Goal: Task Accomplishment & Management: Contribute content

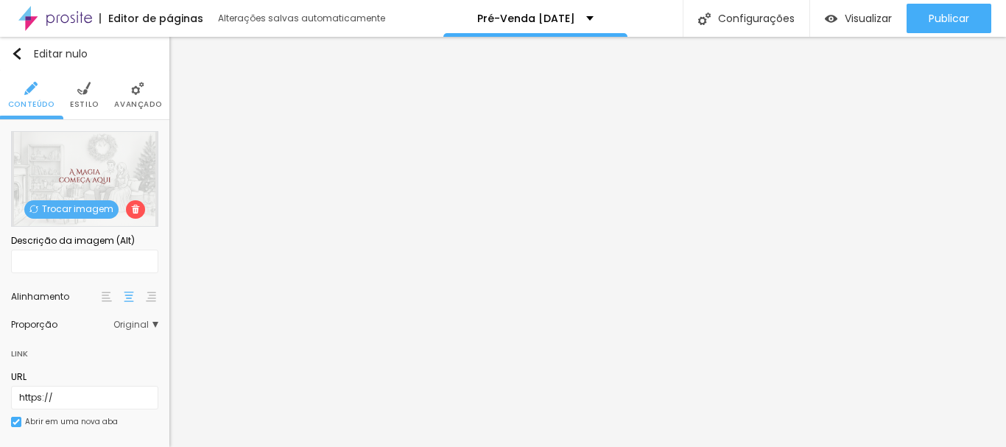
click at [92, 207] on font "Trocar imagem" at bounding box center [77, 208] width 71 height 13
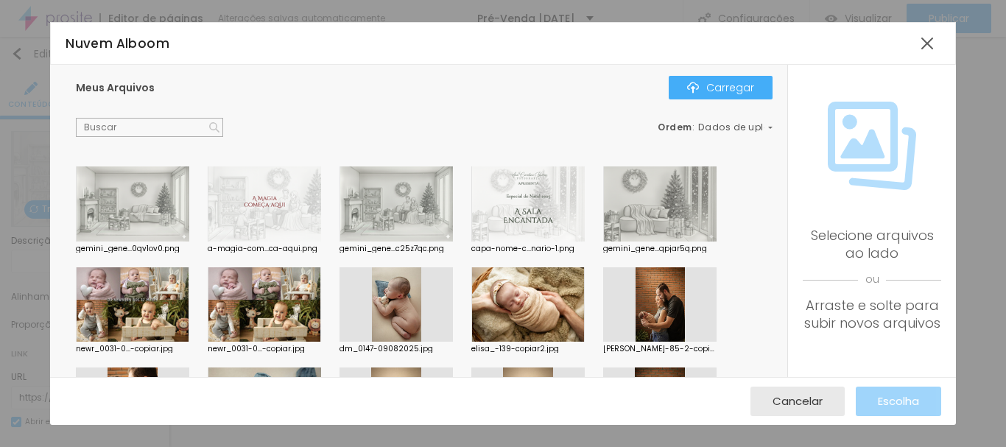
click at [537, 201] on div at bounding box center [527, 203] width 113 height 75
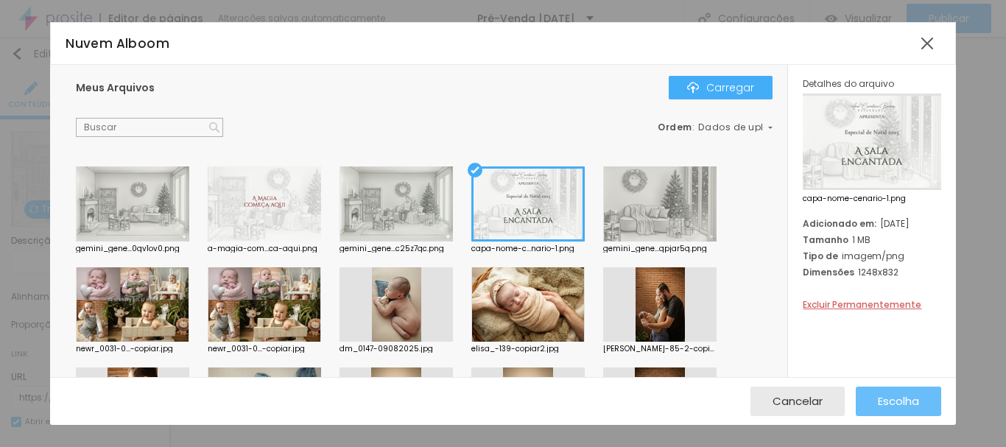
click at [895, 395] on font "Escolha" at bounding box center [898, 400] width 41 height 15
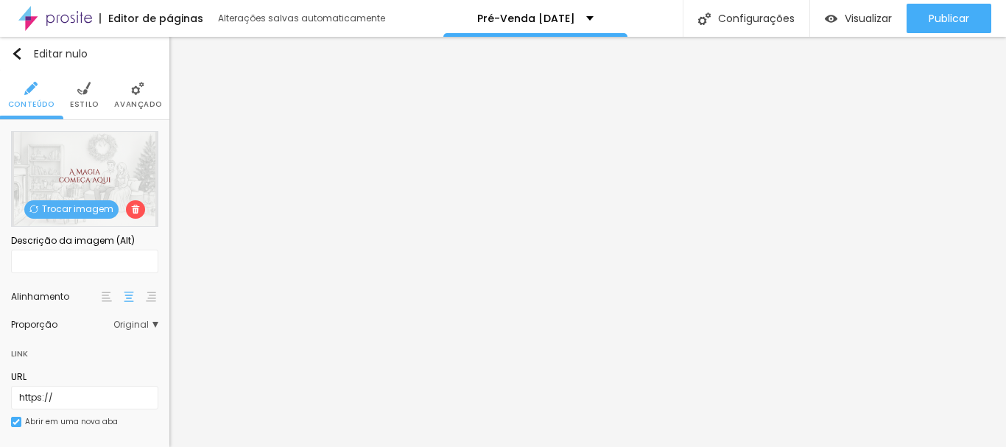
click at [74, 206] on font "Trocar imagem" at bounding box center [77, 208] width 71 height 13
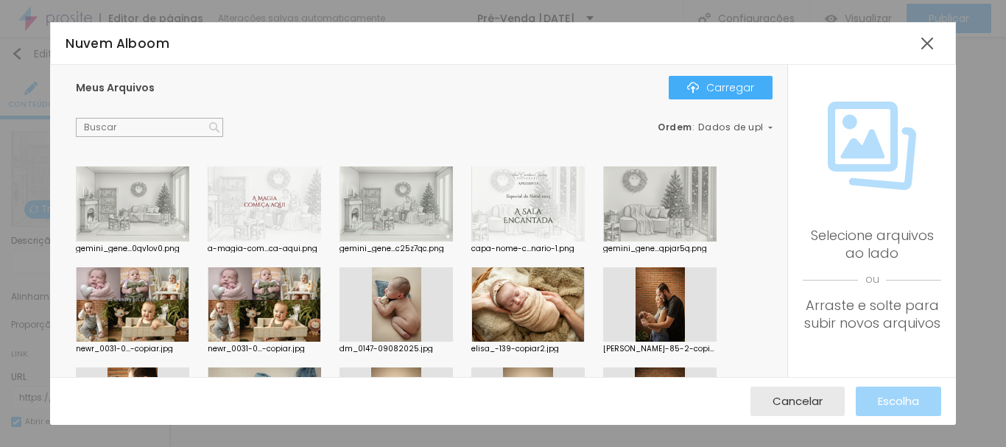
click at [137, 222] on div at bounding box center [132, 203] width 113 height 75
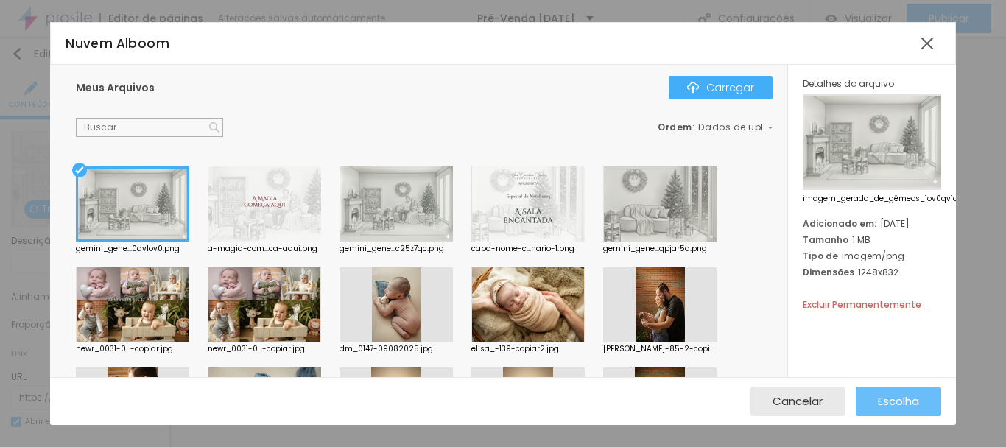
click at [879, 406] on font "Escolha" at bounding box center [898, 400] width 41 height 15
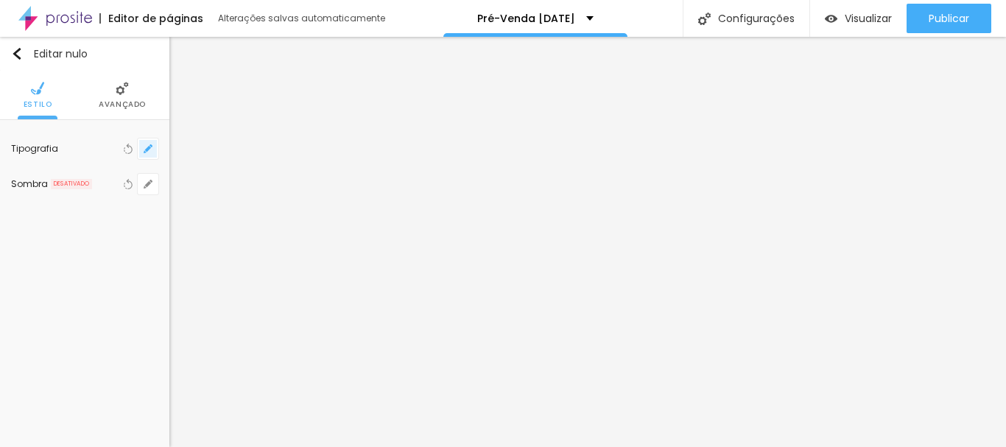
click at [149, 147] on icon "button" at bounding box center [148, 149] width 6 height 6
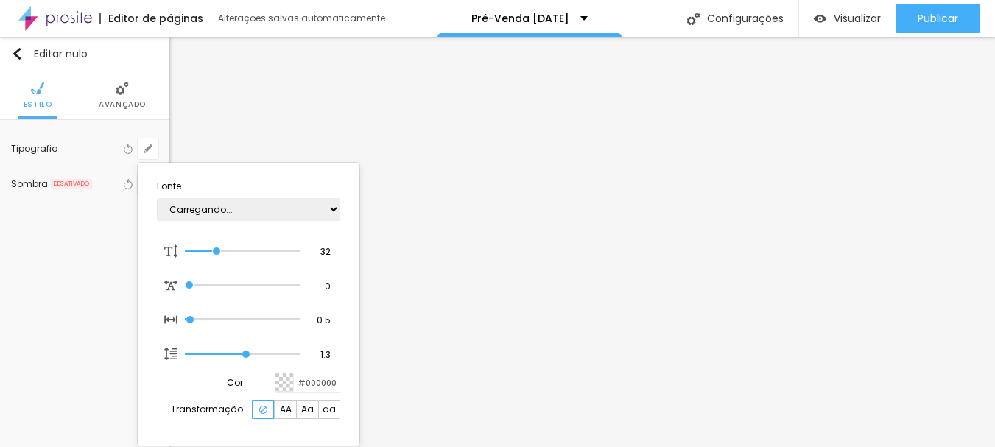
type input "1"
click at [493, 275] on div at bounding box center [497, 223] width 995 height 447
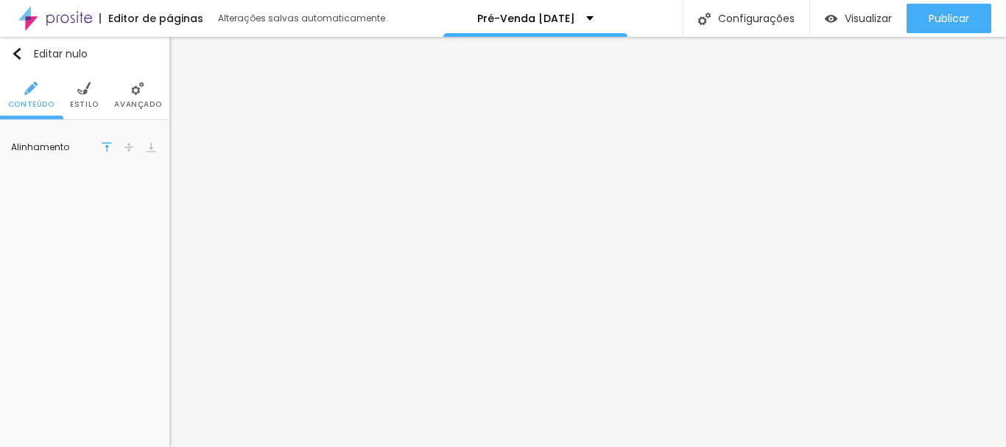
click at [65, 101] on ul "Conteúdo Estilo Avançado" at bounding box center [84, 95] width 169 height 49
click at [77, 102] on font "Estilo" at bounding box center [84, 104] width 29 height 11
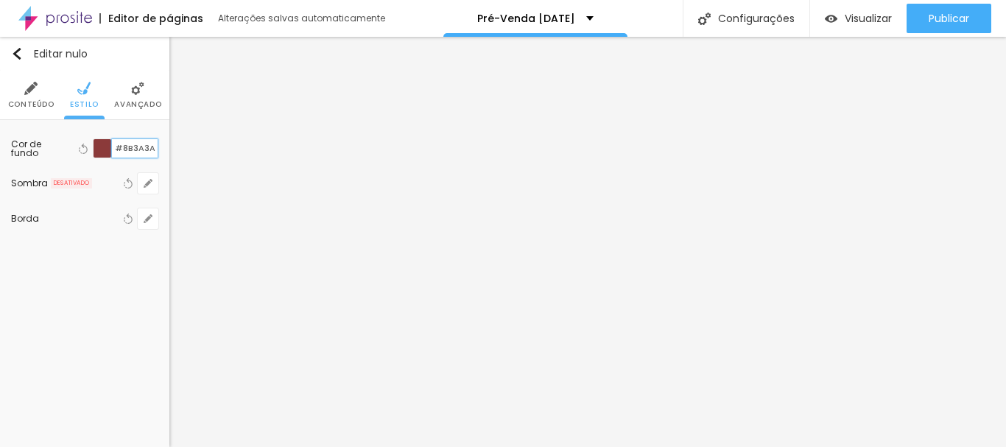
type input "#8B3A3A"
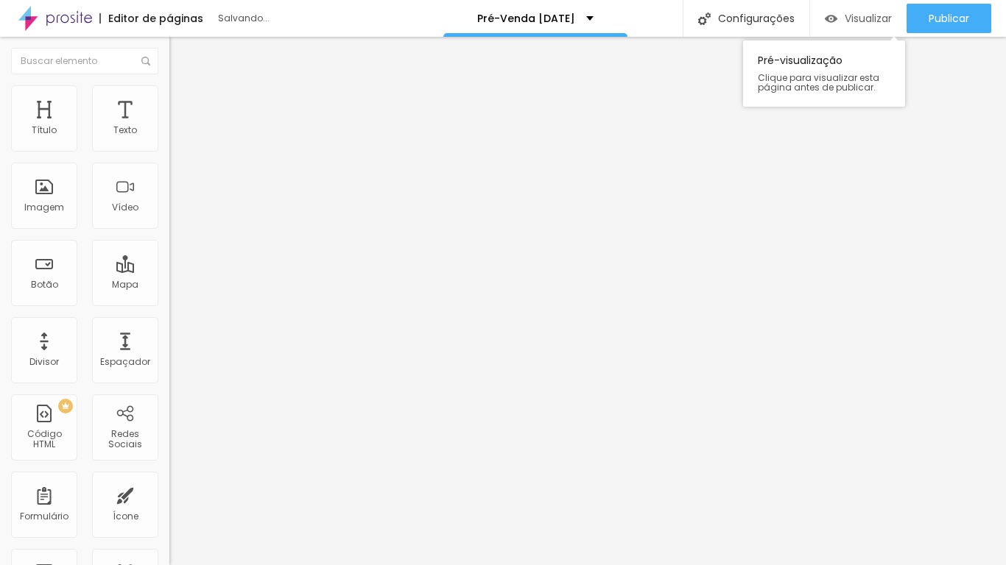
click at [873, 15] on font "Visualizar" at bounding box center [867, 18] width 47 height 15
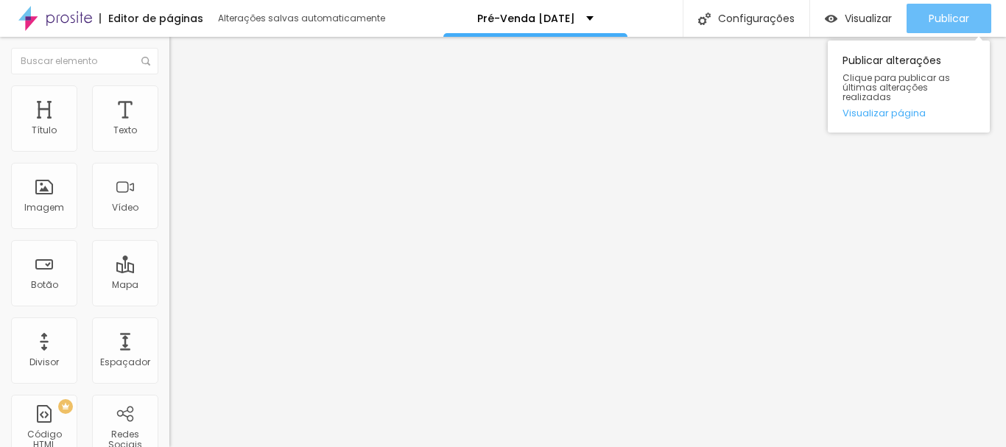
click at [943, 29] on div "Publicar" at bounding box center [948, 18] width 40 height 29
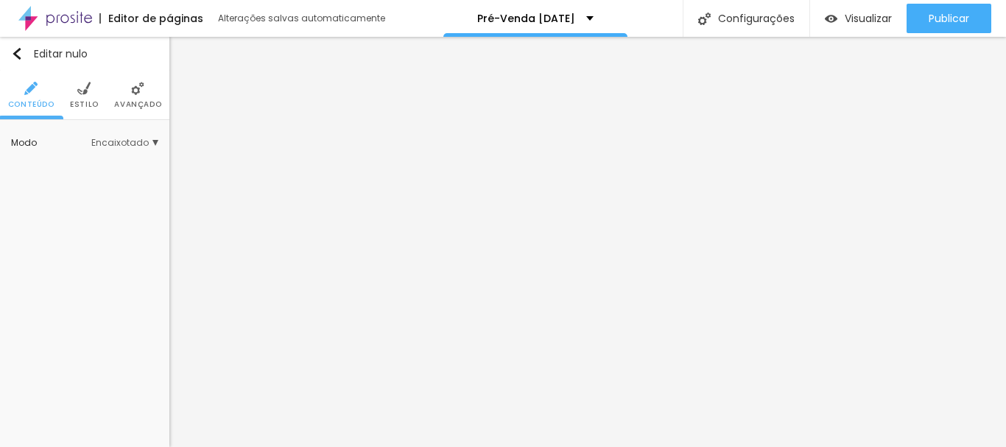
click at [134, 94] on img at bounding box center [137, 88] width 13 height 13
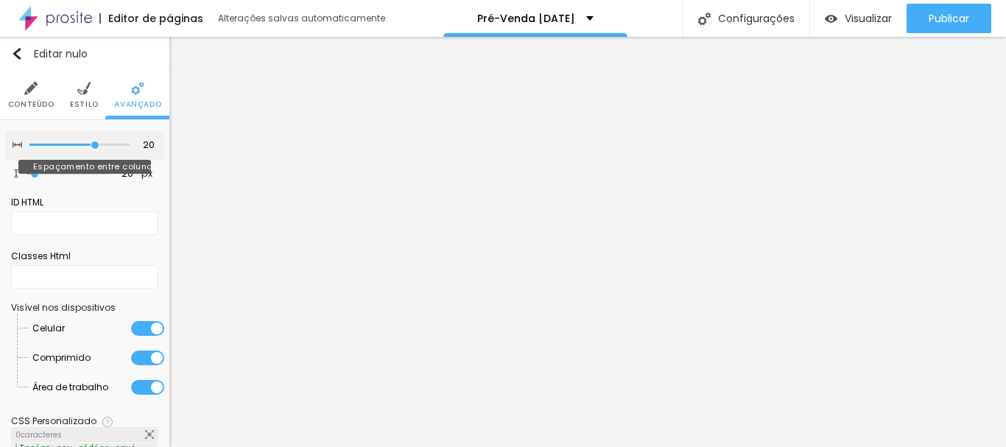
type input "15"
type input "10"
type input "5"
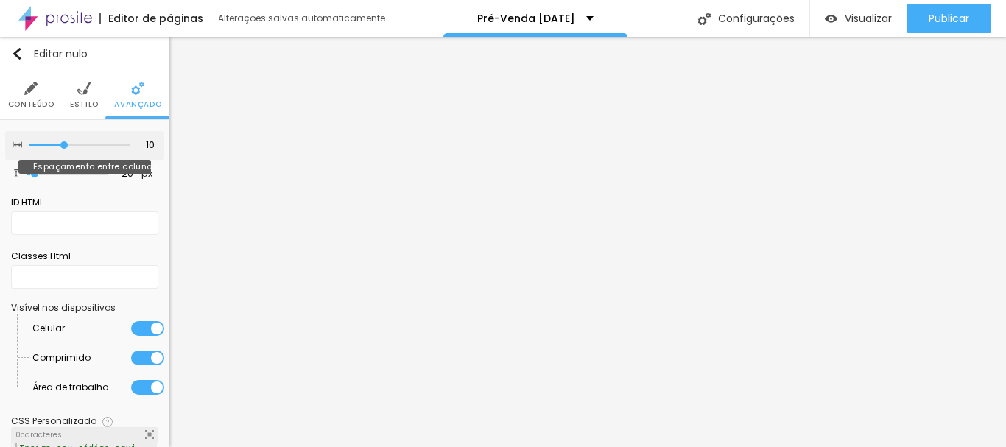
type input "5"
drag, startPoint x: 82, startPoint y: 146, endPoint x: 47, endPoint y: 146, distance: 35.3
type input "5"
click at [47, 146] on input "range" at bounding box center [79, 144] width 100 height 7
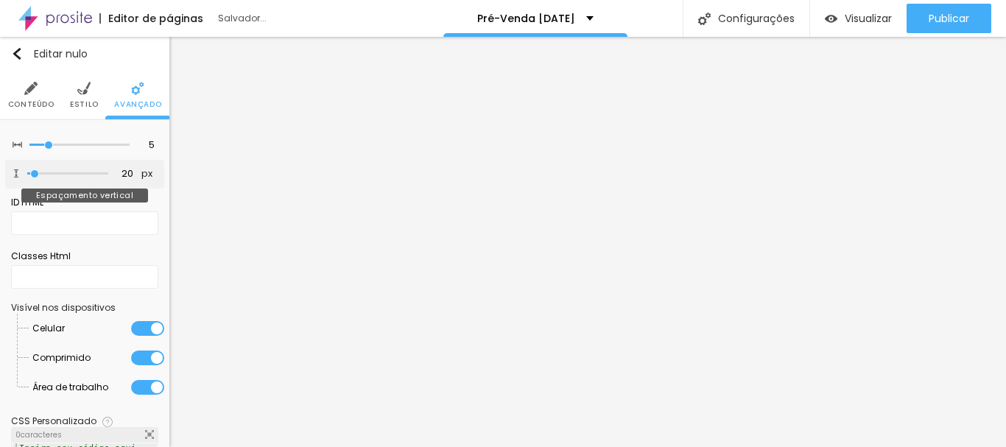
type input "62"
type input "205"
type input "211"
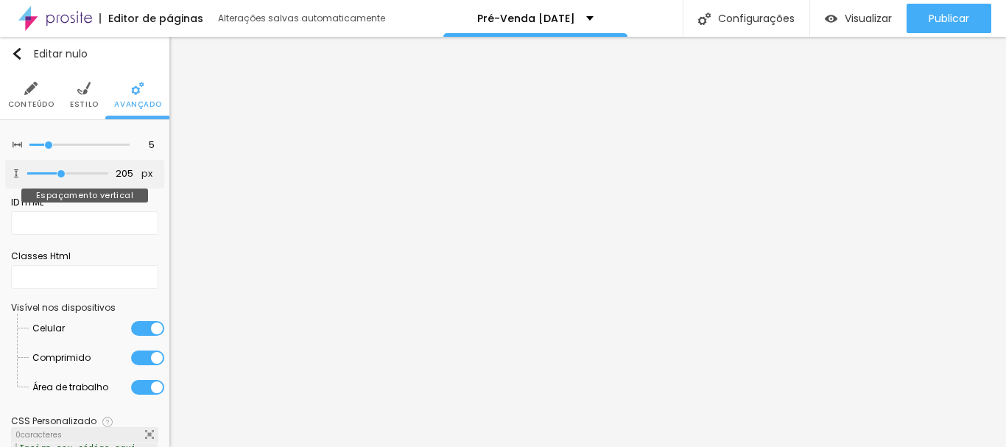
type input "211"
type input "205"
type input "199"
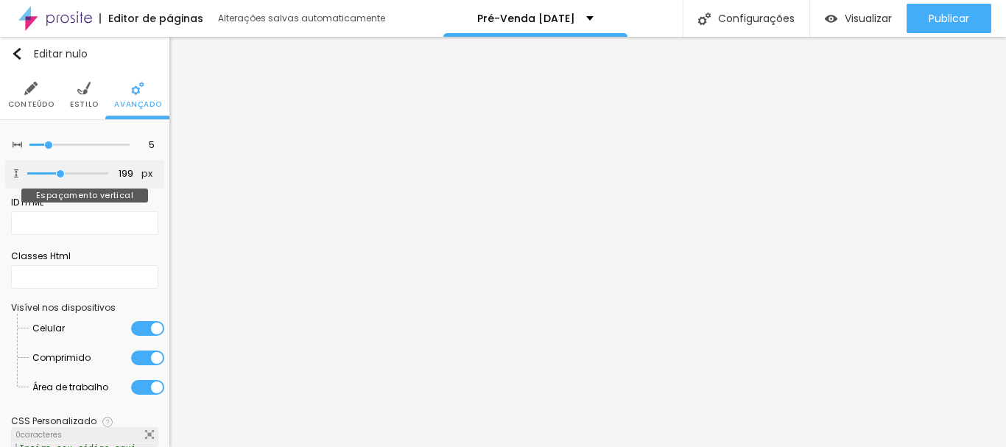
type input "37"
type input "12"
type input "0"
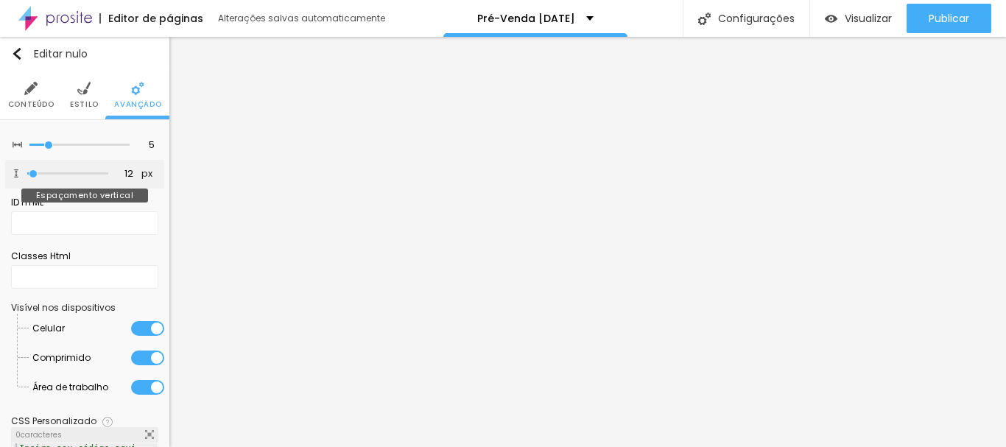
type input "0"
type input "6"
type input "12"
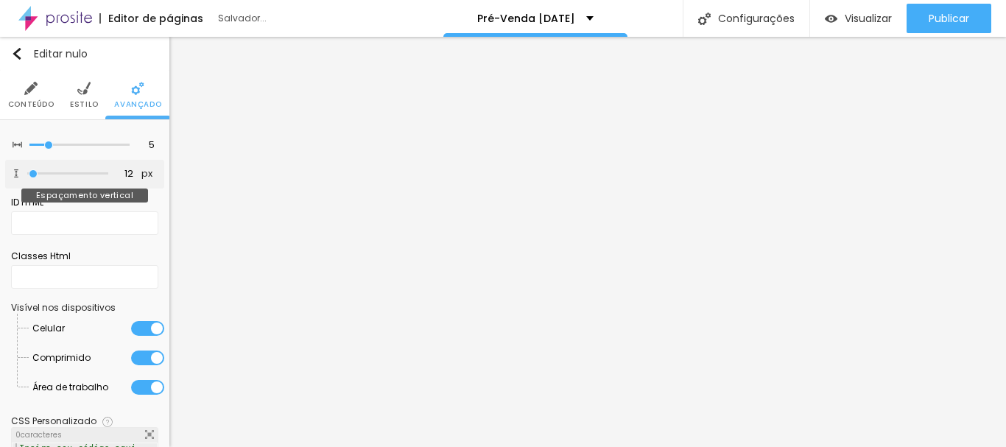
type input "31"
type input "50"
type input "37"
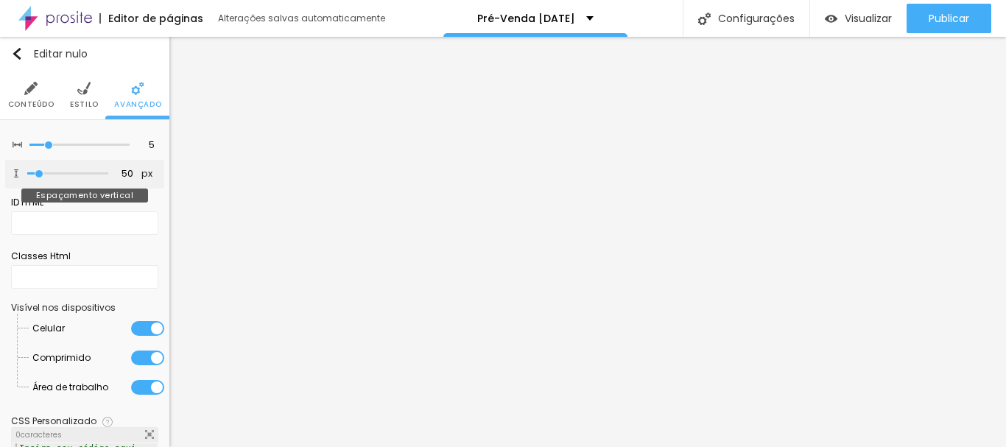
type input "37"
type input "19"
type input "12"
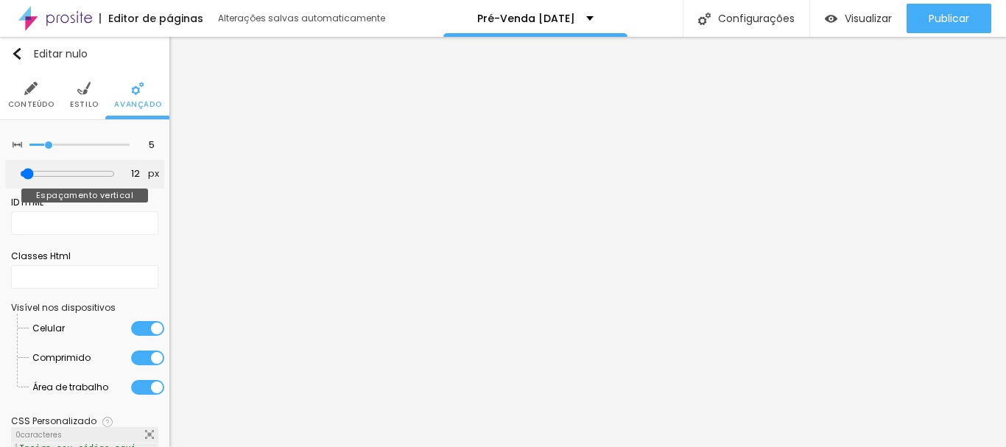
type input "25"
type input "31"
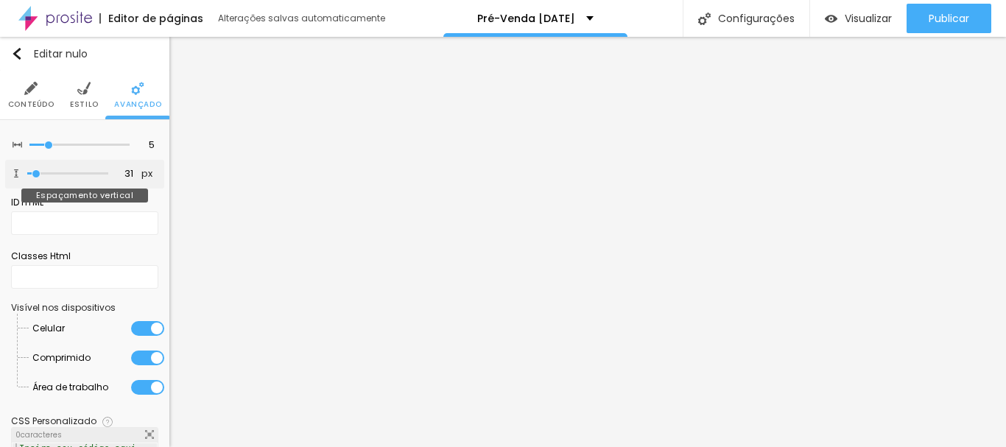
click at [36, 170] on input "range" at bounding box center [67, 173] width 81 height 7
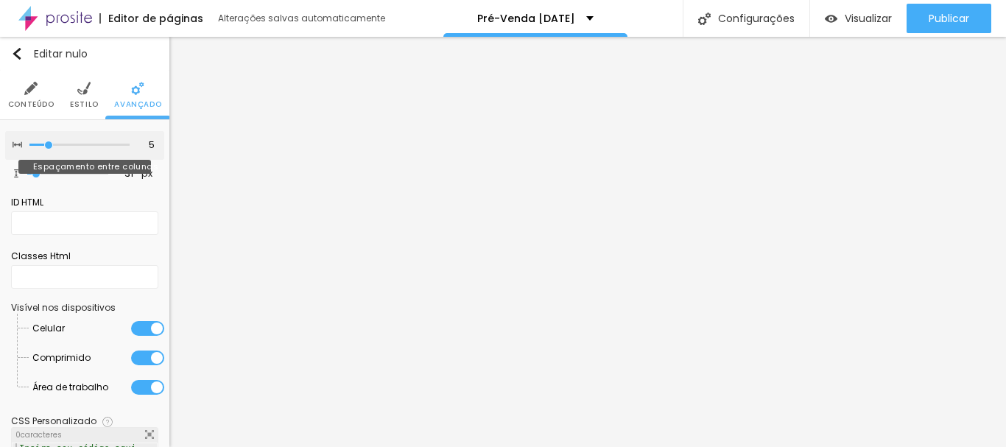
type input "10"
type input "15"
type input "5"
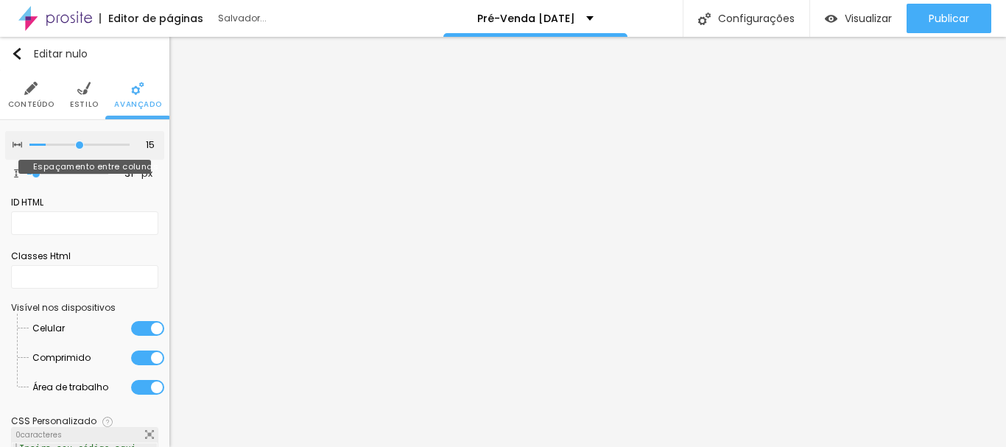
type input "5"
type input "0"
type input "15"
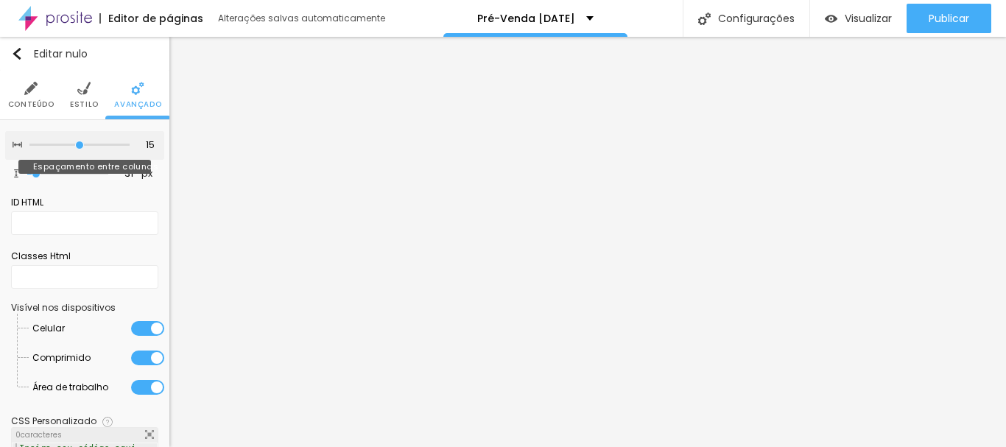
type input "20"
type input "15"
type input "5"
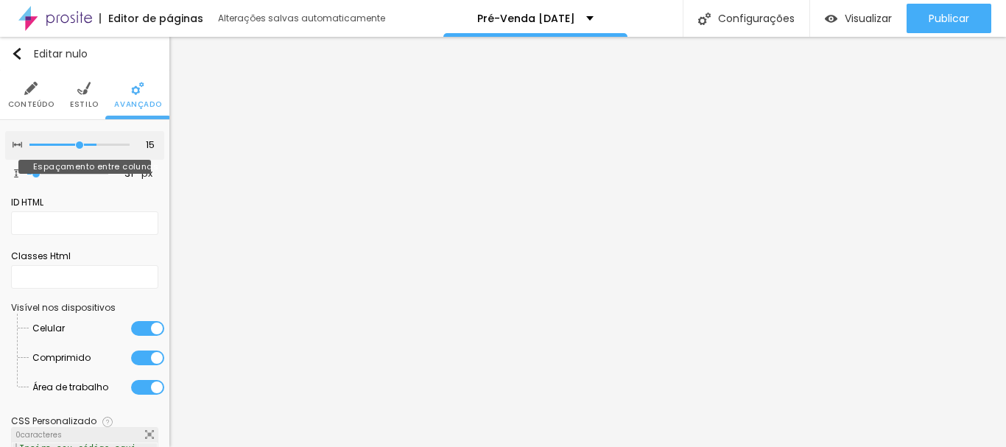
type input "5"
click at [43, 145] on input "range" at bounding box center [79, 144] width 100 height 7
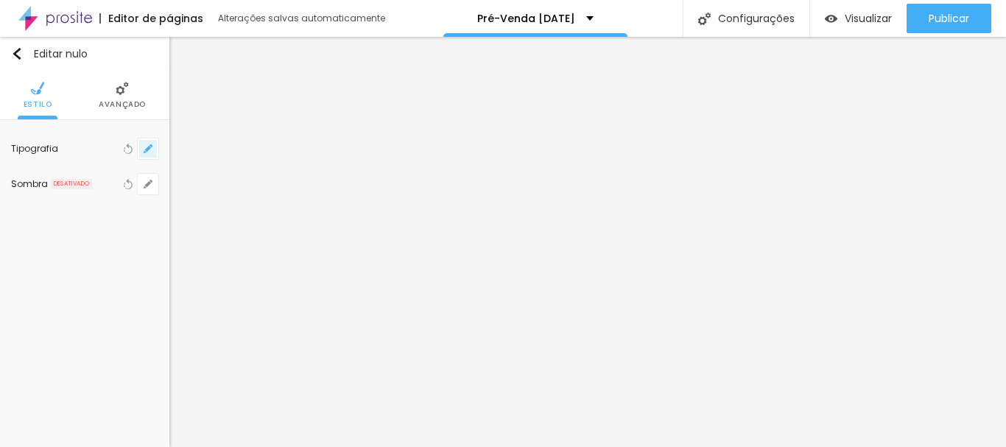
click at [145, 144] on icon "button" at bounding box center [148, 148] width 9 height 9
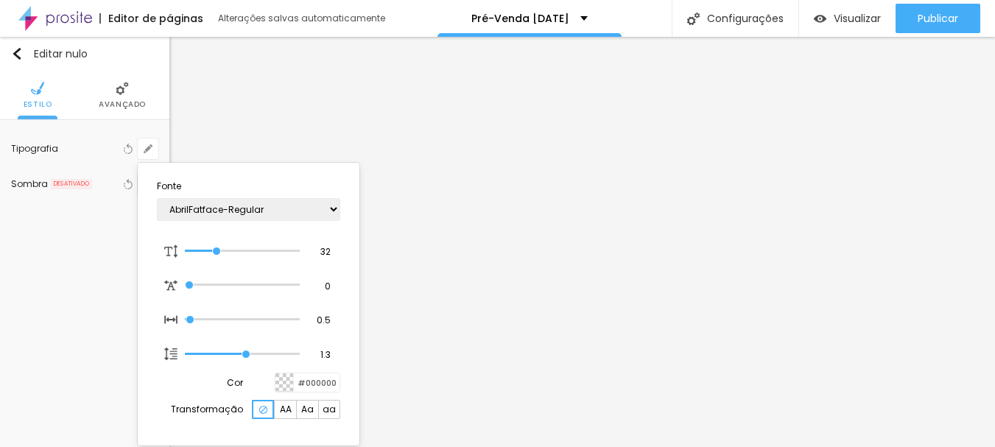
click at [291, 412] on font "AA" at bounding box center [286, 409] width 12 height 13
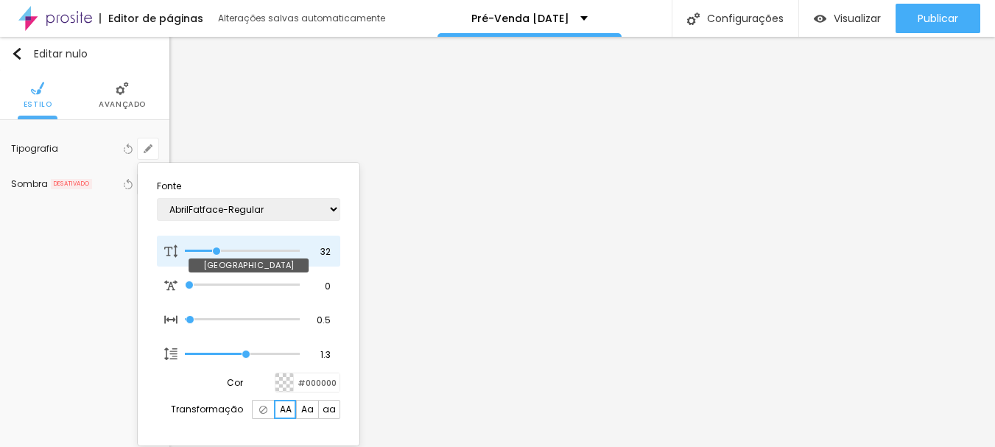
type input "1"
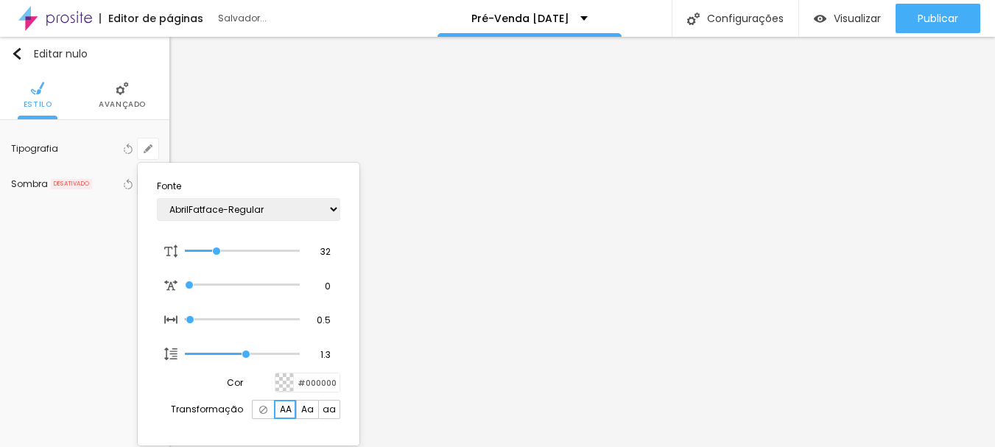
click at [512, 236] on div at bounding box center [497, 223] width 995 height 447
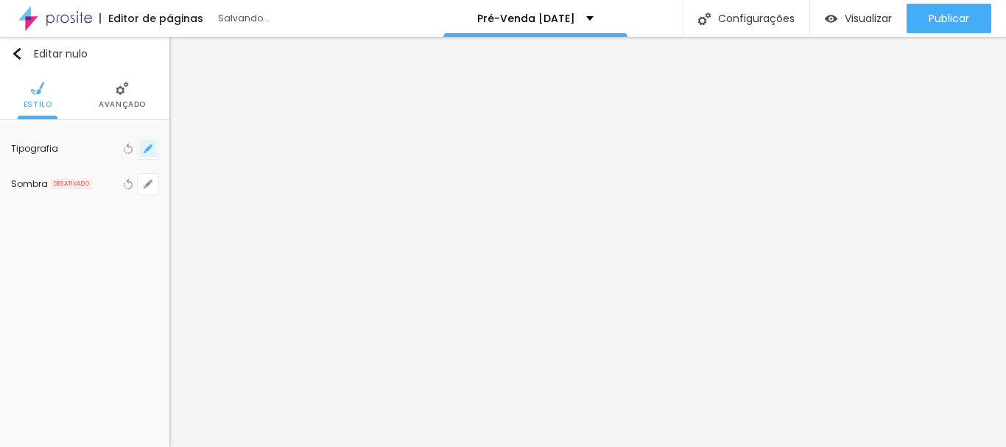
click at [153, 146] on button "button" at bounding box center [148, 148] width 21 height 21
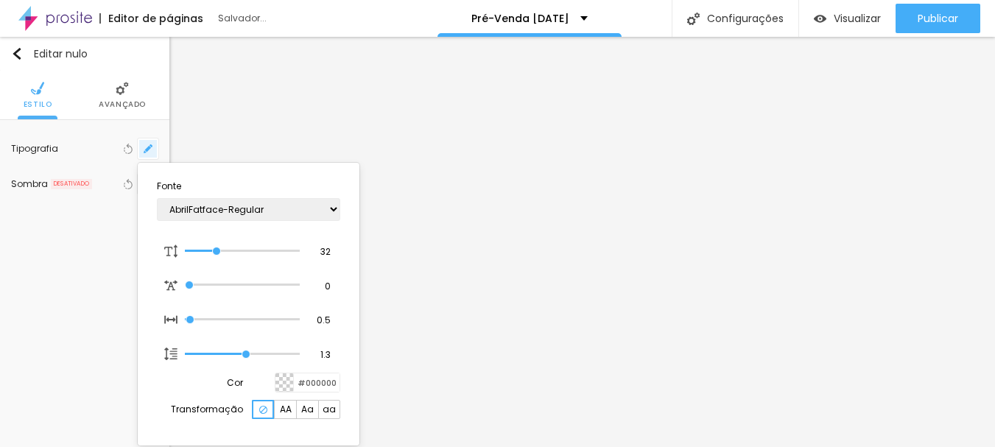
type input "1"
click at [490, 142] on div at bounding box center [497, 223] width 995 height 447
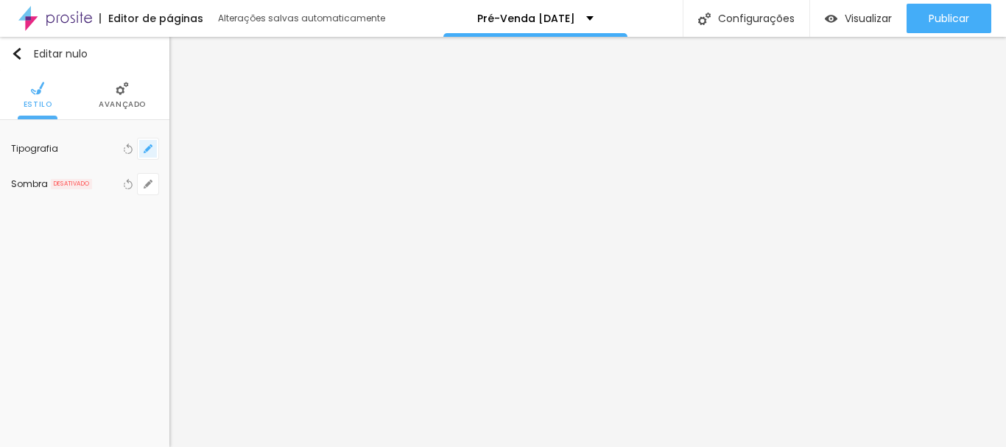
click at [145, 156] on button "button" at bounding box center [148, 148] width 21 height 21
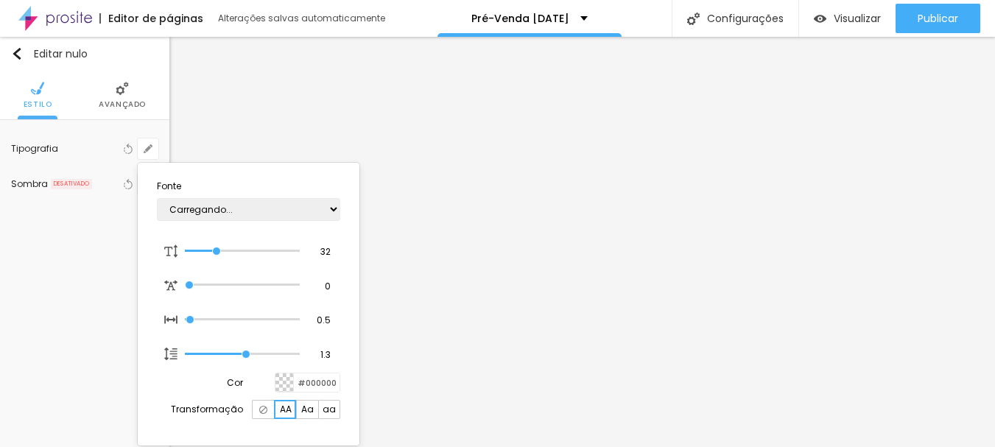
type input "1"
click at [211, 209] on select "AbrilFatface-Regular Actor-Regular Alegreya AlegreyaBlack Alice Allan-Bold Alla…" at bounding box center [248, 209] width 183 height 23
select select "CormorantGeramond-Bold"
click at [245, 227] on div "AbrilFatface-Regular Actor-Regular Alegreya AlegreyaBlack Alice Allan-Bold Alla…" at bounding box center [248, 210] width 183 height 38
click at [257, 211] on select "AbrilFatface-Regular Actor-Regular Alegreya AlegreyaBlack Alice Allan-Bold Alla…" at bounding box center [248, 209] width 183 height 23
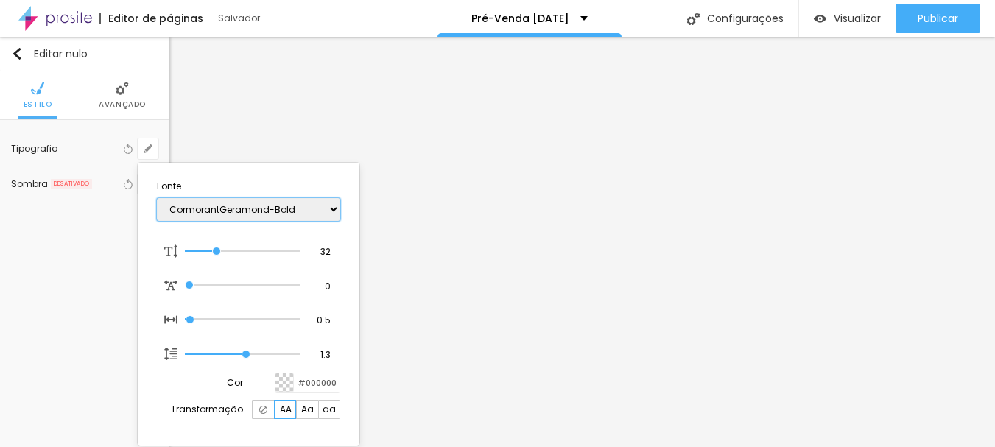
type input "1"
select select "CinzelDecorative-Bold"
click at [157, 198] on select "AbrilFatface-Regular Actor-Regular Alegreya AlegreyaBlack Alice Allan-Bold Alla…" at bounding box center [248, 209] width 183 height 23
type input "1"
click at [611, 149] on div at bounding box center [497, 223] width 995 height 447
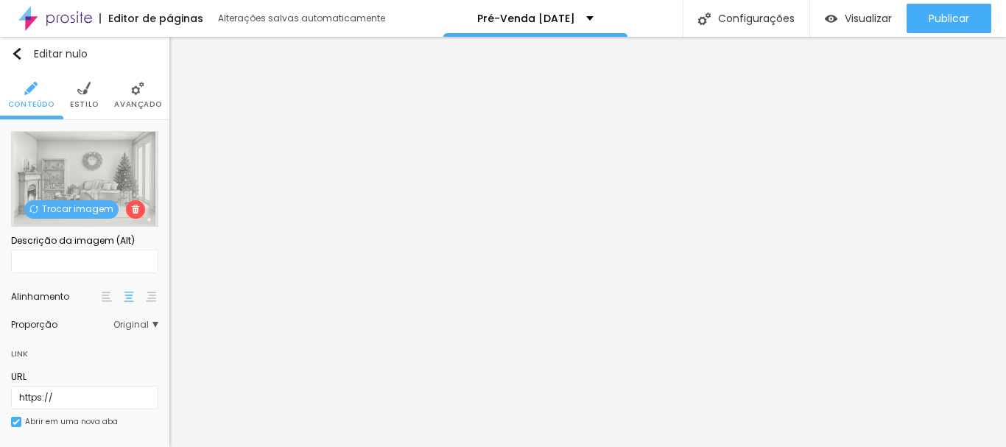
click at [71, 216] on span "Trocar imagem" at bounding box center [71, 209] width 94 height 18
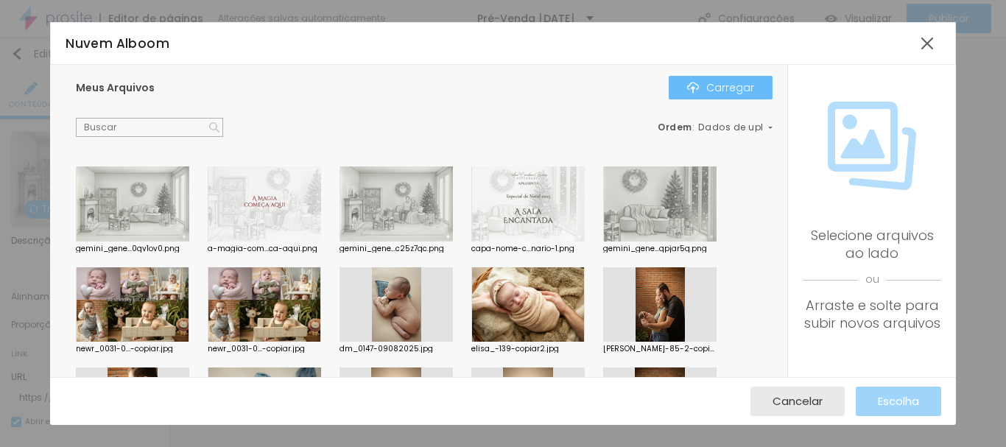
click at [705, 83] on div "Carregar" at bounding box center [720, 88] width 67 height 12
click at [718, 91] on font "Carregar" at bounding box center [730, 87] width 48 height 15
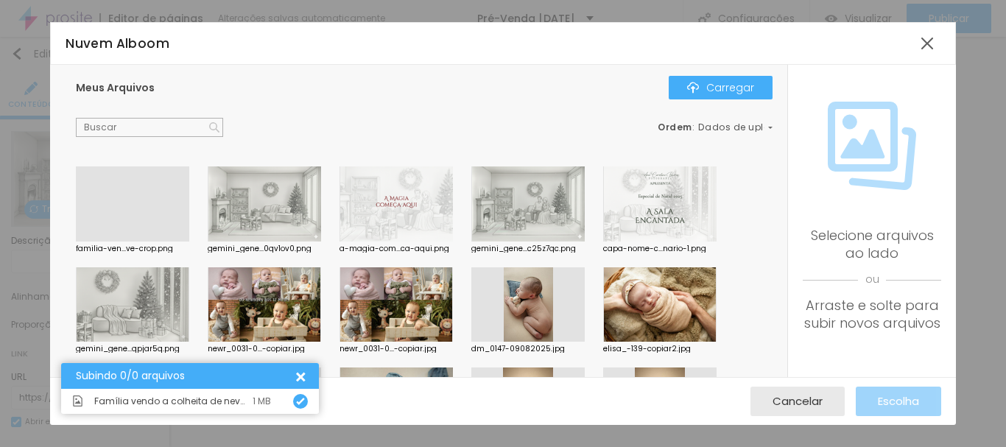
click at [155, 241] on div at bounding box center [132, 241] width 113 height 0
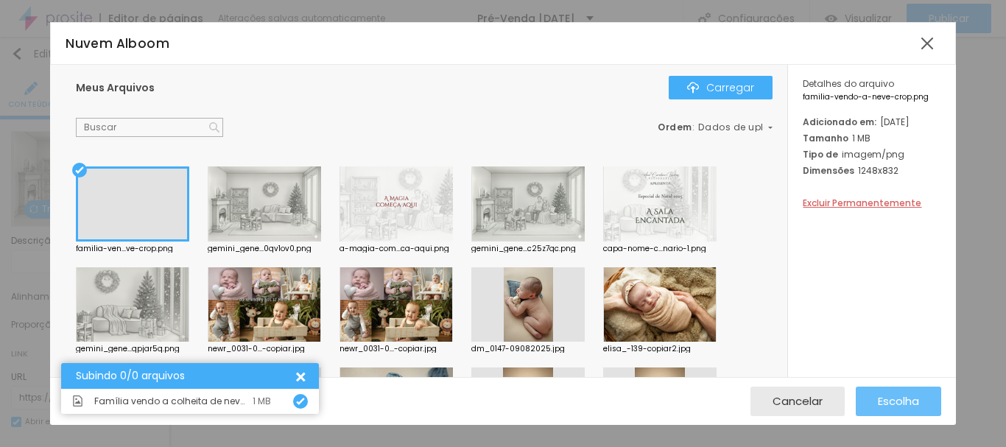
click at [892, 394] on font "Escolha" at bounding box center [898, 400] width 41 height 15
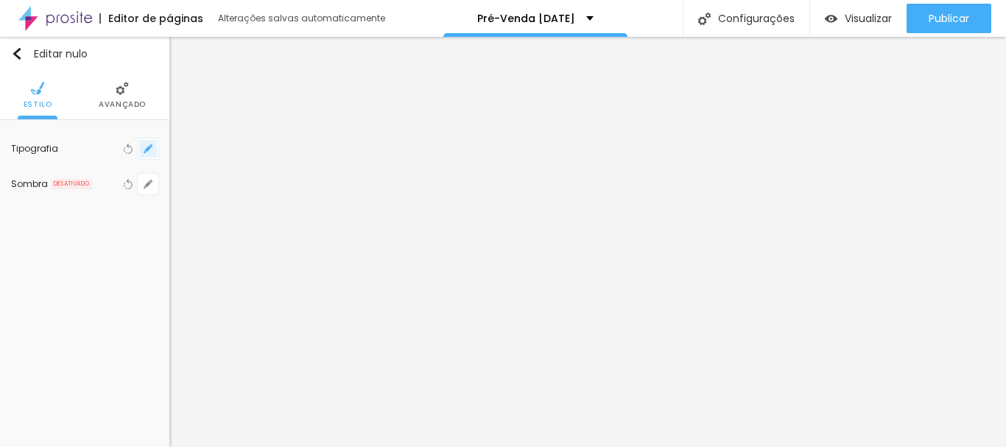
click at [147, 147] on icon "button" at bounding box center [148, 148] width 9 height 9
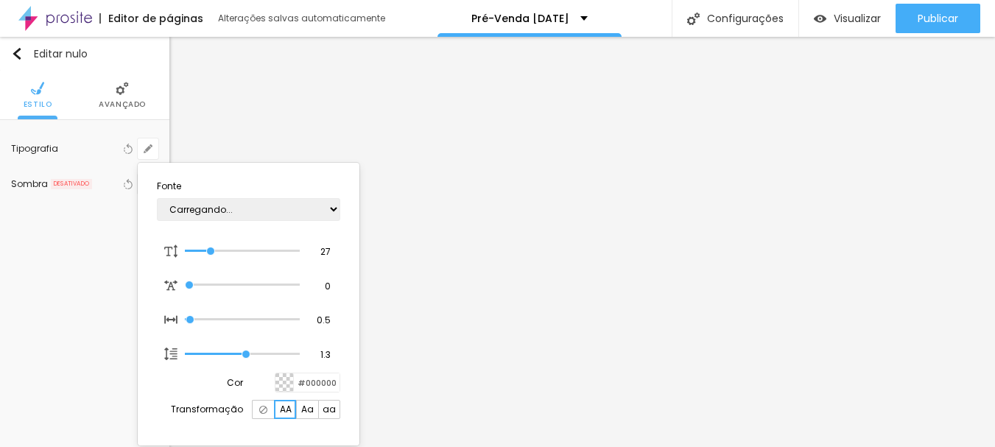
type input "1"
click at [436, 234] on div at bounding box center [497, 223] width 995 height 447
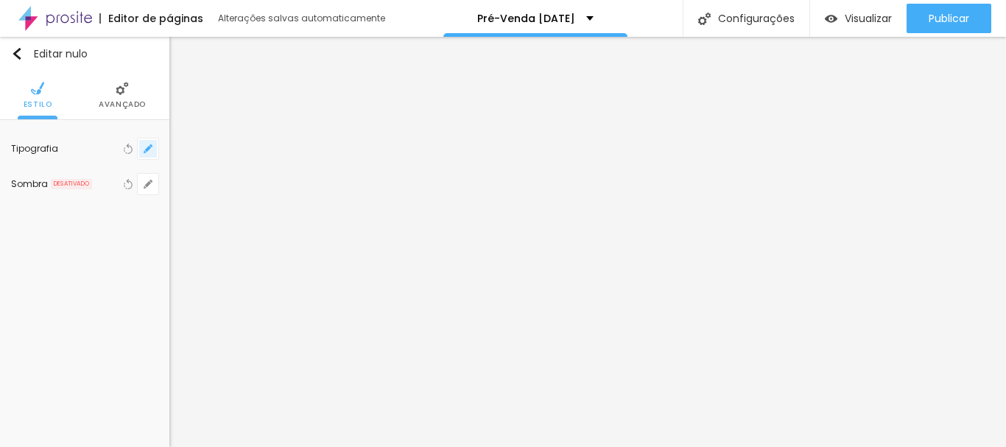
click at [148, 147] on icon "button" at bounding box center [148, 149] width 6 height 6
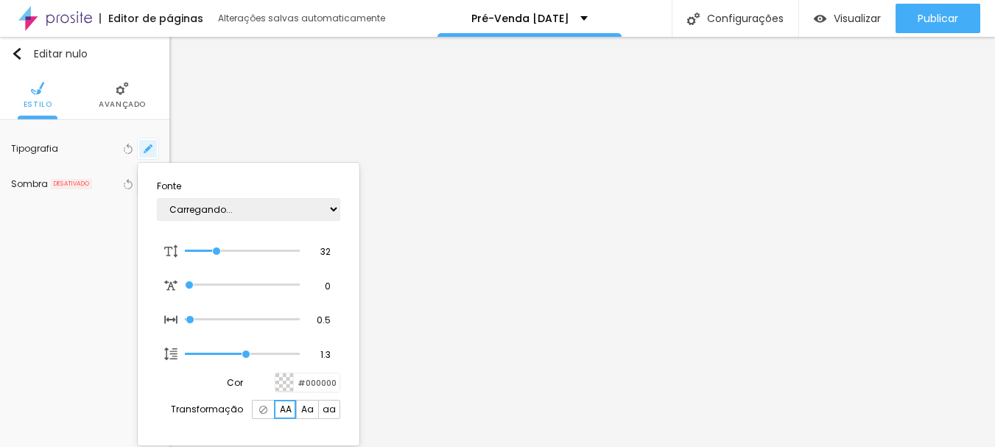
type input "1"
click at [417, 229] on div at bounding box center [497, 223] width 995 height 447
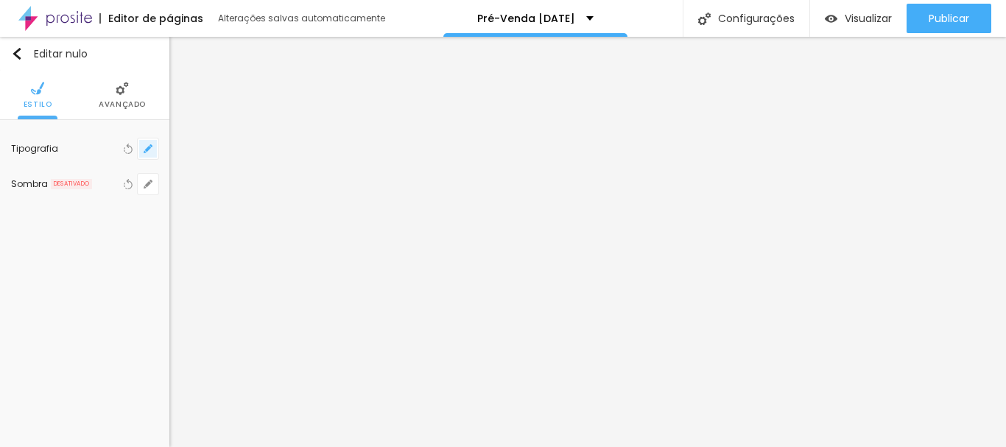
click at [155, 144] on button "button" at bounding box center [148, 148] width 21 height 21
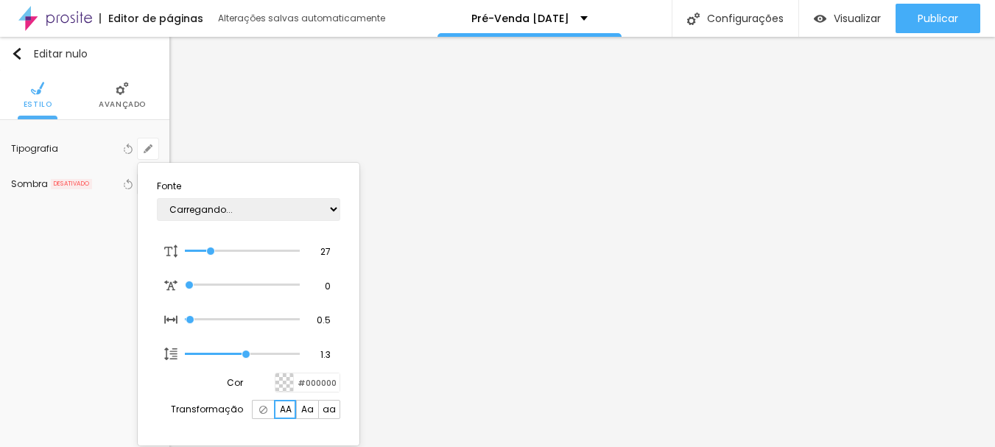
type input "1"
click at [206, 205] on select "AbrilFatface-Regular Actor-Regular Alegreya AlegreyaBlack Alice Allan-Bold Alla…" at bounding box center [248, 209] width 183 height 23
select select "CinzelDecorative-Bold"
click at [157, 198] on select "AbrilFatface-Regular Actor-Regular Alegreya AlegreyaBlack Alice Allan-Bold Alla…" at bounding box center [248, 209] width 183 height 23
type input "1"
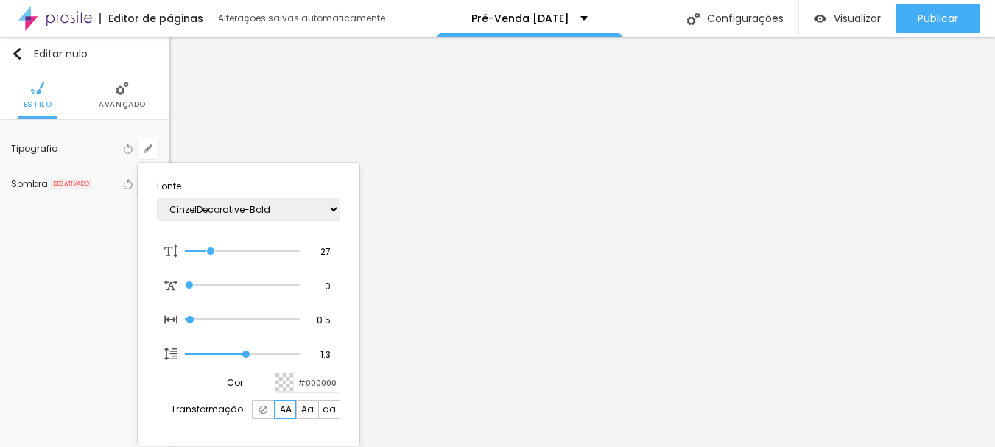
click at [532, 259] on div at bounding box center [497, 223] width 995 height 447
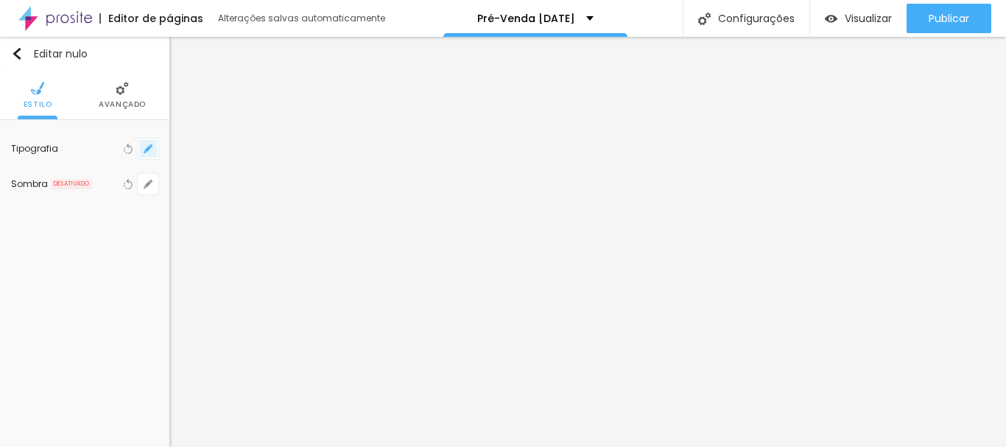
click at [152, 140] on button "button" at bounding box center [148, 148] width 21 height 21
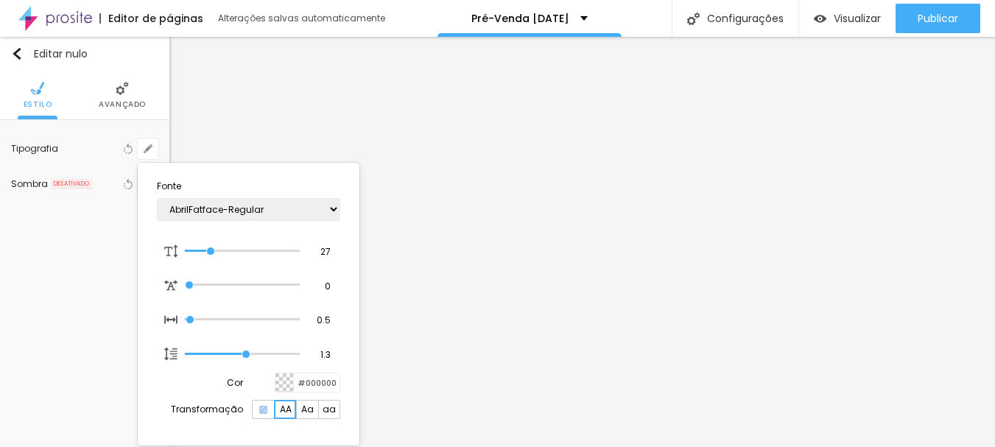
click at [274, 409] on div "AA Aa aa" at bounding box center [295, 409] width 92 height 19
click at [261, 410] on img at bounding box center [263, 410] width 8 height 8
type input "1"
click at [563, 268] on div at bounding box center [497, 223] width 995 height 447
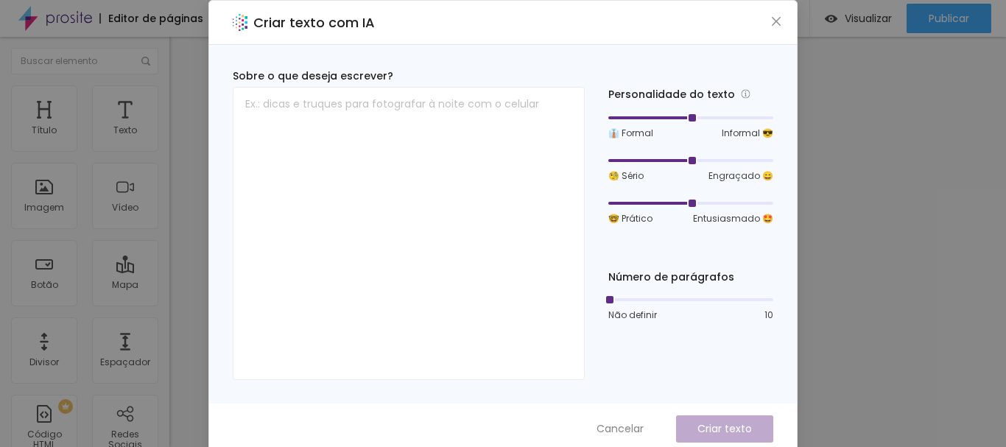
drag, startPoint x: 631, startPoint y: 431, endPoint x: 638, endPoint y: 428, distance: 8.2
click at [632, 431] on font "Cancelar" at bounding box center [619, 428] width 47 height 15
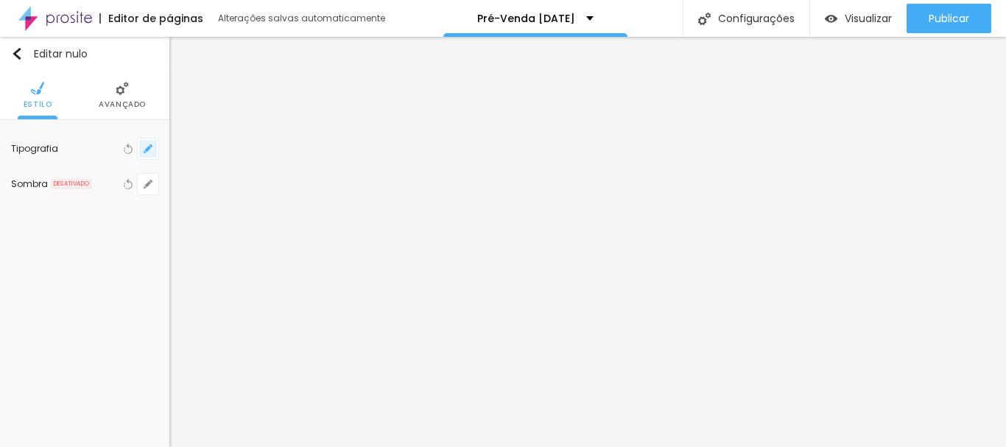
click at [147, 149] on icon "button" at bounding box center [148, 149] width 6 height 6
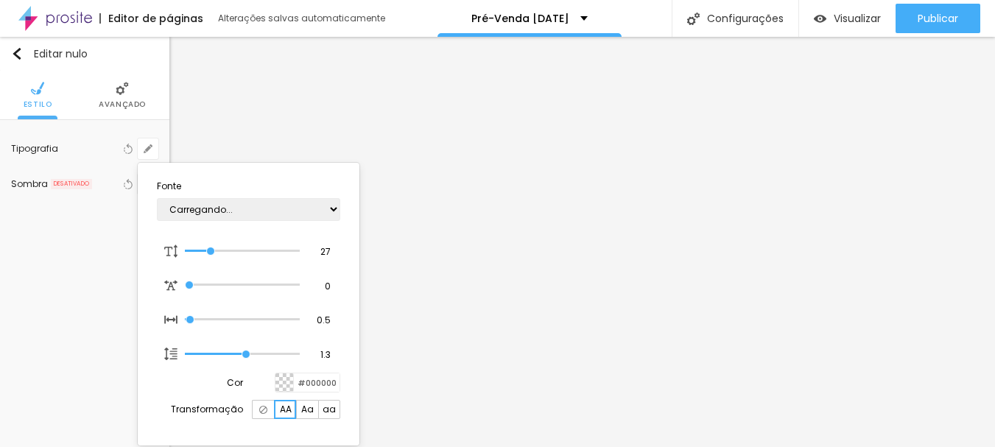
type input "1"
click at [225, 209] on select "AbrilFatface-Regular Actor-Regular Alegreya AlegreyaBlack Alice Allan-Bold Alla…" at bounding box center [248, 209] width 183 height 23
select select "CinzelDecorative-Bold"
click at [157, 198] on select "AbrilFatface-Regular Actor-Regular Alegreya AlegreyaBlack Alice Allan-Bold Alla…" at bounding box center [248, 209] width 183 height 23
click at [264, 411] on img at bounding box center [263, 410] width 8 height 8
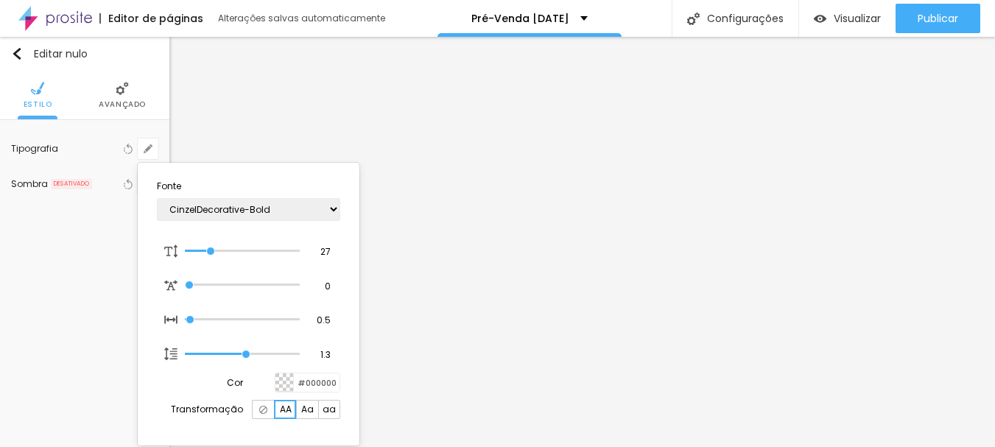
type input "1"
click at [587, 273] on div at bounding box center [497, 223] width 995 height 447
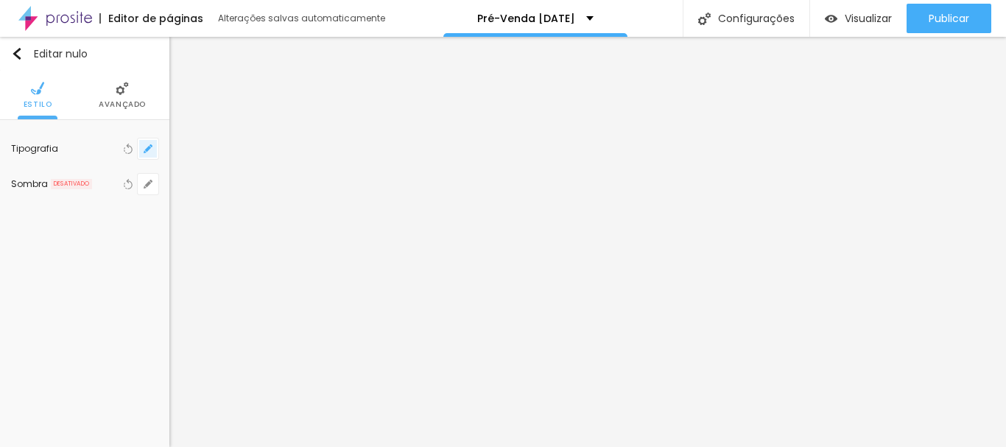
click at [147, 147] on icon "button" at bounding box center [148, 148] width 9 height 9
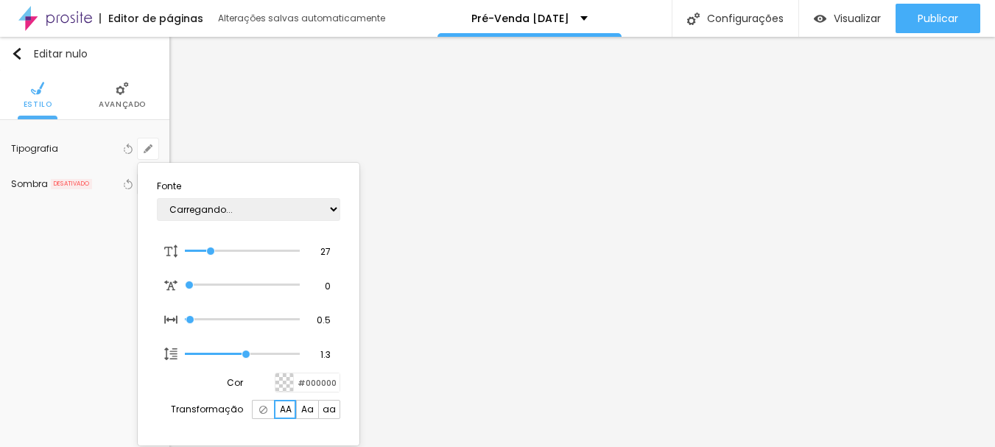
type input "1"
click at [228, 204] on select "AbrilFatface-Regular Actor-Regular Alegreya AlegreyaBlack Alice Allan-Bold Alla…" at bounding box center [248, 209] width 183 height 23
select select "CinzelDecorative-Bold"
click at [157, 198] on select "AbrilFatface-Regular Actor-Regular Alegreya AlegreyaBlack Alice Allan-Bold Alla…" at bounding box center [248, 209] width 183 height 23
click at [268, 406] on div at bounding box center [263, 409] width 22 height 19
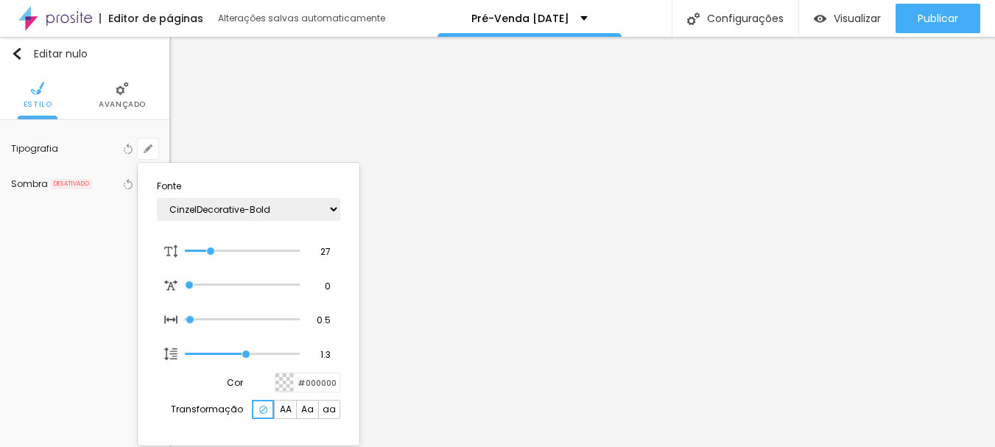
type input "1"
click at [560, 306] on div at bounding box center [497, 223] width 995 height 447
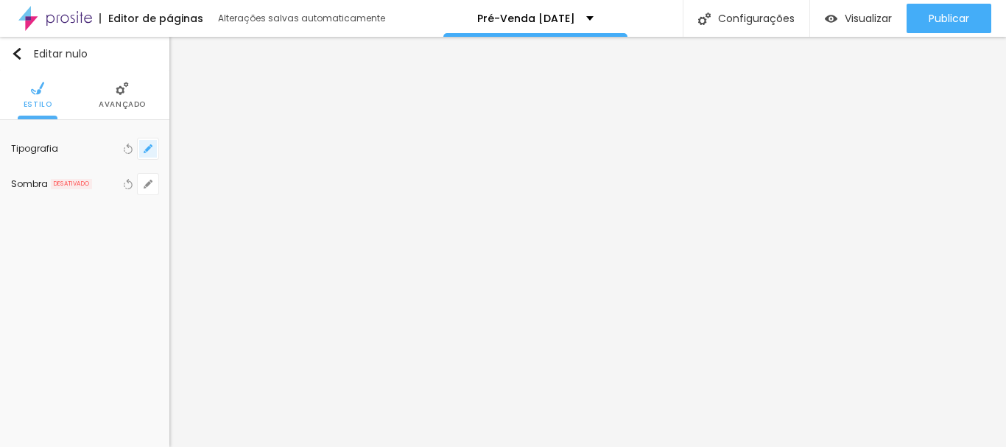
click at [141, 147] on button "button" at bounding box center [148, 148] width 21 height 21
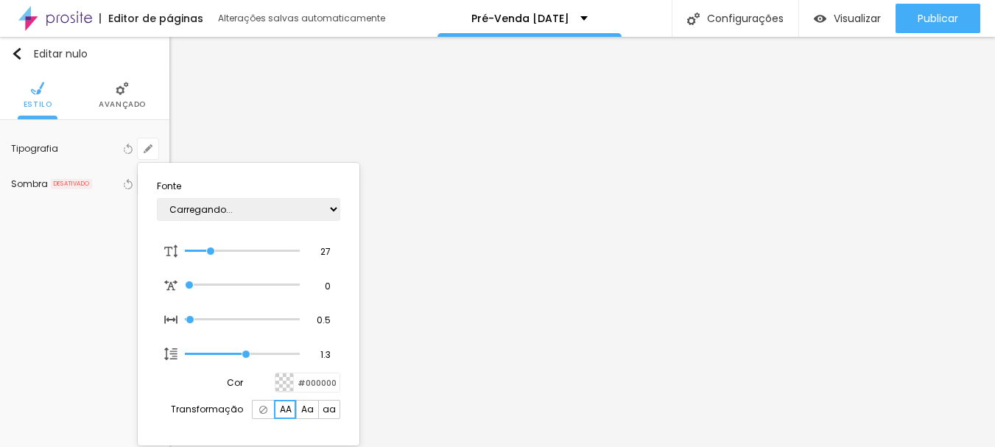
type input "1"
click at [231, 211] on select "AbrilFatface-Regular Actor-Regular Alegreya AlegreyaBlack Alice Allan-Bold Alla…" at bounding box center [248, 209] width 183 height 23
select select "CinzelDecorative-Bold"
click at [157, 198] on select "AbrilFatface-Regular Actor-Regular Alegreya AlegreyaBlack Alice Allan-Bold Alla…" at bounding box center [248, 209] width 183 height 23
click at [266, 410] on img at bounding box center [263, 410] width 8 height 8
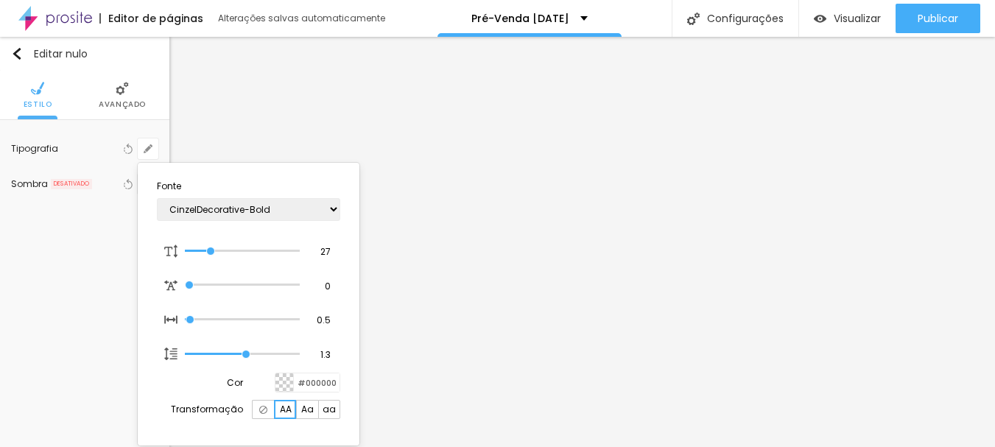
type input "1"
click at [543, 311] on div at bounding box center [497, 223] width 995 height 447
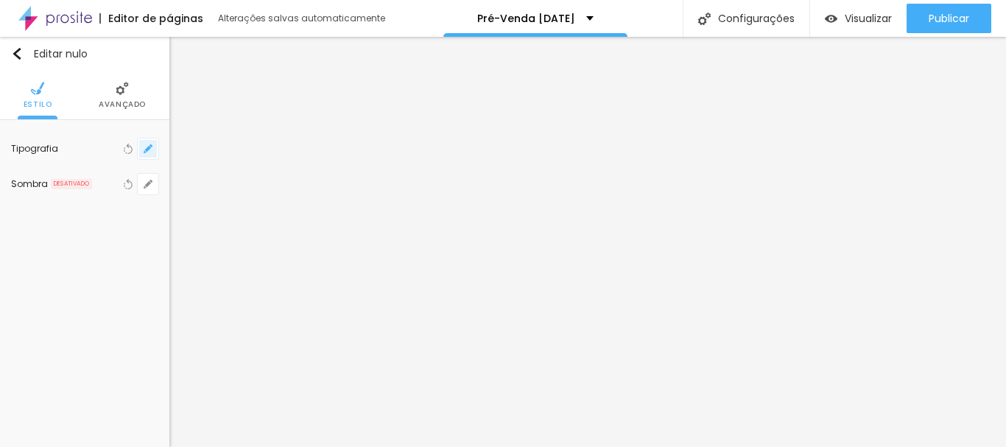
click at [144, 149] on icon "button" at bounding box center [148, 148] width 9 height 9
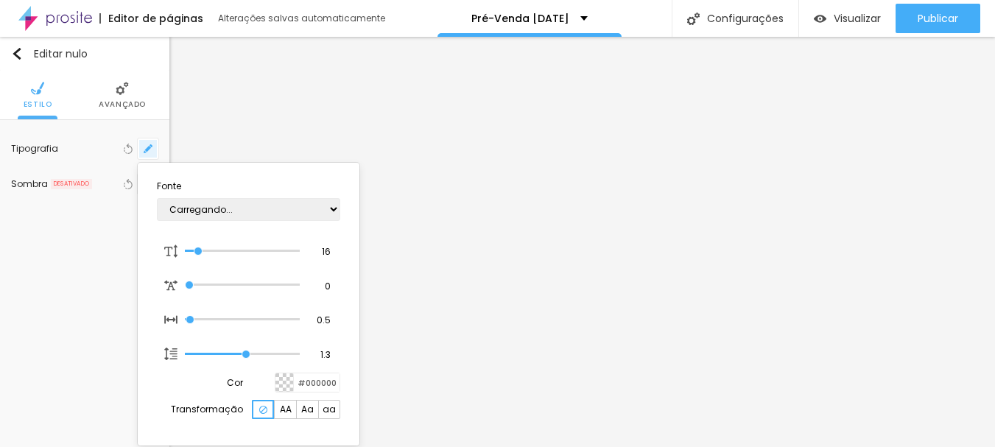
type input "1"
click at [208, 205] on select "AbrilFatface-Regular Actor-Regular Alegreya AlegreyaBlack Alice Allan-Bold Alla…" at bounding box center [248, 209] width 183 height 23
select select "Cormorant"
click at [157, 198] on select "AbrilFatface-Regular Actor-Regular Alegreya AlegreyaBlack Alice Allan-Bold Alla…" at bounding box center [248, 209] width 183 height 23
type input "1"
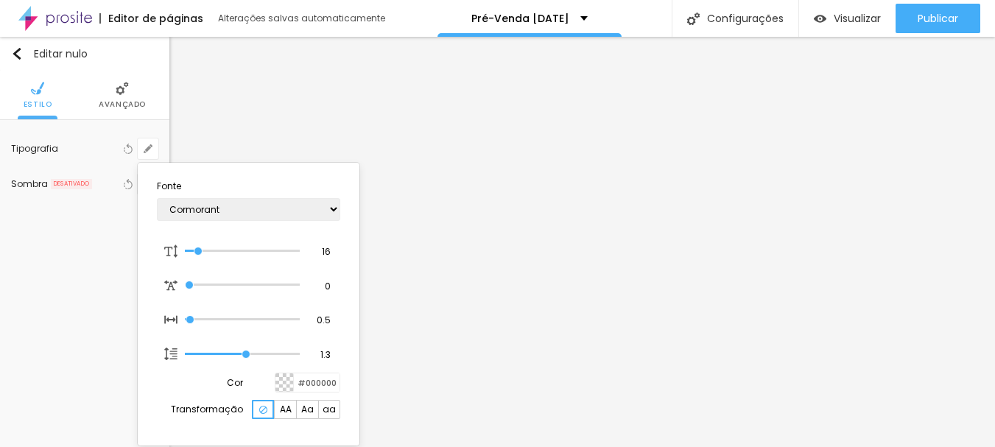
click at [574, 160] on div at bounding box center [497, 223] width 995 height 447
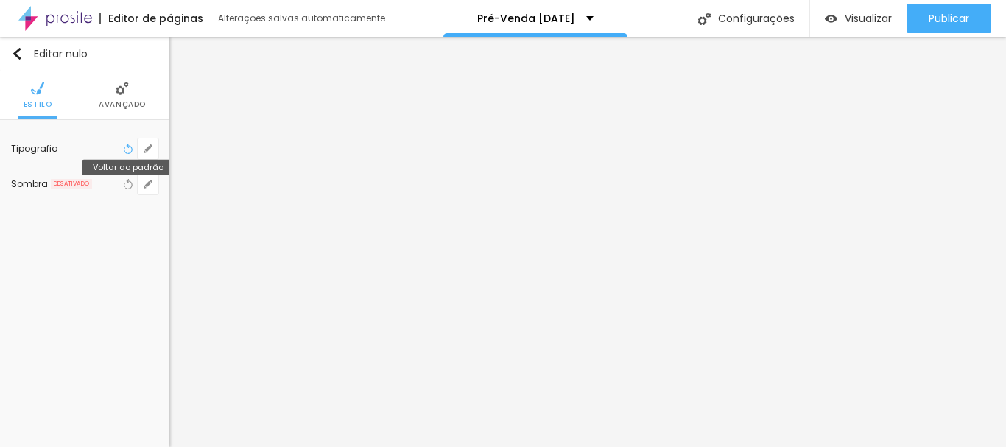
click at [135, 145] on button "Voltar ao padrão" at bounding box center [128, 148] width 16 height 21
click at [150, 144] on button "button" at bounding box center [148, 148] width 21 height 21
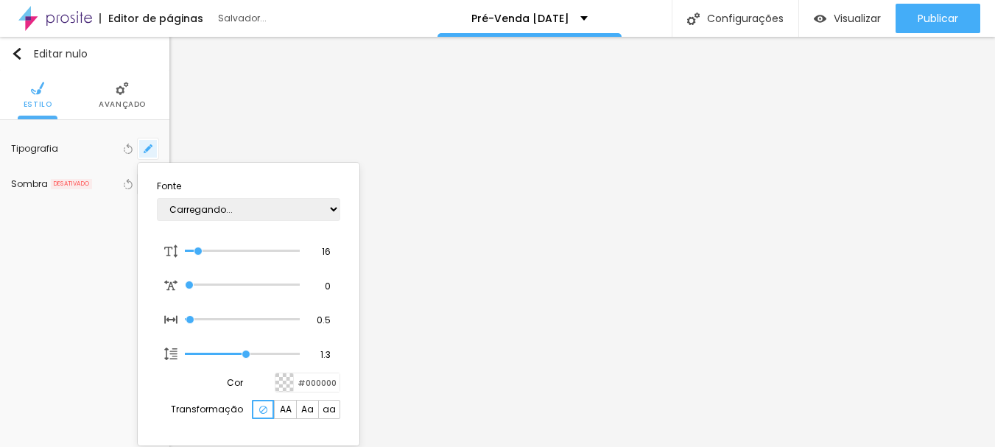
type input "1"
click at [271, 138] on div at bounding box center [497, 223] width 995 height 447
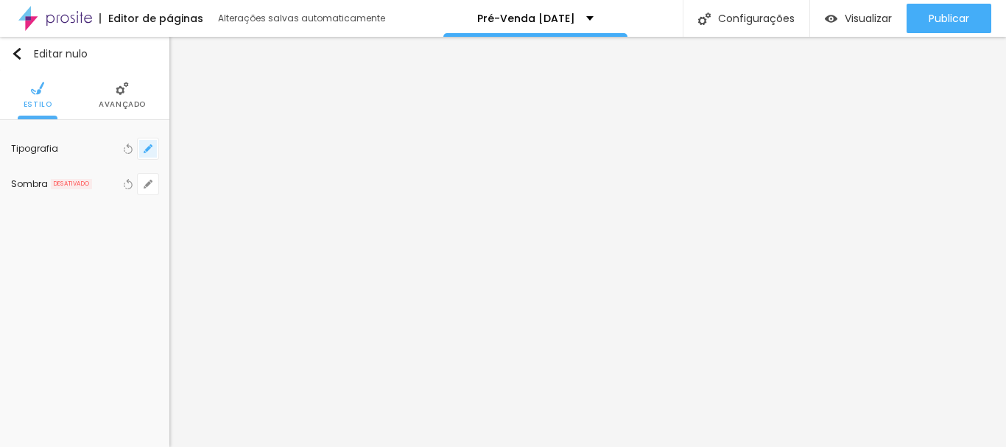
click at [151, 144] on button "button" at bounding box center [148, 148] width 21 height 21
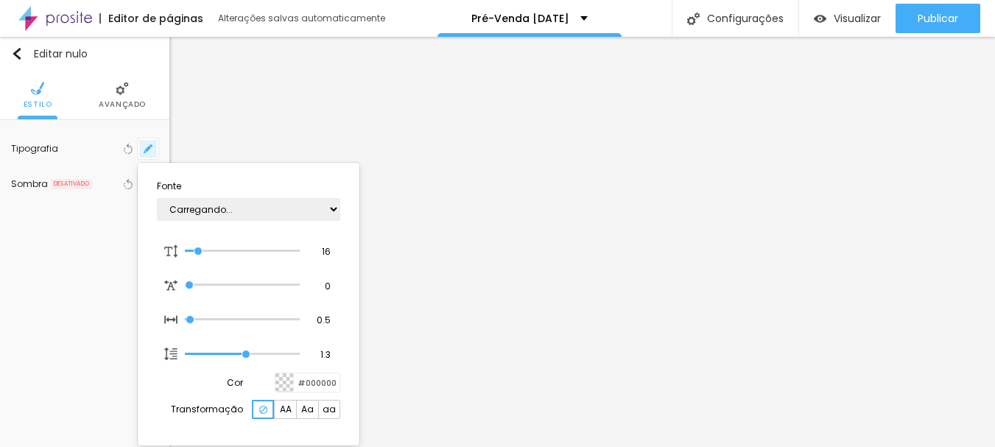
type input "1"
click at [371, 141] on div at bounding box center [497, 223] width 995 height 447
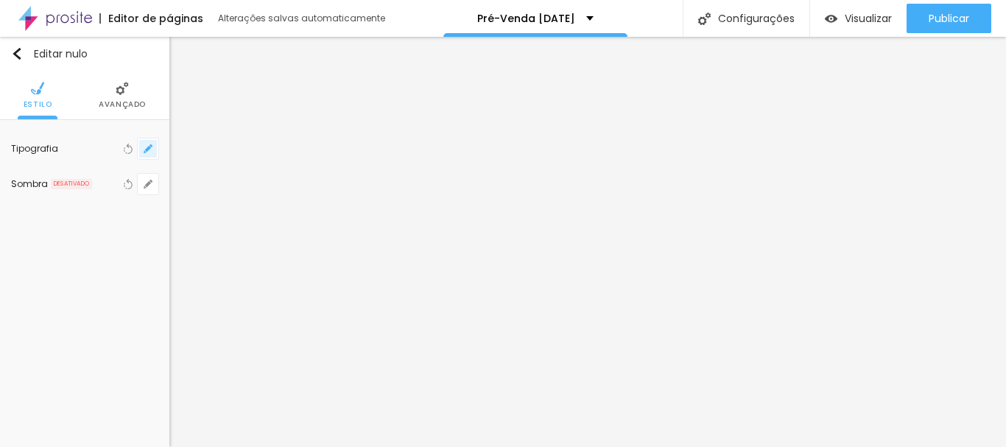
click at [147, 148] on icon "button" at bounding box center [148, 148] width 9 height 9
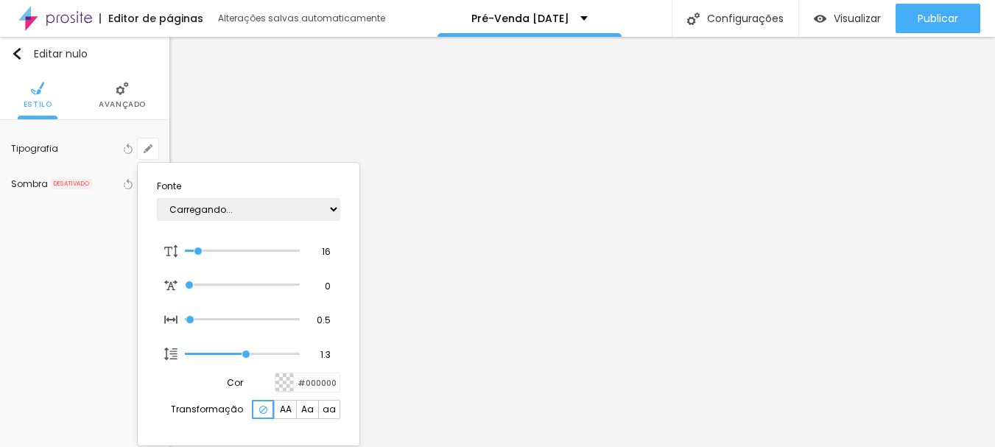
type input "1"
click at [283, 204] on select "AbrilFatface-Regular Actor-Regular Alegreya AlegreyaBlack Alice Allan-Bold Alla…" at bounding box center [248, 209] width 183 height 23
select select "Anaheim"
click at [157, 198] on select "AbrilFatface-Regular Actor-Regular Alegreya AlegreyaBlack Alice Allan-Bold Alla…" at bounding box center [248, 209] width 183 height 23
type input "1"
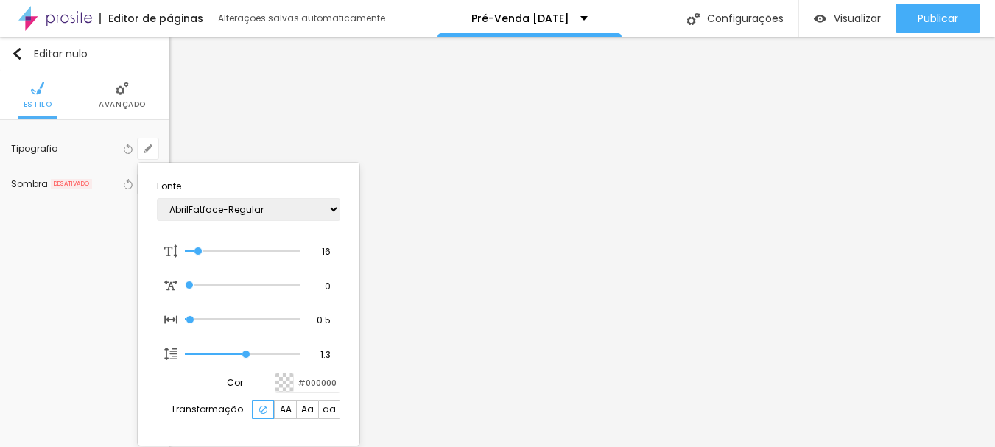
click at [722, 150] on div at bounding box center [497, 223] width 995 height 447
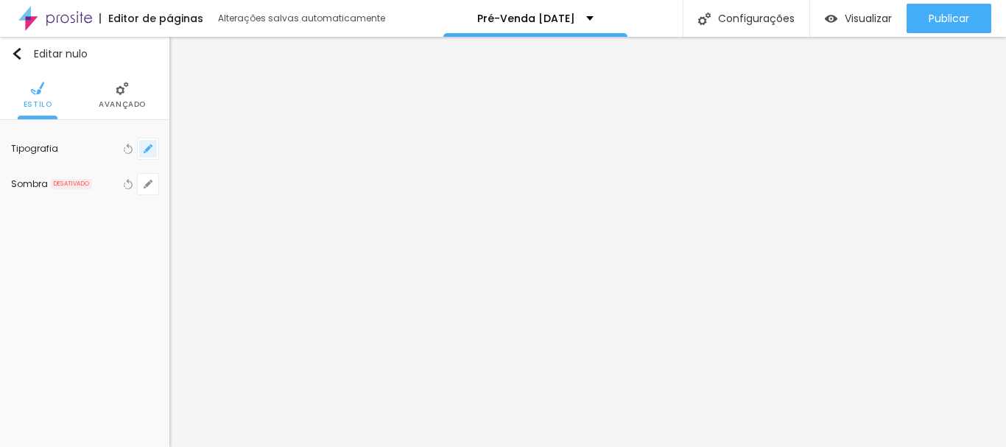
click at [144, 148] on icon "button" at bounding box center [148, 148] width 9 height 9
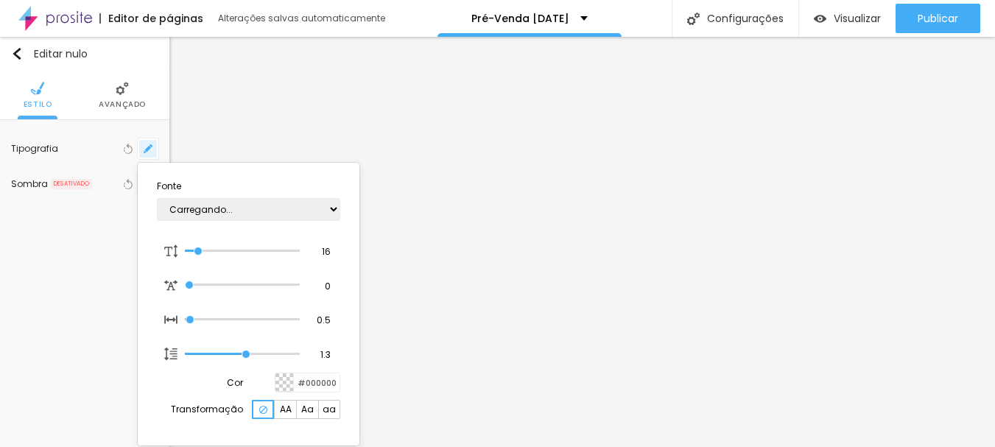
type input "1"
click at [308, 210] on select "AbrilFatface-Regular Actor-Regular Alegreya AlegreyaBlack Alice Allan-Bold Alla…" at bounding box center [248, 209] width 183 height 23
select select "NanumGothicCoding-Bold"
type input "1"
click at [407, 150] on div at bounding box center [497, 223] width 995 height 447
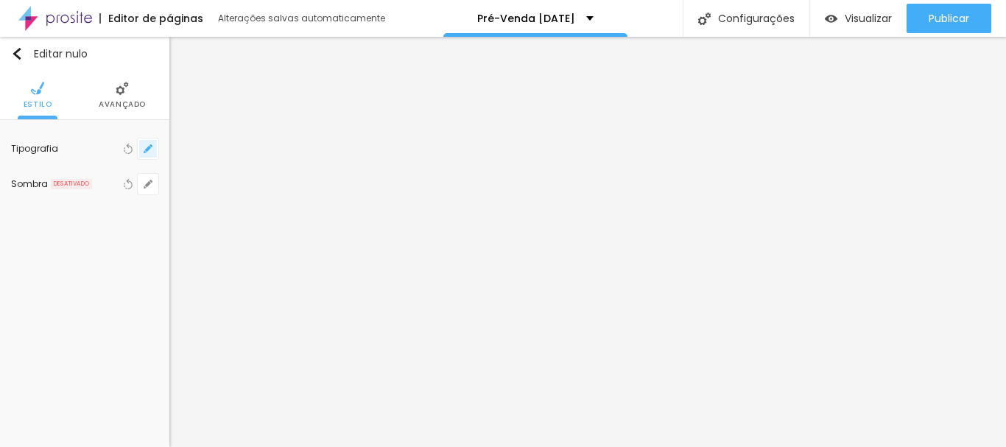
click at [141, 152] on button "button" at bounding box center [148, 148] width 21 height 21
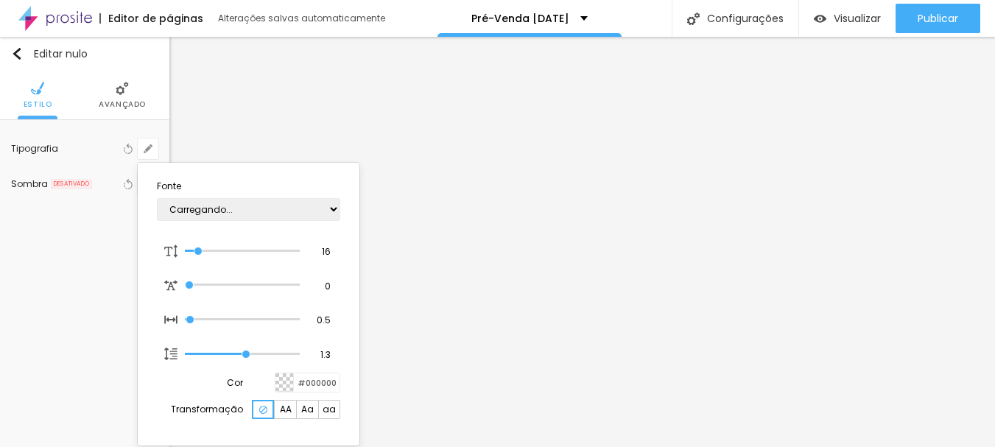
type input "1"
click at [195, 207] on select "AbrilFatface-Regular Actor-Regular Alegreya AlegreyaBlack Alice Allan-Bold Alla…" at bounding box center [248, 209] width 183 height 23
select select "Anaheim"
click at [157, 198] on select "AbrilFatface-Regular Actor-Regular Alegreya AlegreyaBlack Alice Allan-Bold Alla…" at bounding box center [248, 209] width 183 height 23
type input "1"
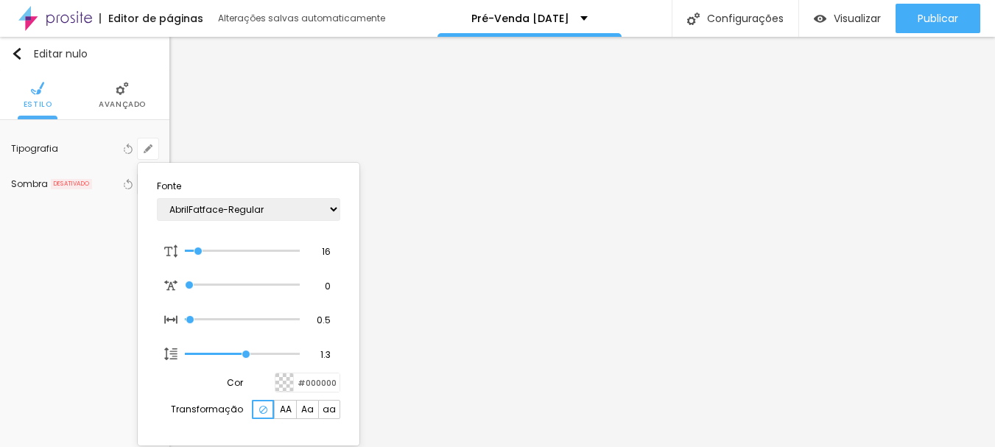
click at [571, 179] on div at bounding box center [497, 223] width 995 height 447
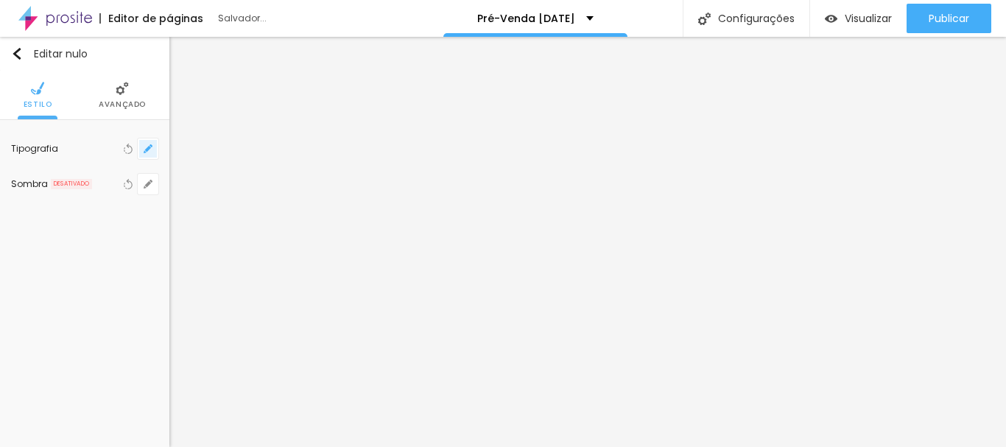
click at [147, 147] on icon "button" at bounding box center [148, 148] width 9 height 9
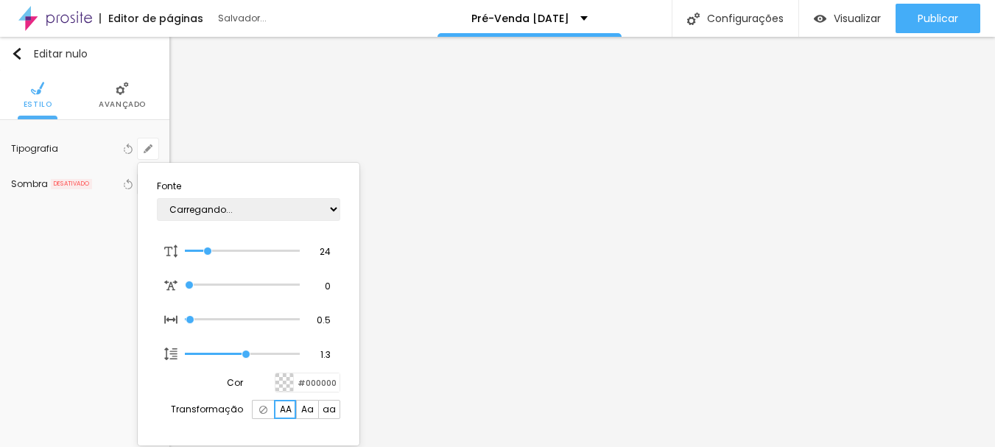
type input "1"
click at [204, 205] on select "AbrilFatface-Regular Actor-Regular Alegreya AlegreyaBlack Alice Allan-Bold Alla…" at bounding box center [248, 209] width 183 height 23
select select "CinzelDecorative-Bold"
click at [157, 198] on select "AbrilFatface-Regular Actor-Regular Alegreya AlegreyaBlack Alice Allan-Bold Alla…" at bounding box center [248, 209] width 183 height 23
type input "1"
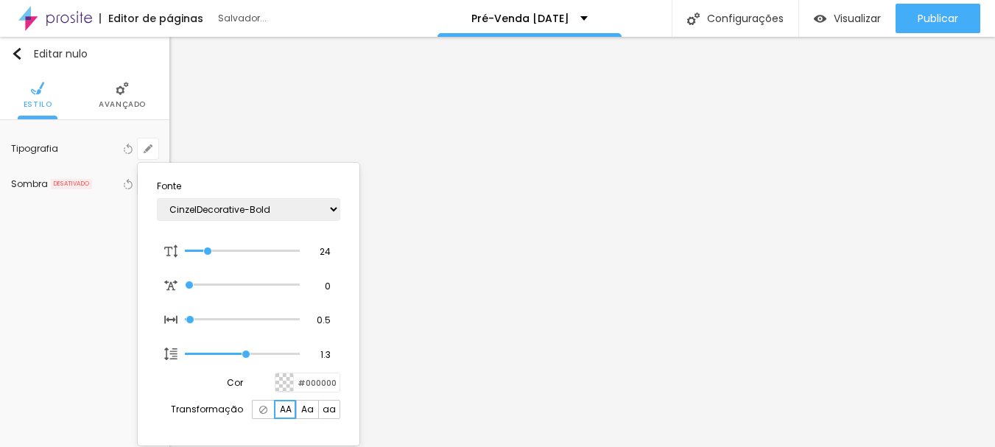
click at [383, 180] on div at bounding box center [497, 223] width 995 height 447
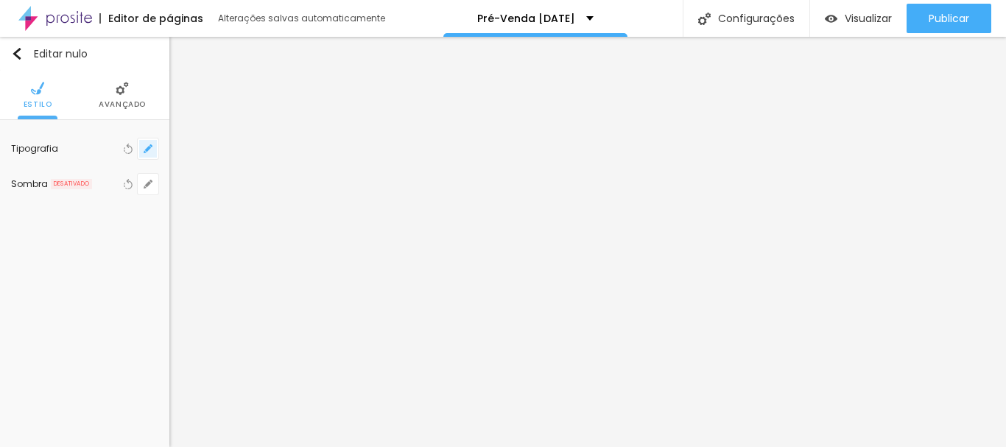
click at [153, 144] on button "button" at bounding box center [148, 148] width 21 height 21
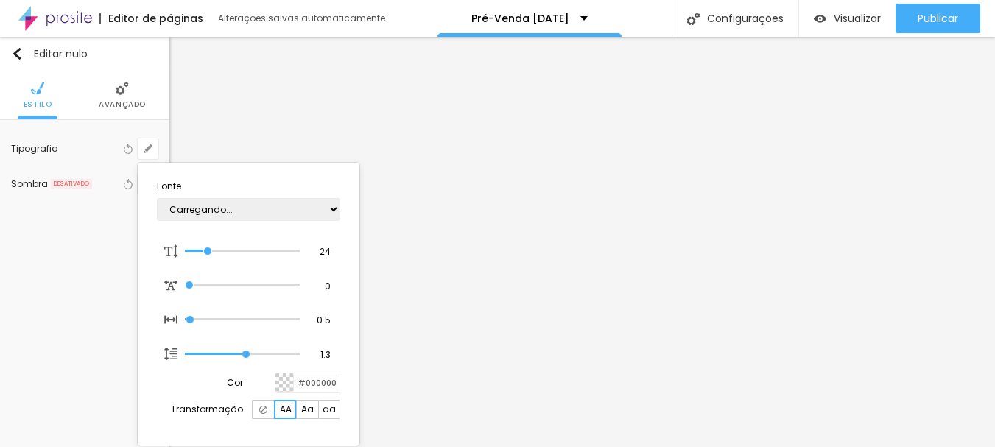
type input "1"
click at [231, 210] on select "AbrilFatface-Regular Actor-Regular Alegreya AlegreyaBlack Alice Allan-Bold Alla…" at bounding box center [248, 209] width 183 height 23
select select "CinzelDecorative-Black"
click at [157, 198] on select "AbrilFatface-Regular Actor-Regular Alegreya AlegreyaBlack Alice Allan-Bold Alla…" at bounding box center [248, 209] width 183 height 23
type input "1"
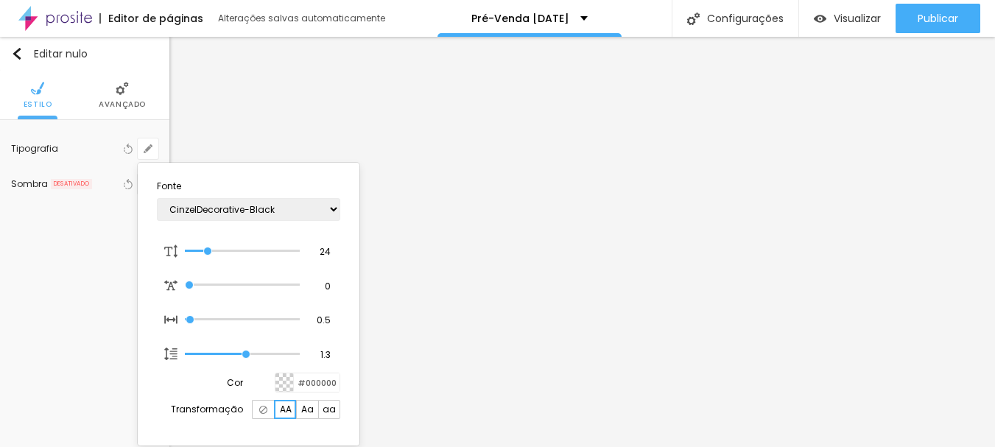
click at [581, 210] on div at bounding box center [497, 223] width 995 height 447
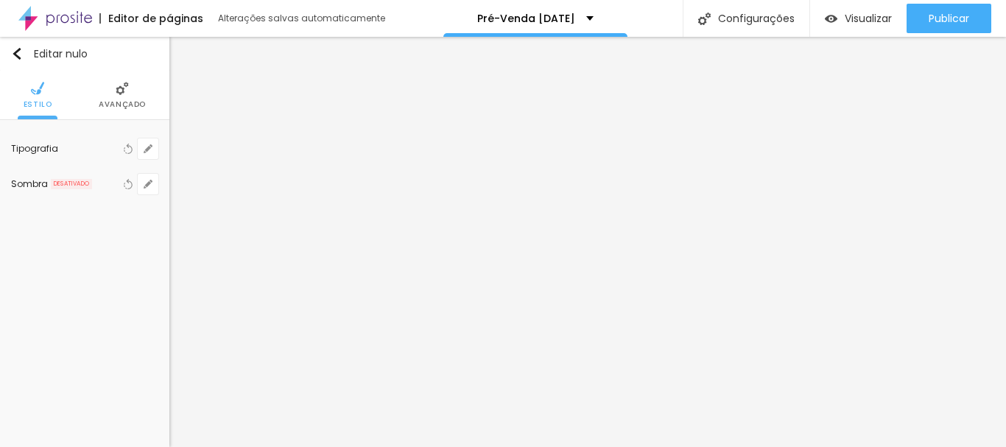
click at [159, 141] on div "Tipografia Voltar ao padrão Sombra DESATIVADO Voltar ao padrão" at bounding box center [84, 166] width 169 height 93
click at [153, 147] on button "button" at bounding box center [148, 148] width 21 height 21
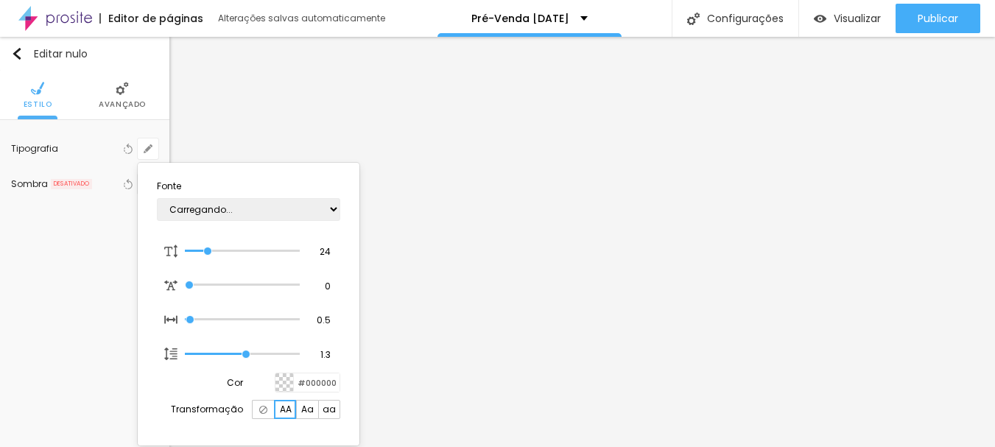
type input "1"
click at [797, 177] on div at bounding box center [497, 223] width 995 height 447
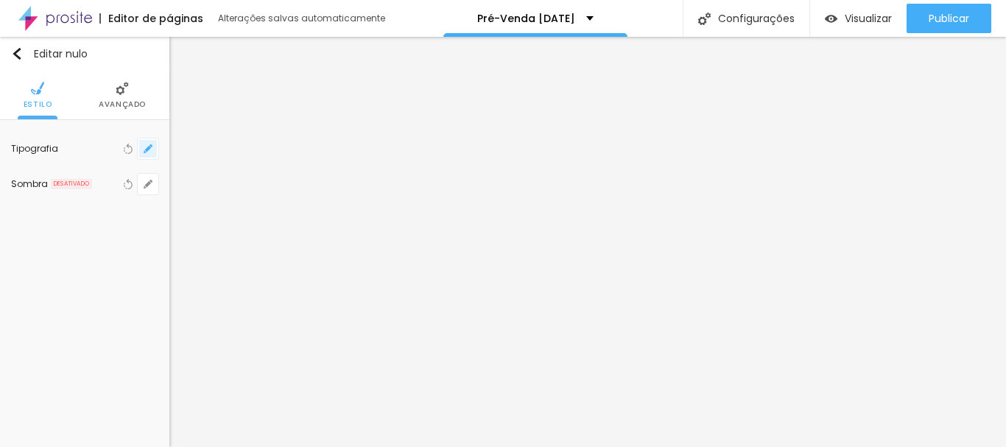
click at [155, 152] on button "button" at bounding box center [148, 148] width 21 height 21
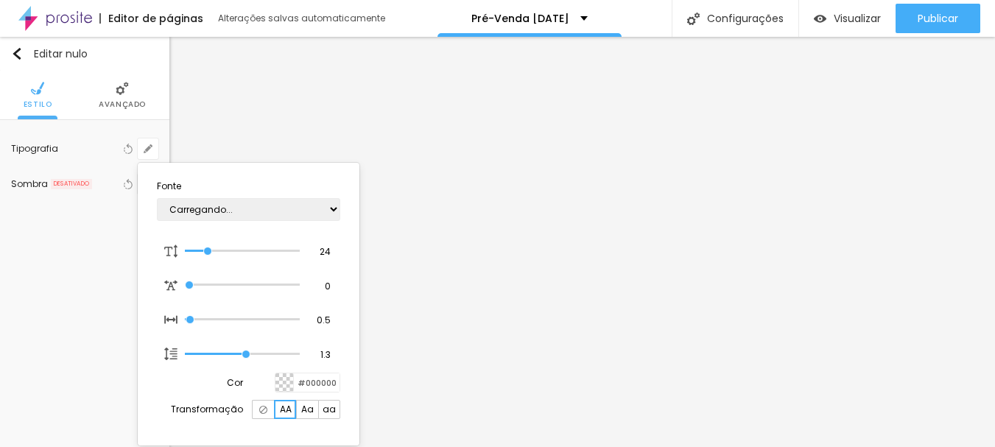
type input "1"
click at [244, 203] on select "AbrilFatface-Regular Actor-Regular Alegreya AlegreyaBlack Alice Allan-Bold Alla…" at bounding box center [248, 209] width 183 height 23
select select "CinzelDecorative-Regular"
click at [157, 198] on select "AbrilFatface-Regular Actor-Regular Alegreya AlegreyaBlack Alice Allan-Bold Alla…" at bounding box center [248, 209] width 183 height 23
type input "1"
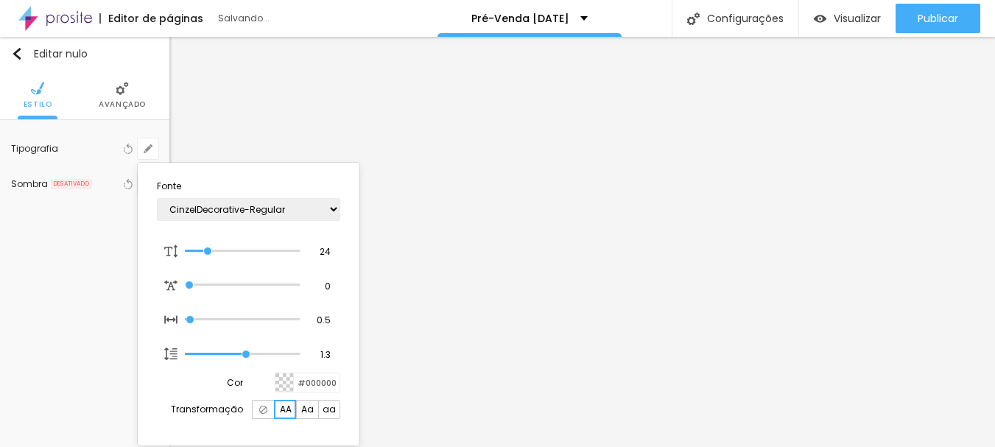
click at [565, 219] on div at bounding box center [497, 223] width 995 height 447
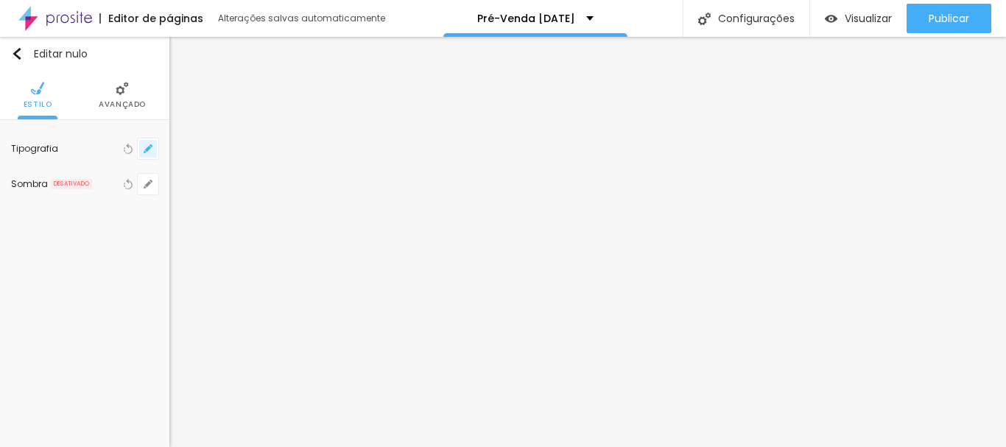
click at [154, 151] on button "button" at bounding box center [148, 148] width 21 height 21
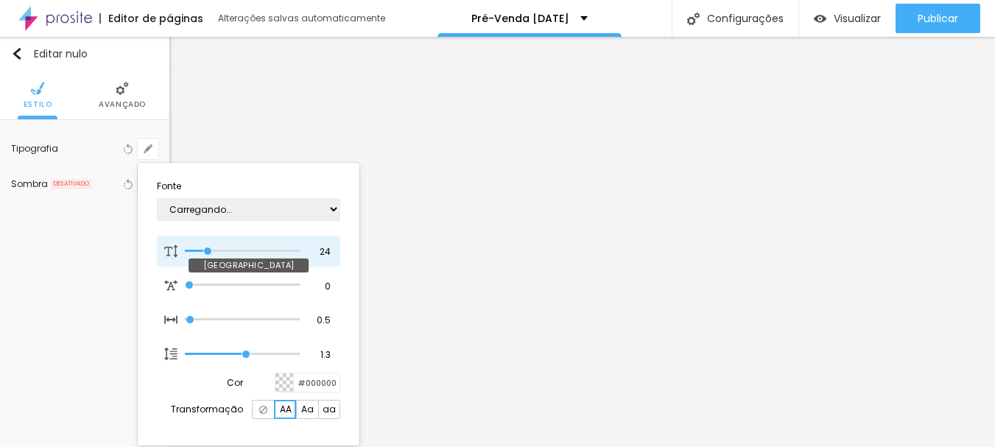
type input "1"
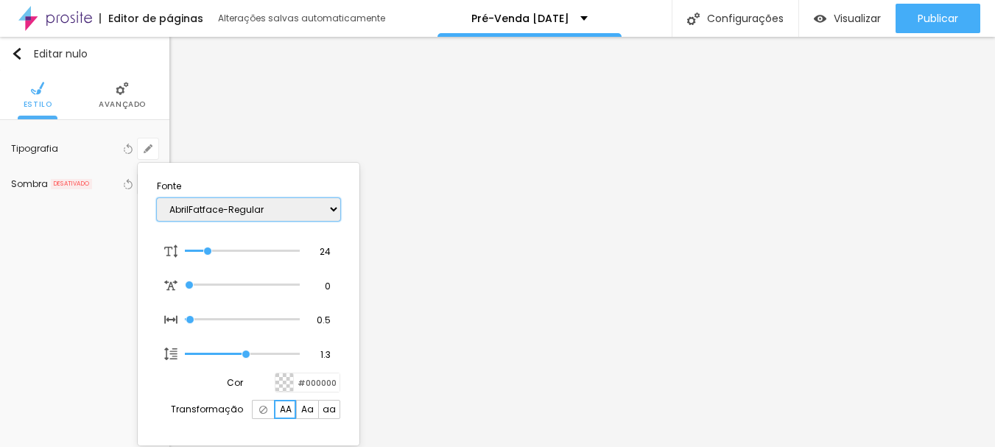
click at [262, 210] on select "AbrilFatface-Regular Actor-Regular Alegreya AlegreyaBlack Alice Allan-Bold Alla…" at bounding box center [248, 209] width 183 height 23
select select "CinzelDecorative-Bold"
click at [157, 198] on select "AbrilFatface-Regular Actor-Regular Alegreya AlegreyaBlack Alice Allan-Bold Alla…" at bounding box center [248, 209] width 183 height 23
type input "1"
click at [786, 148] on div at bounding box center [497, 223] width 995 height 447
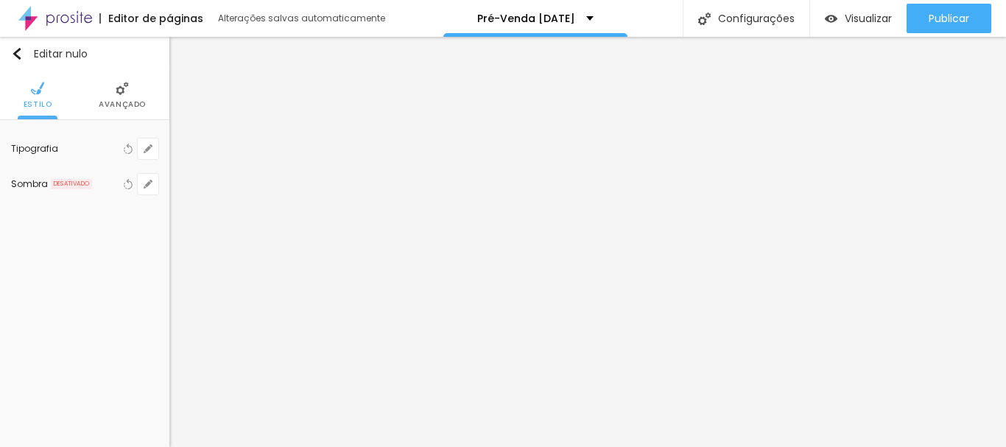
click at [166, 142] on div "Tipografia Voltar ao padrão Sombra DESATIVADO Voltar ao padrão" at bounding box center [84, 166] width 169 height 93
click at [152, 148] on icon "button" at bounding box center [148, 148] width 9 height 9
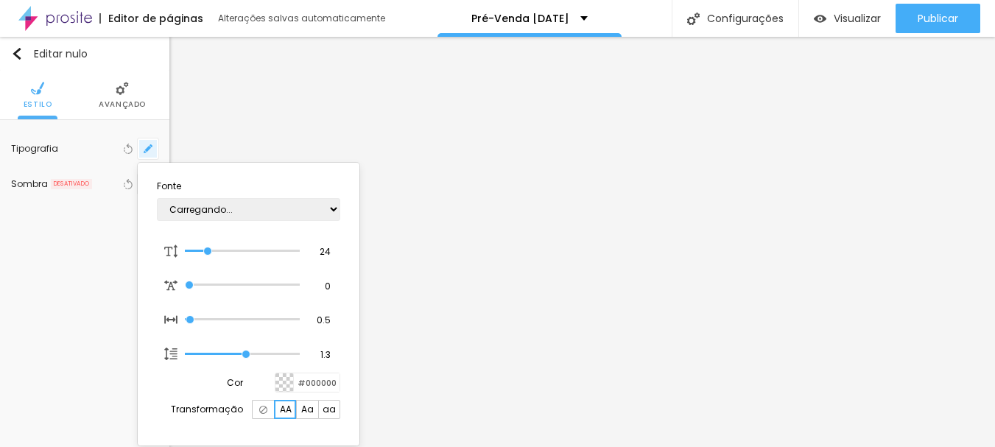
type input "1"
click at [245, 206] on select "AbrilFatface-Regular Actor-Regular Alegreya AlegreyaBlack Alice Allan-Bold Alla…" at bounding box center [248, 209] width 183 height 23
select select "CinzelDecorative-Bold"
click at [157, 198] on select "AbrilFatface-Regular Actor-Regular Alegreya AlegreyaBlack Alice Allan-Bold Alla…" at bounding box center [248, 209] width 183 height 23
type input "1"
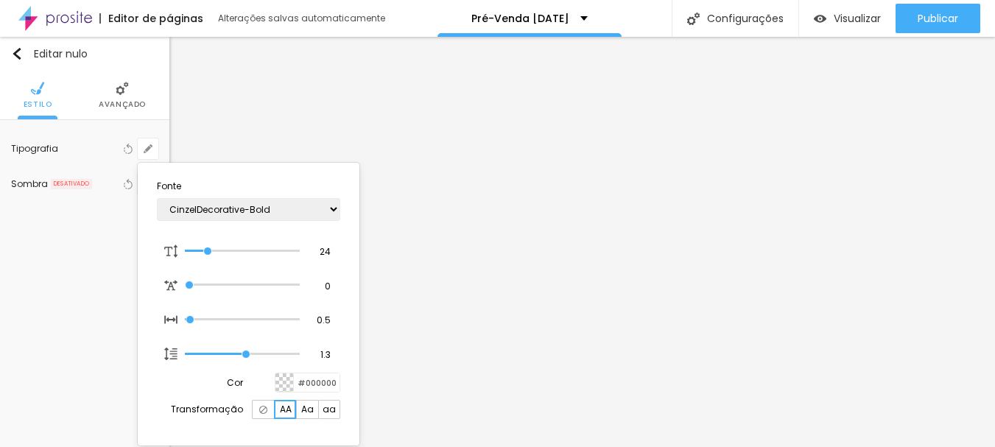
click at [545, 262] on div at bounding box center [497, 223] width 995 height 447
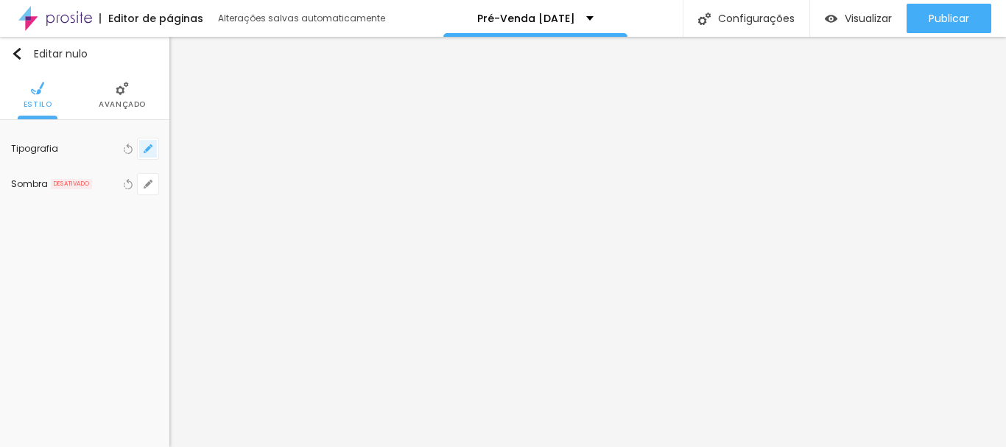
click at [143, 148] on button "button" at bounding box center [148, 148] width 21 height 21
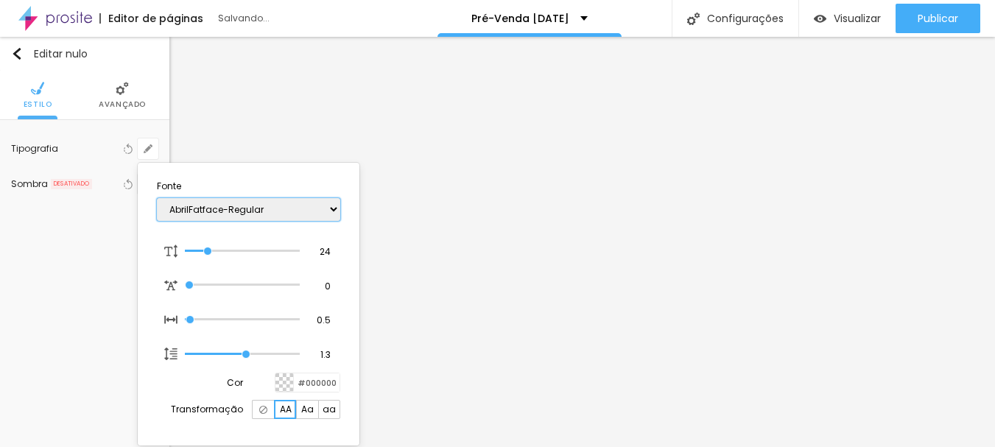
click at [247, 217] on select "AbrilFatface-Regular Actor-Regular Alegreya AlegreyaBlack Alice Allan-Bold Alla…" at bounding box center [248, 209] width 183 height 23
type input "1"
select select "CinzelDecorative-Bold"
click at [157, 198] on select "AbrilFatface-Regular Actor-Regular Alegreya AlegreyaBlack Alice Allan-Bold Alla…" at bounding box center [248, 209] width 183 height 23
type input "1"
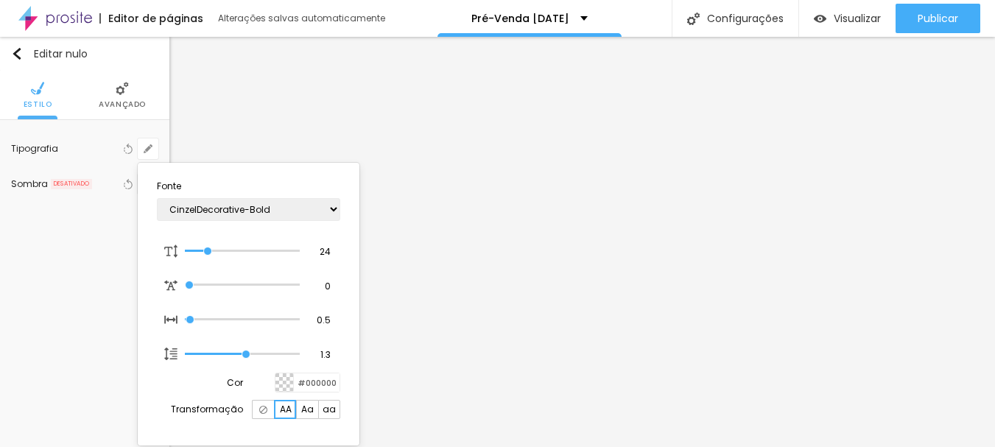
click at [579, 156] on div at bounding box center [497, 223] width 995 height 447
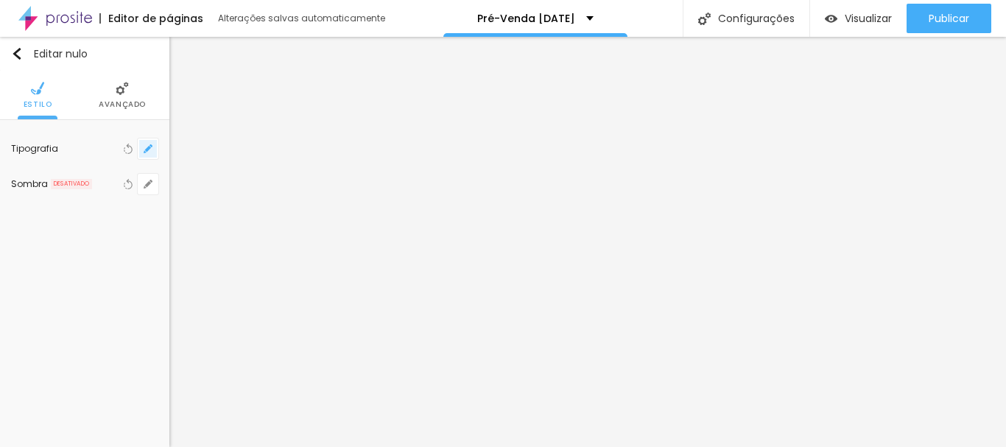
click at [156, 145] on button "button" at bounding box center [148, 148] width 21 height 21
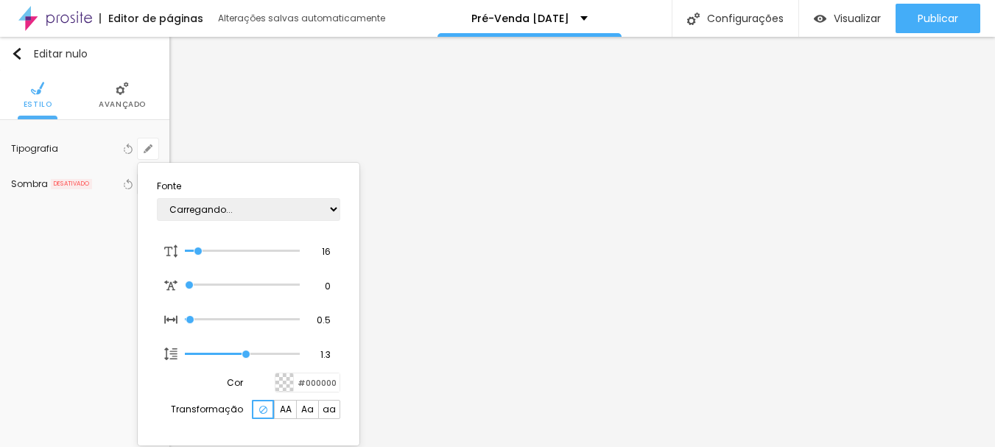
type input "1"
click at [200, 206] on select "AbrilFatface-Regular Actor-Regular Alegreya AlegreyaBlack Alice Allan-Bold Alla…" at bounding box center [248, 209] width 183 height 23
select select "Cormorant"
click at [157, 198] on select "AbrilFatface-Regular Actor-Regular Alegreya AlegreyaBlack Alice Allan-Bold Alla…" at bounding box center [248, 209] width 183 height 23
type input "1"
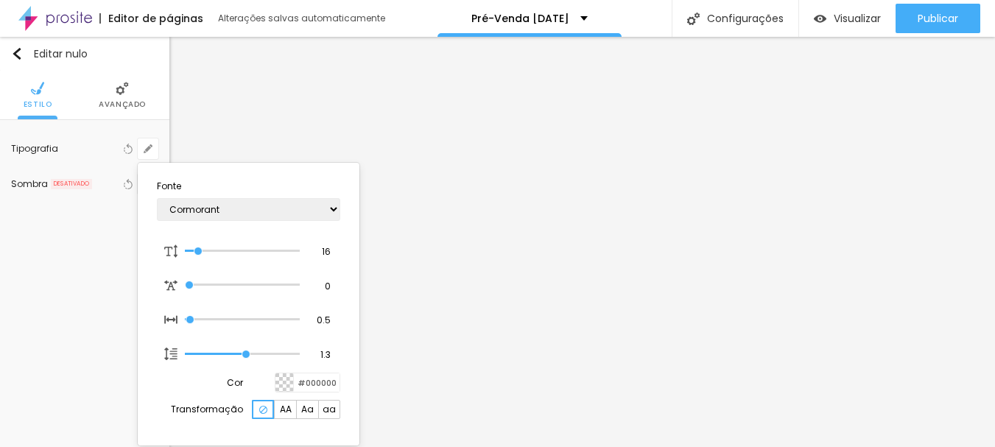
click at [565, 149] on div at bounding box center [497, 223] width 995 height 447
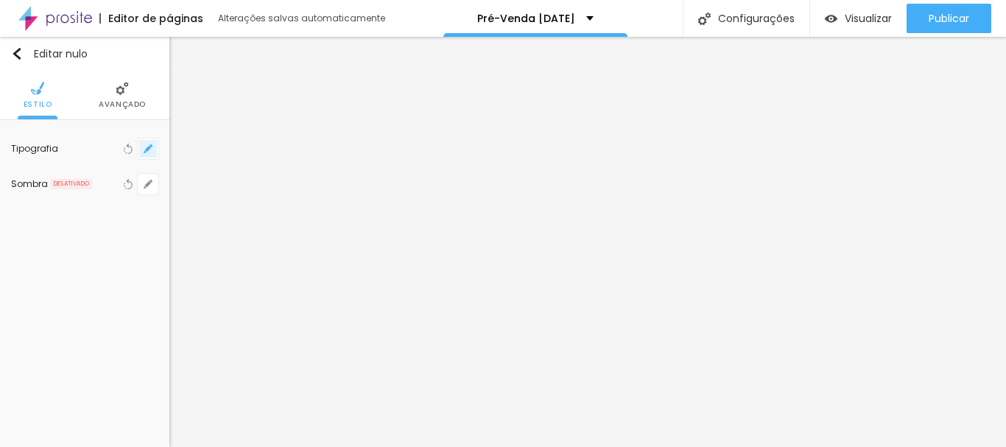
click at [158, 149] on button "button" at bounding box center [148, 148] width 21 height 21
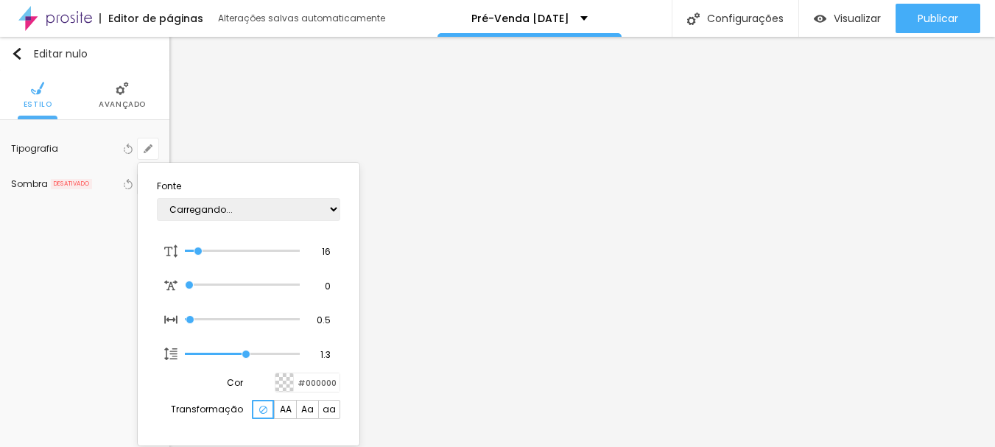
type input "1"
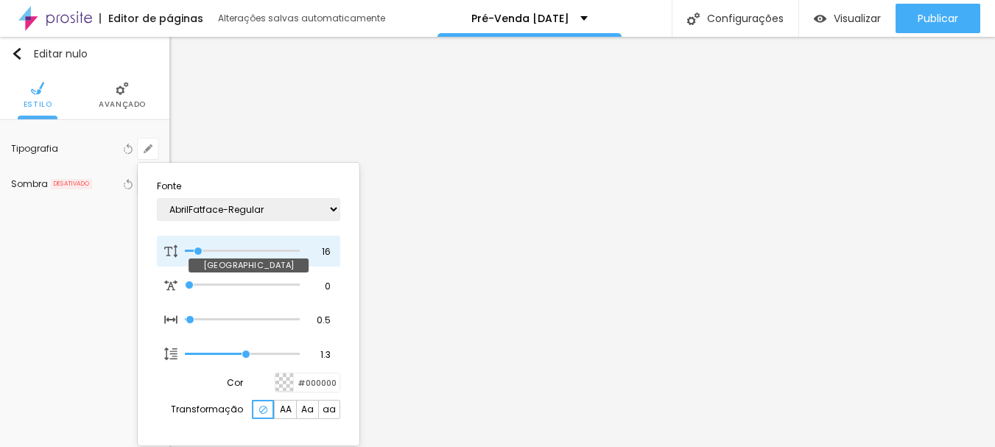
type input "13"
type input "1"
type input "19"
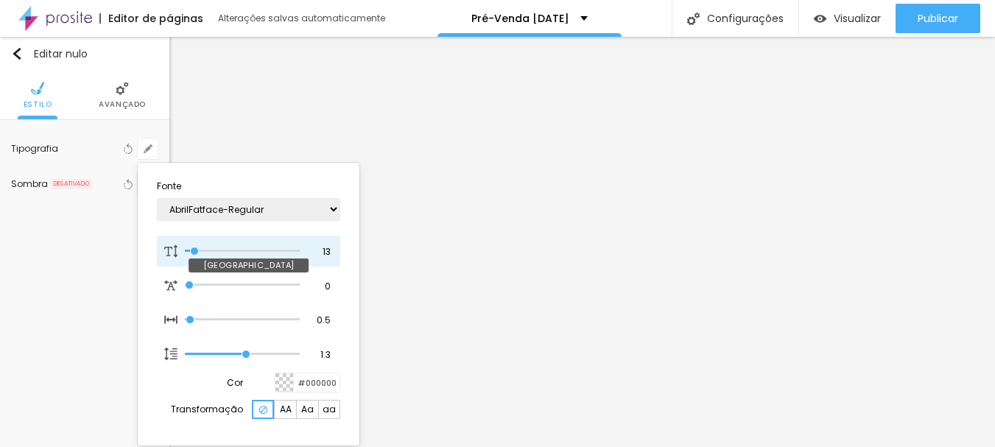
type input "1"
type input "20"
type input "1"
type input "21"
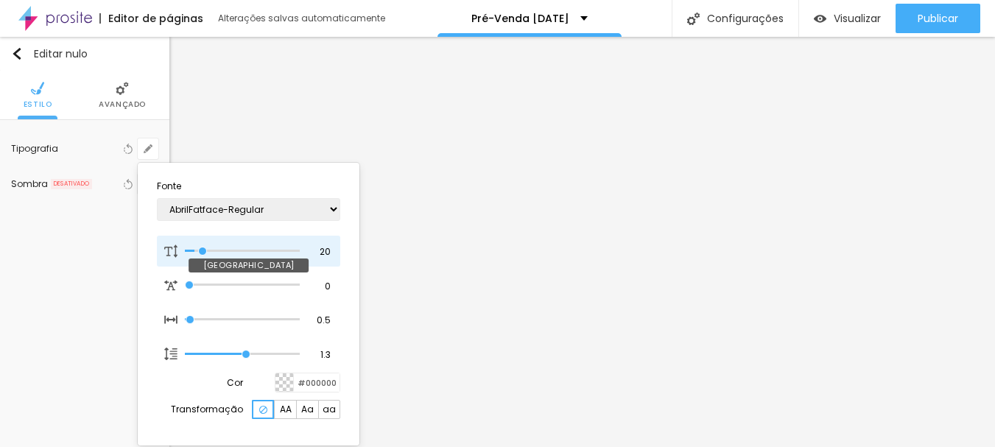
type input "21"
type input "1"
type input "22"
type input "1"
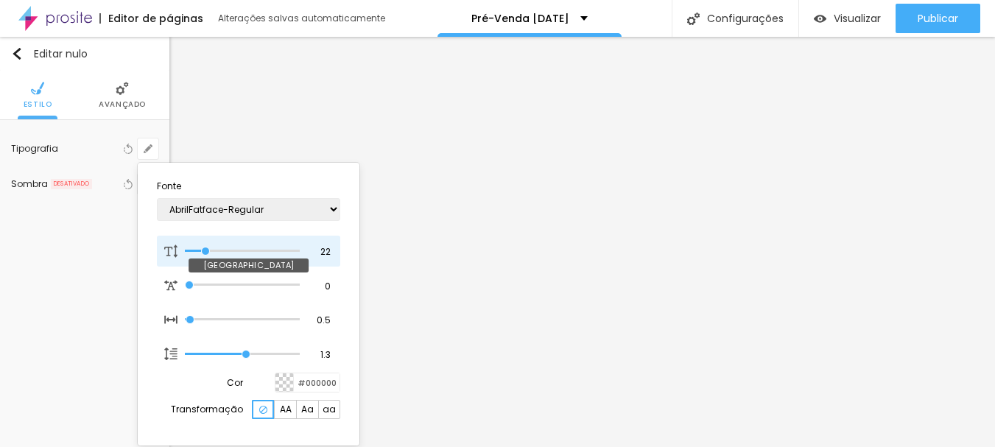
type input "23"
type input "1"
type input "24"
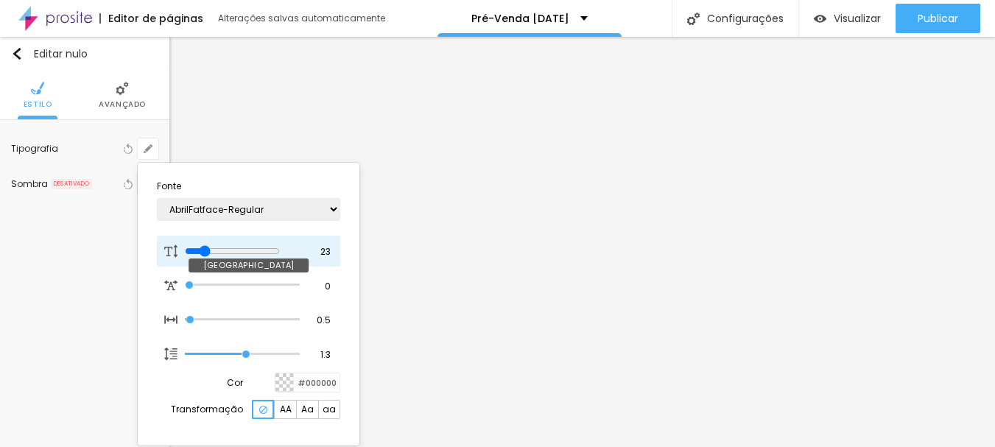
type input "1"
type input "25"
type input "1"
type input "26"
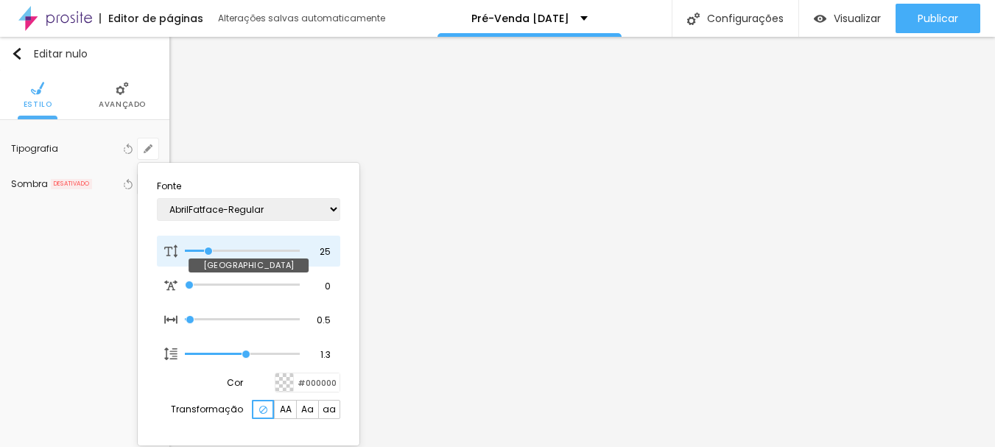
type input "26"
type input "1"
type input "29"
type input "1"
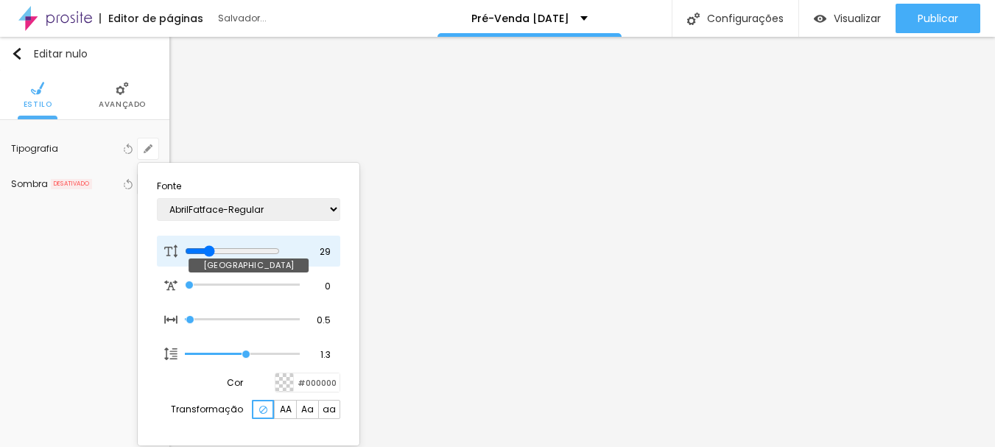
type input "30"
type input "1"
type input "29"
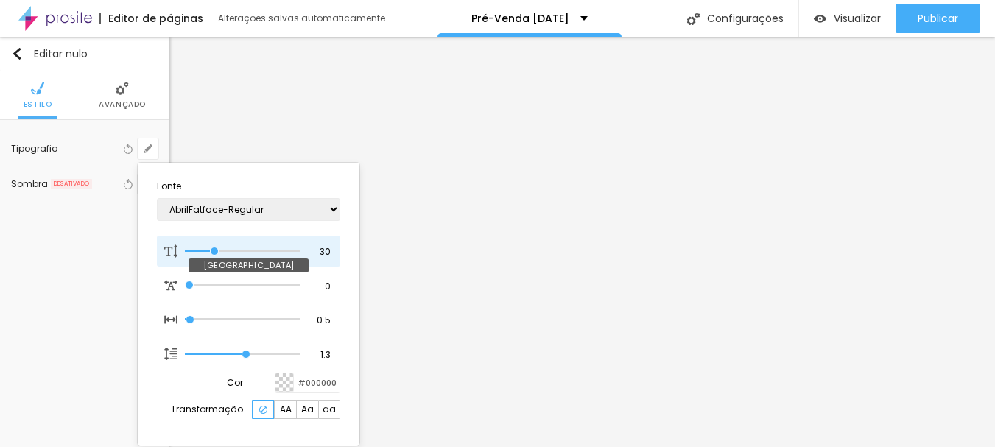
type input "1"
drag, startPoint x: 195, startPoint y: 251, endPoint x: 214, endPoint y: 249, distance: 19.3
type input "29"
click at [214, 249] on input "range" at bounding box center [242, 250] width 115 height 7
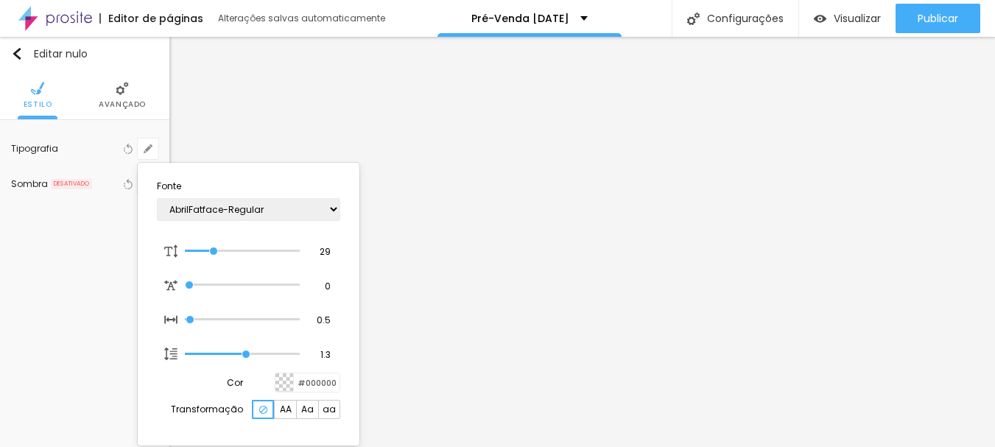
click at [599, 170] on div at bounding box center [497, 223] width 995 height 447
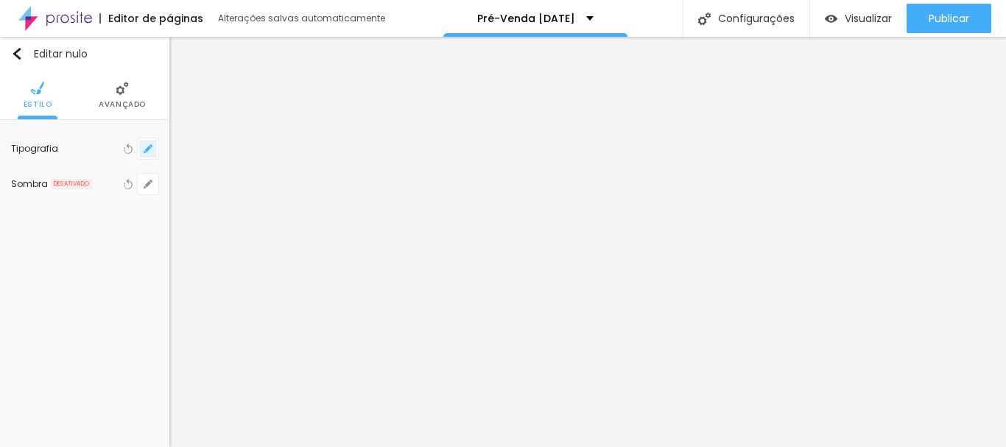
click at [150, 141] on button "button" at bounding box center [148, 148] width 21 height 21
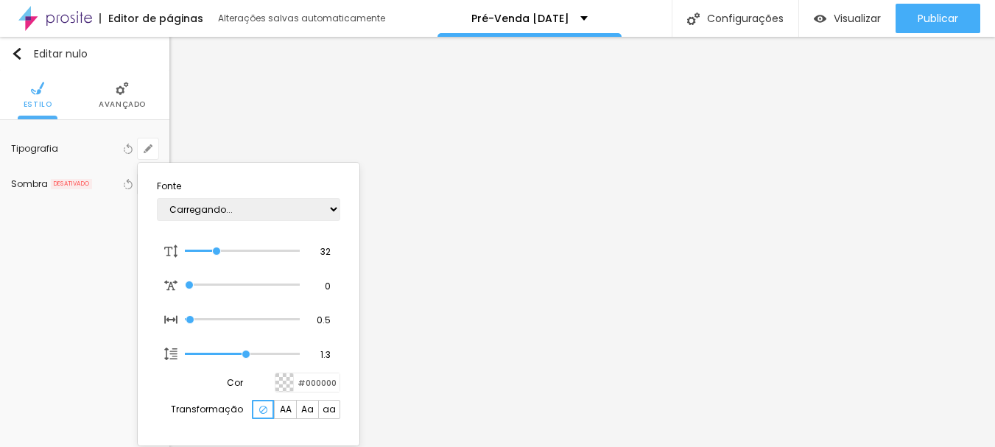
type input "1"
click at [233, 208] on select "AbrilFatface-Regular Actor-Regular Alegreya AlegreyaBlack Alice Allan-Bold Alla…" at bounding box center [248, 209] width 183 height 23
select select "CinzelDecorative-Bold"
click at [157, 198] on select "AbrilFatface-Regular Actor-Regular Alegreya AlegreyaBlack Alice Allan-Bold Alla…" at bounding box center [248, 209] width 183 height 23
type input "1"
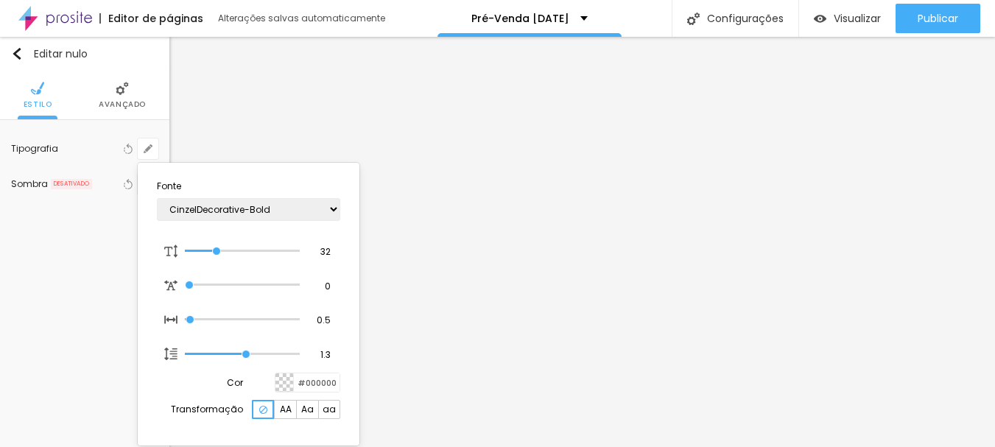
click at [724, 143] on div at bounding box center [497, 223] width 995 height 447
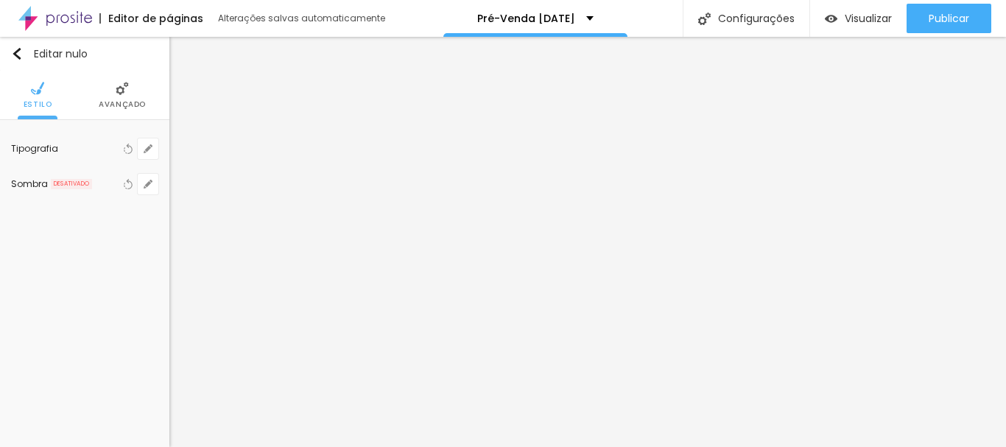
click at [168, 205] on div "Tipografia Voltar ao padrão Sombra DESATIVADO Voltar ao padrão" at bounding box center [84, 166] width 169 height 93
click at [149, 136] on div "Tipografia Voltar ao padrão" at bounding box center [84, 148] width 147 height 35
click at [155, 150] on button "button" at bounding box center [148, 148] width 21 height 21
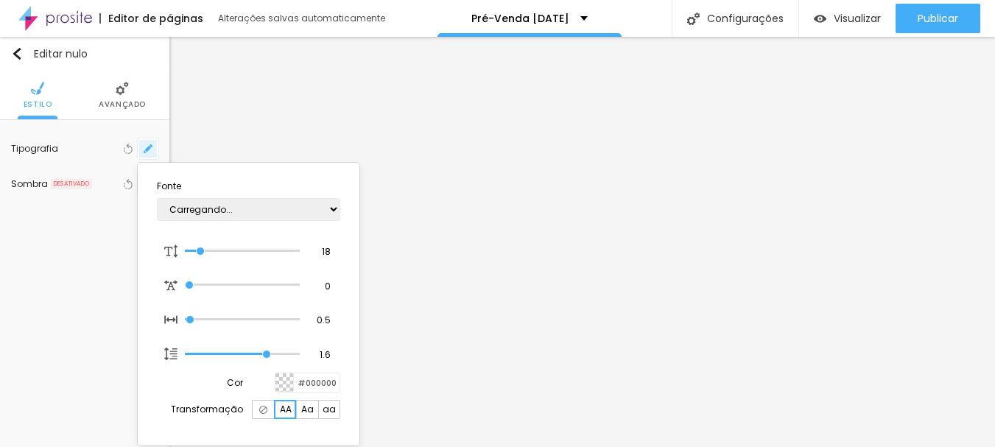
type input "1"
click at [618, 249] on div at bounding box center [497, 223] width 995 height 447
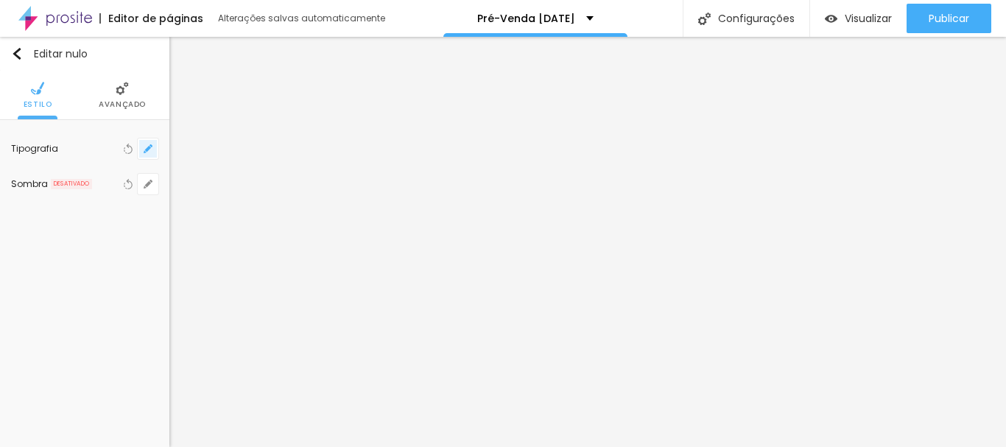
click at [141, 147] on button "button" at bounding box center [148, 148] width 21 height 21
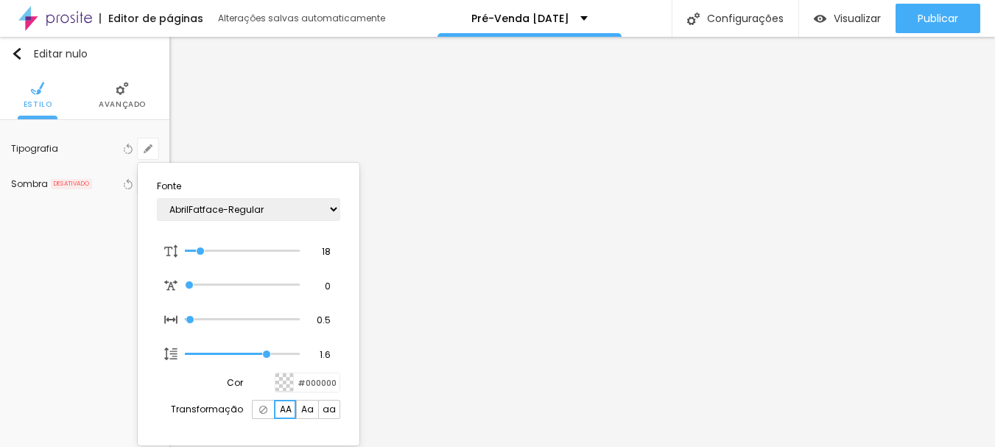
click at [263, 409] on img at bounding box center [263, 410] width 8 height 8
click at [286, 406] on font "AA" at bounding box center [286, 409] width 12 height 13
type input "1"
click at [437, 254] on div at bounding box center [497, 223] width 995 height 447
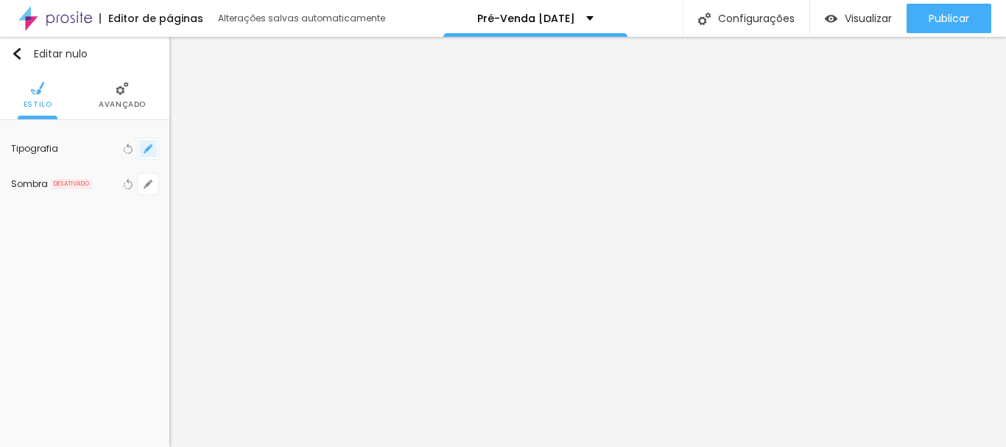
click at [140, 152] on button "button" at bounding box center [148, 148] width 21 height 21
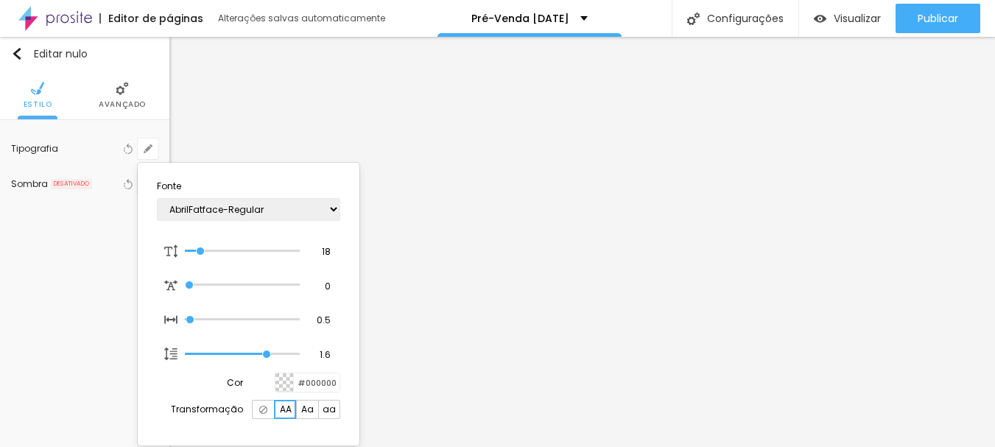
click at [267, 404] on div at bounding box center [263, 409] width 22 height 19
type input "1"
click at [478, 279] on div at bounding box center [497, 223] width 995 height 447
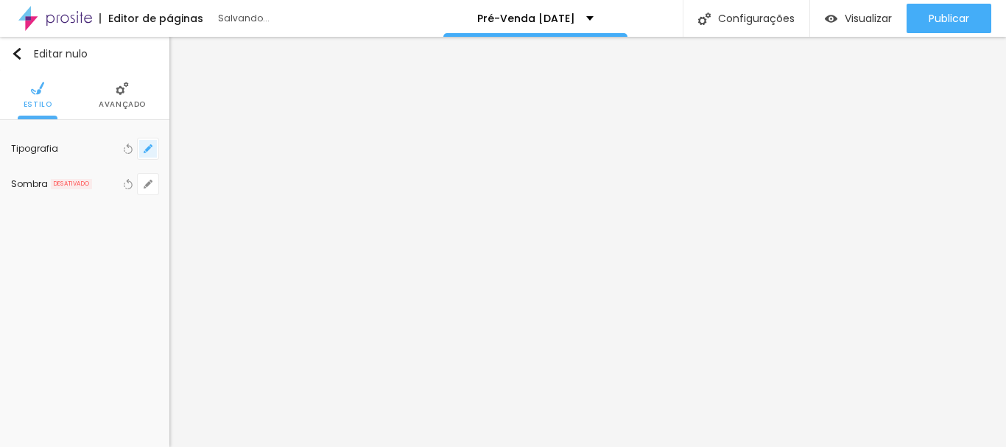
click at [143, 149] on button "button" at bounding box center [148, 148] width 21 height 21
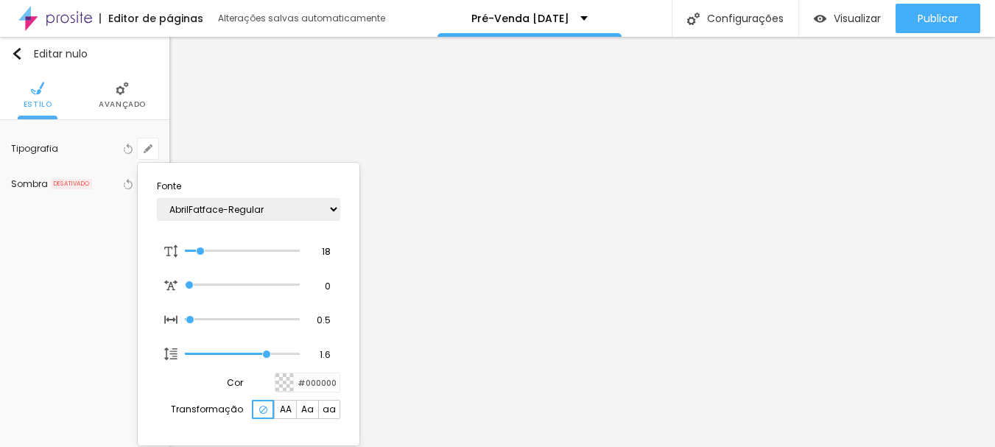
drag, startPoint x: 260, startPoint y: 412, endPoint x: 326, endPoint y: 357, distance: 85.8
click at [260, 411] on img at bounding box center [263, 410] width 8 height 8
click at [301, 411] on font "Aa" at bounding box center [307, 409] width 13 height 13
click at [289, 413] on font "AA" at bounding box center [286, 409] width 12 height 13
type input "1"
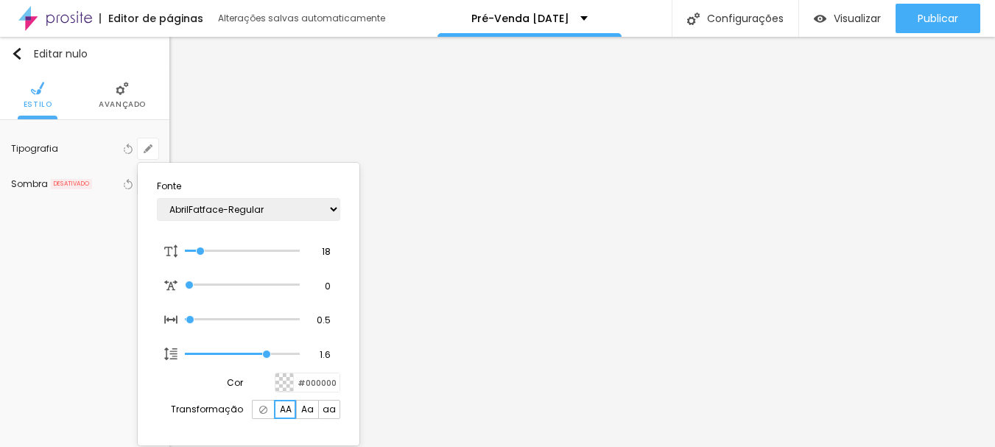
click at [431, 266] on div at bounding box center [497, 223] width 995 height 447
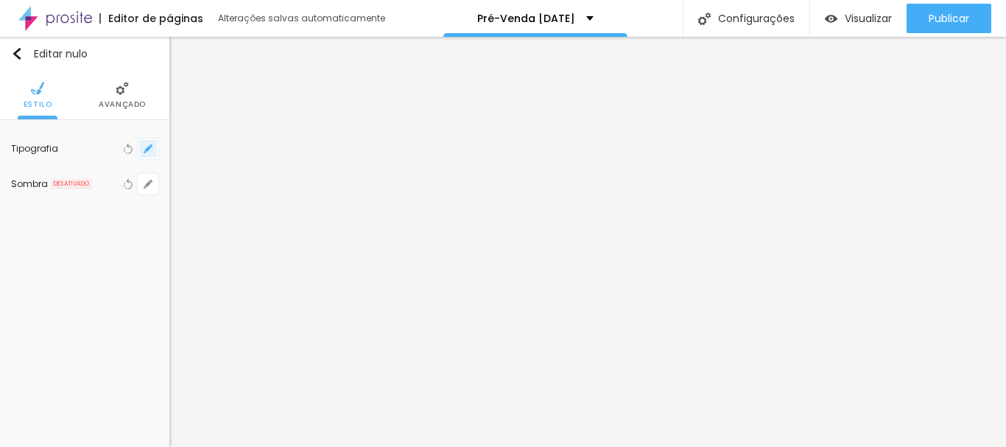
click at [158, 155] on button "button" at bounding box center [148, 148] width 21 height 21
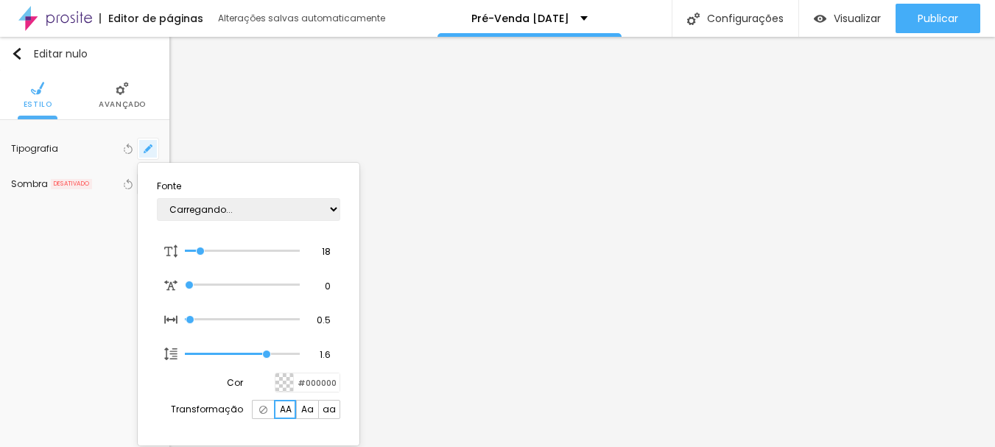
type input "1"
click at [333, 210] on select "AbrilFatface-Regular Actor-Regular Alegreya AlegreyaBlack Alice Allan-Bold Alla…" at bounding box center [248, 209] width 183 height 23
click at [359, 216] on div at bounding box center [497, 223] width 995 height 447
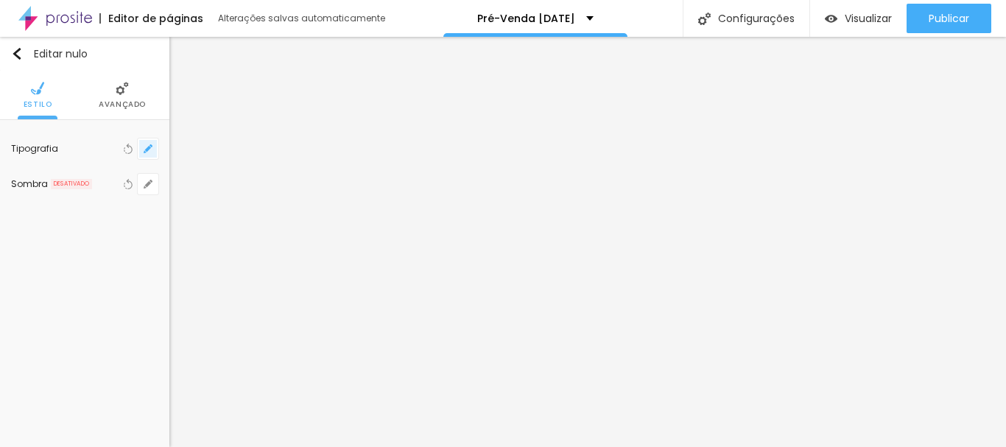
click at [154, 151] on button "button" at bounding box center [148, 148] width 21 height 21
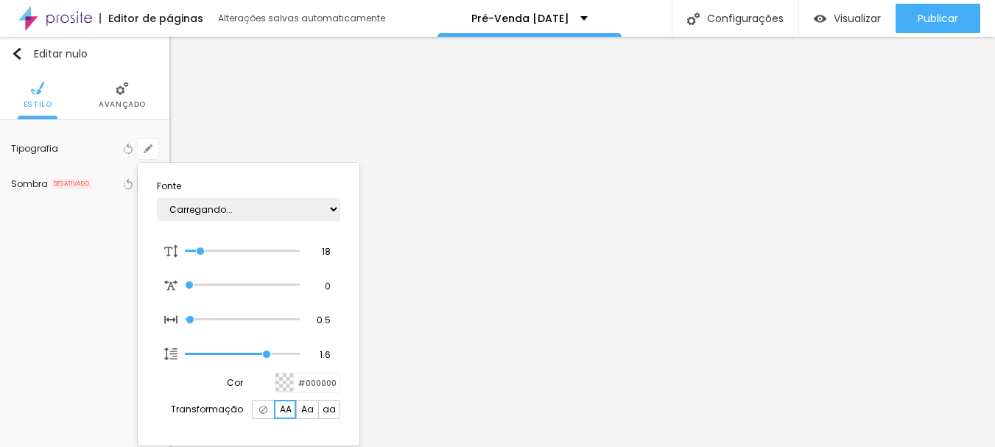
type input "1"
click at [209, 206] on select "AbrilFatface-Regular Actor-Regular Alegreya AlegreyaBlack Alice Allan-Bold Alla…" at bounding box center [248, 209] width 183 height 23
select select "AnonymousPro-Bold"
click at [157, 198] on select "AbrilFatface-Regular Actor-Regular Alegreya AlegreyaBlack Alice Allan-Bold Alla…" at bounding box center [248, 209] width 183 height 23
type input "1"
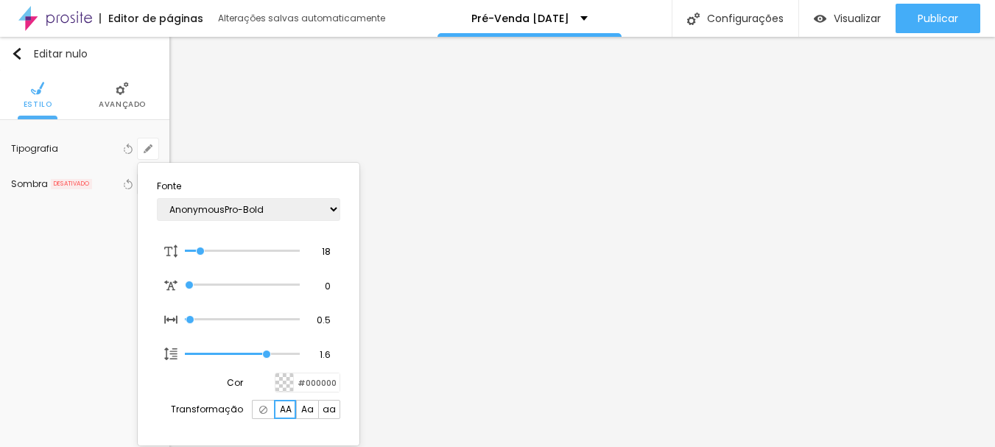
click at [610, 252] on div at bounding box center [497, 223] width 995 height 447
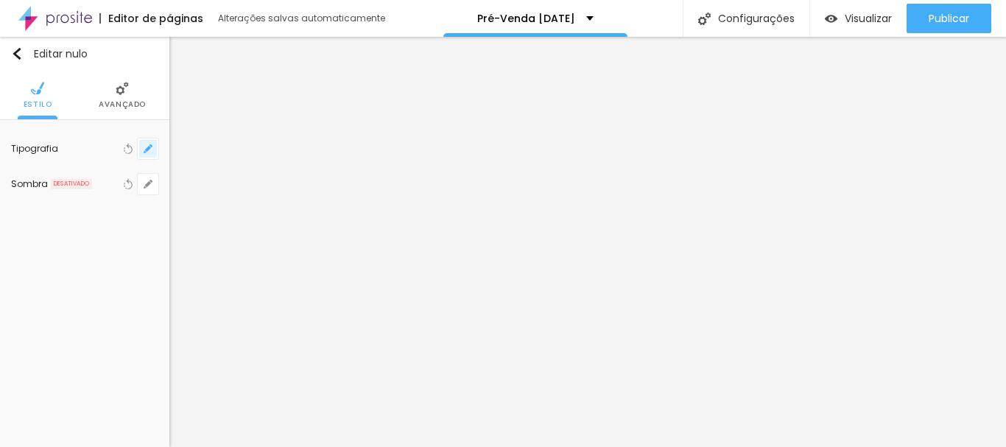
click at [150, 144] on button "button" at bounding box center [148, 148] width 21 height 21
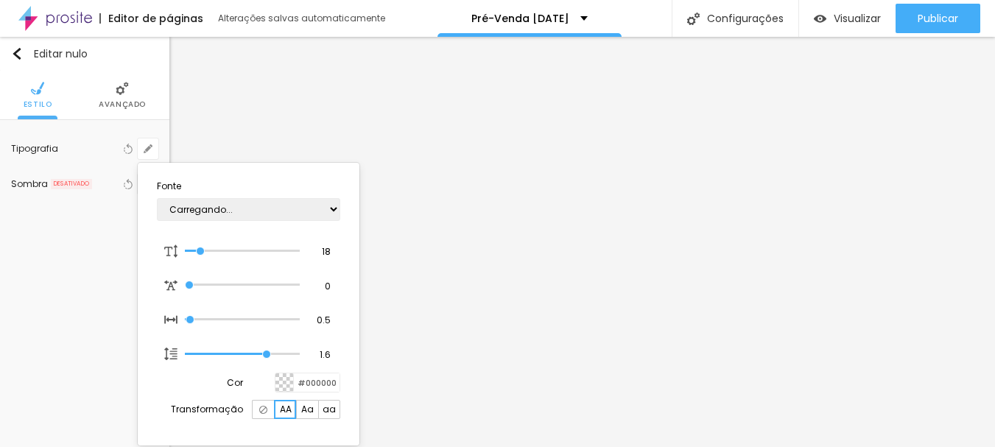
type input "1"
click at [257, 208] on select "AbrilFatface-Regular Actor-Regular Alegreya AlegreyaBlack Alice Allan-Bold Alla…" at bounding box center [248, 209] width 183 height 23
select select "CinzelDecorative-Bold"
click at [157, 198] on select "AbrilFatface-Regular Actor-Regular Alegreya AlegreyaBlack Alice Allan-Bold Alla…" at bounding box center [248, 209] width 183 height 23
click at [238, 208] on select "AbrilFatface-Regular Actor-Regular Alegreya AlegreyaBlack Alice Allan-Bold Alla…" at bounding box center [248, 209] width 183 height 23
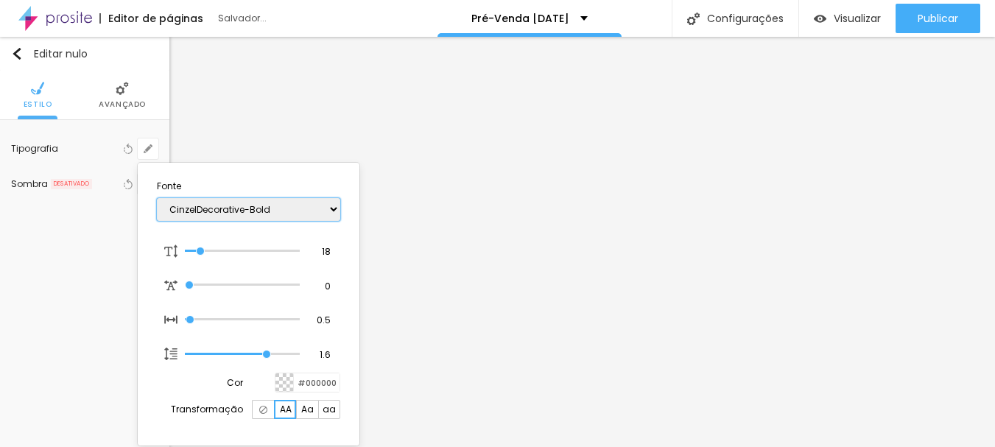
type input "1"
select select "Comfortaa-Bold"
type input "1"
click at [211, 208] on select "AbrilFatface-Regular Actor-Regular Alegreya AlegreyaBlack Alice Allan-Bold Alla…" at bounding box center [248, 209] width 183 height 23
select select "Comfortaa-Light"
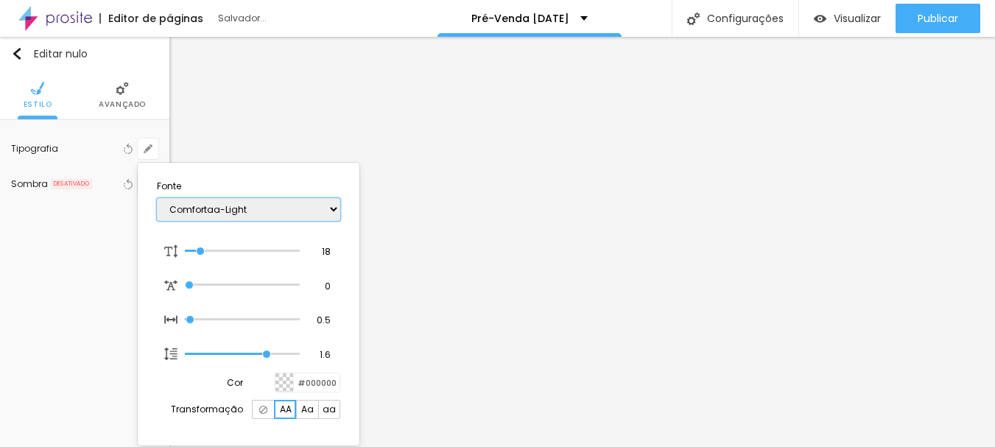
type input "1"
select select "Corben-Bold"
type input "1"
select select "Cormorant"
type input "1"
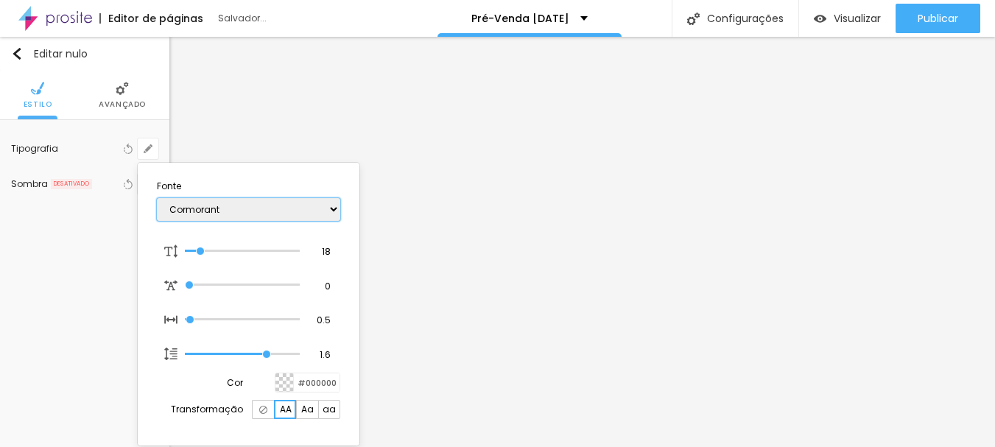
click at [230, 212] on select "AbrilFatface-Regular Actor-Regular Alegreya AlegreyaBlack Alice Allan-Bold Alla…" at bounding box center [248, 209] width 183 height 23
select select "CormorantGeramond-Bold"
click at [157, 198] on select "AbrilFatface-Regular Actor-Regular Alegreya AlegreyaBlack Alice Allan-Bold Alla…" at bounding box center [248, 209] width 183 height 23
click at [242, 211] on select "AbrilFatface-Regular Actor-Regular Alegreya AlegreyaBlack Alice Allan-Bold Alla…" at bounding box center [248, 209] width 183 height 23
type input "1"
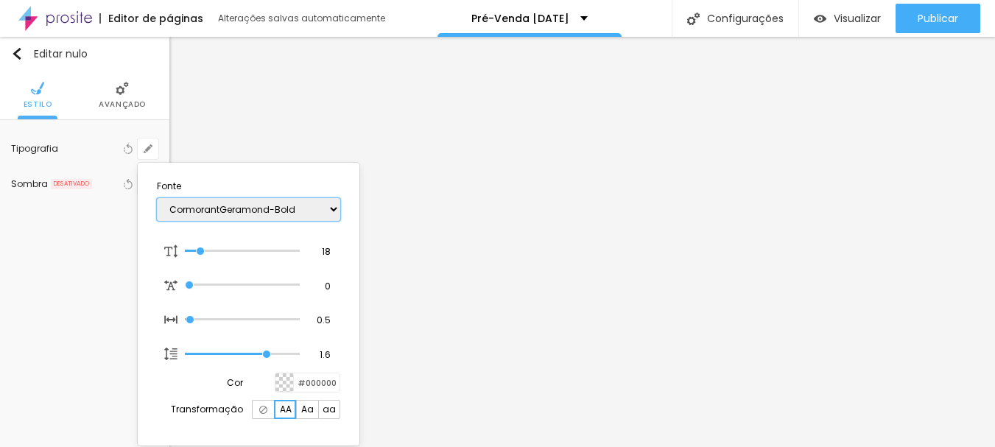
select select "CormorantLight"
click at [157, 198] on select "AbrilFatface-Regular Actor-Regular Alegreya AlegreyaBlack Alice Allan-Bold Alla…" at bounding box center [248, 209] width 183 height 23
click at [253, 206] on select "AbrilFatface-Regular Actor-Regular Alegreya AlegreyaBlack Alice Allan-Bold Alla…" at bounding box center [248, 209] width 183 height 23
type input "1"
select select "Cousine-Bold"
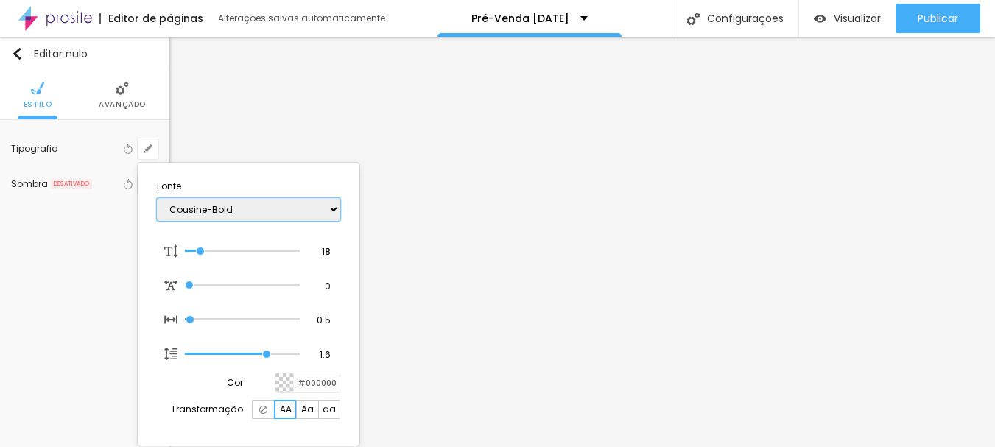
click at [157, 198] on select "AbrilFatface-Regular Actor-Regular Alegreya AlegreyaBlack Alice Allan-Bold Alla…" at bounding box center [248, 209] width 183 height 23
click at [229, 215] on select "AbrilFatface-Regular Actor-Regular Alegreya AlegreyaBlack Alice Allan-Bold Alla…" at bounding box center [248, 209] width 183 height 23
type input "1"
select select "Anaheim"
click at [157, 198] on select "AbrilFatface-Regular Actor-Regular Alegreya AlegreyaBlack Alice Allan-Bold Alla…" at bounding box center [248, 209] width 183 height 23
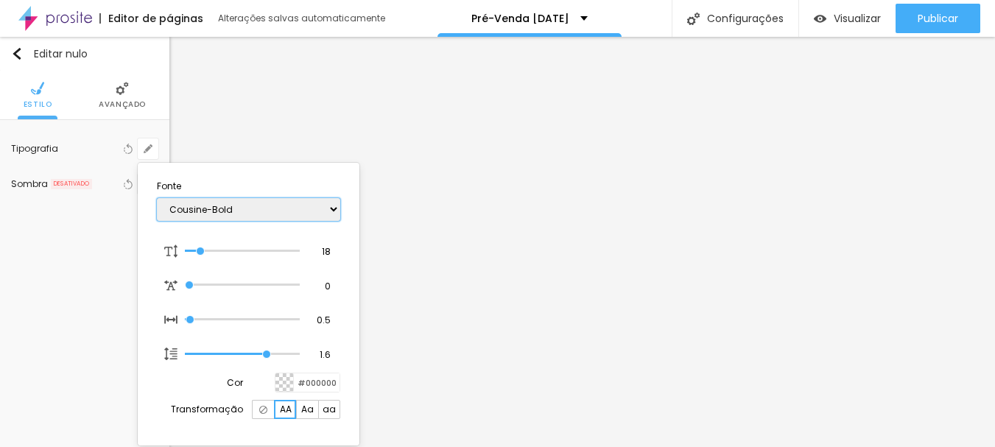
type input "1"
click at [607, 313] on div at bounding box center [497, 223] width 995 height 447
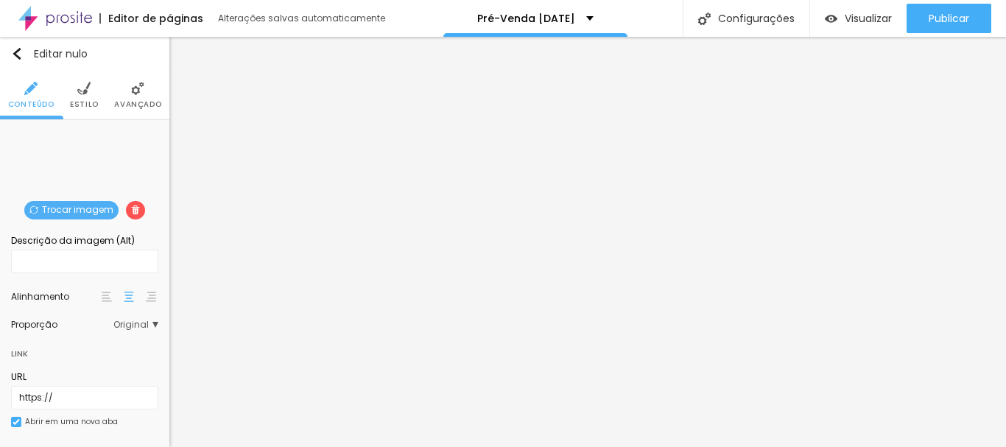
click at [144, 289] on div at bounding box center [151, 297] width 15 height 18
click at [77, 94] on img at bounding box center [83, 88] width 13 height 13
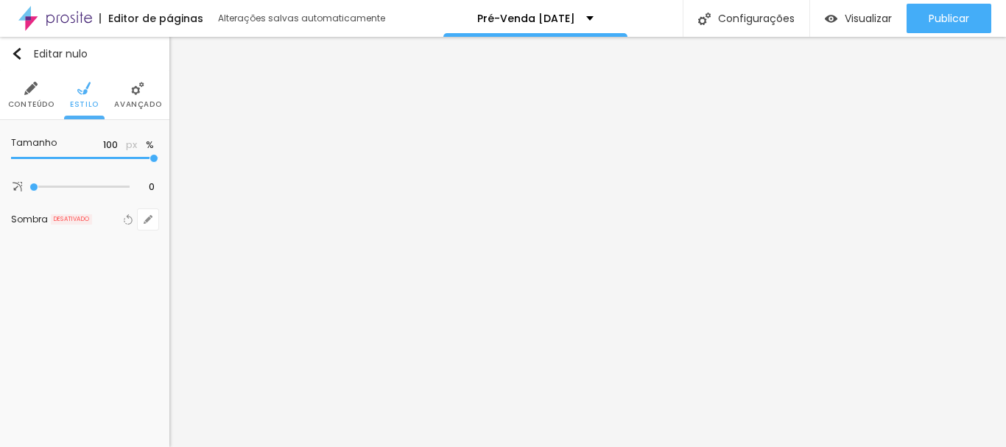
click at [39, 83] on li "Conteúdo" at bounding box center [31, 95] width 46 height 49
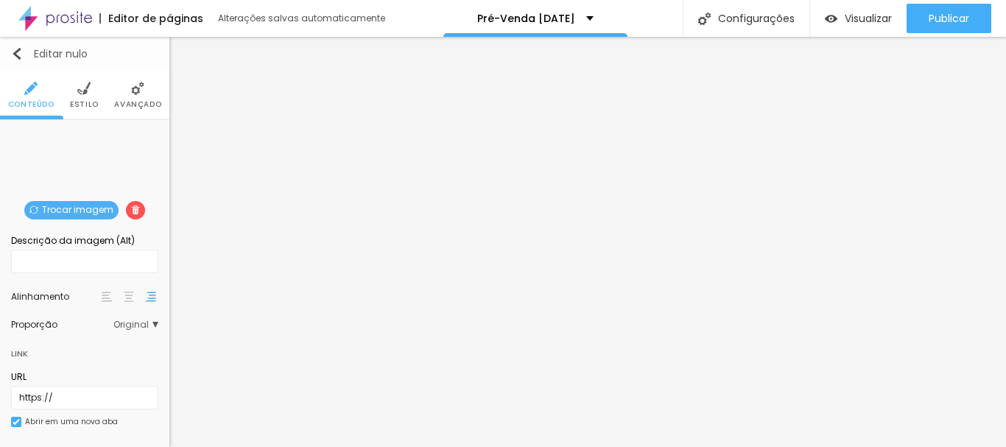
drag, startPoint x: 13, startPoint y: 56, endPoint x: 32, endPoint y: 63, distance: 20.5
click at [14, 57] on img "button" at bounding box center [17, 54] width 12 height 12
click at [96, 212] on font "Trocar imagem" at bounding box center [77, 209] width 71 height 13
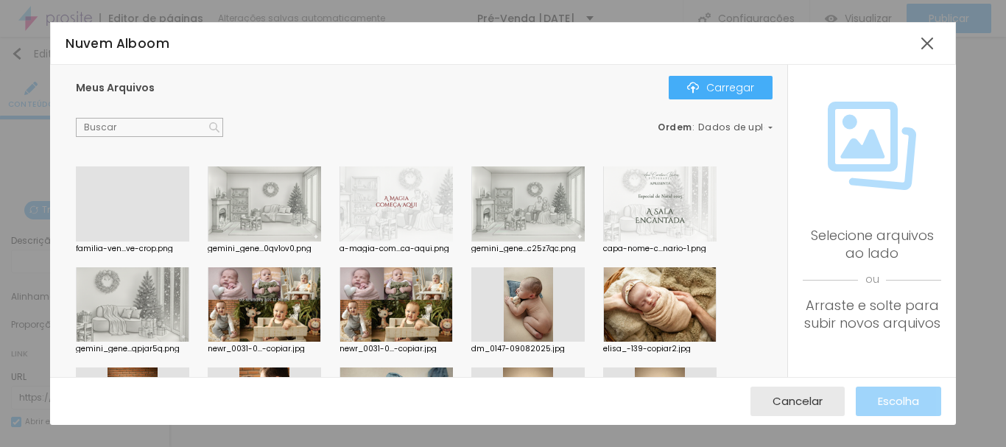
click at [742, 74] on div "Meus Arquivos Carregar Ordem : Dados de upload familia-ven...ve-crop.png gemini…" at bounding box center [418, 220] width 737 height 311
click at [742, 83] on font "Carregar" at bounding box center [730, 87] width 48 height 15
click at [708, 93] on font "Carregar" at bounding box center [730, 87] width 48 height 15
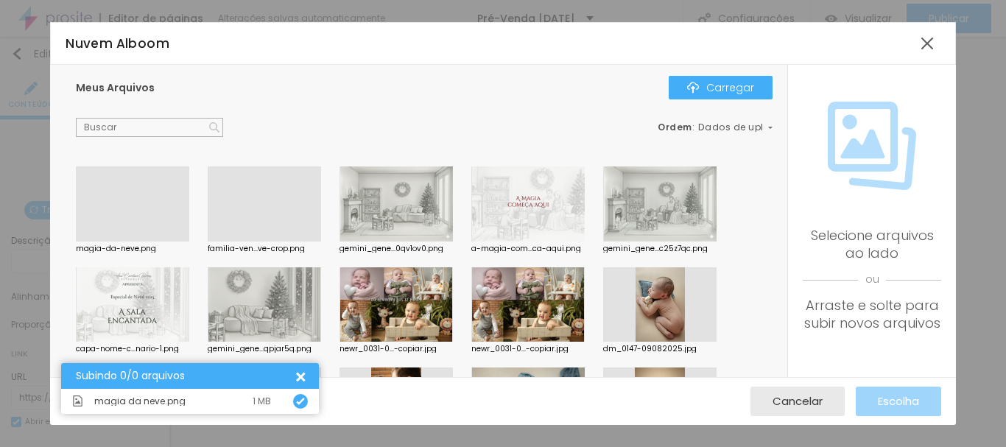
click at [160, 241] on div at bounding box center [132, 241] width 113 height 0
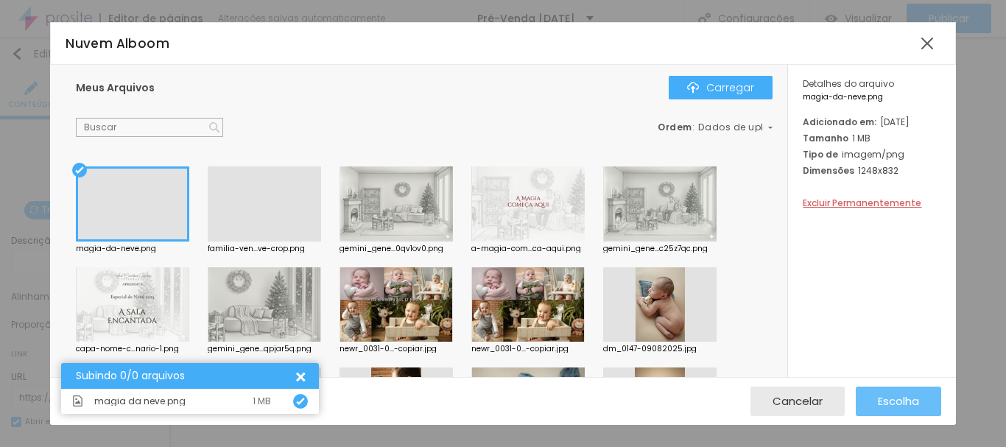
click at [868, 401] on button "Escolha" at bounding box center [898, 401] width 85 height 29
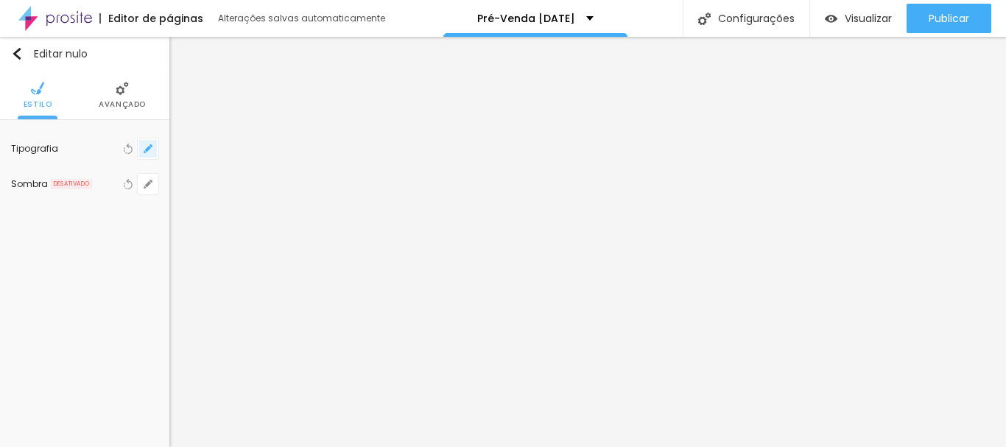
click at [149, 149] on icon "button" at bounding box center [148, 148] width 9 height 9
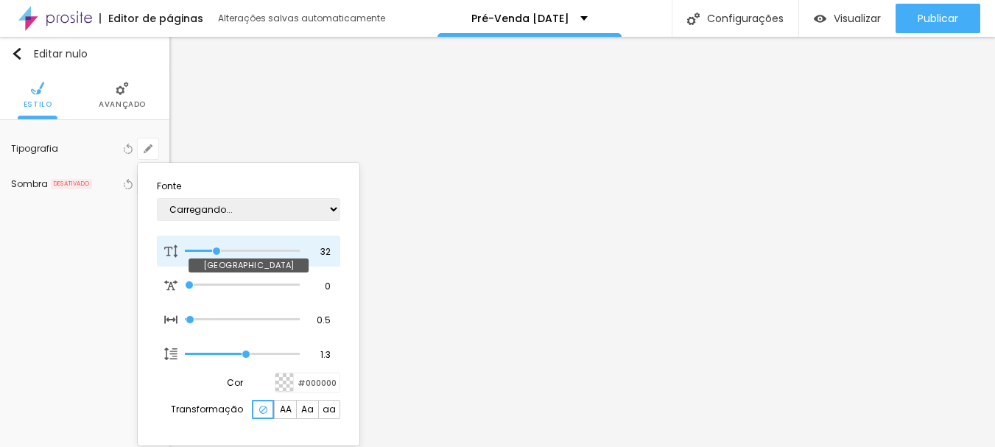
type input "28"
type input "1"
type input "24"
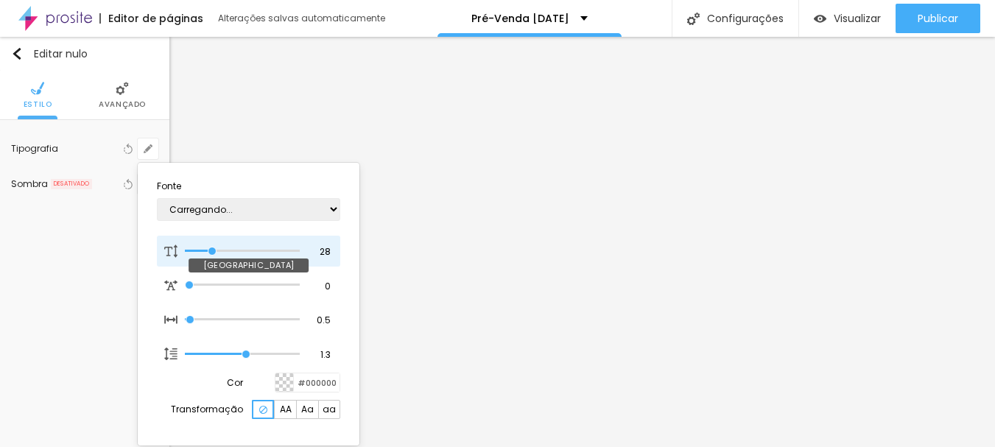
type input "1"
type input "21"
type input "1"
type input "20"
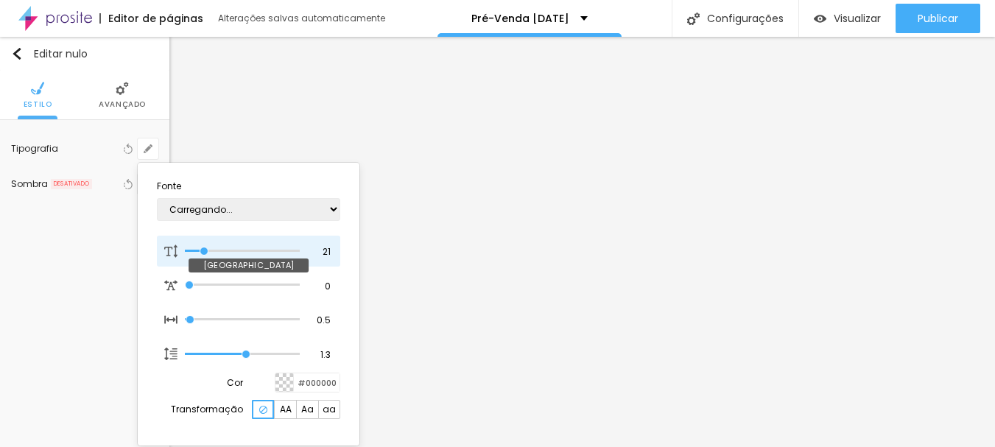
type input "20"
type input "1"
type input "21"
drag, startPoint x: 214, startPoint y: 253, endPoint x: 205, endPoint y: 253, distance: 8.1
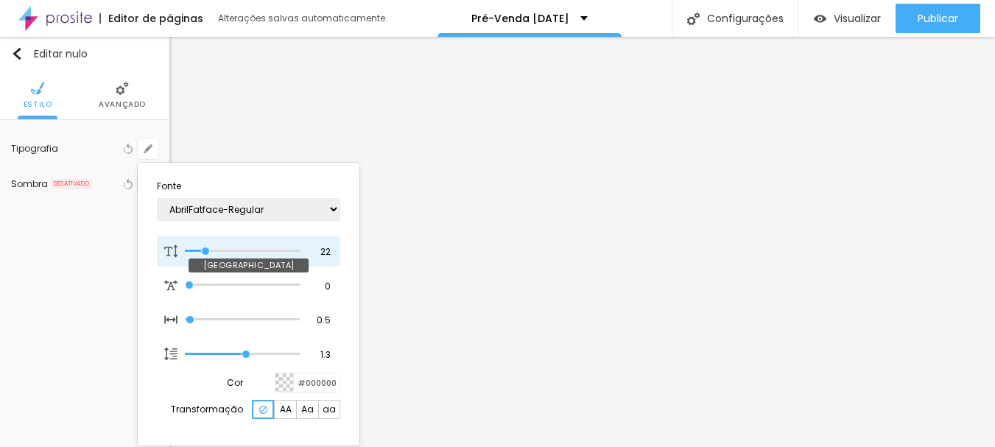
click at [205, 253] on input "range" at bounding box center [242, 250] width 115 height 7
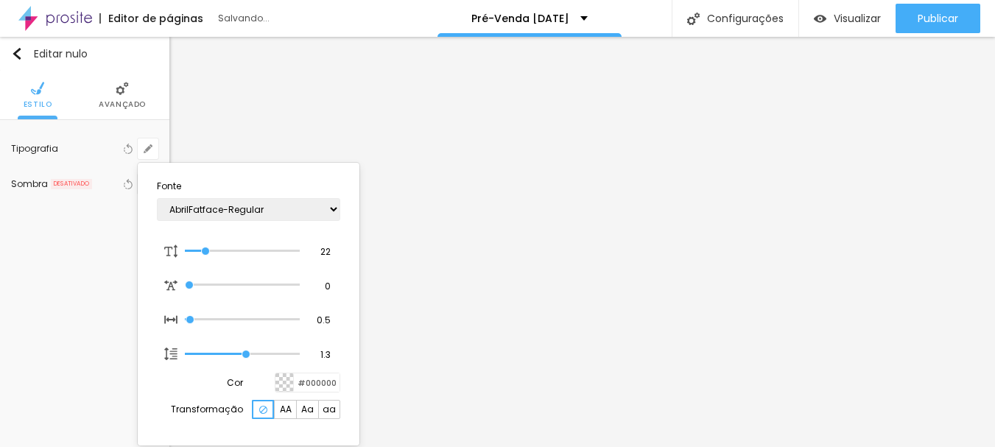
click at [326, 113] on div at bounding box center [497, 223] width 995 height 447
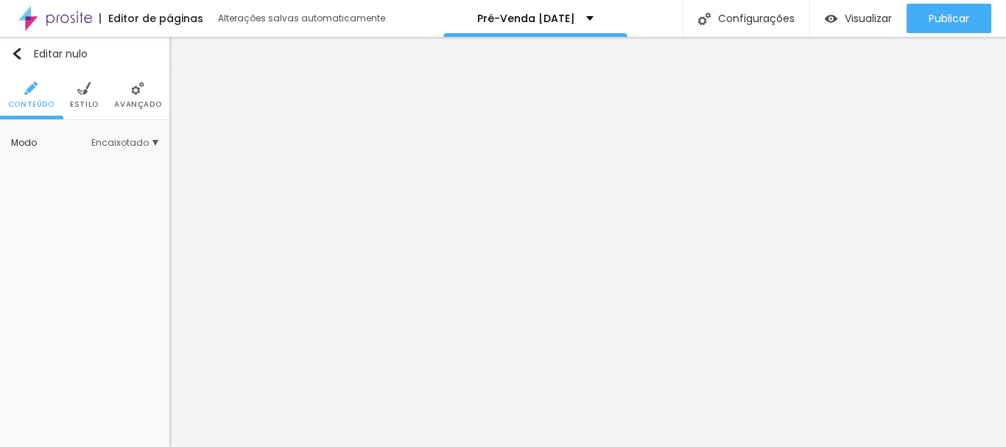
click at [92, 98] on li "Estilo" at bounding box center [84, 95] width 29 height 49
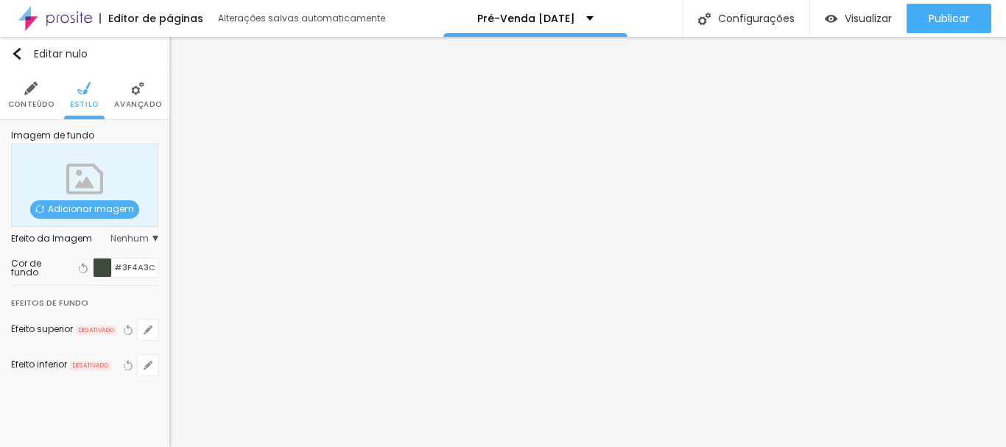
click at [132, 100] on font "Avançado" at bounding box center [137, 104] width 47 height 11
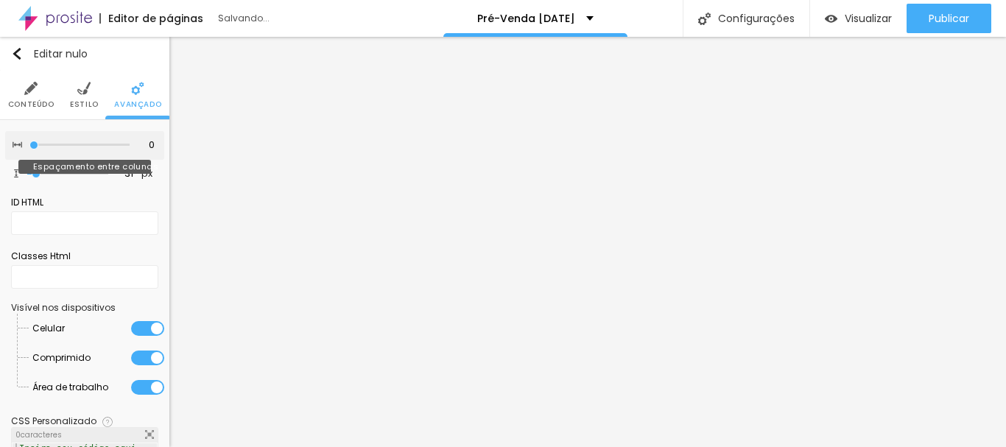
drag, startPoint x: 48, startPoint y: 147, endPoint x: 16, endPoint y: 153, distance: 32.3
click at [29, 149] on input "range" at bounding box center [79, 144] width 100 height 7
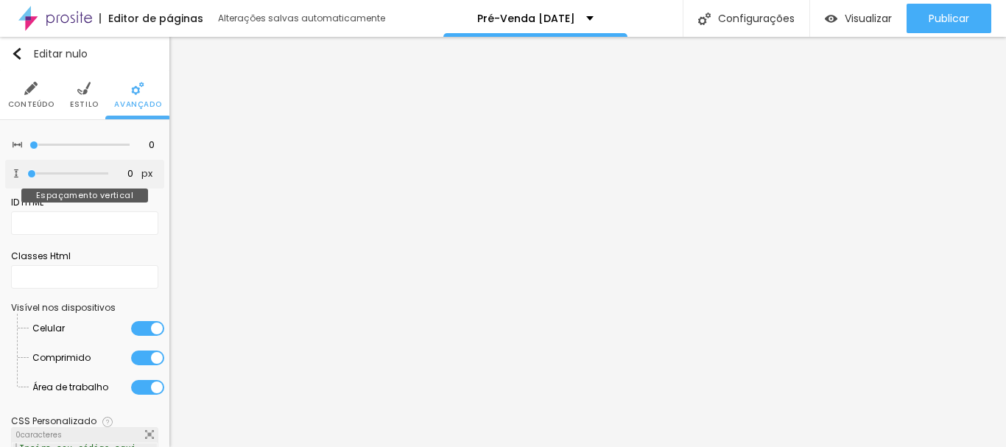
drag, startPoint x: 36, startPoint y: 175, endPoint x: 17, endPoint y: 174, distance: 19.2
click at [27, 174] on input "range" at bounding box center [67, 173] width 81 height 7
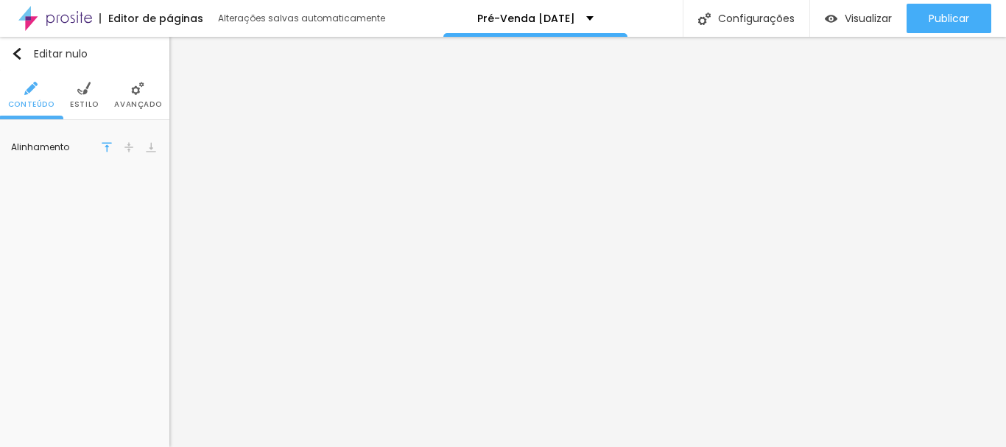
click at [90, 96] on li "Estilo" at bounding box center [84, 95] width 29 height 49
click at [82, 99] on font "Estilo" at bounding box center [84, 104] width 29 height 11
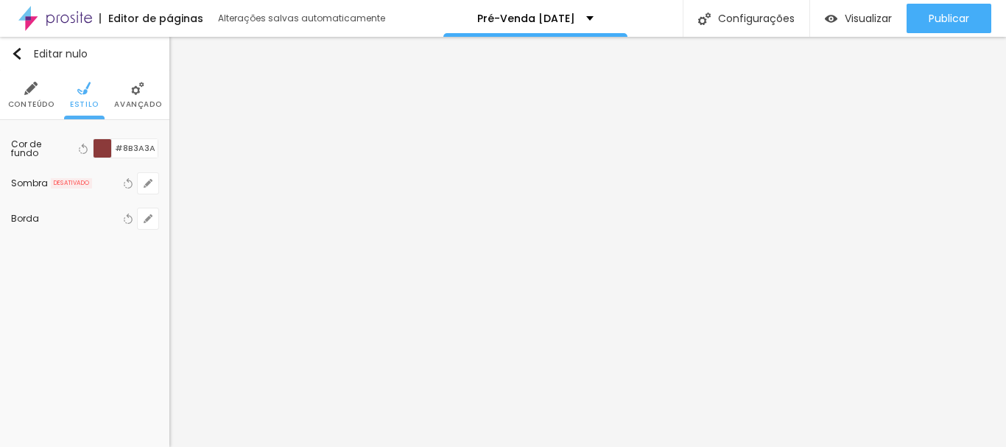
click at [103, 148] on div at bounding box center [103, 148] width 18 height 18
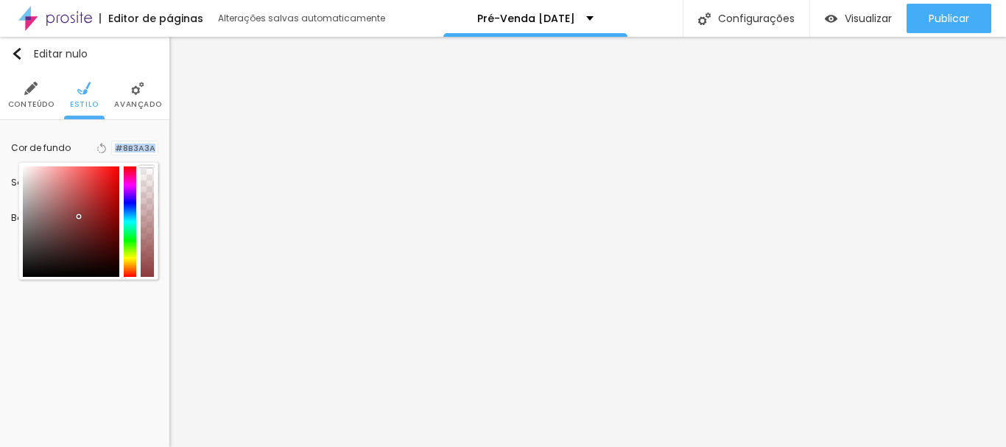
drag, startPoint x: 149, startPoint y: 275, endPoint x: 155, endPoint y: 151, distance: 123.8
click at [155, 151] on div "Cor de fundo Voltar ao padrão #8B3A3A" at bounding box center [84, 147] width 147 height 19
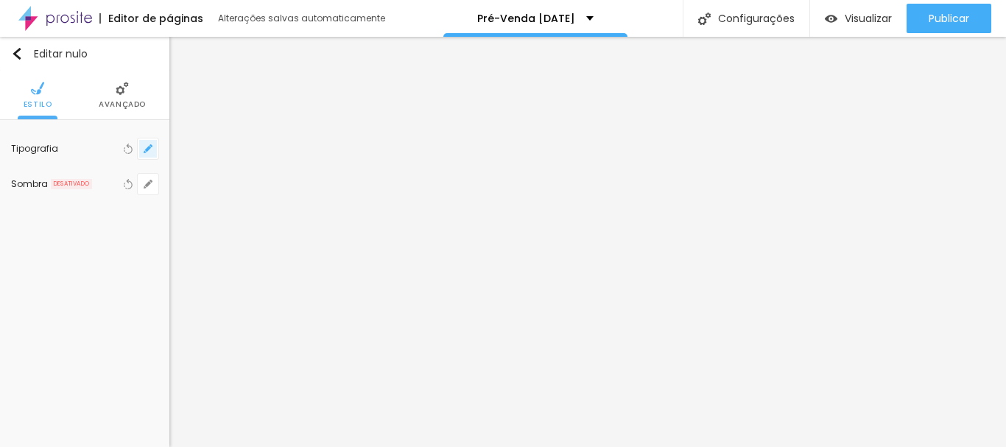
click at [153, 155] on button "button" at bounding box center [148, 148] width 21 height 21
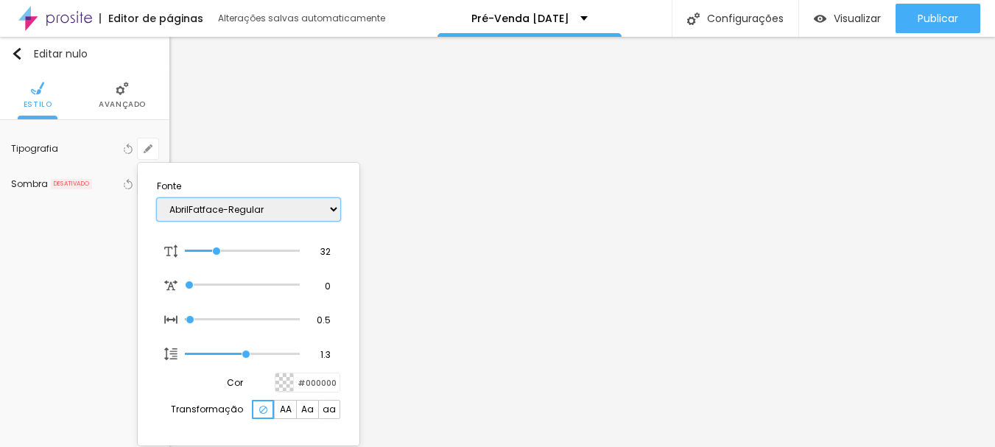
click at [202, 200] on select "AbrilFatface-Regular Actor-Regular Alegreya AlegreyaBlack Alice Allan-Bold Alla…" at bounding box center [248, 209] width 183 height 23
click at [217, 219] on select "AbrilFatface-Regular Actor-Regular Alegreya AlegreyaBlack Alice Allan-Bold Alla…" at bounding box center [248, 209] width 183 height 23
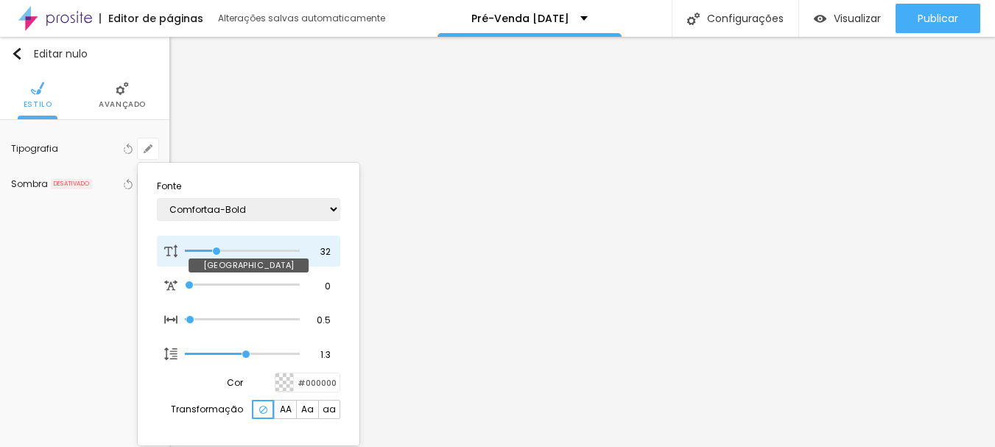
click at [226, 236] on div "32 Tamanho da fonte" at bounding box center [248, 251] width 183 height 31
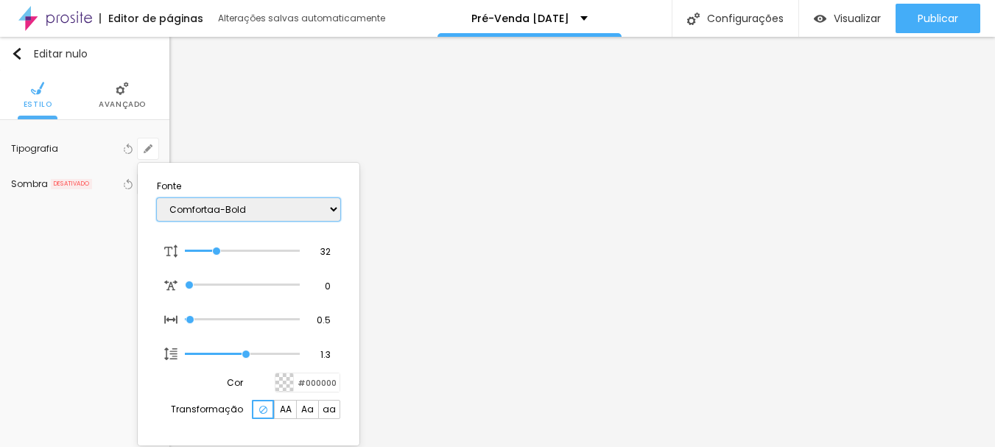
click at [227, 214] on select "AbrilFatface-Regular Actor-Regular Alegreya AlegreyaBlack Alice Allan-Bold Alla…" at bounding box center [248, 209] width 183 height 23
click at [157, 198] on select "AbrilFatface-Regular Actor-Regular Alegreya AlegreyaBlack Alice Allan-Bold Alla…" at bounding box center [248, 209] width 183 height 23
click at [270, 207] on select "AbrilFatface-Regular Actor-Regular Alegreya AlegreyaBlack Alice Allan-Bold Alla…" at bounding box center [248, 209] width 183 height 23
click at [157, 198] on select "AbrilFatface-Regular Actor-Regular Alegreya AlegreyaBlack Alice Allan-Bold Alla…" at bounding box center [248, 209] width 183 height 23
click at [492, 288] on div at bounding box center [497, 223] width 995 height 447
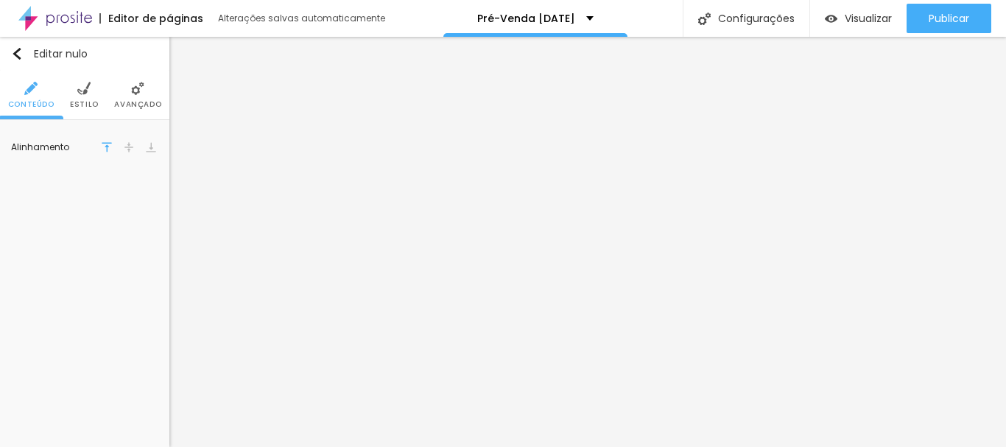
click at [90, 96] on li "Estilo" at bounding box center [84, 95] width 29 height 49
paste input "5A6658"
click at [112, 152] on div at bounding box center [112, 148] width 0 height 14
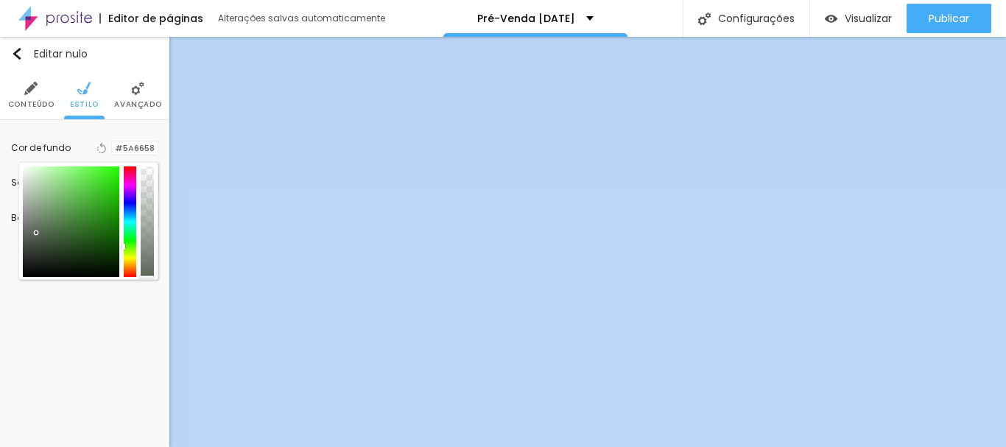
drag, startPoint x: 148, startPoint y: 167, endPoint x: 147, endPoint y: 306, distance: 139.2
click at [147, 306] on div "Editar nulo Conteúdo Estilo Avançado Cor de fundo Voltar ao padrão #5A6658 Somb…" at bounding box center [84, 242] width 169 height 410
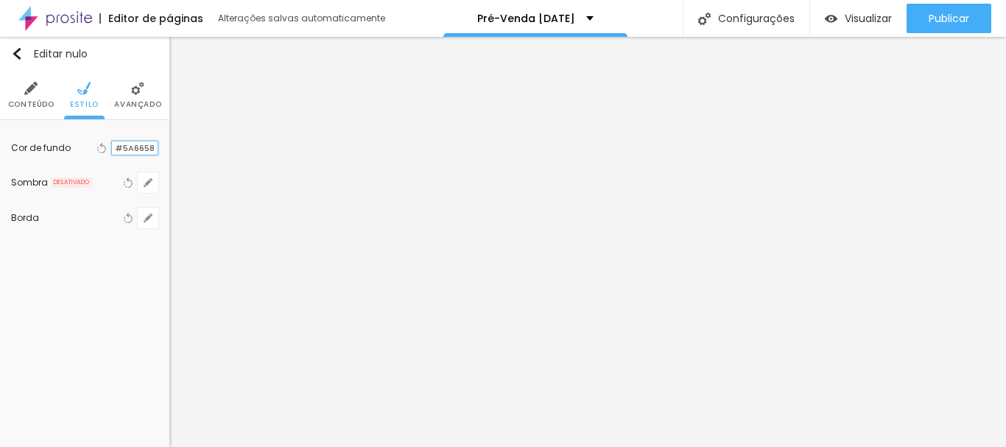
paste input "798573"
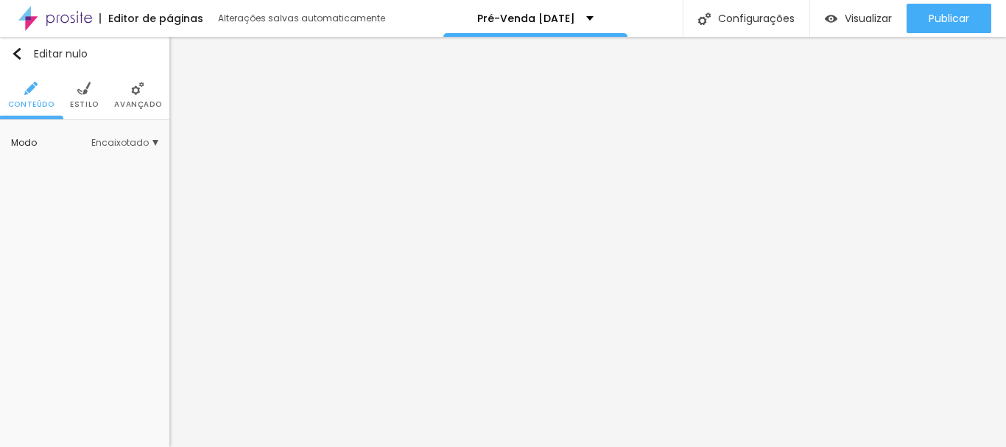
click at [91, 96] on li "Estilo" at bounding box center [84, 95] width 29 height 49
click at [147, 141] on button "button" at bounding box center [148, 148] width 21 height 21
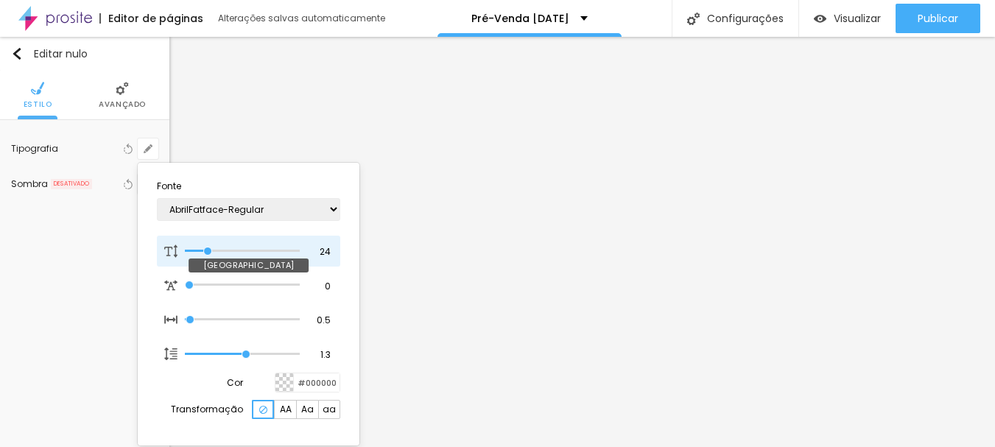
drag, startPoint x: 218, startPoint y: 250, endPoint x: 208, endPoint y: 249, distance: 10.3
click at [208, 249] on input "range" at bounding box center [242, 250] width 115 height 7
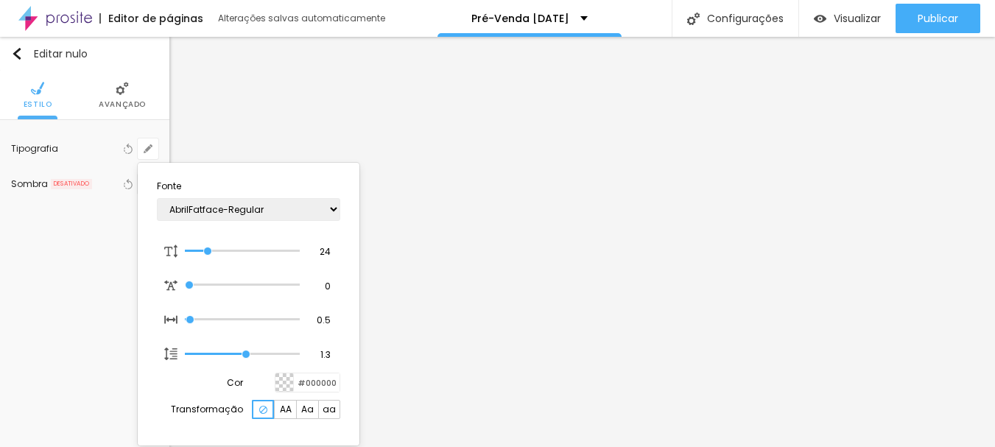
click at [529, 184] on div at bounding box center [497, 223] width 995 height 447
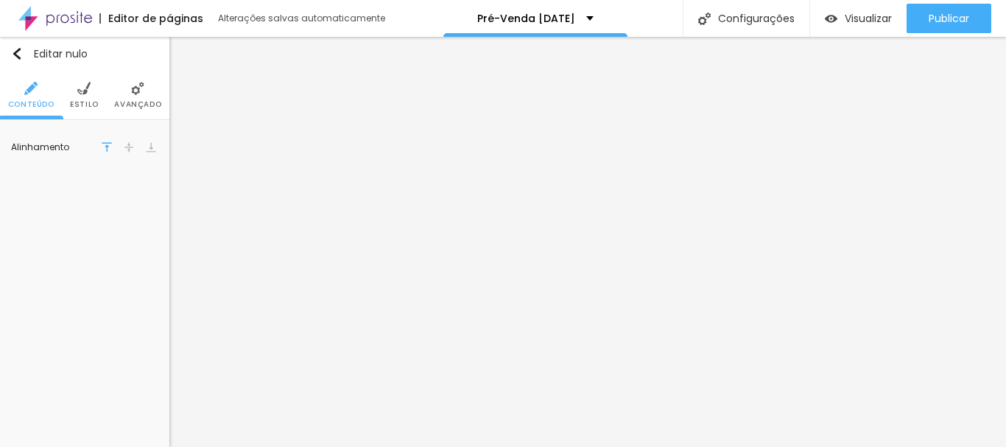
click at [79, 97] on li "Estilo" at bounding box center [84, 95] width 29 height 49
paste input "6B745A"
click at [90, 99] on font "Estilo" at bounding box center [84, 104] width 29 height 11
paste input "A65454"
click at [105, 96] on ul "Conteúdo Estilo Avançado" at bounding box center [84, 95] width 169 height 49
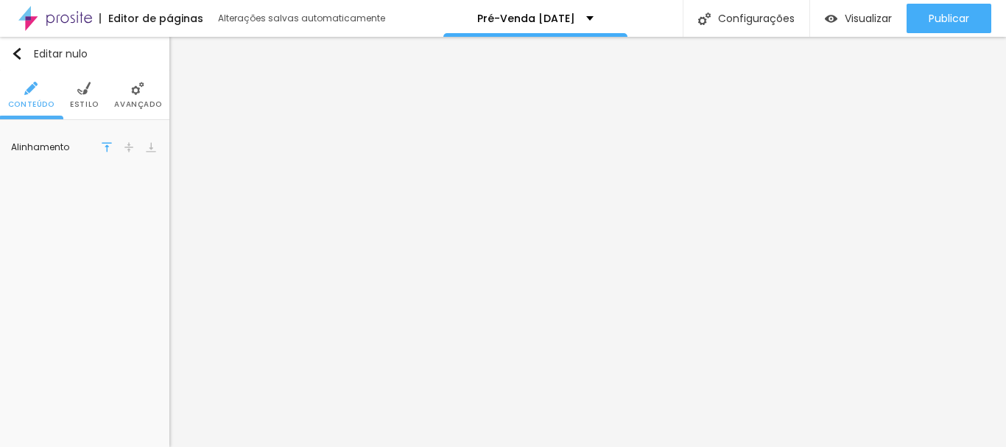
drag, startPoint x: 92, startPoint y: 103, endPoint x: 116, endPoint y: 125, distance: 32.3
click at [92, 104] on font "Estilo" at bounding box center [84, 104] width 29 height 11
paste input "798573"
paste input "5A6658"
click at [88, 105] on font "Estilo" at bounding box center [84, 104] width 29 height 11
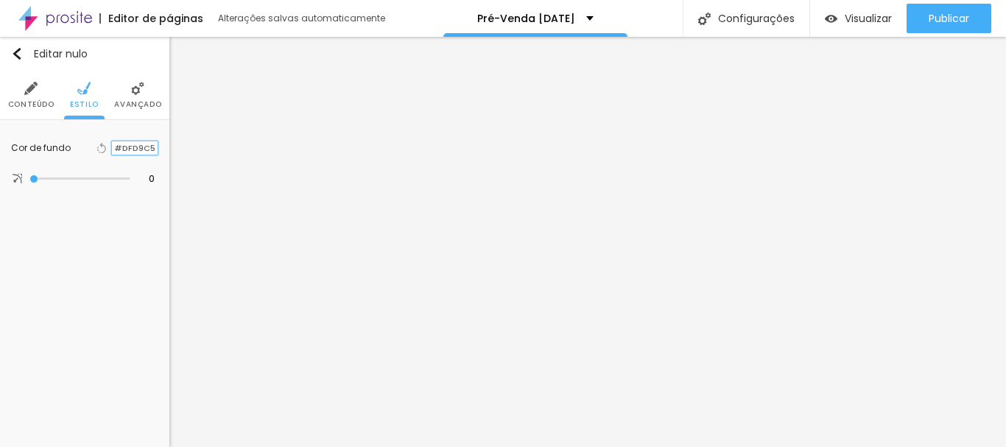
paste input "C97D7D"
paste input "682D2"
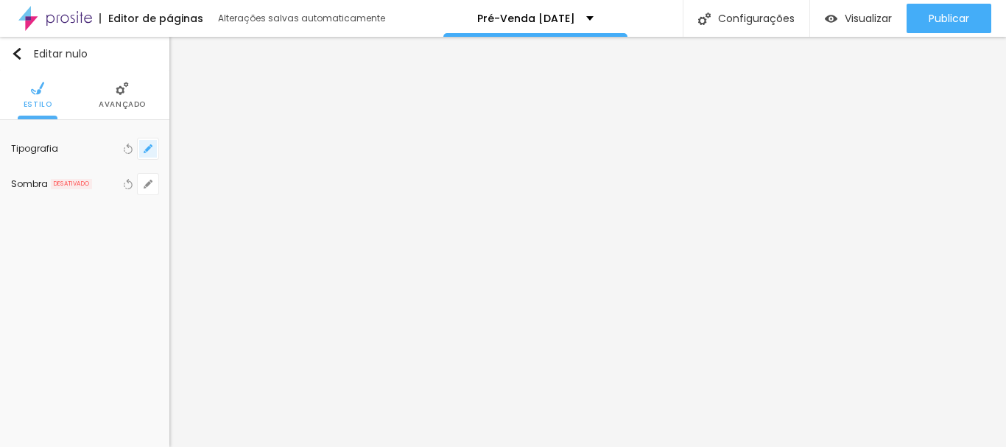
click at [149, 146] on icon "button" at bounding box center [148, 148] width 9 height 9
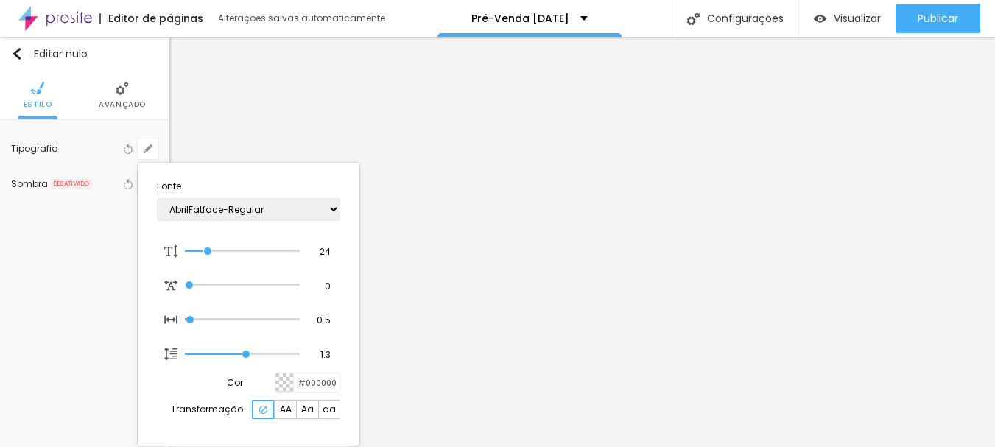
click at [477, 284] on div at bounding box center [497, 223] width 995 height 447
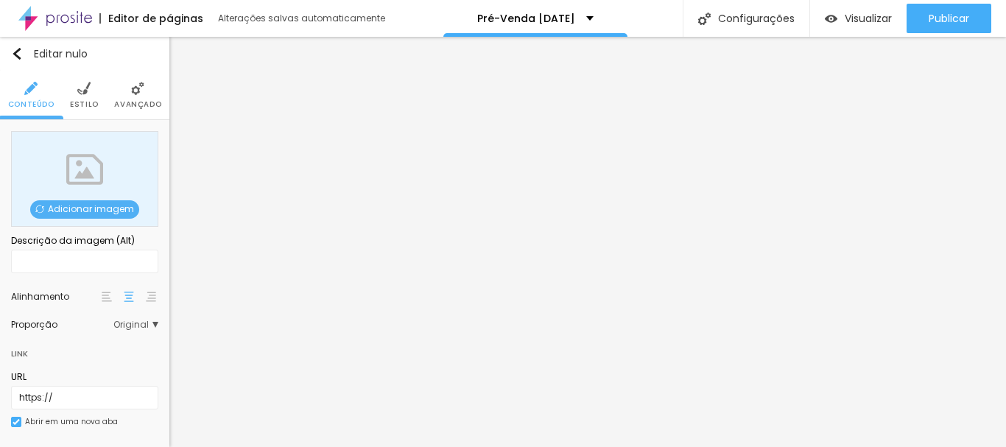
click at [93, 212] on font "Adicionar imagem" at bounding box center [91, 208] width 86 height 13
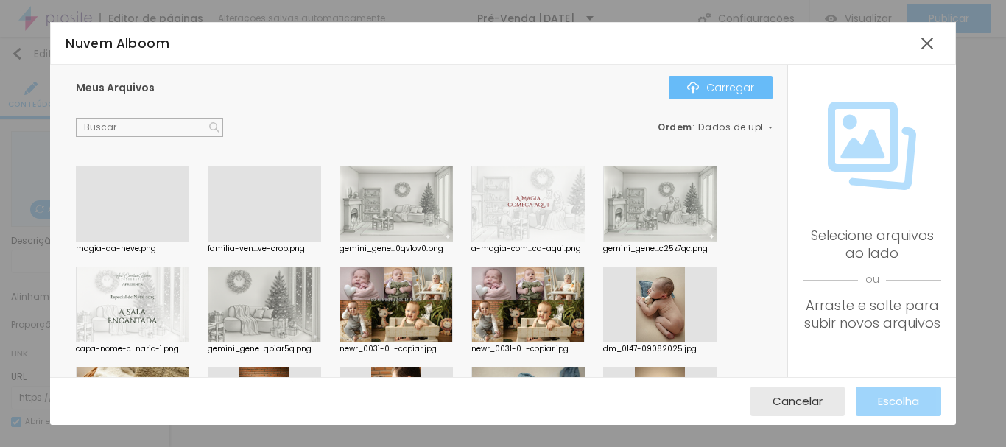
click at [727, 89] on font "Carregar" at bounding box center [730, 87] width 48 height 15
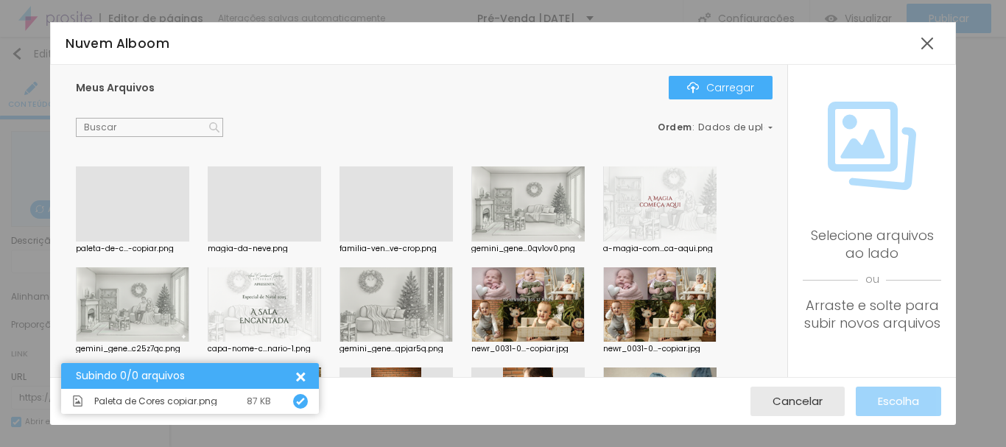
click at [125, 241] on div at bounding box center [132, 241] width 113 height 0
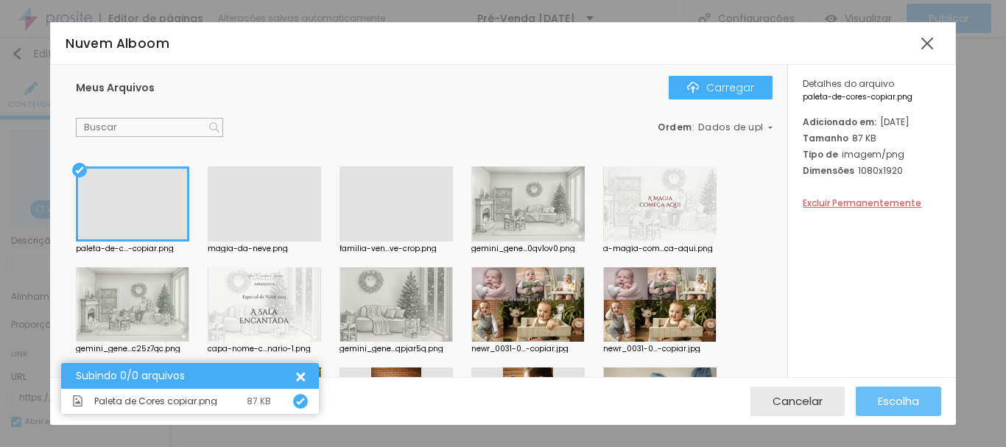
click at [873, 400] on button "Escolha" at bounding box center [898, 401] width 85 height 29
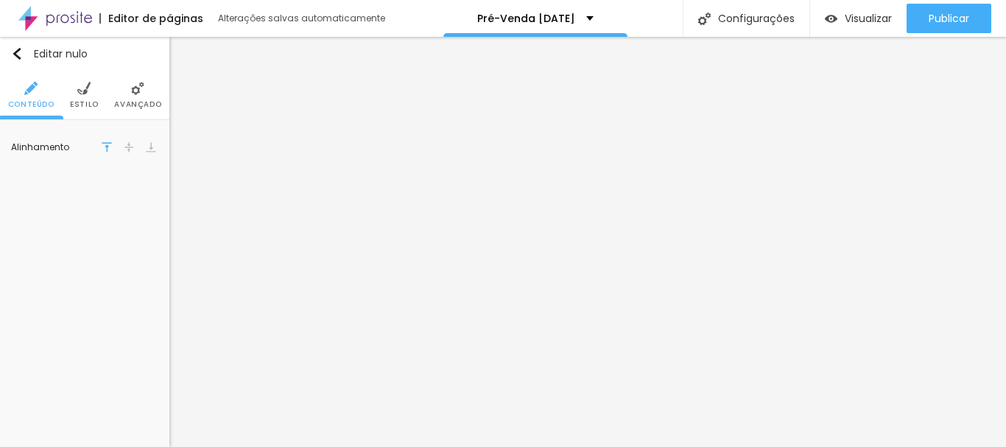
click at [94, 94] on li "Estilo" at bounding box center [84, 95] width 29 height 49
click at [154, 144] on button "button" at bounding box center [148, 148] width 21 height 21
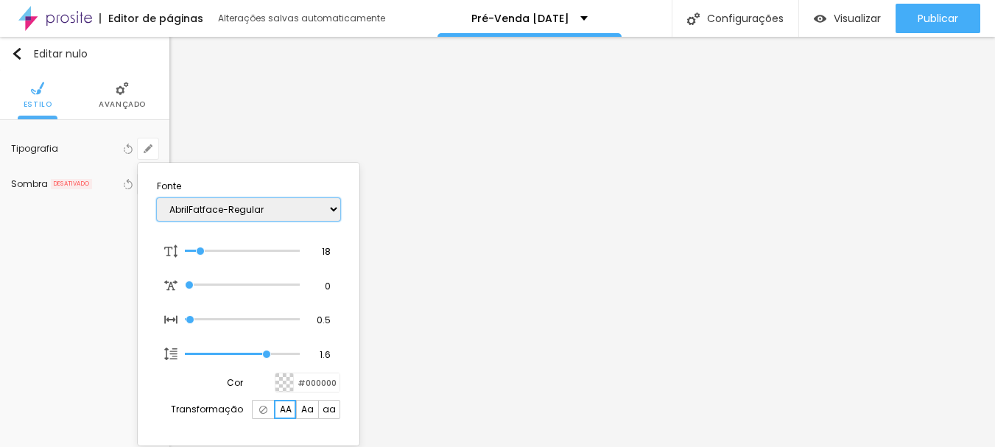
click at [197, 209] on select "AbrilFatface-Regular Actor-Regular Alegreya AlegreyaBlack Alice Allan-Bold Alla…" at bounding box center [248, 209] width 183 height 23
click at [157, 198] on select "AbrilFatface-Regular Actor-Regular Alegreya AlegreyaBlack Alice Allan-Bold Alla…" at bounding box center [248, 209] width 183 height 23
click at [586, 177] on div at bounding box center [497, 223] width 995 height 447
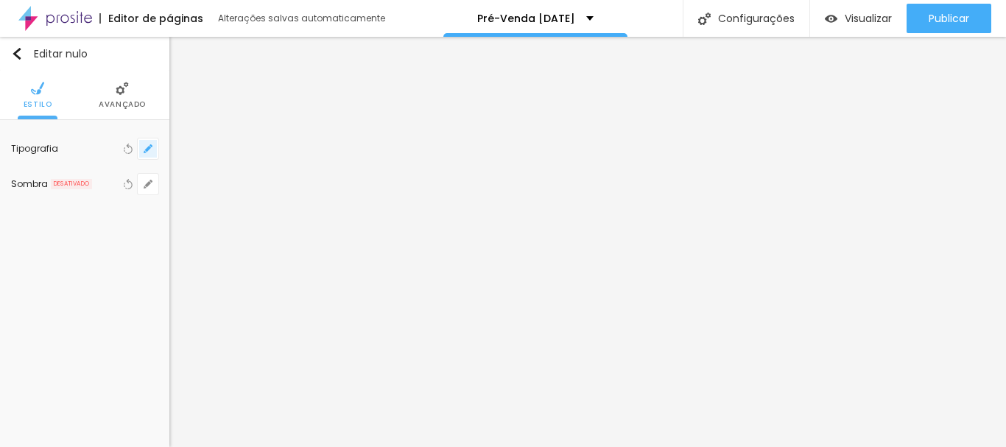
click at [155, 144] on button "button" at bounding box center [148, 148] width 21 height 21
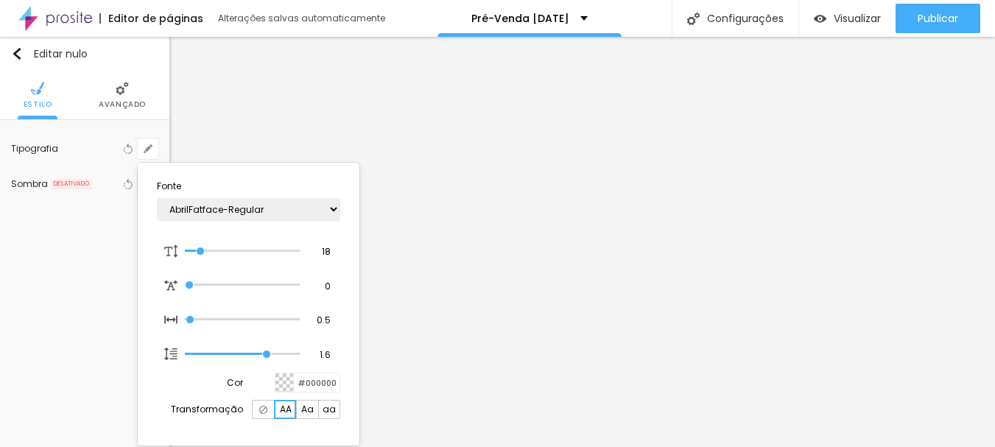
click at [258, 408] on div at bounding box center [263, 409] width 22 height 19
click at [602, 178] on div at bounding box center [497, 223] width 995 height 447
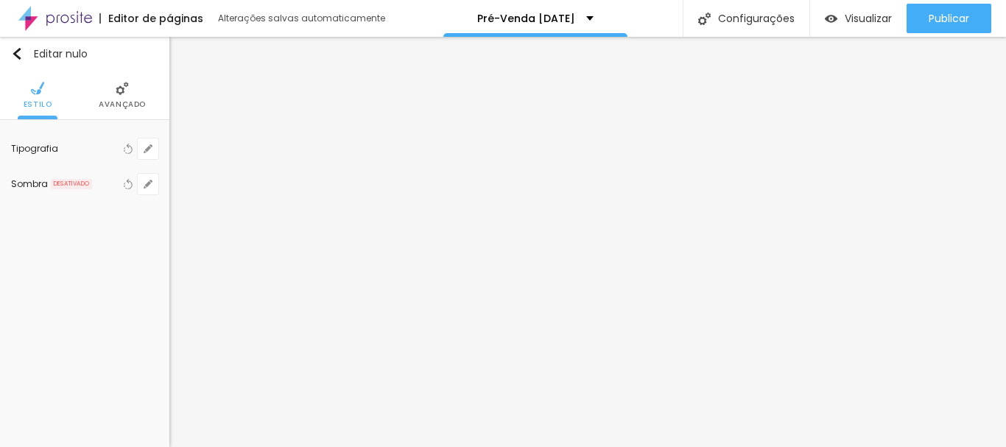
click at [162, 148] on div "Tipografia Voltar ao padrão Sombra DESATIVADO Voltar ao padrão" at bounding box center [84, 166] width 169 height 93
click at [142, 150] on button "button" at bounding box center [148, 148] width 21 height 21
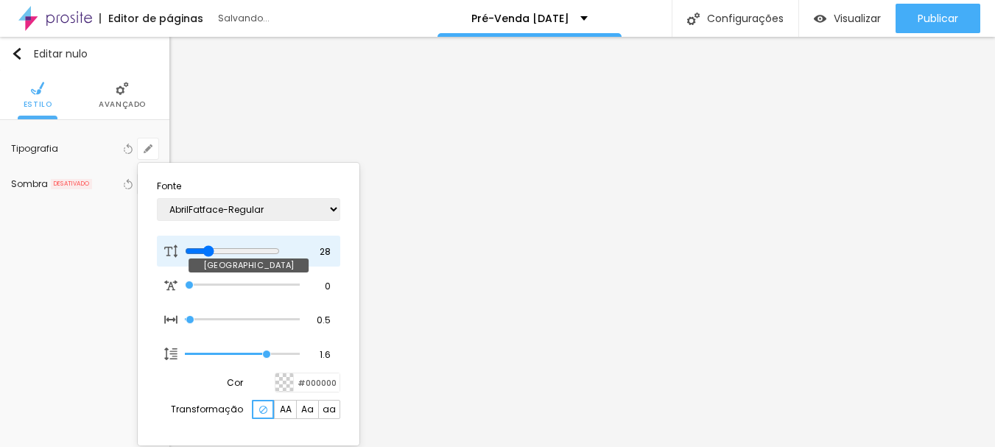
drag, startPoint x: 198, startPoint y: 253, endPoint x: 213, endPoint y: 250, distance: 14.9
click at [213, 250] on input "range" at bounding box center [232, 251] width 95 height 12
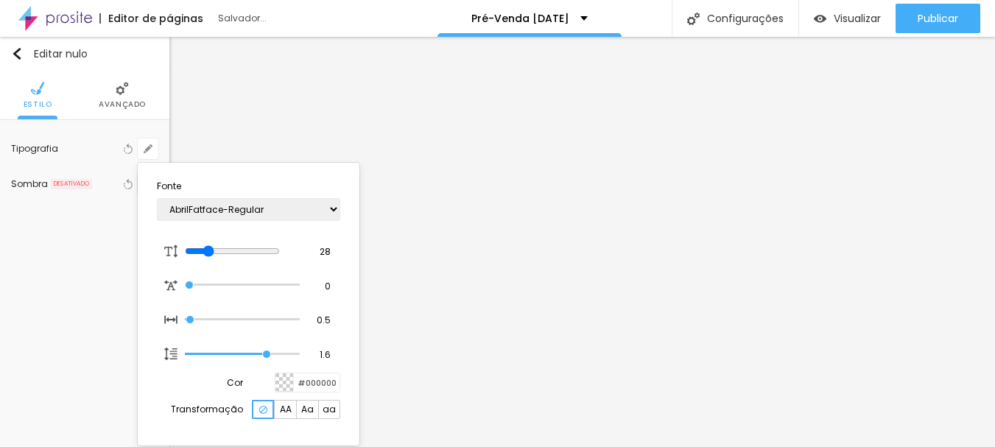
click at [613, 212] on div at bounding box center [497, 223] width 995 height 447
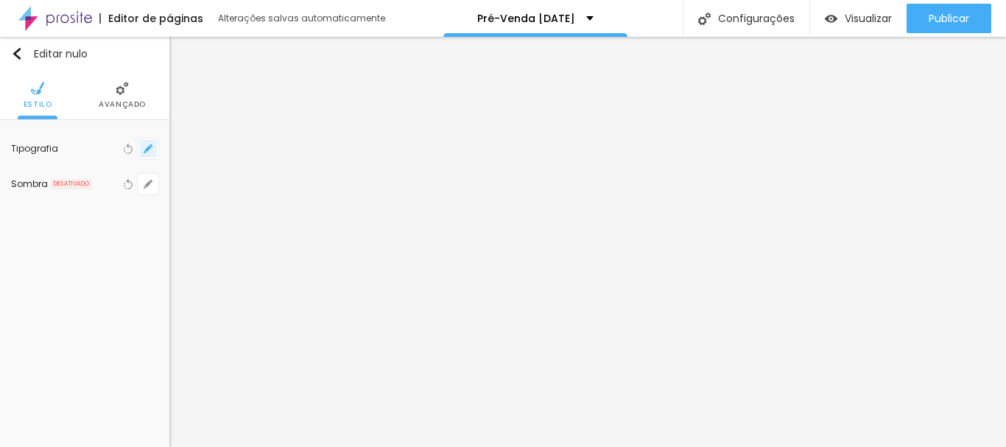
click at [148, 150] on icon "button" at bounding box center [148, 149] width 6 height 6
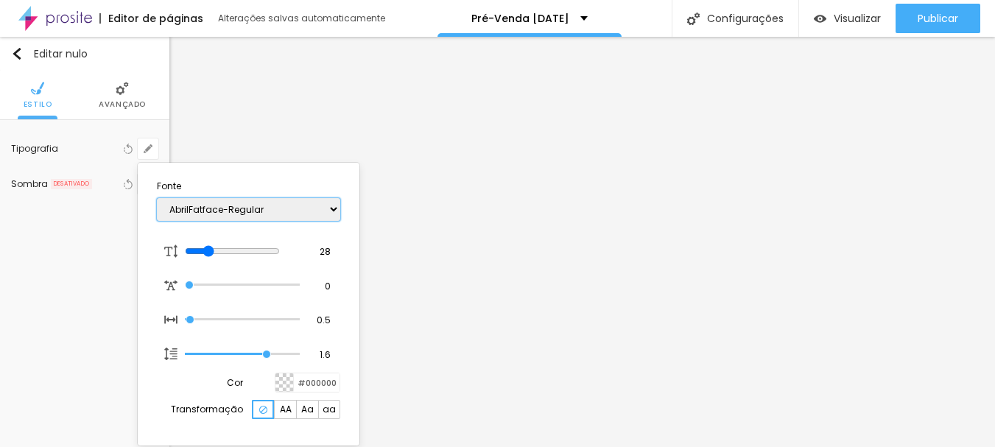
click at [241, 208] on select "AbrilFatface-Regular Actor-Regular Alegreya AlegreyaBlack Alice Allan-Bold Alla…" at bounding box center [248, 209] width 183 height 23
click at [157, 198] on select "AbrilFatface-Regular Actor-Regular Alegreya AlegreyaBlack Alice Allan-Bold Alla…" at bounding box center [248, 209] width 183 height 23
click at [655, 213] on div at bounding box center [497, 223] width 995 height 447
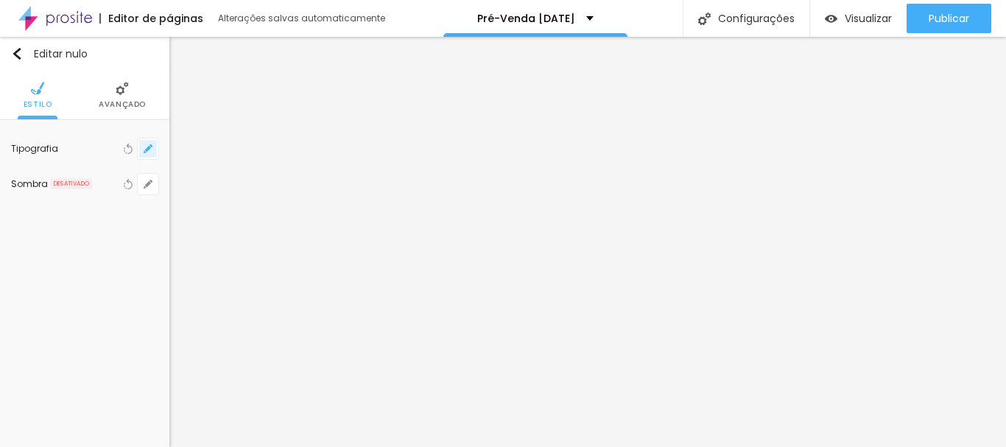
click at [145, 147] on icon "button" at bounding box center [148, 148] width 9 height 9
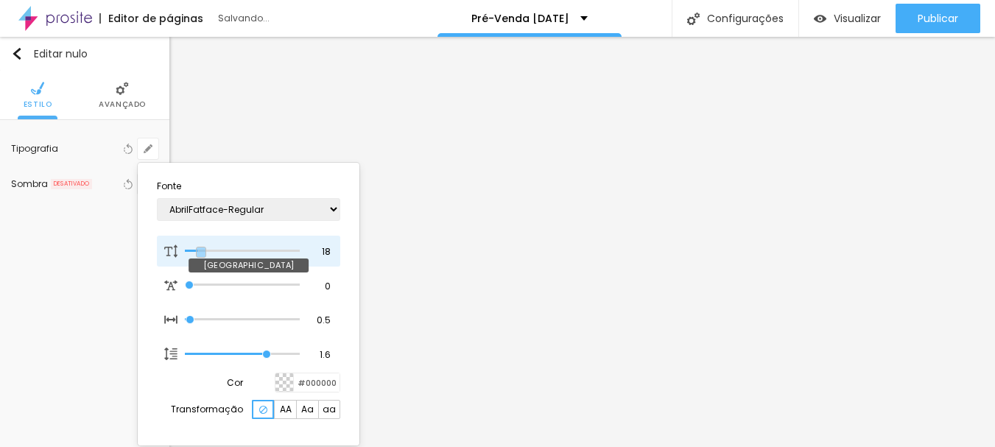
drag, startPoint x: 209, startPoint y: 253, endPoint x: 202, endPoint y: 252, distance: 7.5
click at [202, 252] on input "range" at bounding box center [242, 250] width 115 height 7
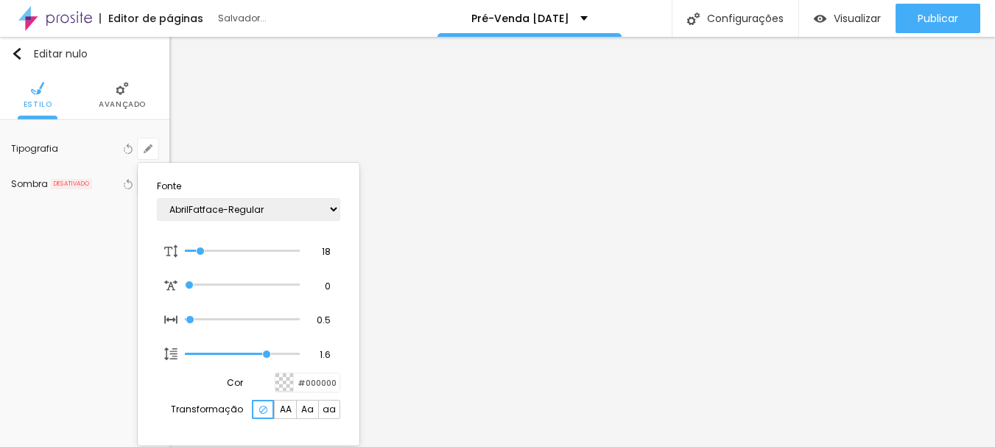
click at [842, 262] on div at bounding box center [497, 223] width 995 height 447
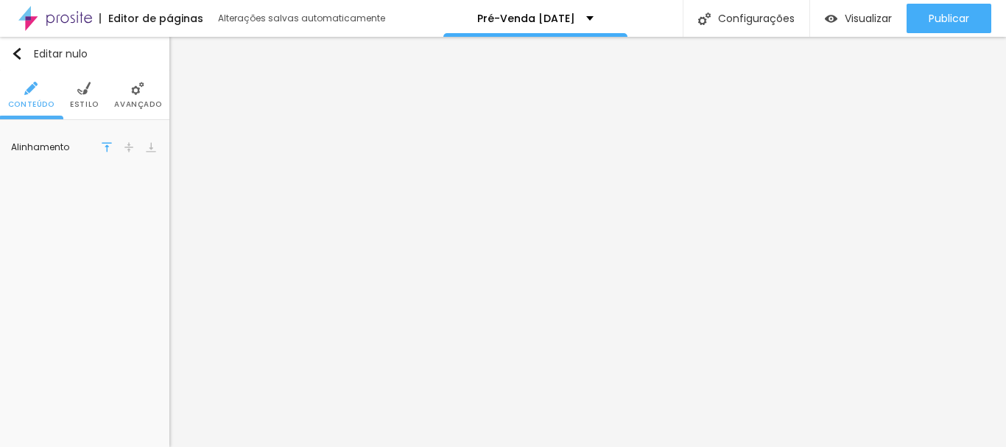
click at [88, 99] on font "Estilo" at bounding box center [84, 104] width 29 height 11
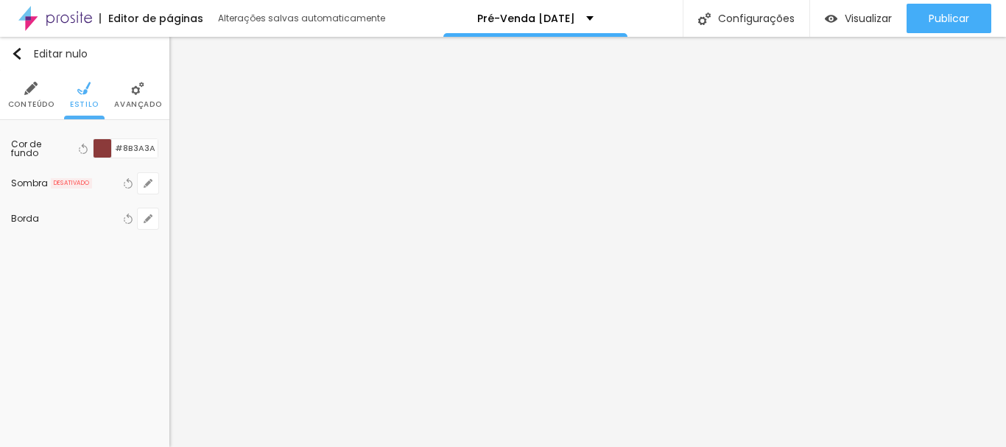
click at [110, 147] on div at bounding box center [103, 148] width 18 height 18
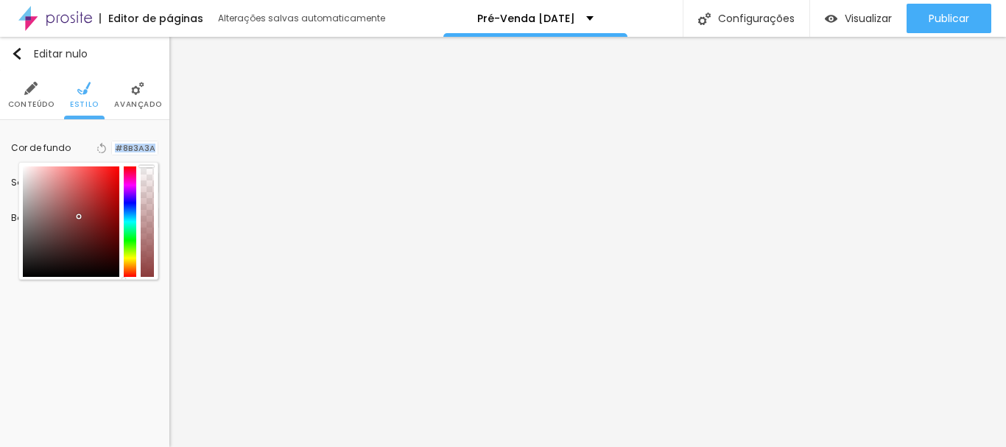
drag, startPoint x: 152, startPoint y: 278, endPoint x: 153, endPoint y: 161, distance: 116.3
click at [147, 160] on div "Cor de fundo Voltar ao padrão #8B3A3A" at bounding box center [84, 148] width 147 height 34
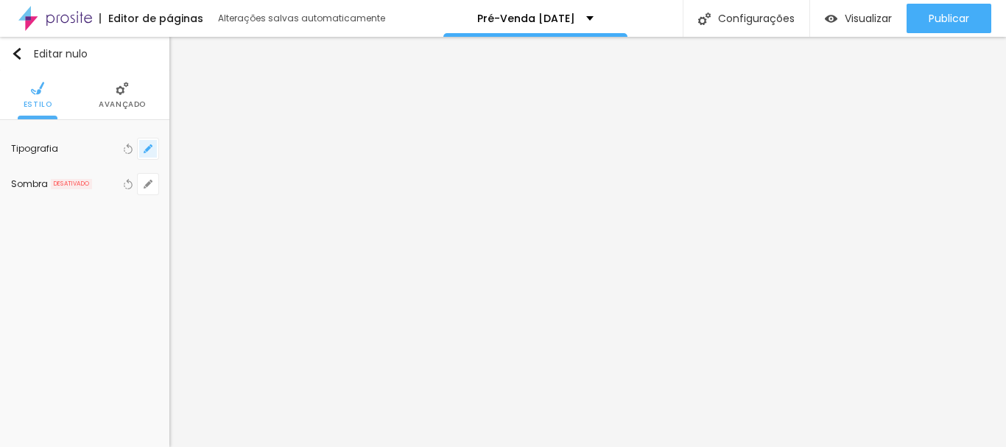
click at [145, 141] on button "button" at bounding box center [148, 148] width 21 height 21
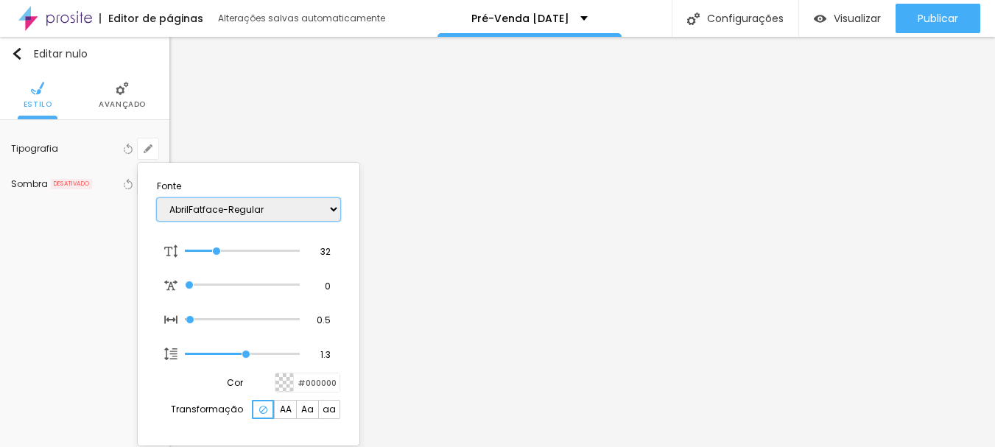
click at [202, 208] on select "AbrilFatface-Regular Actor-Regular Alegreya AlegreyaBlack Alice Allan-Bold Alla…" at bounding box center [248, 209] width 183 height 23
click at [157, 198] on select "AbrilFatface-Regular Actor-Regular Alegreya AlegreyaBlack Alice Allan-Bold Alla…" at bounding box center [248, 209] width 183 height 23
click at [685, 297] on div at bounding box center [497, 223] width 995 height 447
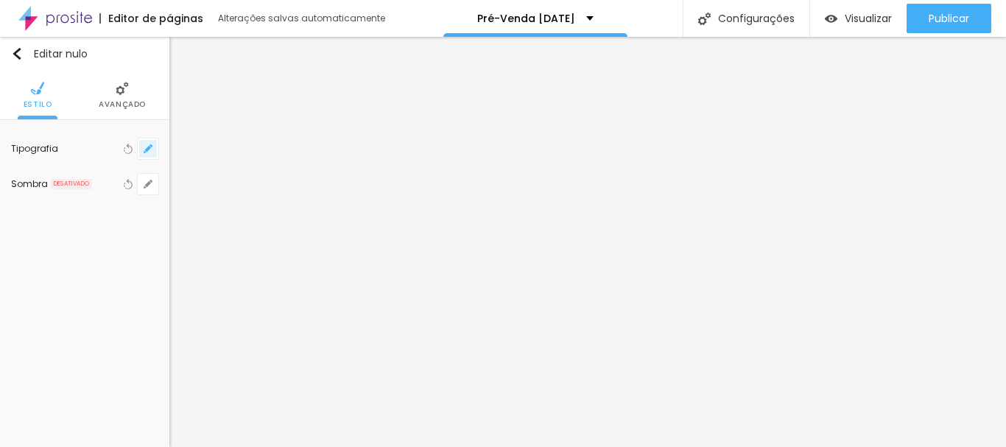
click at [147, 156] on button "button" at bounding box center [148, 148] width 21 height 21
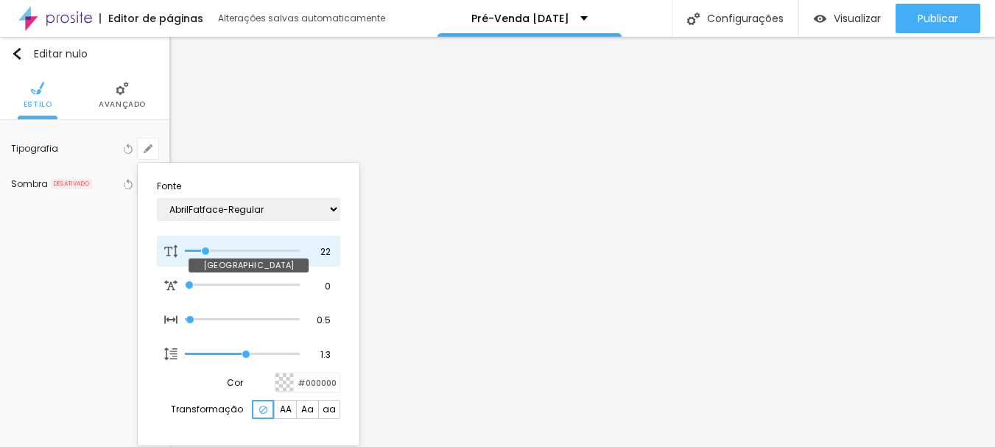
drag, startPoint x: 216, startPoint y: 248, endPoint x: 206, endPoint y: 250, distance: 10.4
click at [206, 250] on input "range" at bounding box center [242, 250] width 115 height 7
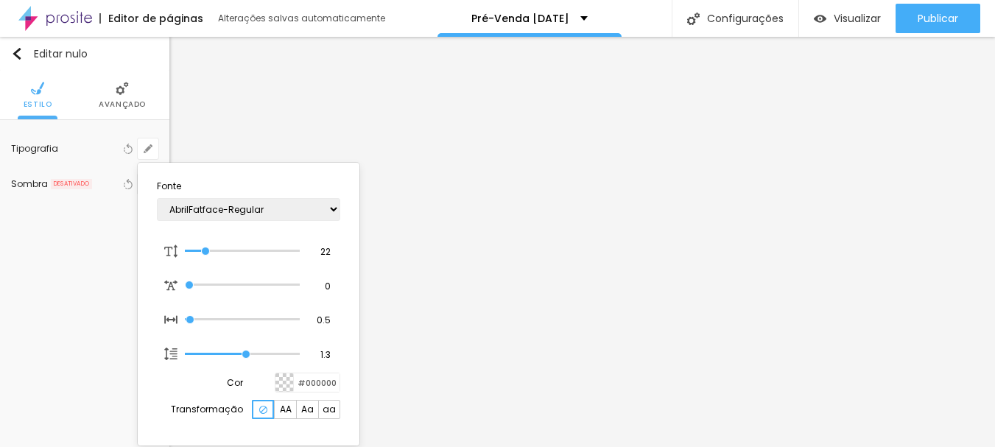
click at [512, 244] on div at bounding box center [497, 223] width 995 height 447
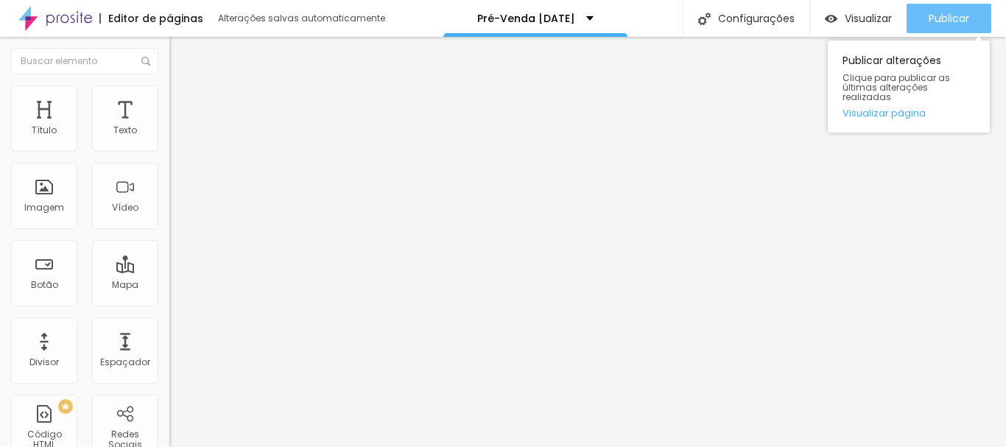
click at [942, 14] on font "Publicar" at bounding box center [948, 18] width 40 height 15
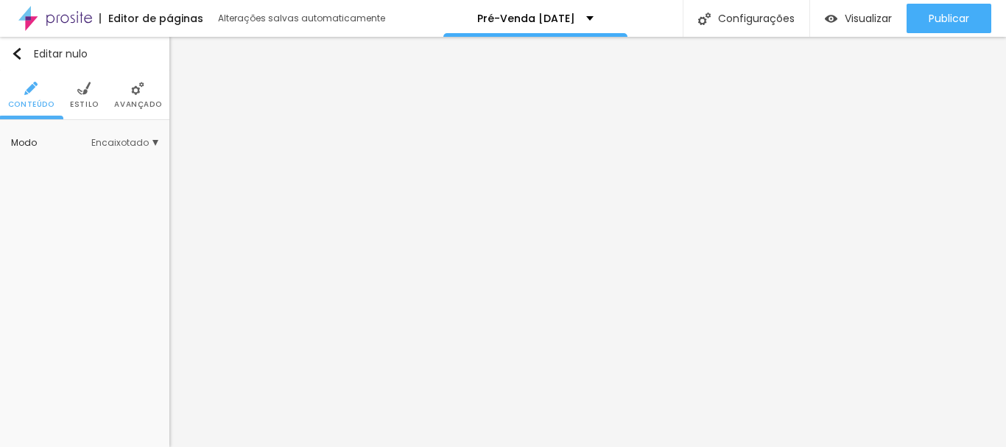
click at [90, 100] on font "Estilo" at bounding box center [84, 104] width 29 height 11
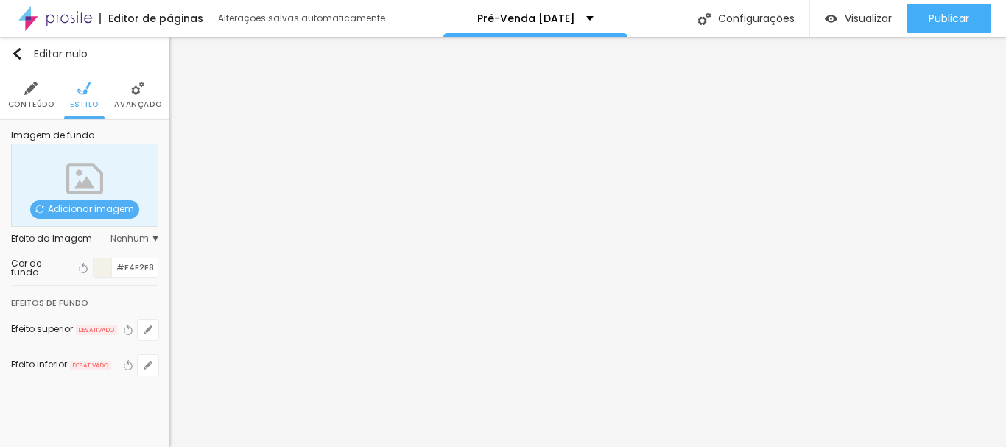
click at [135, 95] on img at bounding box center [137, 88] width 13 height 13
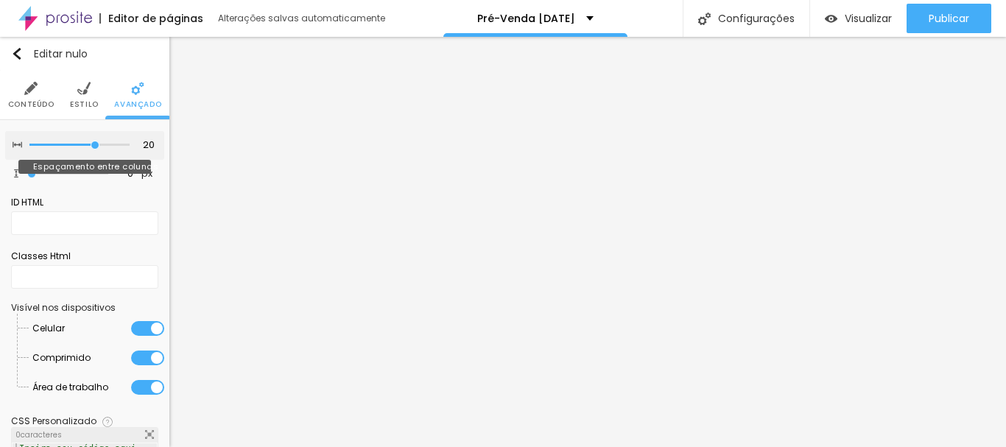
drag, startPoint x: 35, startPoint y: 144, endPoint x: 82, endPoint y: 142, distance: 47.2
click at [82, 142] on input "range" at bounding box center [79, 144] width 100 height 7
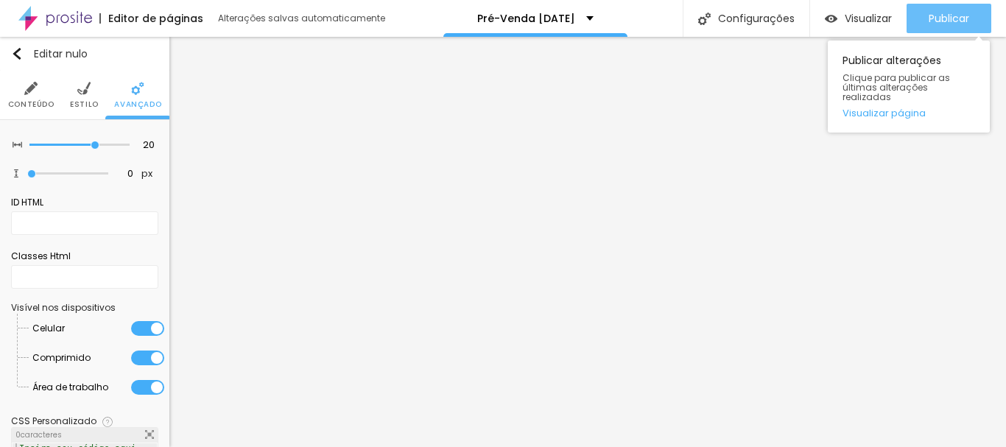
click at [943, 11] on font "Publicar" at bounding box center [948, 18] width 40 height 15
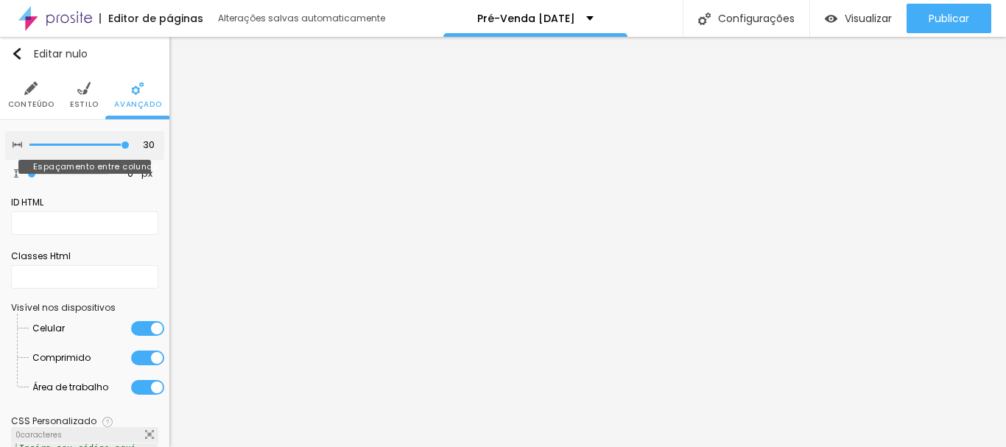
drag, startPoint x: 87, startPoint y: 143, endPoint x: 144, endPoint y: 141, distance: 56.7
click at [130, 141] on input "range" at bounding box center [79, 144] width 100 height 7
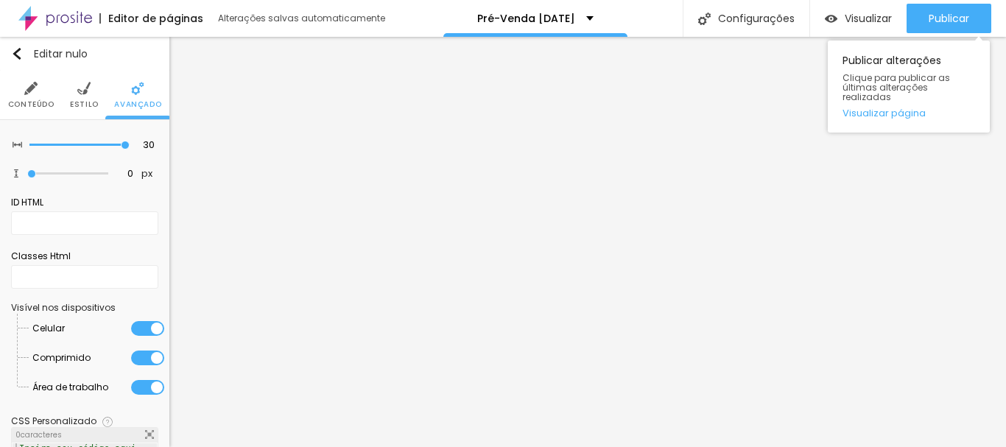
click at [925, 3] on div "Publicar Publicar alterações Clique para publicar as últimas alterações realiza…" at bounding box center [948, 18] width 85 height 37
click at [928, 11] on font "Publicar" at bounding box center [948, 18] width 40 height 15
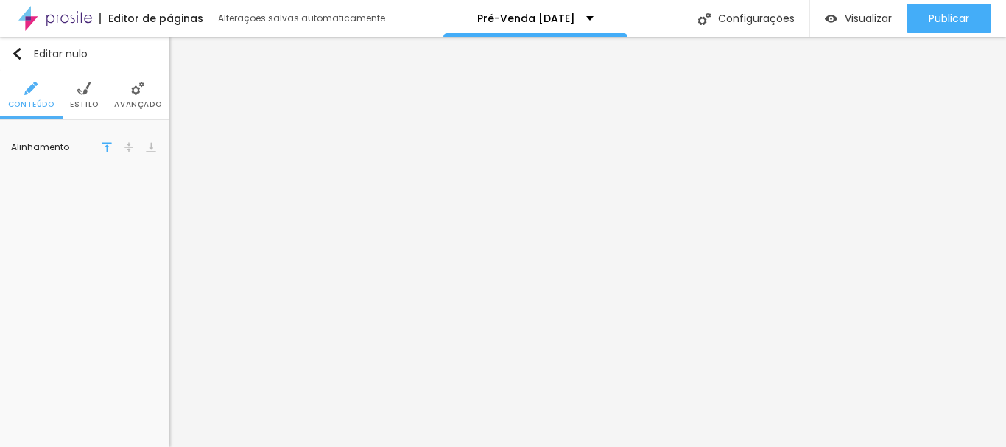
click at [128, 95] on li "Avançado" at bounding box center [137, 95] width 47 height 49
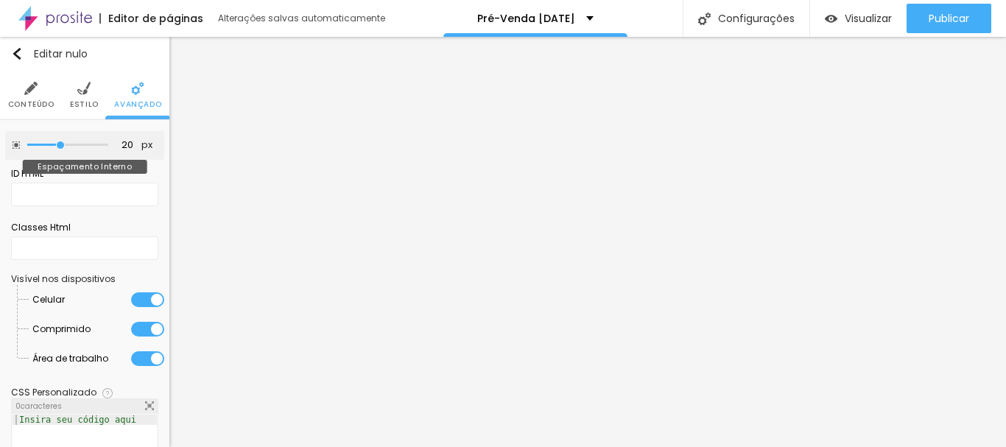
drag, startPoint x: 35, startPoint y: 146, endPoint x: 54, endPoint y: 148, distance: 19.3
click at [54, 148] on input "range" at bounding box center [67, 144] width 81 height 7
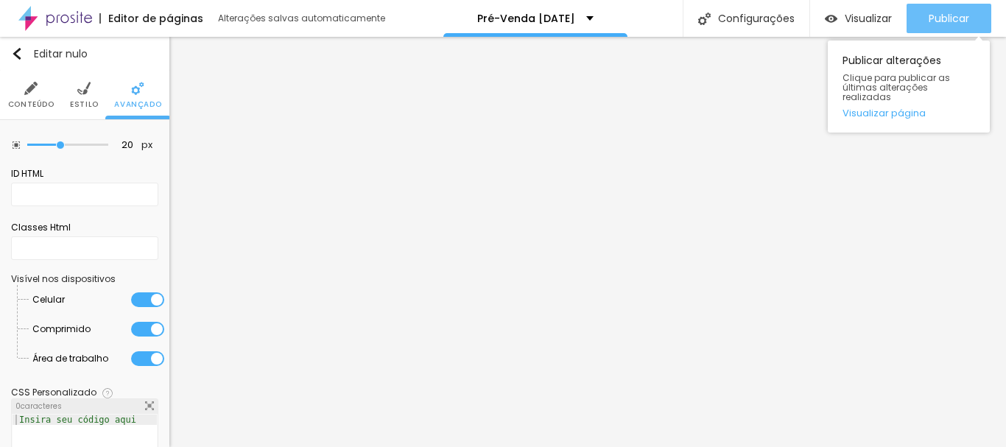
click at [935, 18] on font "Publicar" at bounding box center [948, 18] width 40 height 15
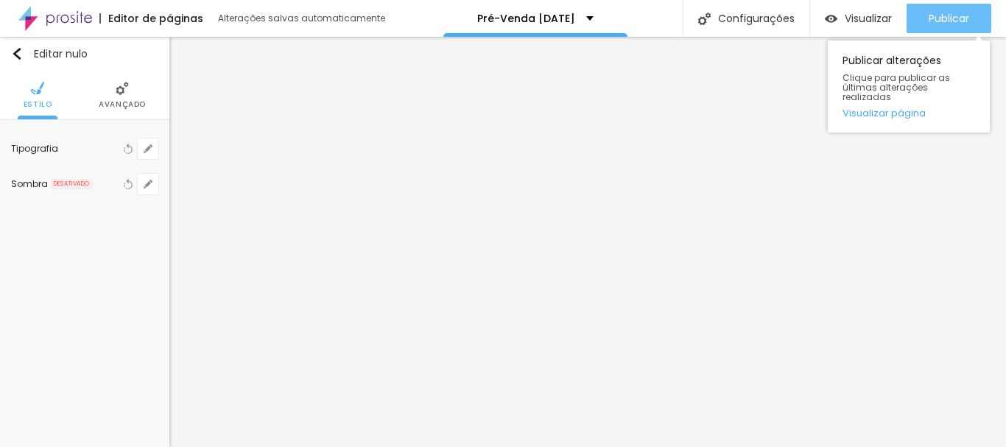
click at [945, 11] on font "Publicar" at bounding box center [948, 18] width 40 height 15
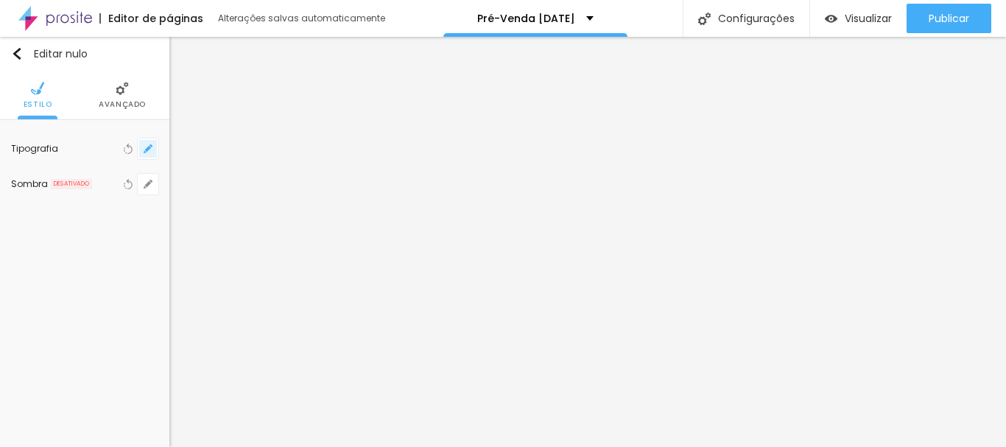
click at [146, 152] on icon "button" at bounding box center [145, 151] width 3 height 3
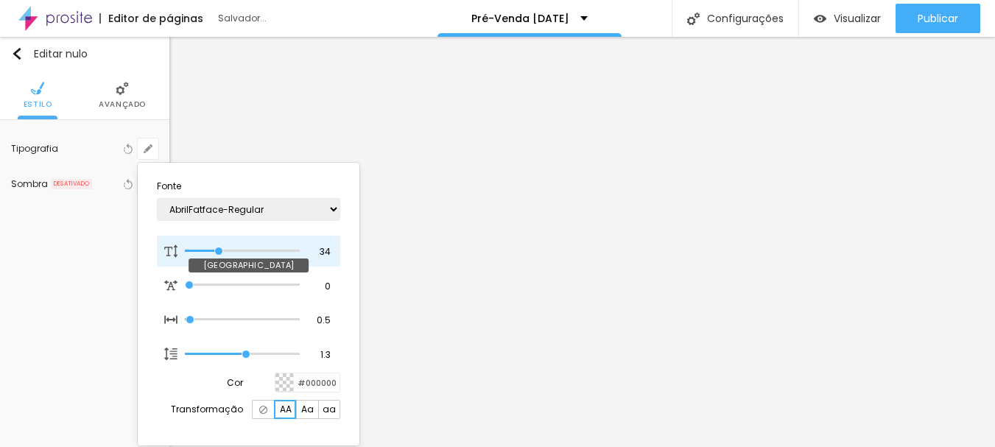
click at [219, 250] on input "range" at bounding box center [242, 250] width 115 height 7
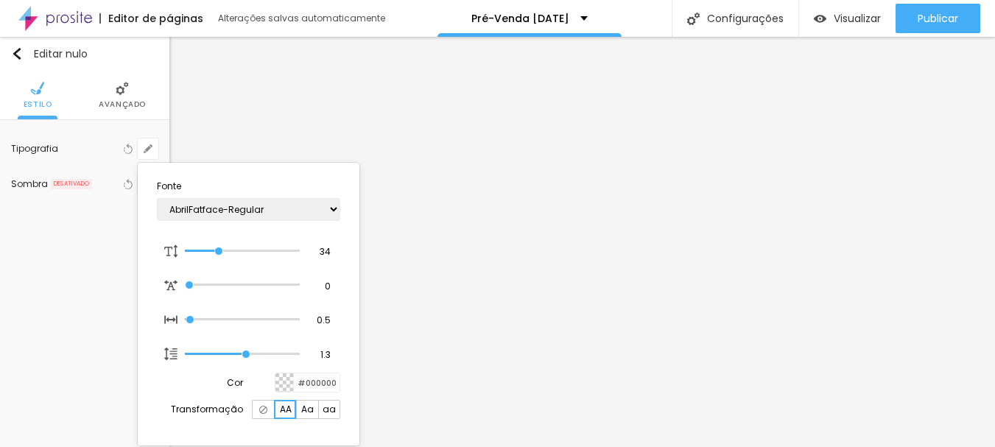
click at [936, 10] on div at bounding box center [497, 223] width 995 height 447
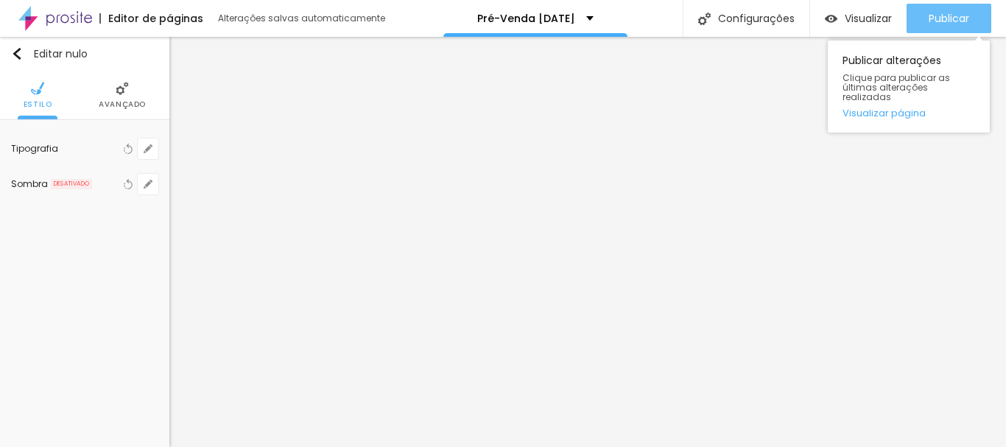
click at [942, 15] on font "Publicar" at bounding box center [948, 18] width 40 height 15
click at [952, 18] on font "Publicar" at bounding box center [948, 18] width 40 height 15
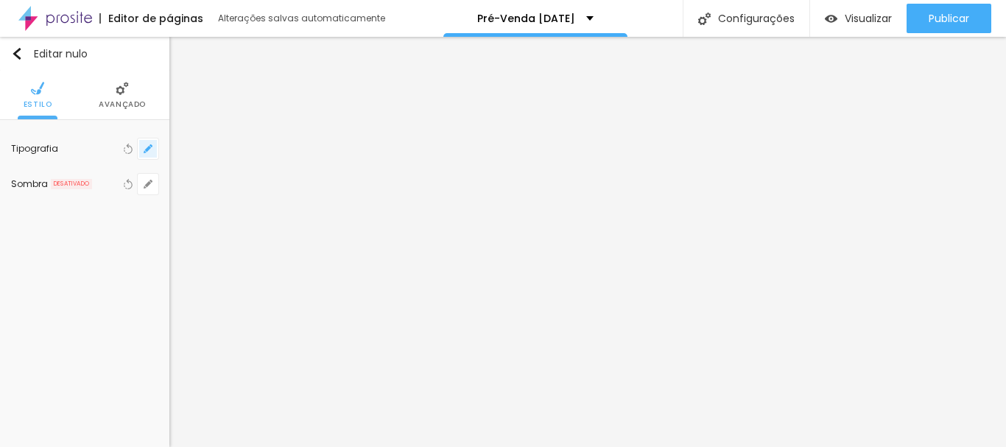
click at [149, 149] on icon "button" at bounding box center [148, 148] width 9 height 9
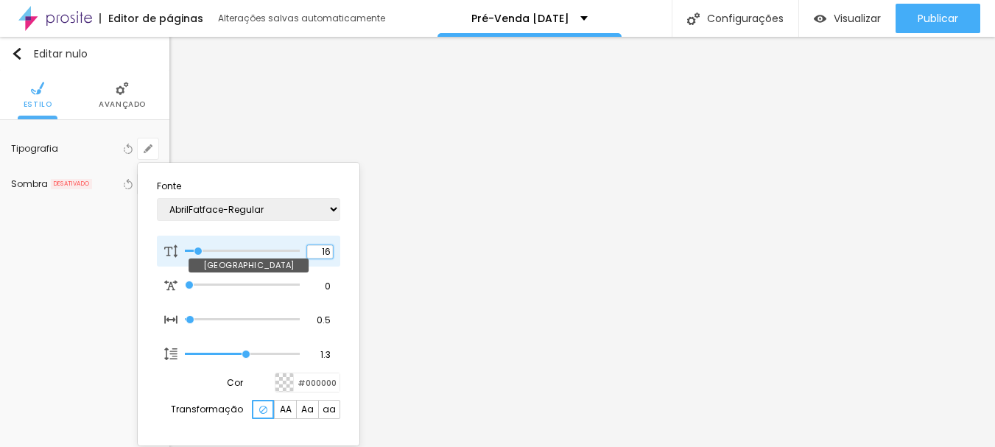
drag, startPoint x: 330, startPoint y: 254, endPoint x: 303, endPoint y: 255, distance: 27.3
click at [303, 255] on div "16 Tamanho da fonte" at bounding box center [248, 251] width 183 height 31
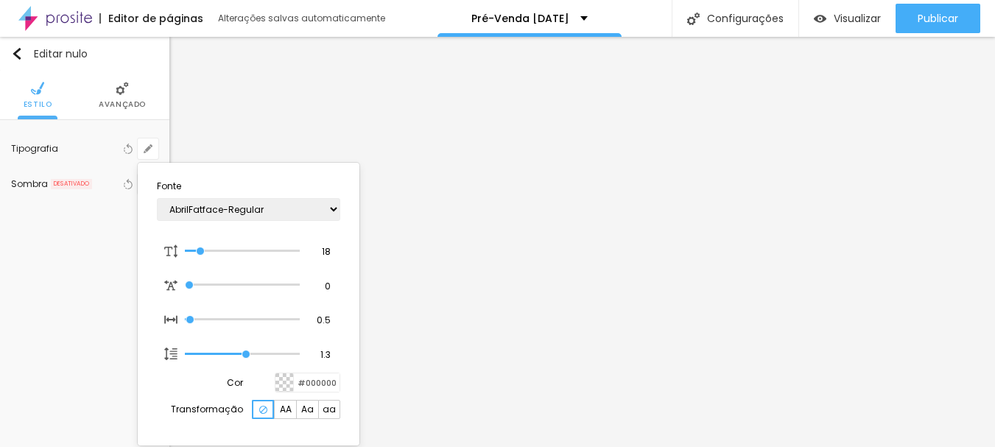
click at [815, 149] on div at bounding box center [497, 223] width 995 height 447
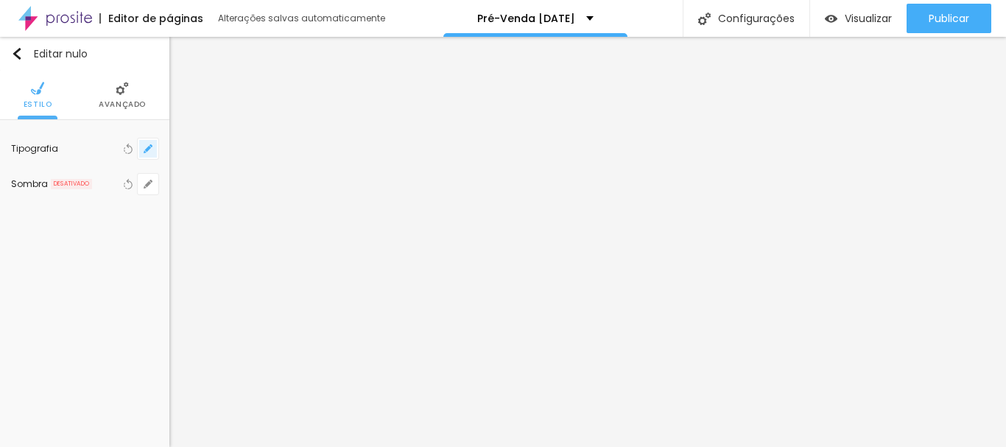
click at [147, 145] on icon "button" at bounding box center [148, 148] width 9 height 9
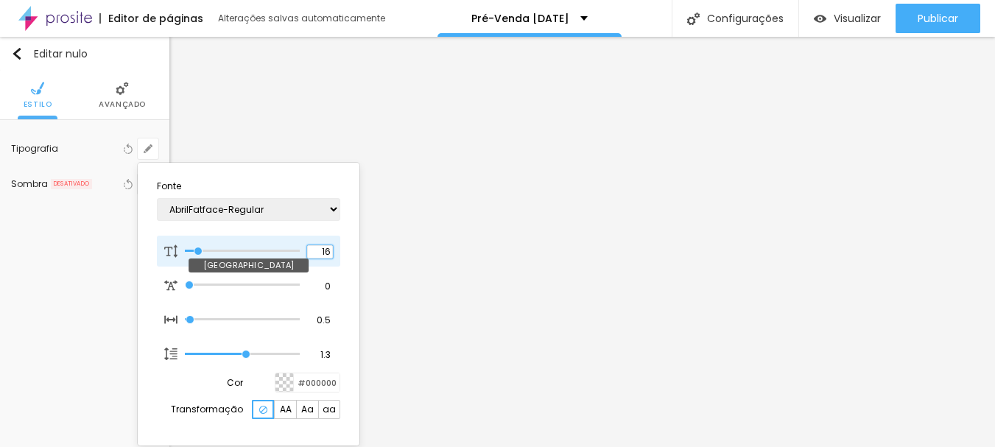
drag, startPoint x: 331, startPoint y: 251, endPoint x: 310, endPoint y: 251, distance: 21.4
click at [310, 251] on input "16" at bounding box center [320, 251] width 26 height 13
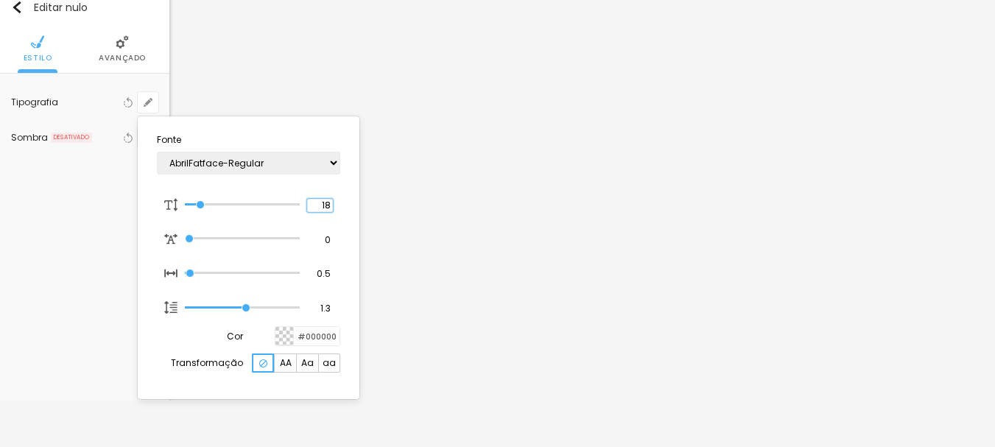
scroll to position [71, 0]
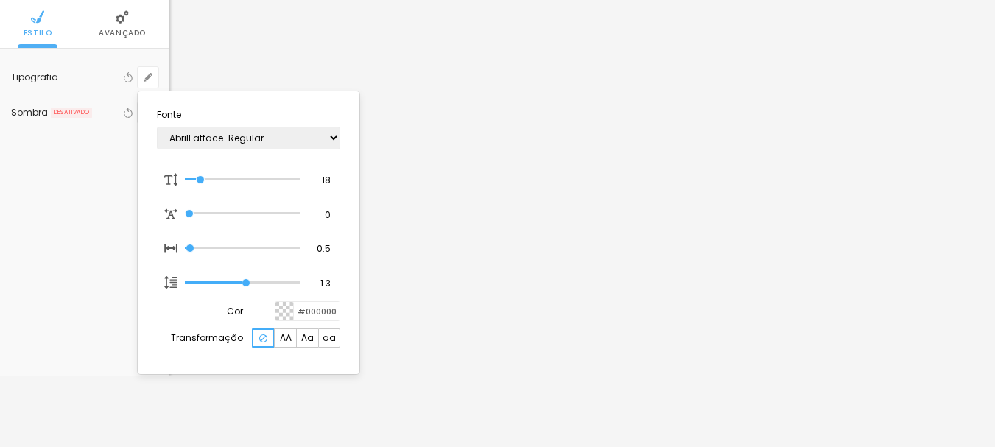
click at [443, 299] on div at bounding box center [497, 223] width 995 height 447
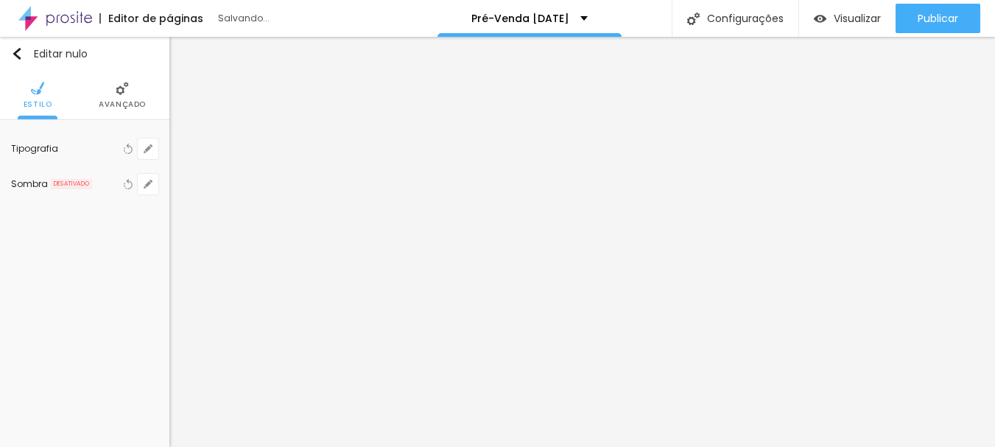
scroll to position [0, 0]
click at [147, 147] on icon "button" at bounding box center [148, 148] width 9 height 9
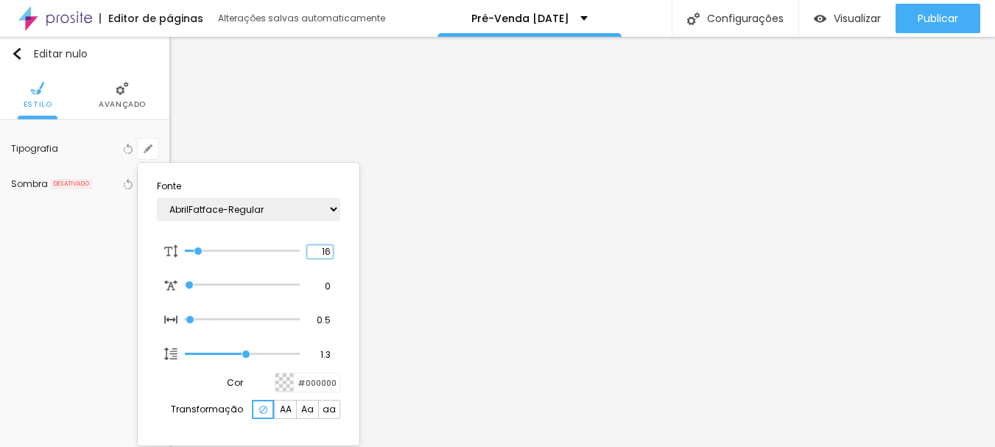
drag, startPoint x: 327, startPoint y: 247, endPoint x: 341, endPoint y: 258, distance: 17.8
click at [341, 258] on section "Fonte AbrilFatface-Regular Actor-Regular Alegreya AlegreyaBlack Alice Allan-Bol…" at bounding box center [249, 304] width 210 height 271
click at [809, 328] on div at bounding box center [497, 223] width 995 height 447
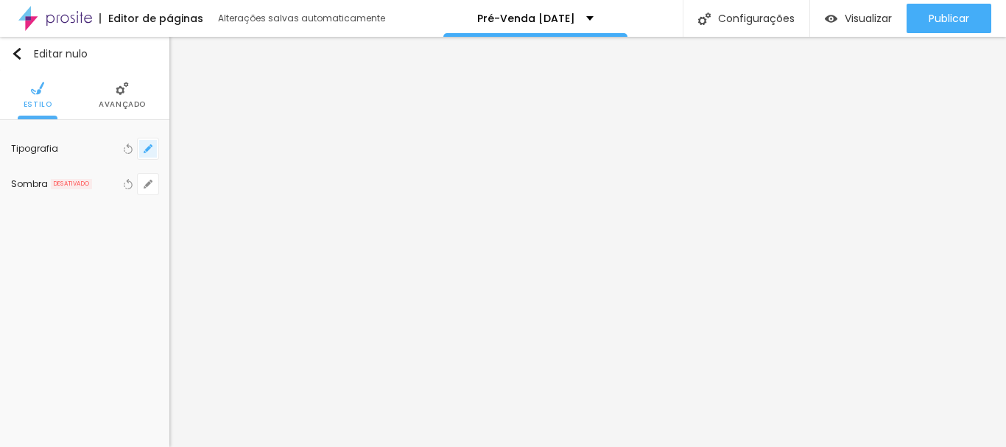
click at [151, 144] on icon "button" at bounding box center [148, 148] width 9 height 9
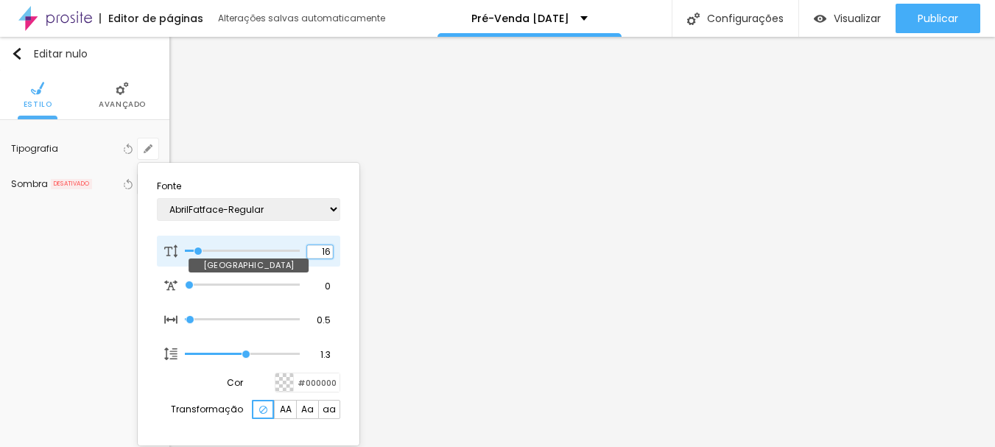
click at [332, 252] on input "16" at bounding box center [320, 251] width 26 height 13
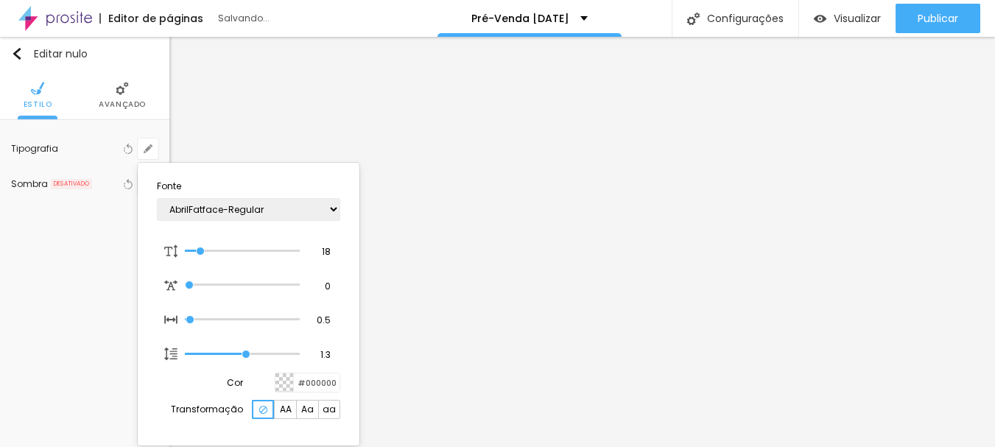
select select "[GEOGRAPHIC_DATA]"
type input "1"
click at [937, 17] on div at bounding box center [497, 223] width 995 height 447
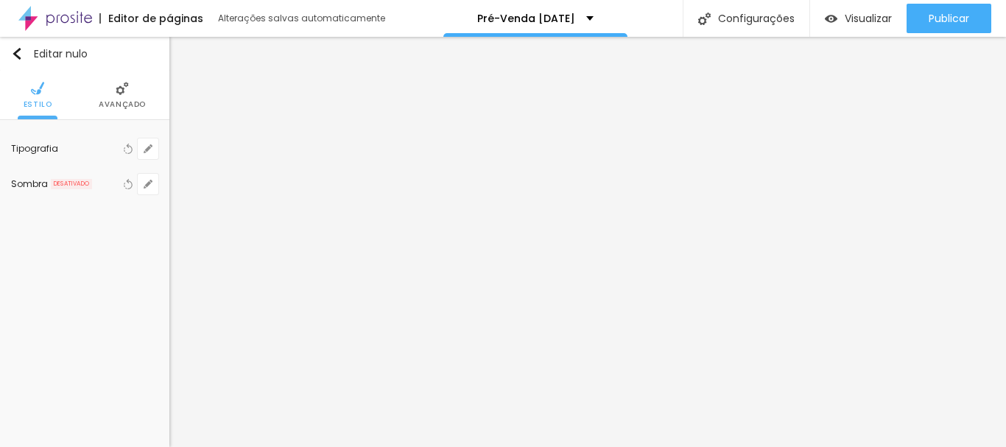
click at [937, 17] on font "Publicar" at bounding box center [948, 18] width 40 height 15
click at [146, 147] on icon "button" at bounding box center [148, 148] width 9 height 9
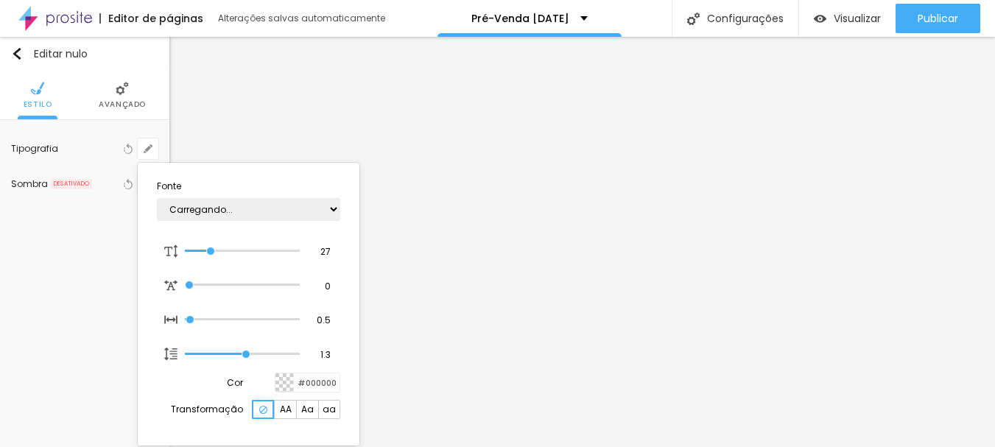
type input "1"
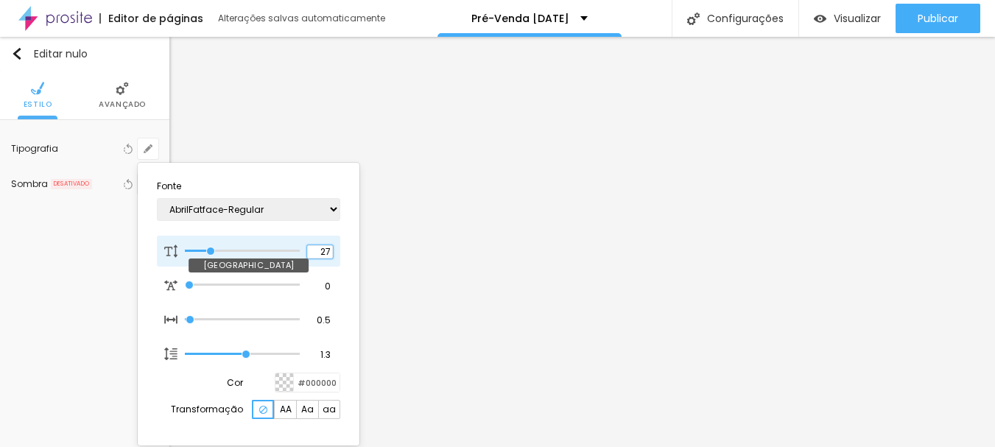
drag, startPoint x: 328, startPoint y: 250, endPoint x: 308, endPoint y: 244, distance: 20.5
click at [306, 249] on div "27 Tamanho da fonte" at bounding box center [248, 251] width 183 height 31
type input "8"
type input "3"
type input "1"
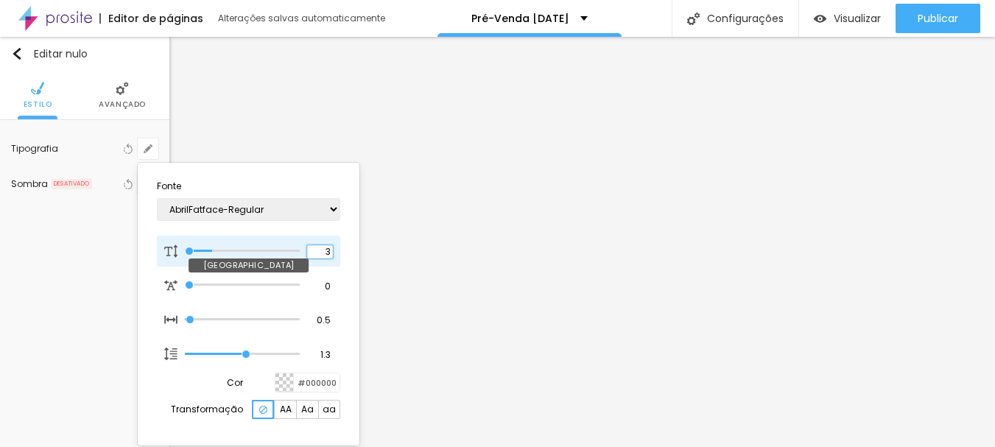
type input "30"
type input "1"
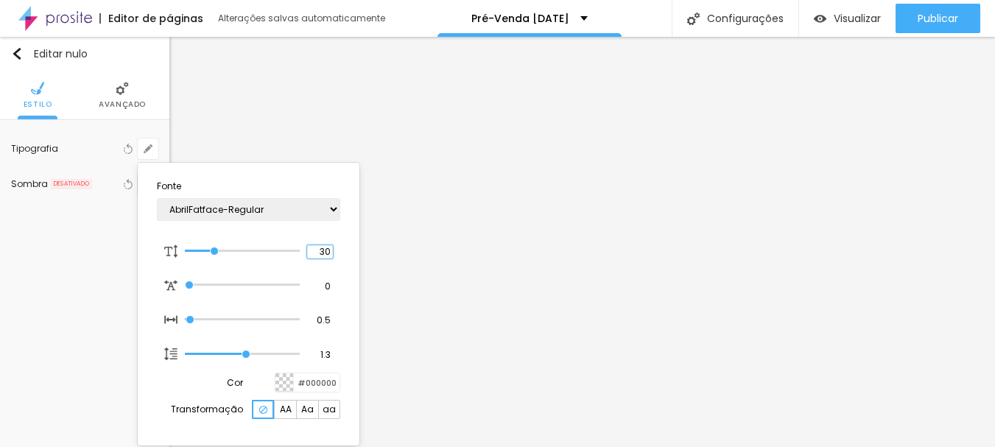
type input "30"
type input "1"
click at [887, 227] on div at bounding box center [497, 223] width 995 height 447
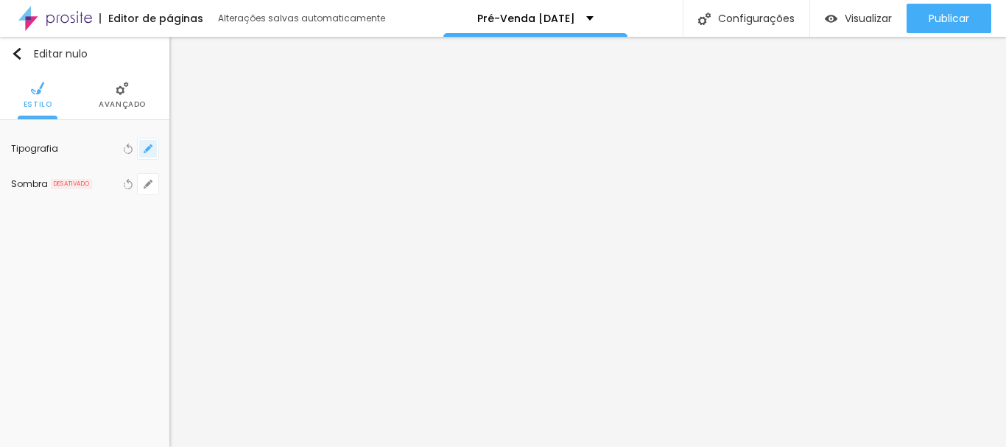
click at [149, 143] on button "button" at bounding box center [148, 148] width 21 height 21
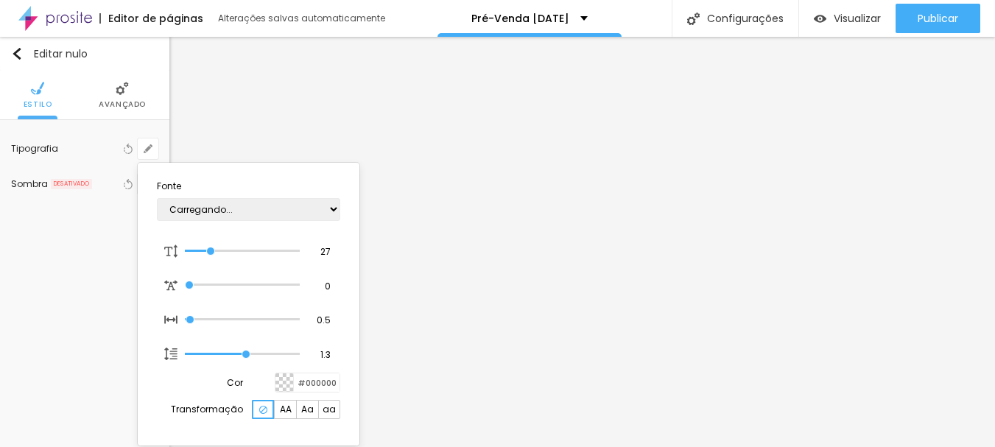
type input "1"
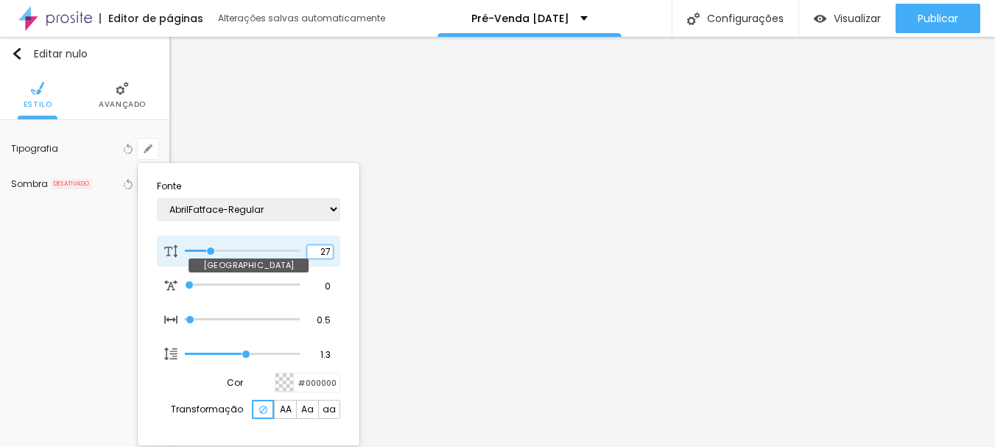
drag, startPoint x: 333, startPoint y: 247, endPoint x: 289, endPoint y: 252, distance: 44.4
click at [291, 252] on div "27 Tamanho da fonte" at bounding box center [248, 251] width 183 height 31
type input "8"
type input "3"
type input "1"
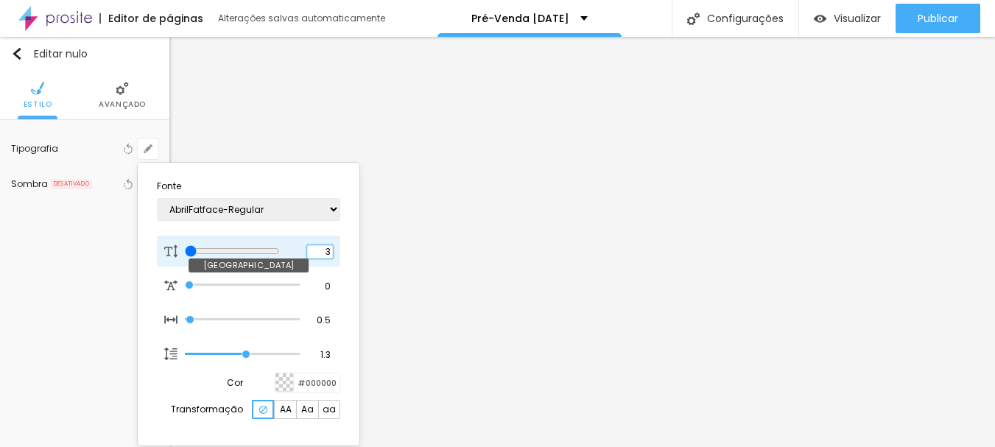
type input "30"
type input "1"
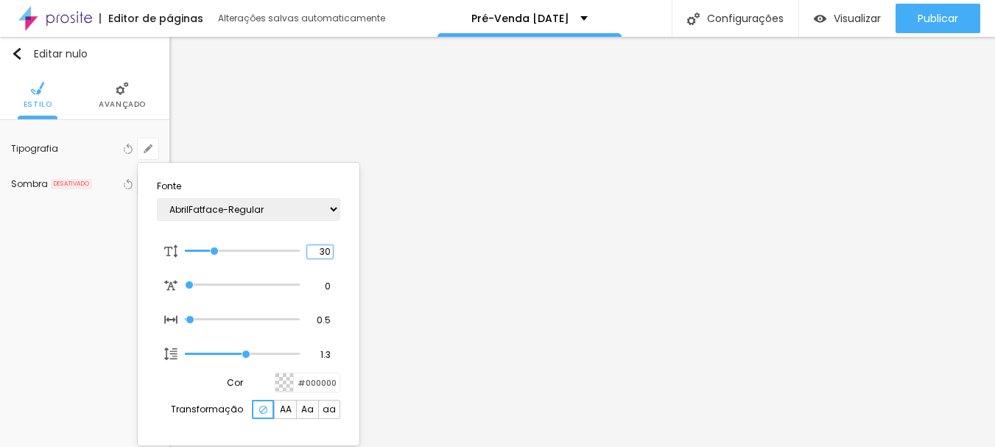
type input "30"
click at [697, 239] on div at bounding box center [497, 223] width 995 height 447
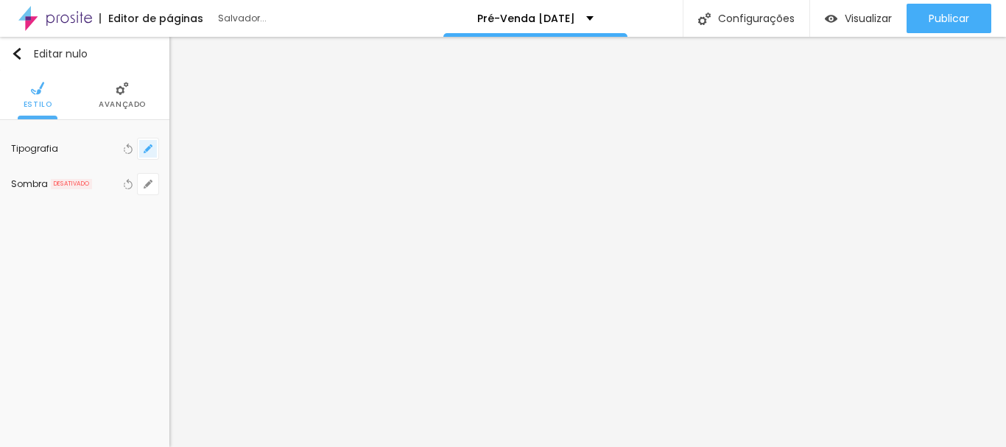
click at [147, 143] on button "button" at bounding box center [148, 148] width 21 height 21
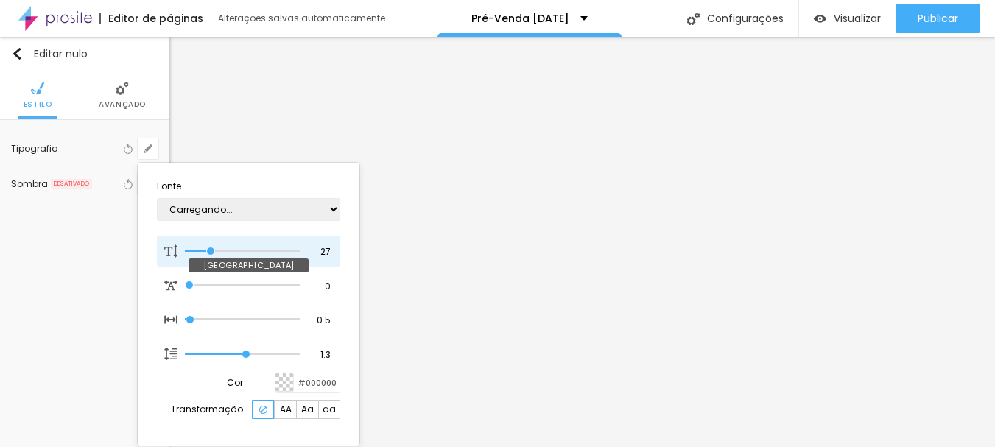
type input "1"
click at [334, 250] on div "27 Tamanho da fonte" at bounding box center [248, 251] width 183 height 31
drag, startPoint x: 328, startPoint y: 250, endPoint x: 301, endPoint y: 249, distance: 27.3
click at [298, 253] on div "27 Tamanho da fonte" at bounding box center [248, 251] width 183 height 31
type input "8"
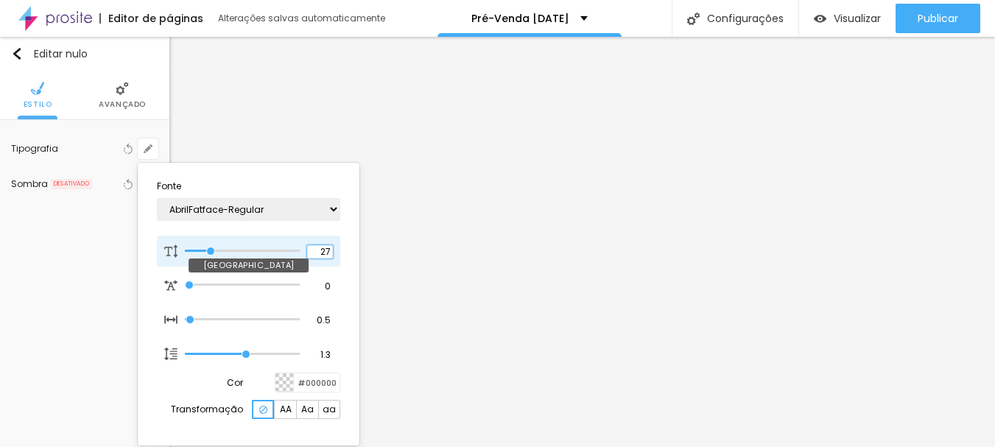
type input "3"
type input "1"
type input "30"
type input "1"
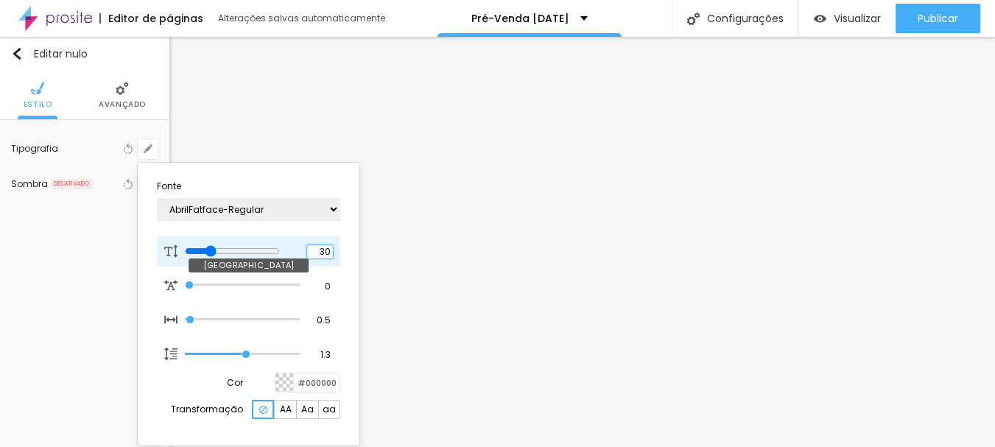
type input "30"
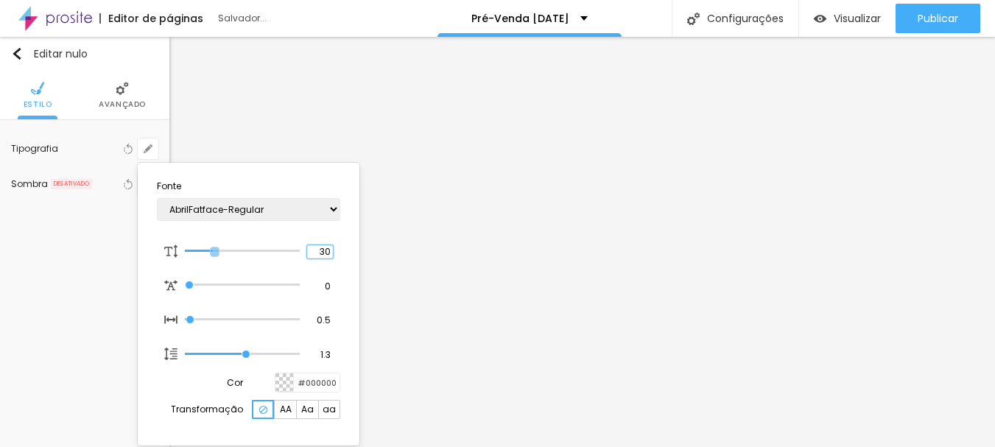
type input "1"
click at [769, 249] on div at bounding box center [497, 223] width 995 height 447
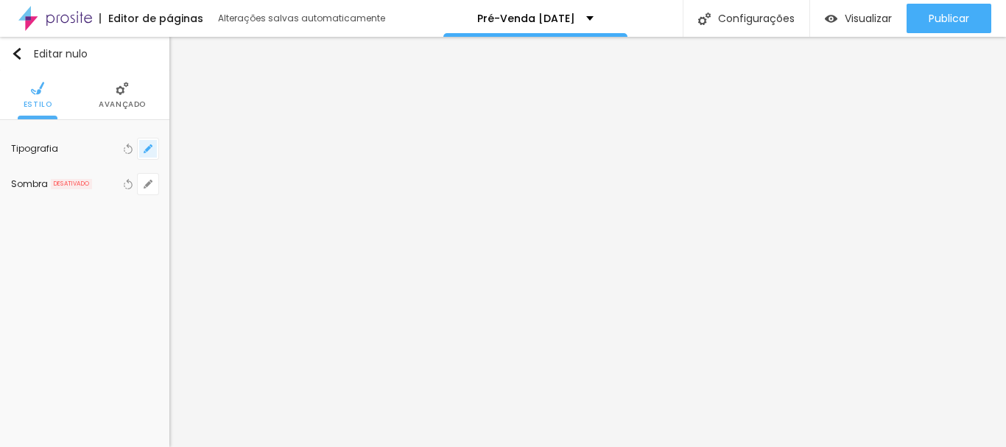
click at [154, 148] on button "button" at bounding box center [148, 148] width 21 height 21
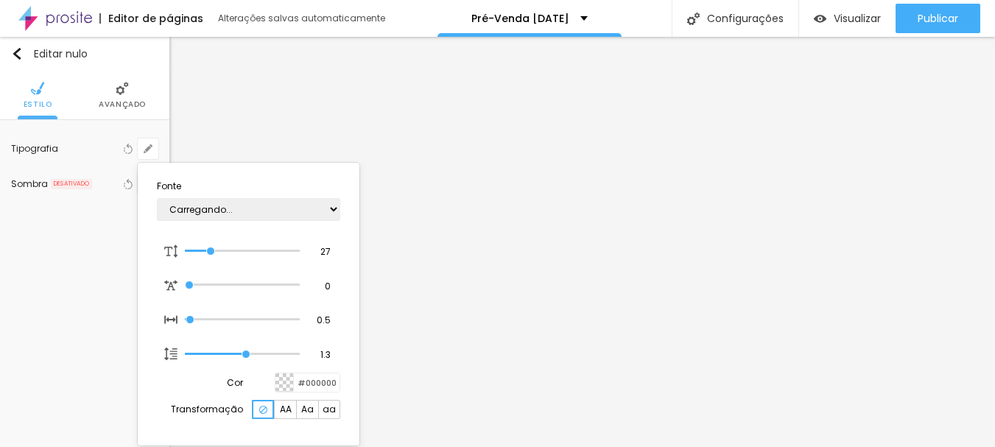
type input "1"
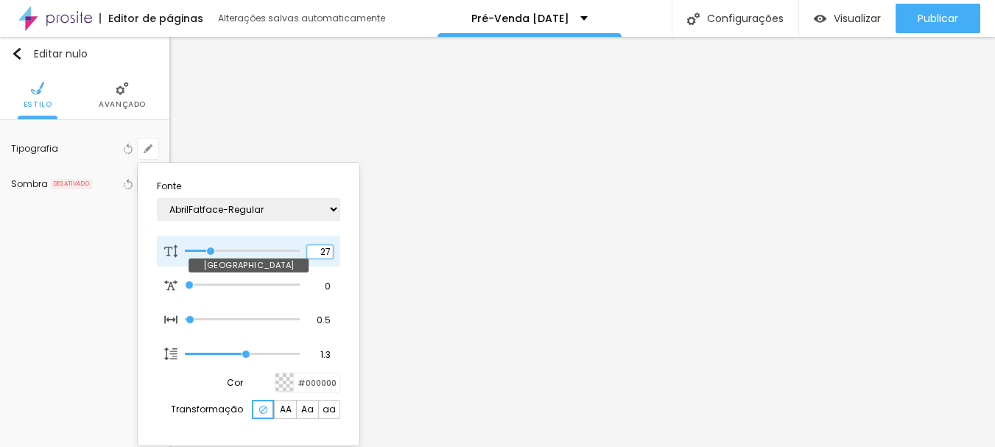
drag, startPoint x: 331, startPoint y: 248, endPoint x: 242, endPoint y: 261, distance: 90.1
click at [242, 262] on div "27 Tamanho da fonte" at bounding box center [248, 251] width 183 height 31
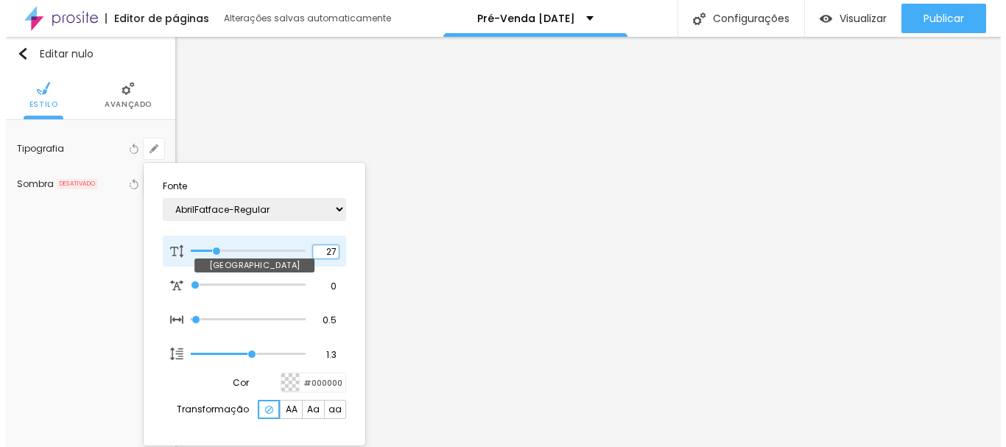
scroll to position [1, 0]
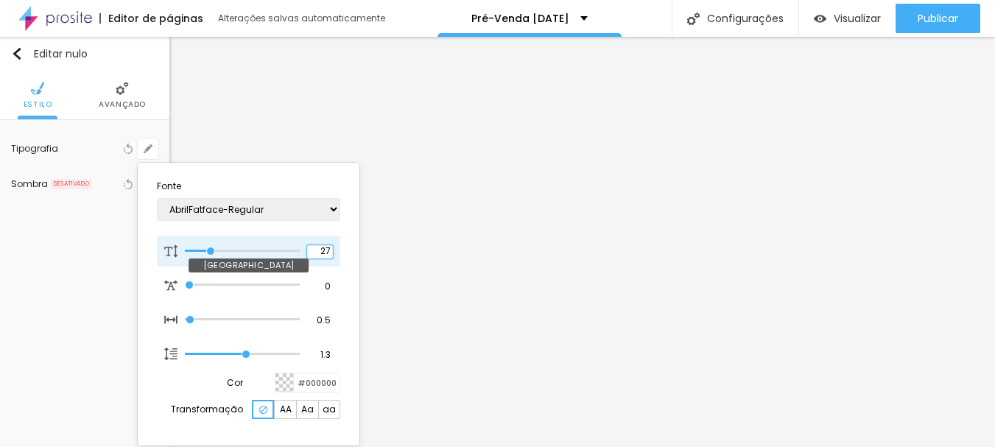
type input "8"
type input "3"
type input "1"
type input "30"
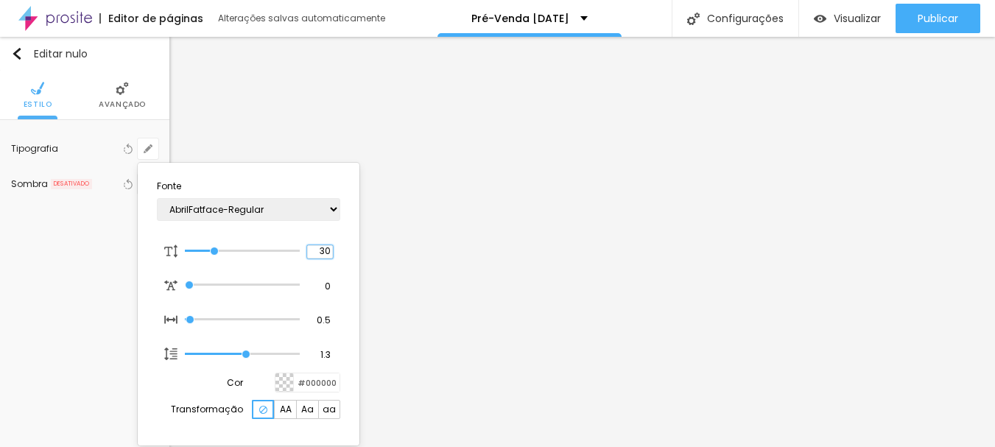
type input "1"
type input "30"
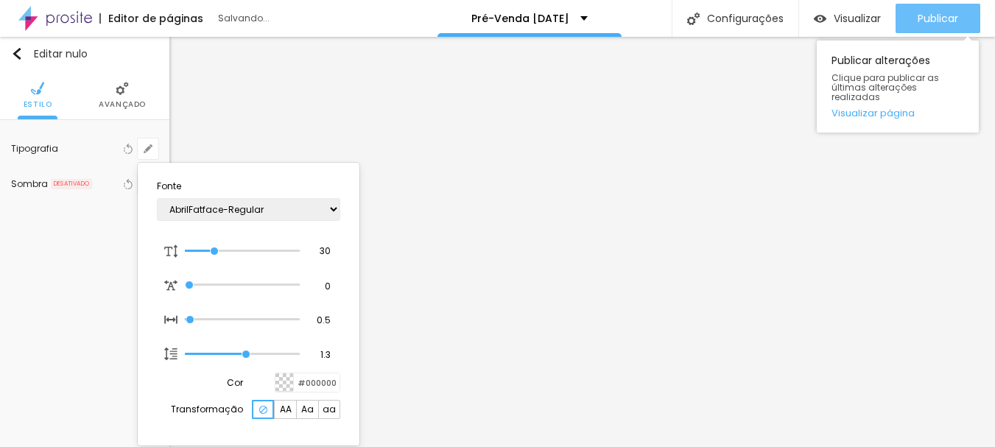
click at [945, 10] on div at bounding box center [497, 223] width 995 height 447
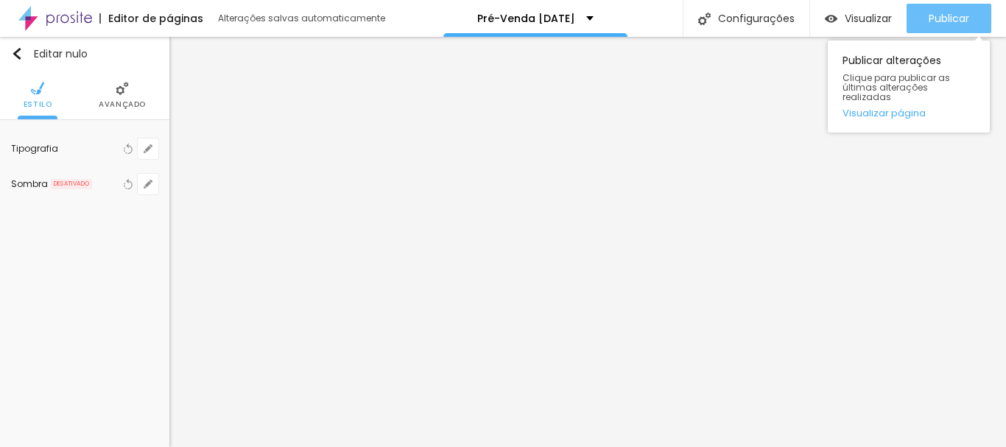
click at [946, 17] on font "Publicar" at bounding box center [948, 18] width 40 height 15
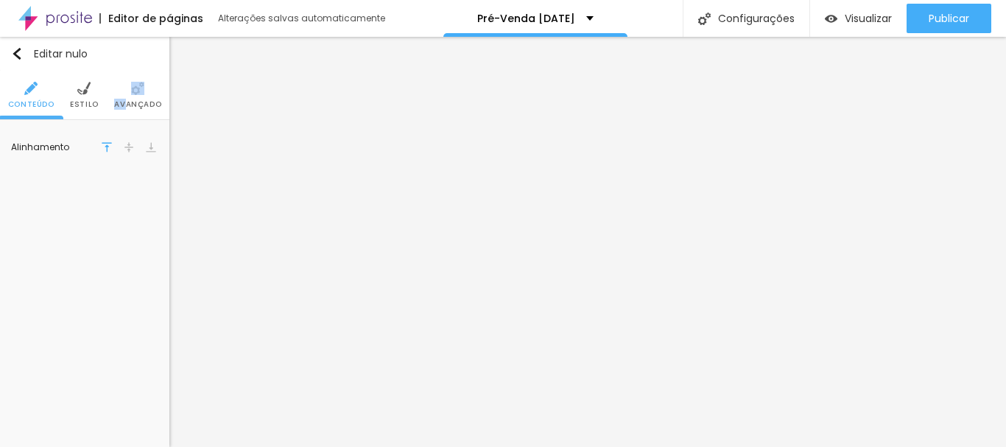
click at [125, 95] on li "Avançado" at bounding box center [137, 95] width 47 height 49
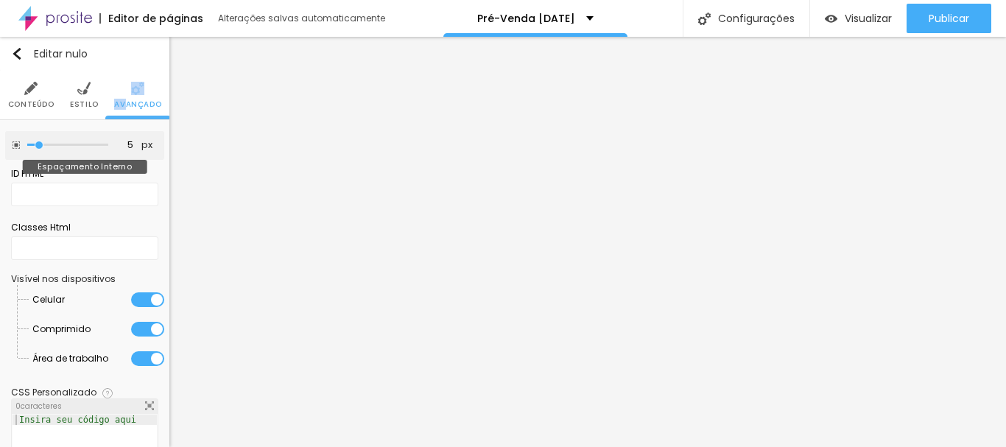
type input "5"
type input "10"
type input "15"
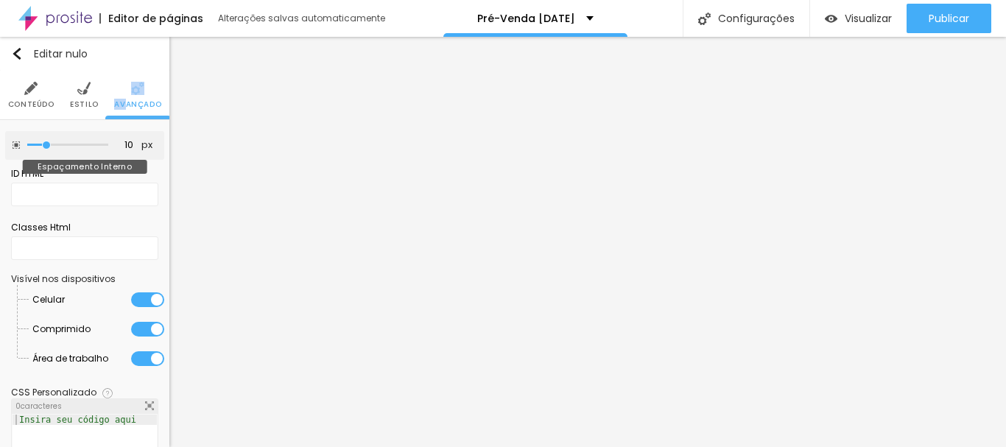
type input "15"
drag, startPoint x: 35, startPoint y: 144, endPoint x: 49, endPoint y: 148, distance: 14.5
type input "15"
click at [49, 148] on input "range" at bounding box center [67, 144] width 81 height 7
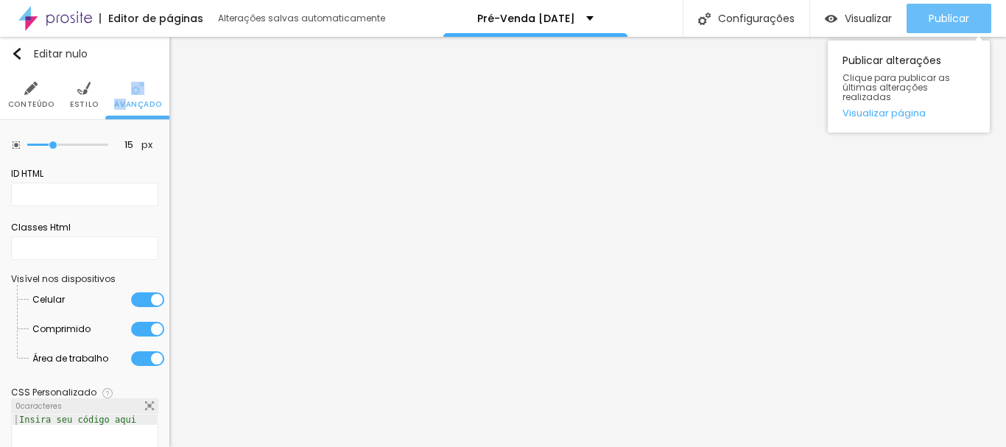
click at [948, 27] on div "Publicar" at bounding box center [948, 18] width 40 height 29
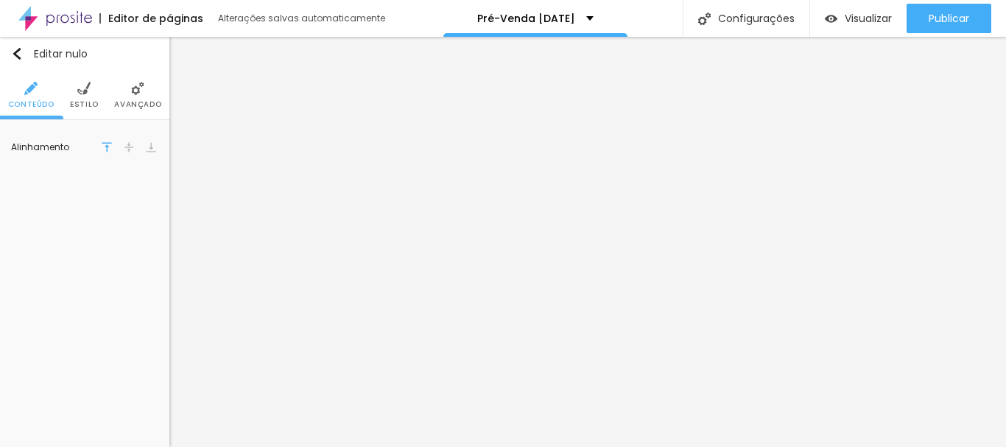
click at [143, 104] on font "Avançado" at bounding box center [137, 104] width 47 height 11
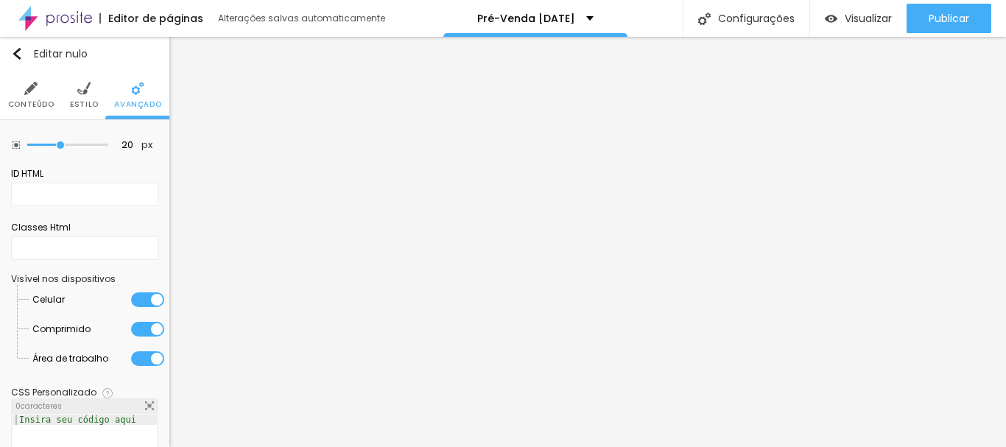
click at [76, 100] on font "Estilo" at bounding box center [84, 104] width 29 height 11
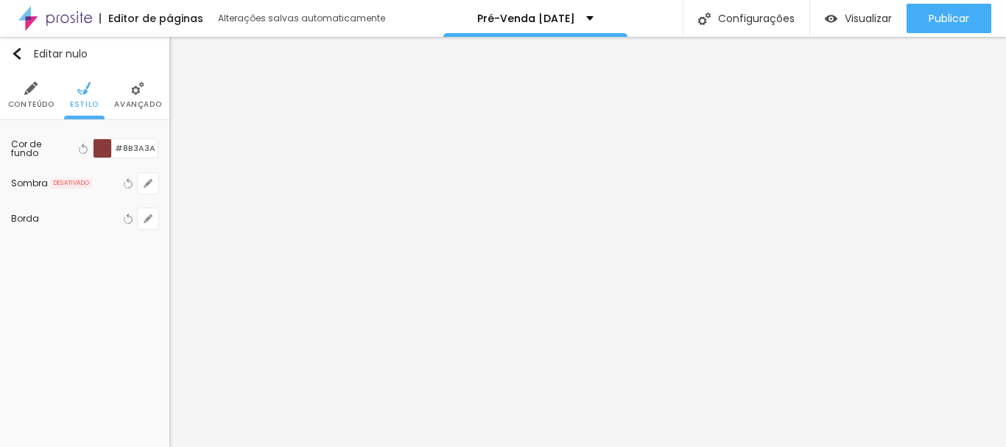
click at [105, 147] on div at bounding box center [103, 148] width 18 height 18
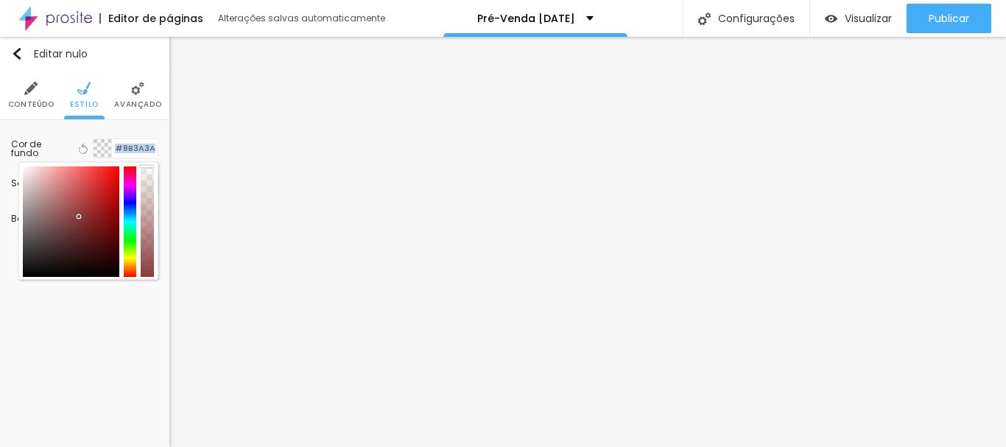
drag, startPoint x: 147, startPoint y: 277, endPoint x: 143, endPoint y: 158, distance: 118.6
click at [143, 158] on div "Cor de fundo Voltar ao padrão #8B3A3A" at bounding box center [84, 148] width 147 height 20
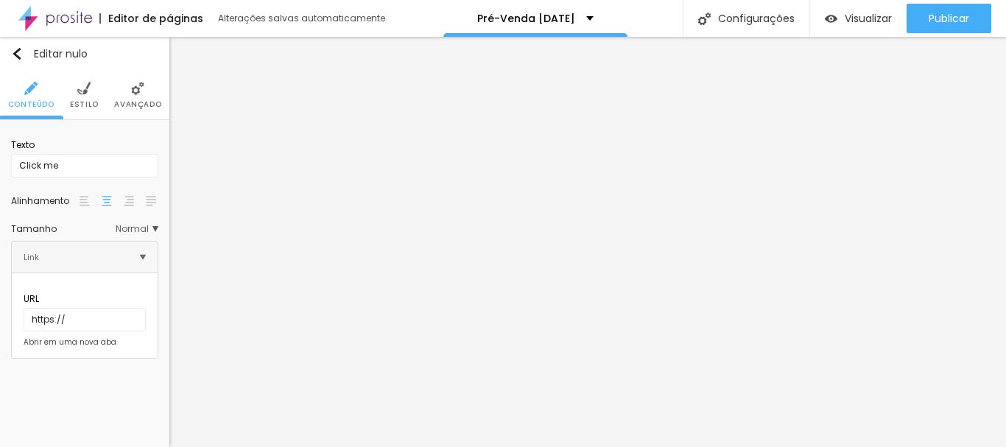
click at [83, 90] on img at bounding box center [83, 88] width 13 height 13
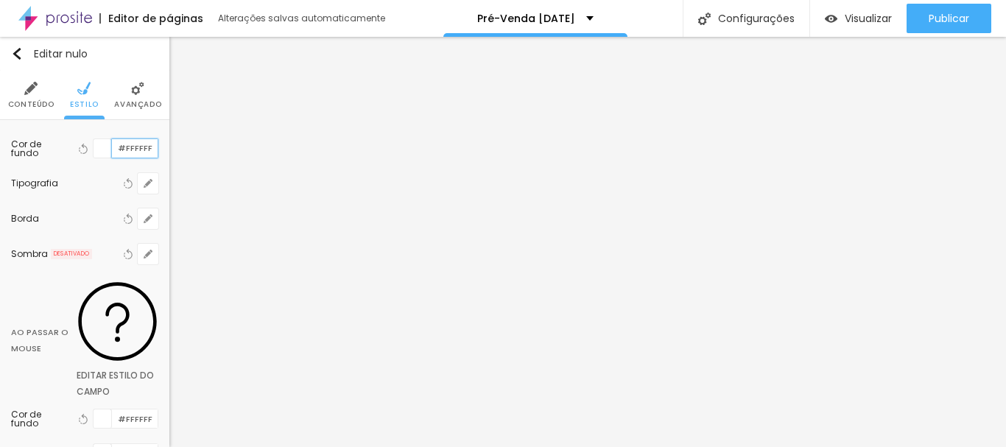
drag, startPoint x: 114, startPoint y: 143, endPoint x: 149, endPoint y: 151, distance: 36.3
click at [149, 151] on div "Cor de fundo Voltar ao padrão #FFFFFF Tipografia Voltar ao padrão Borda Voltar …" at bounding box center [84, 323] width 169 height 407
type input "#3F4A3C"
click at [117, 105] on font "Avançado" at bounding box center [137, 104] width 47 height 11
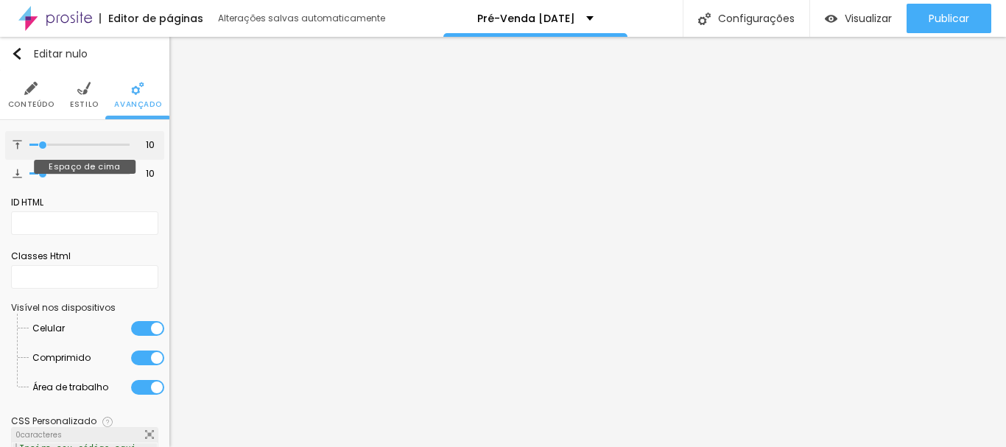
type input "13"
type input "27"
type input "26"
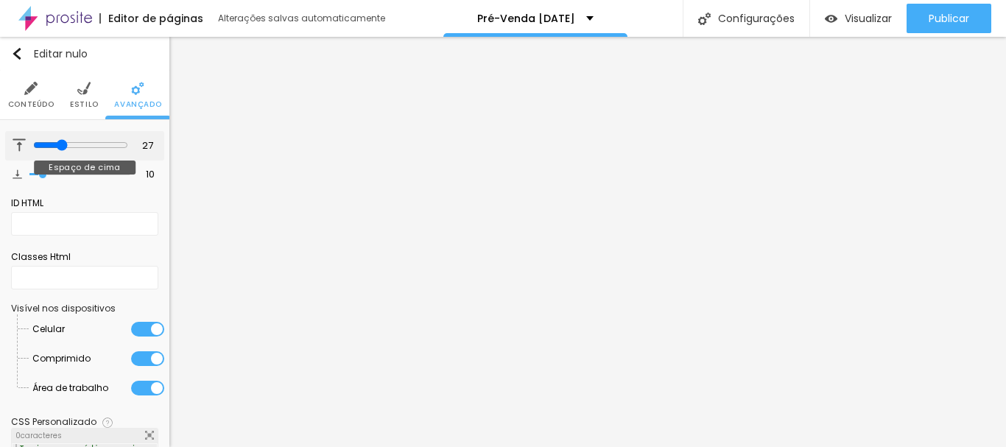
type input "26"
type input "24"
type input "23"
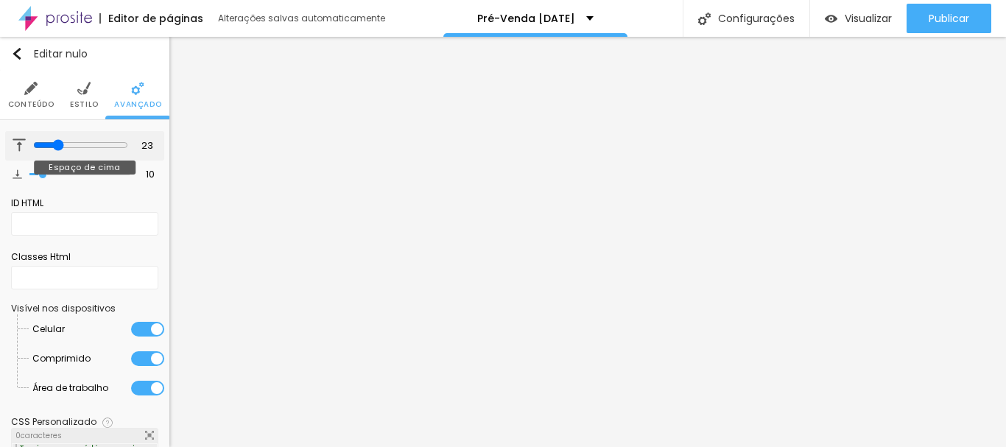
type input "22"
type input "20"
type input "19"
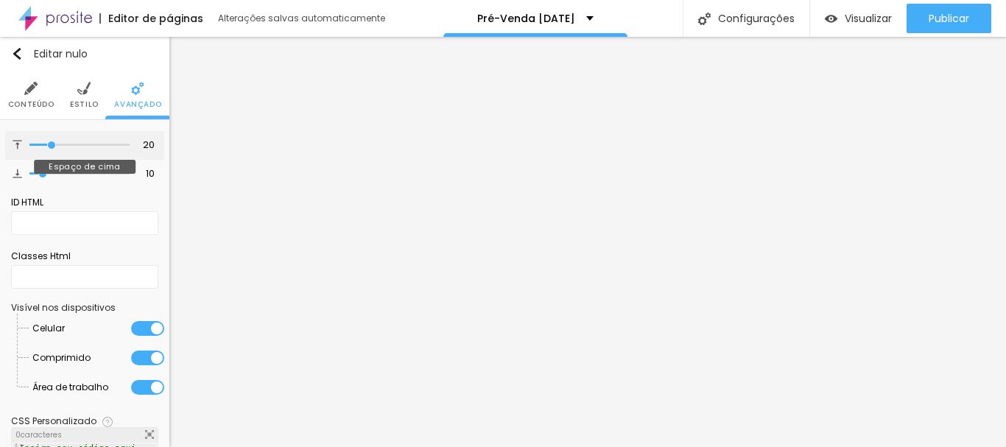
type input "19"
type input "18"
type input "17"
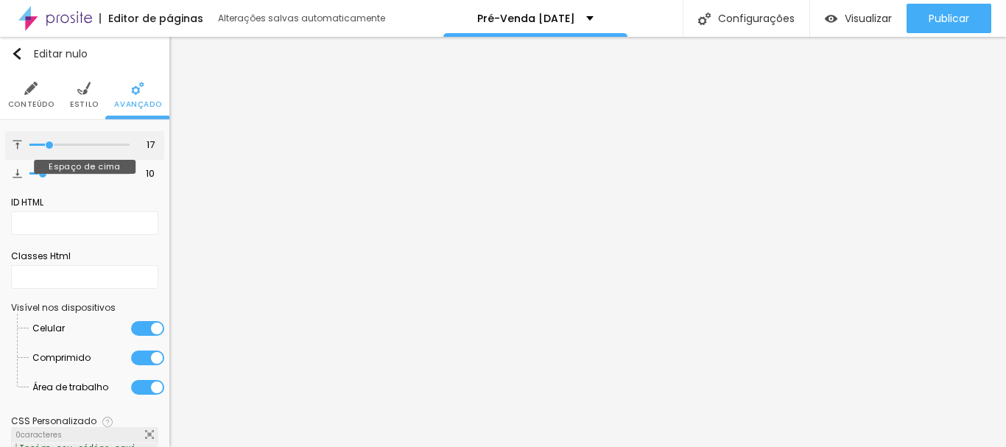
type input "16"
type input "15"
type input "14"
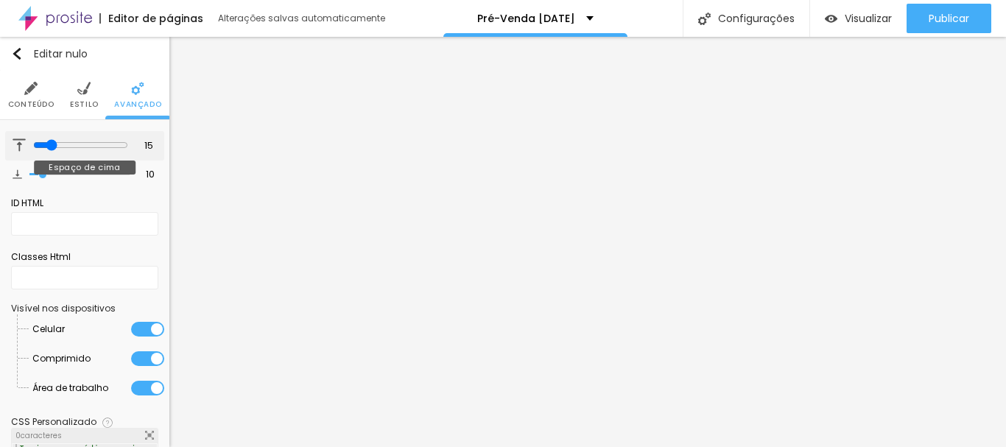
type input "14"
type input "13"
type input "12"
click at [43, 143] on input "range" at bounding box center [80, 145] width 95 height 12
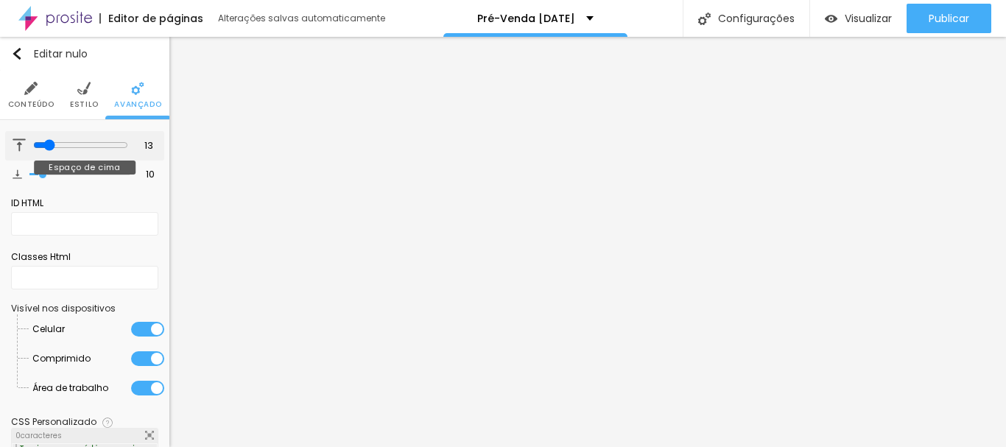
type input "12"
type input "5"
type input "19"
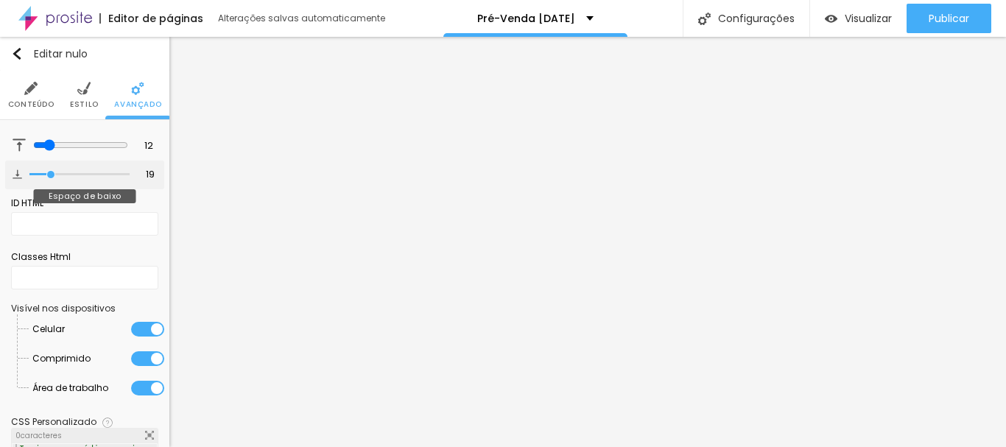
type input "20"
type input "21"
type input "22"
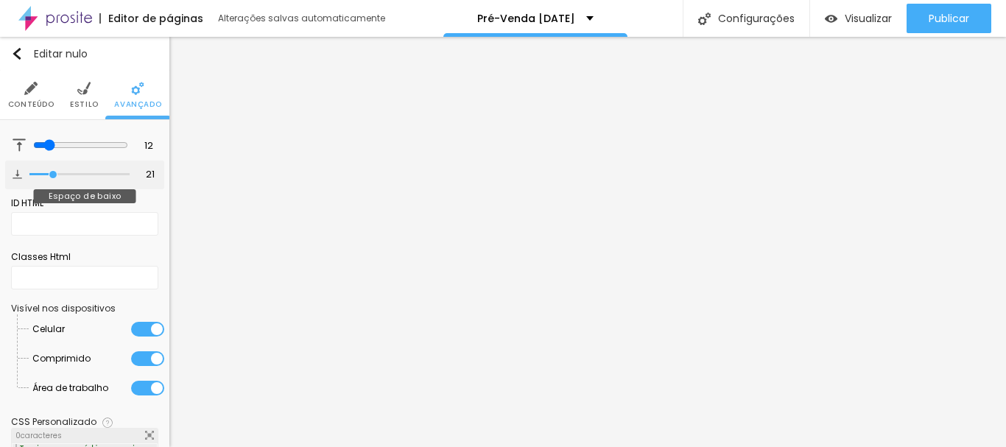
type input "22"
type input "20"
type input "15"
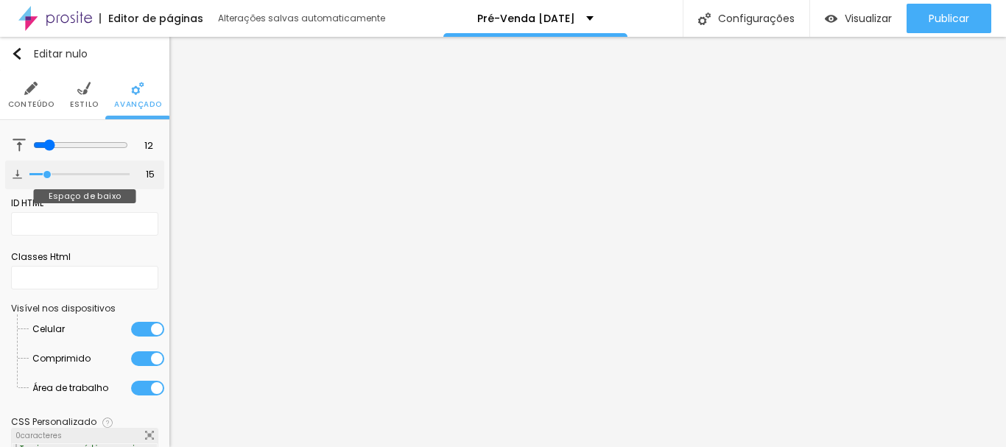
type input "12"
type input "11"
type input "10"
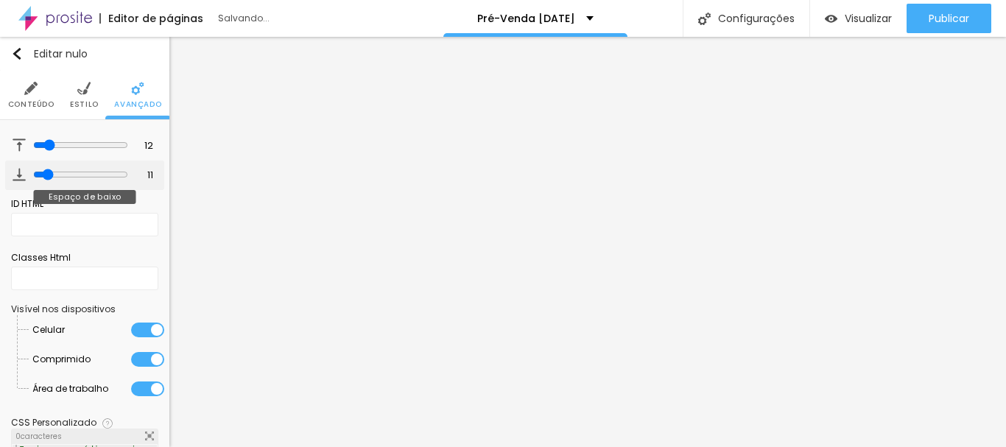
type input "10"
click at [42, 174] on input "range" at bounding box center [79, 174] width 100 height 7
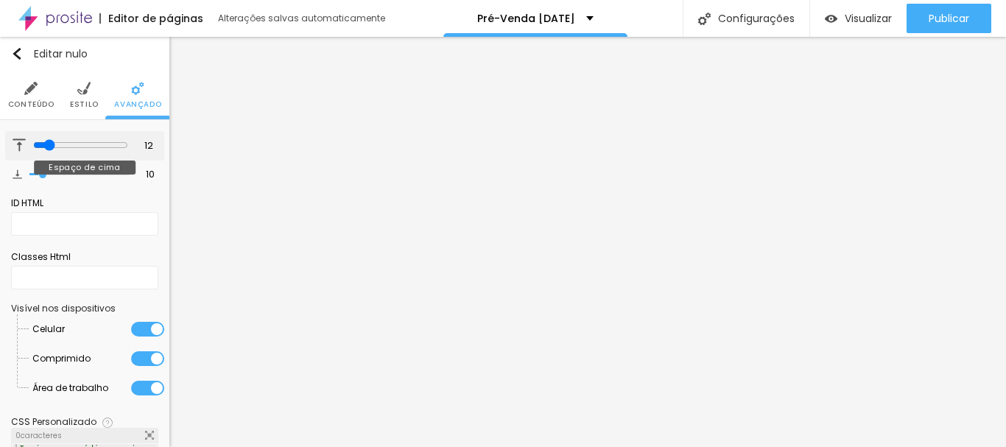
type input "13"
type input "11"
type input "9"
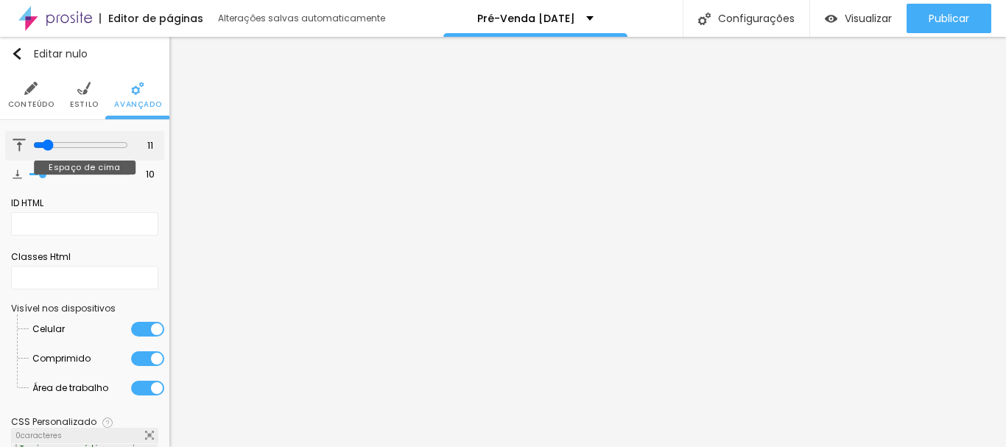
type input "9"
type input "10"
click at [42, 146] on input "range" at bounding box center [79, 144] width 100 height 7
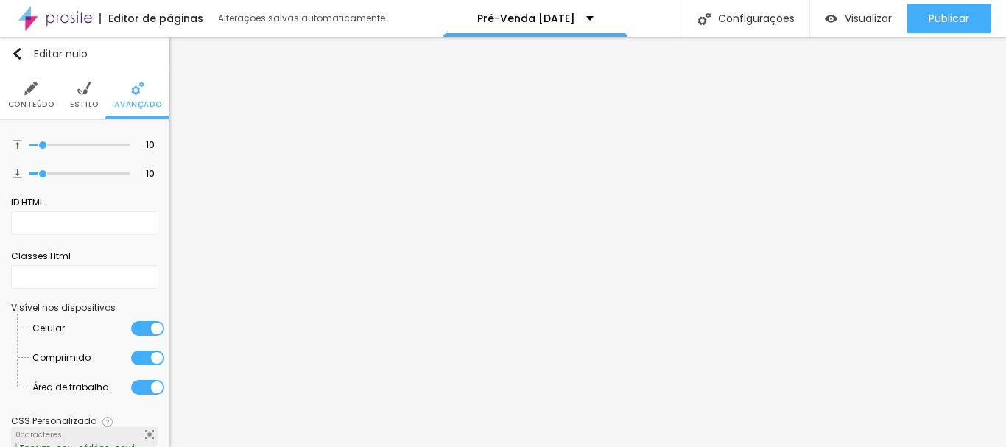
click at [75, 102] on font "Estilo" at bounding box center [84, 104] width 29 height 11
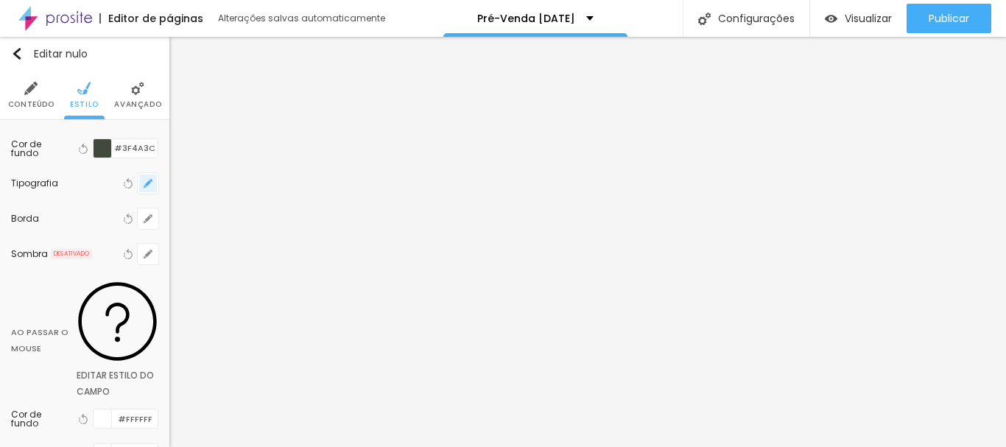
click at [144, 187] on button "button" at bounding box center [148, 183] width 21 height 21
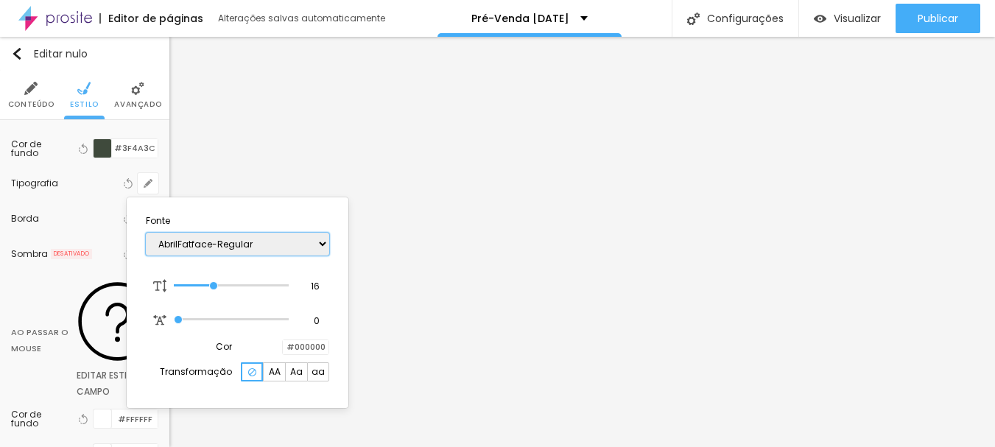
click at [264, 241] on select "AbrilFatface-Regular Actor-Regular Alegreya AlegreyaBlack Alice Allan-Bold Alla…" at bounding box center [237, 244] width 183 height 23
select select "CinzelDecorative-Bold"
click at [146, 233] on select "AbrilFatface-Regular Actor-Regular Alegreya AlegreyaBlack Alice Allan-Bold Alla…" at bounding box center [237, 244] width 183 height 23
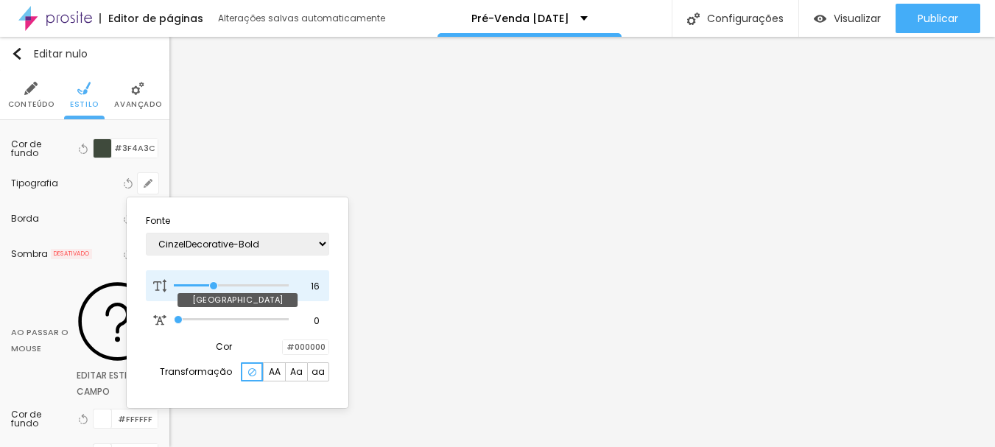
type input "17"
type input "18"
type input "19"
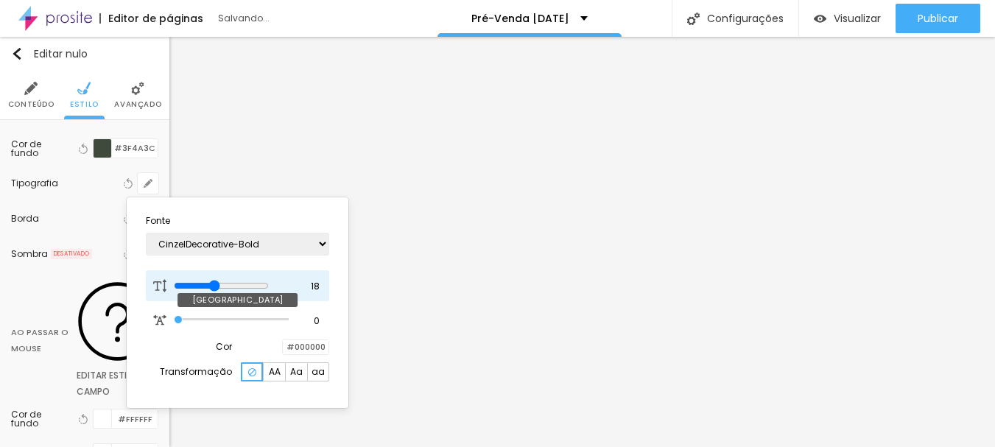
type input "19"
type input "20"
type input "21"
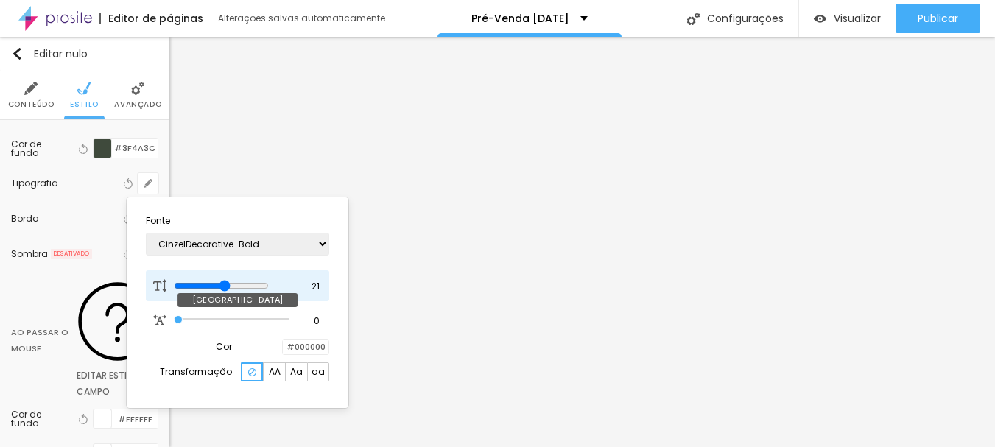
drag, startPoint x: 215, startPoint y: 290, endPoint x: 236, endPoint y: 285, distance: 22.0
type input "21"
click at [236, 285] on input "range" at bounding box center [221, 286] width 95 height 12
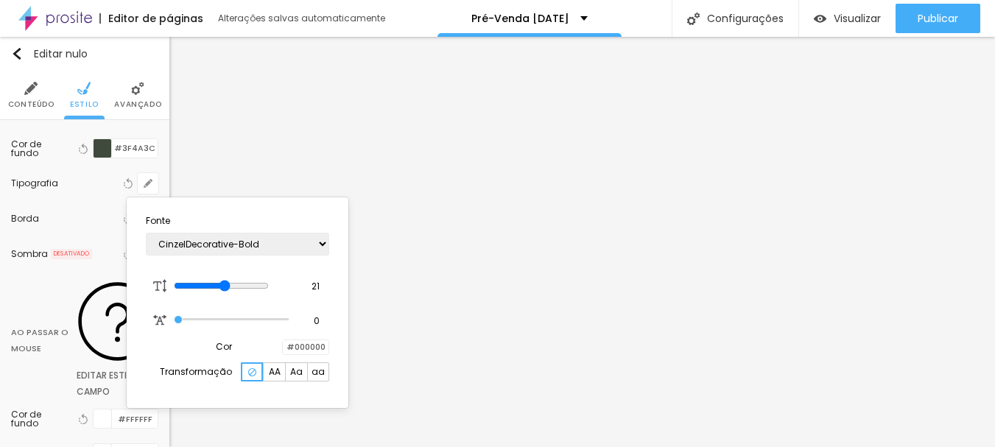
click at [588, 216] on div at bounding box center [497, 223] width 995 height 447
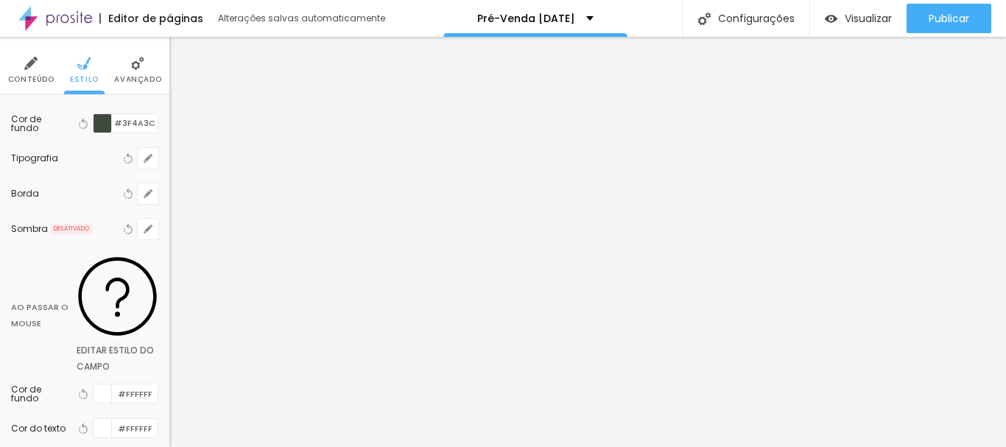
scroll to position [0, 0]
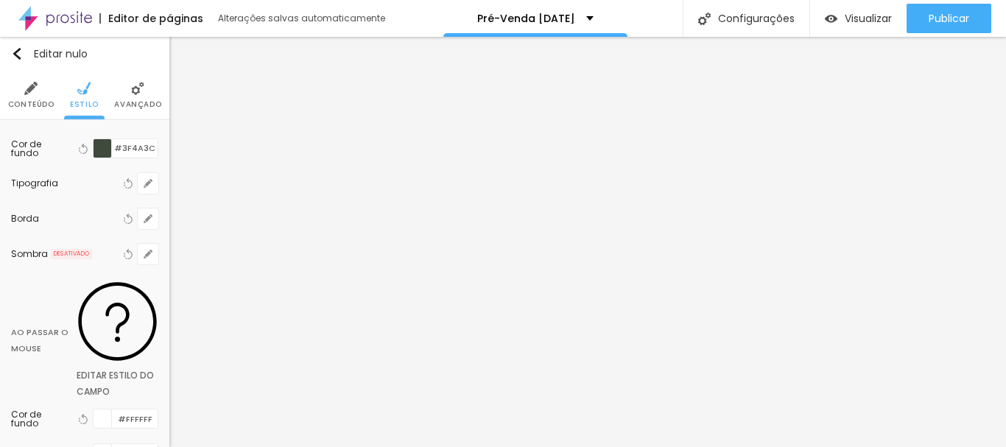
click at [134, 101] on font "Avançado" at bounding box center [137, 104] width 47 height 11
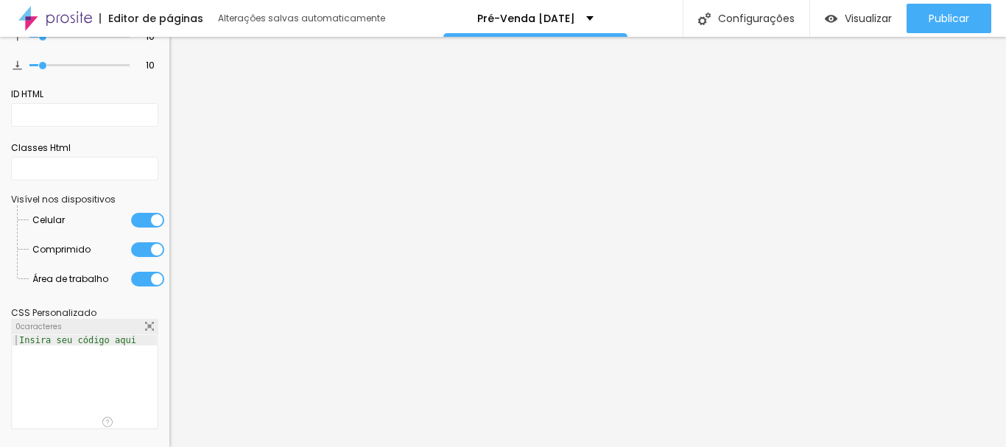
scroll to position [109, 0]
click at [85, 308] on font "CSS Personalizado" at bounding box center [53, 312] width 85 height 13
click at [81, 329] on div "0 caracteres" at bounding box center [85, 326] width 146 height 15
click at [91, 338] on font "Insira seu código aqui" at bounding box center [77, 339] width 117 height 10
click at [102, 350] on div at bounding box center [85, 390] width 144 height 113
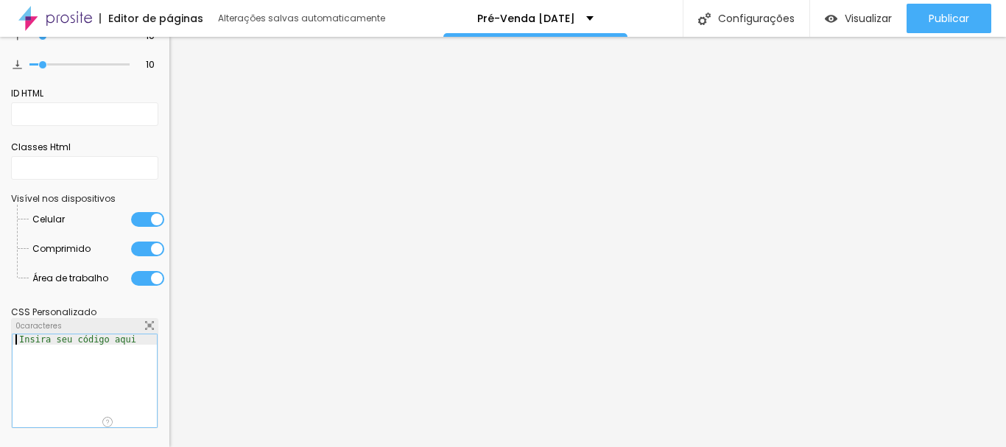
click at [139, 352] on div at bounding box center [85, 390] width 144 height 113
click at [84, 303] on div "CSS Personalizado Espaço para usuários avançados pode personalizar elementos co…" at bounding box center [84, 367] width 147 height 135
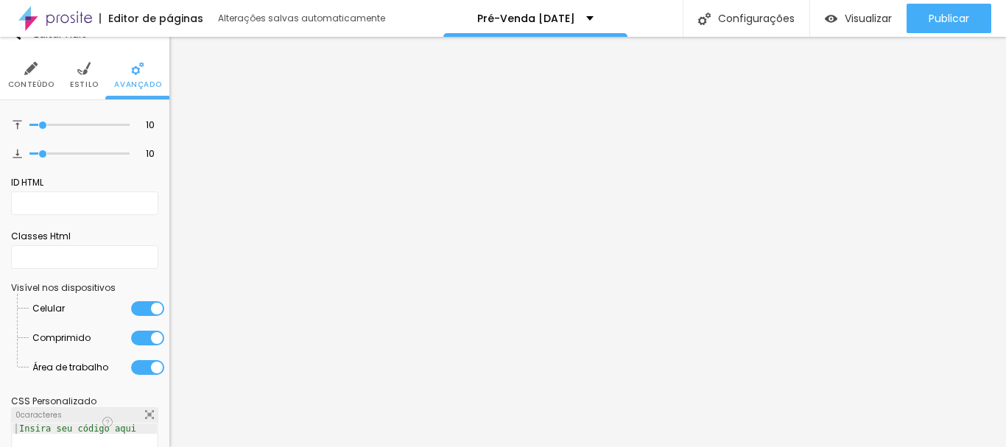
scroll to position [0, 0]
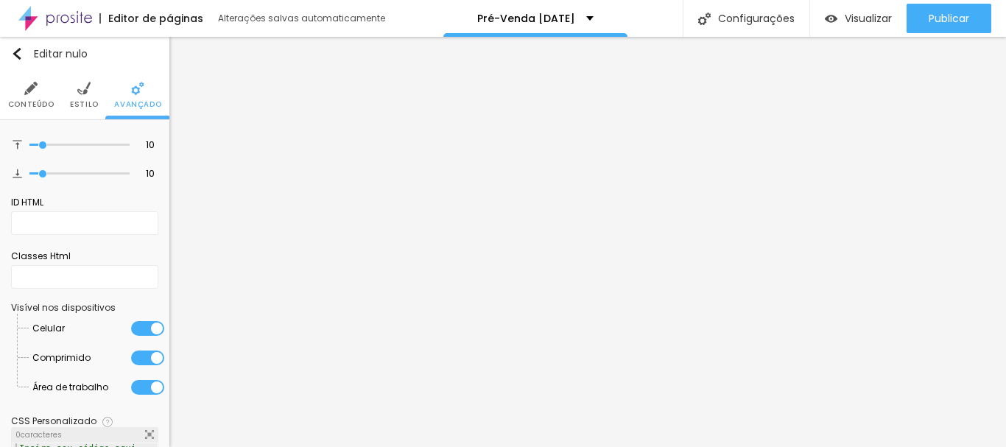
click at [38, 99] on font "Conteúdo" at bounding box center [31, 104] width 46 height 11
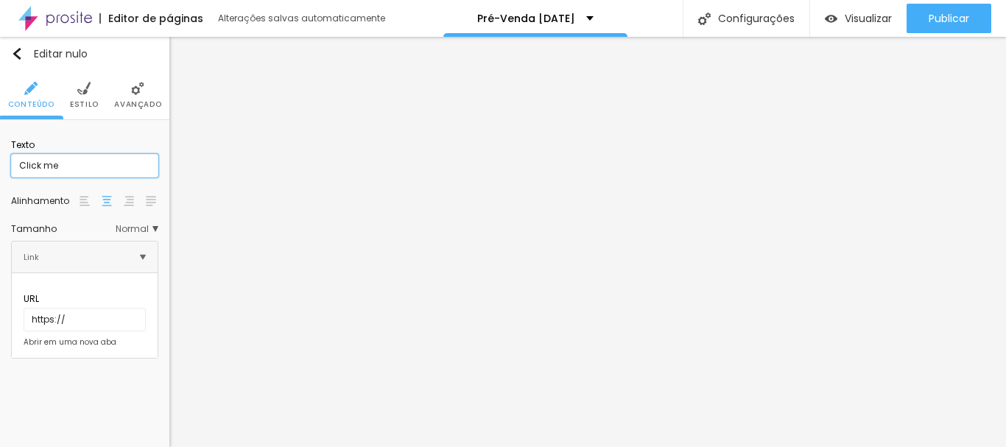
drag, startPoint x: 71, startPoint y: 169, endPoint x: 16, endPoint y: 152, distance: 58.0
click at [8, 163] on div "Texto Click me Alinhamento Tamanho Normal Pequeno Normal Grande Link URL https:…" at bounding box center [84, 245] width 169 height 250
type input "Q"
type input "Quero agendar"
click at [105, 99] on ul "Conteúdo Estilo Avançado" at bounding box center [84, 95] width 169 height 49
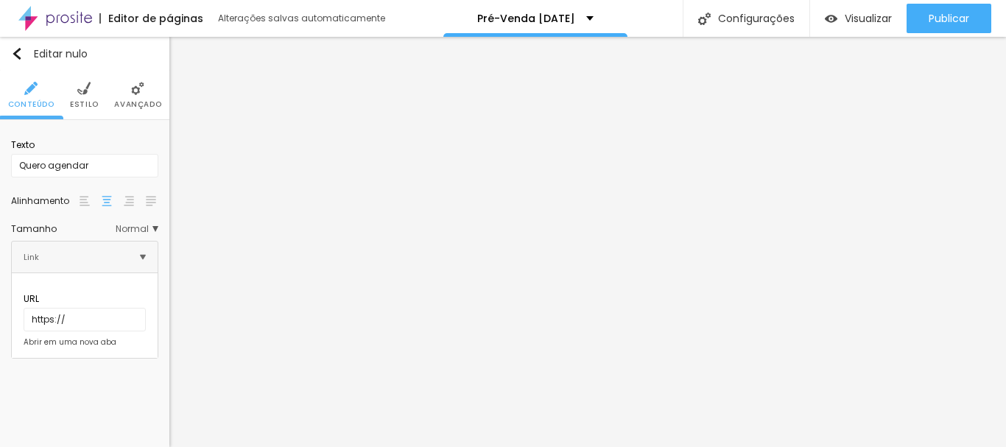
click at [143, 107] on font "Avançado" at bounding box center [137, 104] width 47 height 11
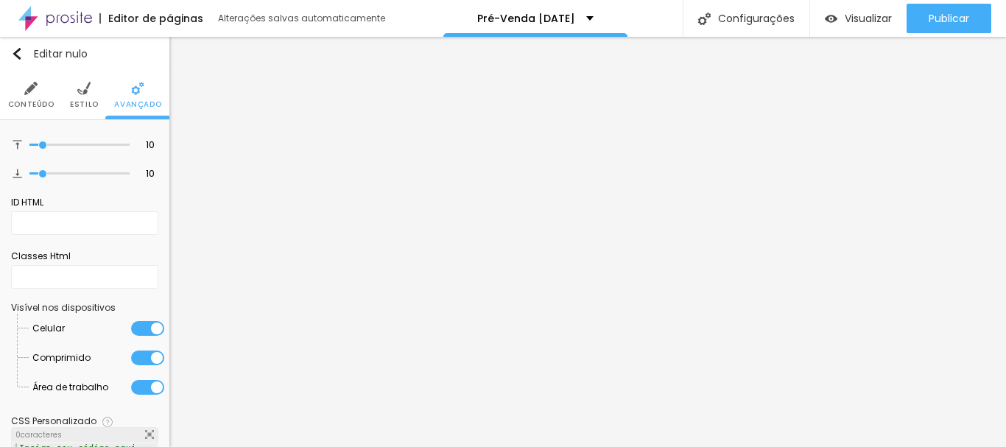
click at [30, 98] on li "Conteúdo" at bounding box center [31, 95] width 46 height 49
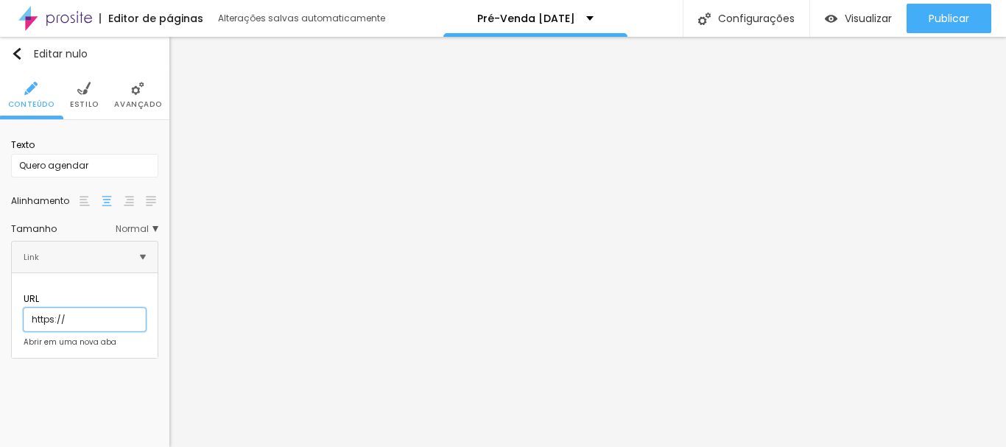
click at [63, 311] on input "https://" at bounding box center [85, 320] width 122 height 24
drag, startPoint x: 66, startPoint y: 307, endPoint x: 0, endPoint y: 306, distance: 66.3
click at [0, 306] on div "Texto Quero agendar Alinhamento Tamanho Normal Pequeno Normal Grande Link URL h…" at bounding box center [84, 245] width 169 height 250
paste input "wa.me/5543991226954?text=Vi%20as%20informa%C3%A7%C3%B5es%20da%20Pr%C3%A9-venda%…"
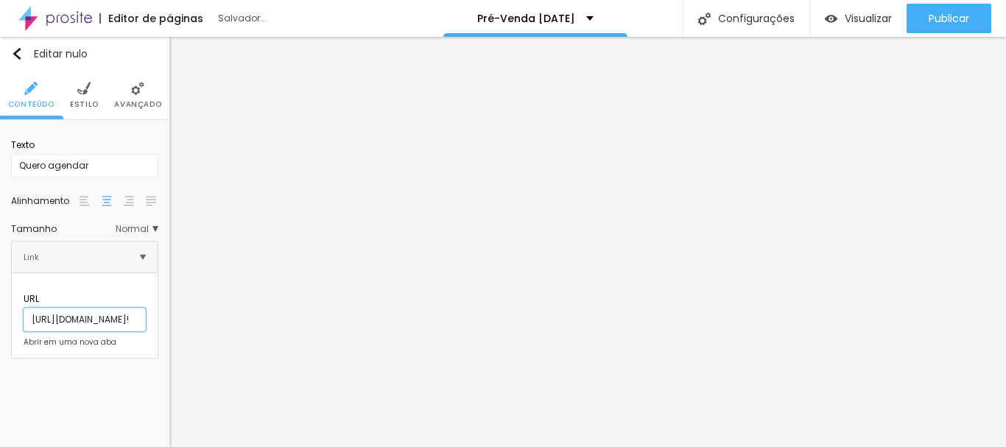
type input "https://wa.me/5543991226954?text=Vi%20as%20informa%C3%A7%C3%B5es%20da%20Pr%C3%A…"
click at [119, 359] on div "Texto Quero agendar Alinhamento Tamanho Normal Pequeno Normal Grande Link URL h…" at bounding box center [84, 245] width 169 height 250
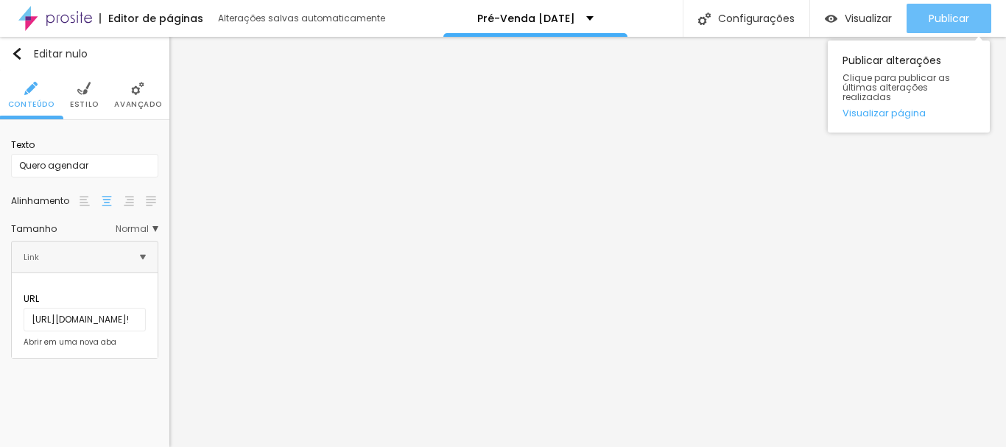
click at [936, 11] on font "Publicar" at bounding box center [948, 18] width 40 height 15
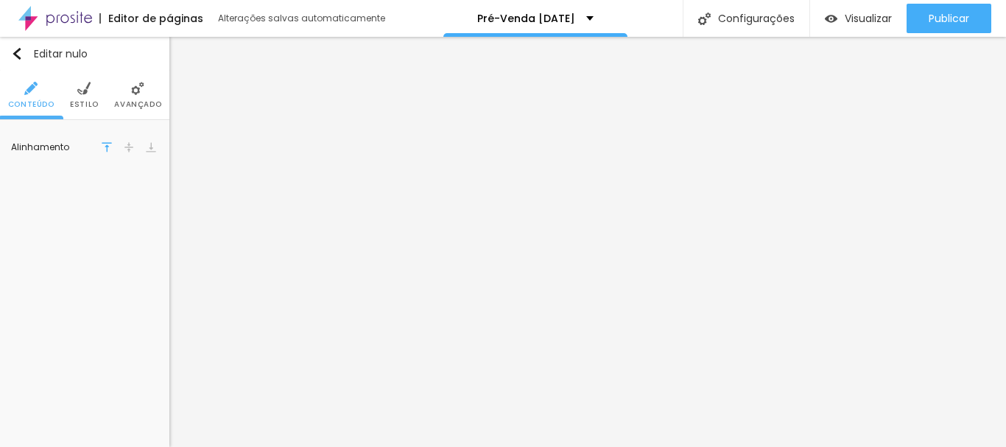
drag, startPoint x: 133, startPoint y: 95, endPoint x: 119, endPoint y: 124, distance: 32.6
click at [133, 96] on li "Avançado" at bounding box center [137, 95] width 47 height 49
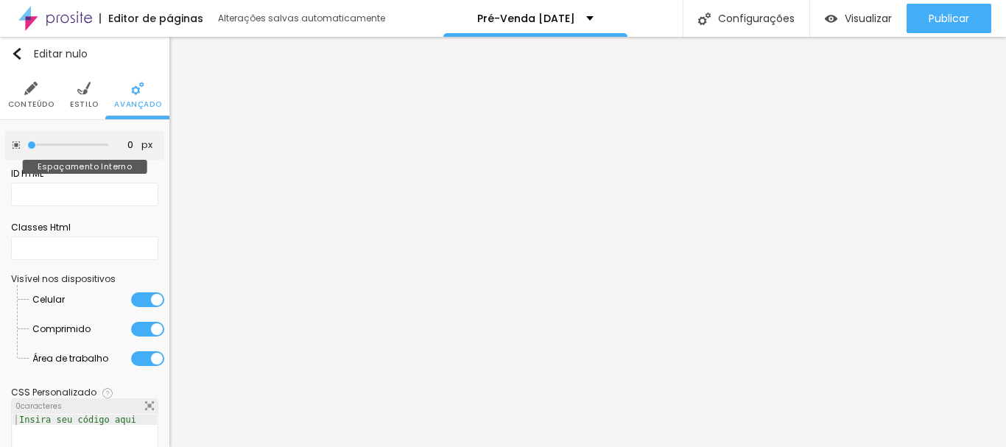
type input "5"
type input "10"
type input "15"
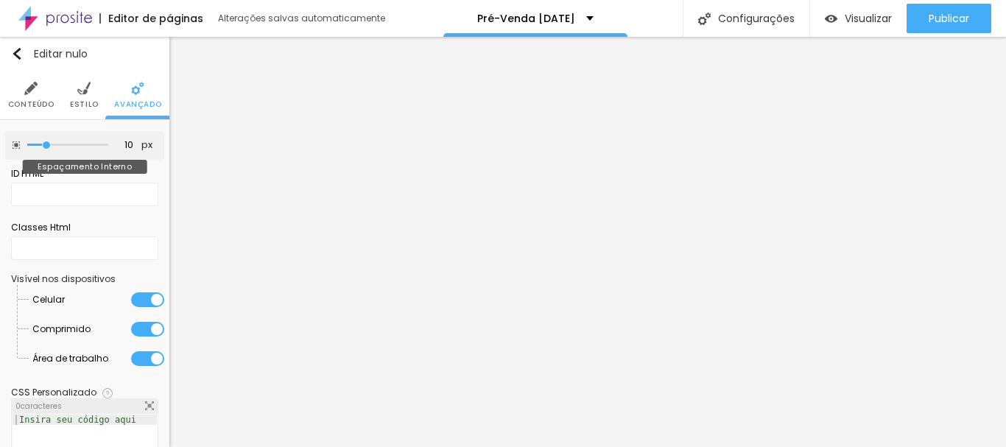
type input "15"
drag, startPoint x: 34, startPoint y: 148, endPoint x: 50, endPoint y: 147, distance: 16.2
type input "15"
click at [50, 147] on input "range" at bounding box center [67, 144] width 81 height 7
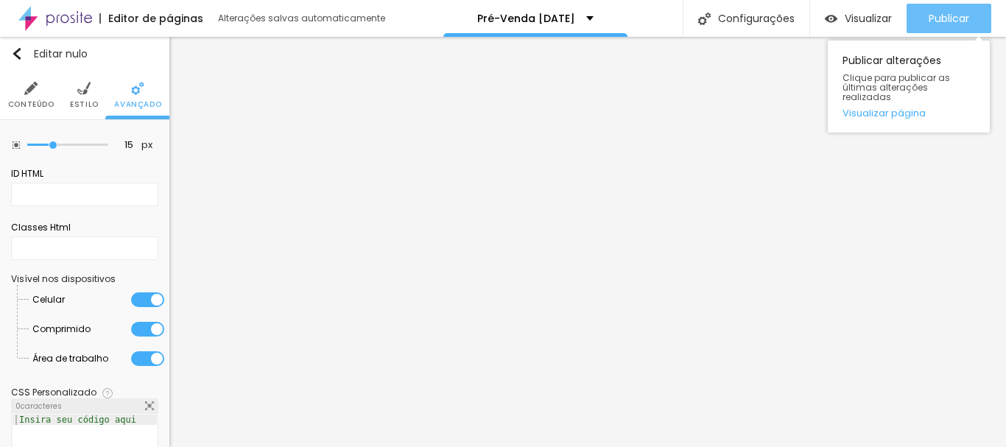
click at [953, 21] on font "Publicar" at bounding box center [948, 18] width 40 height 15
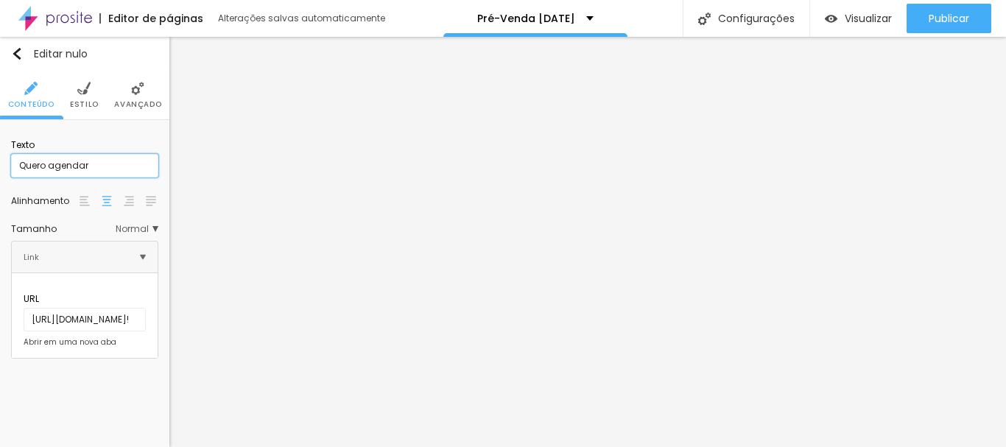
scroll to position [1, 0]
drag, startPoint x: 98, startPoint y: 163, endPoint x: 4, endPoint y: 188, distance: 97.3
click at [0, 191] on div "Texto Quero agendar Alinhamento Tamanho Normal Pequeno Normal Grande Link URL h…" at bounding box center [84, 245] width 169 height 250
type input "Garantir meu horário"
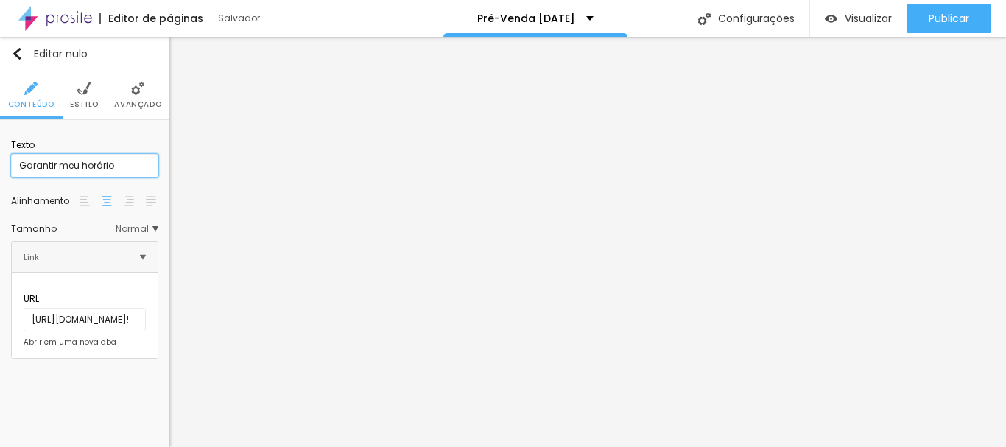
drag, startPoint x: 131, startPoint y: 159, endPoint x: 0, endPoint y: 221, distance: 144.9
click at [0, 220] on div "Texto Garantir meu horário Alinhamento Tamanho Normal Pequeno Normal Grande Lin…" at bounding box center [84, 245] width 169 height 250
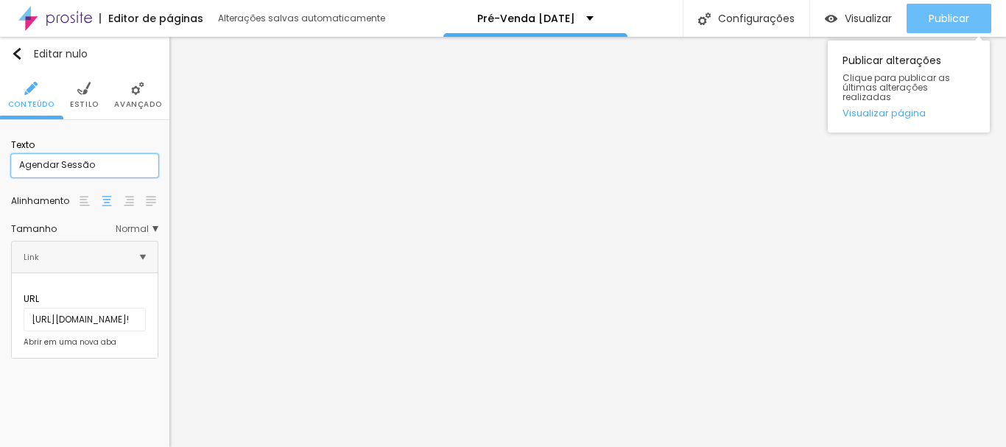
type input "Agendar Sessão"
click at [969, 10] on button "Publicar" at bounding box center [948, 18] width 85 height 29
